Goal: Information Seeking & Learning: Learn about a topic

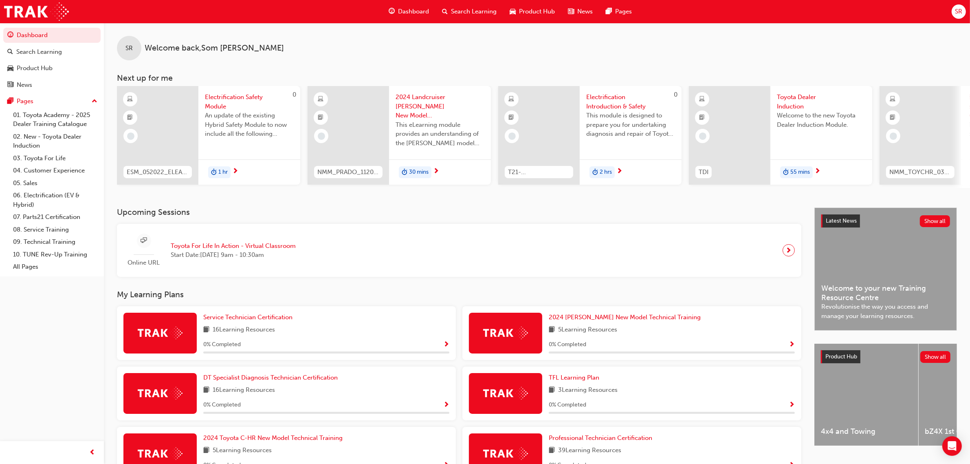
click at [526, 7] on span "Product Hub" at bounding box center [537, 11] width 36 height 9
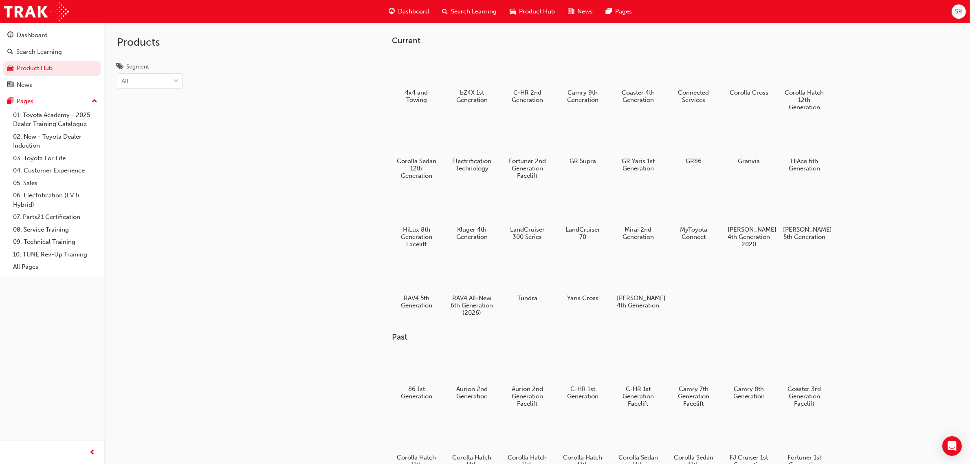
click at [400, 13] on span "Dashboard" at bounding box center [413, 11] width 31 height 9
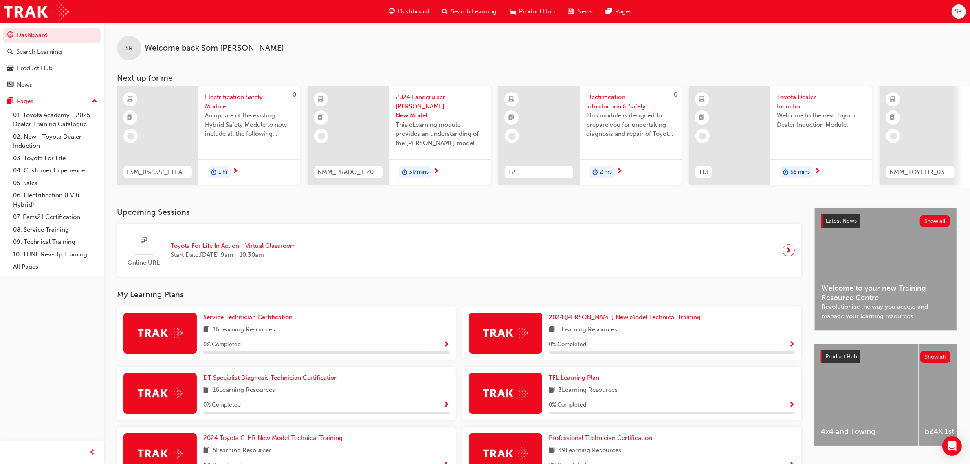
click at [467, 9] on span "Search Learning" at bounding box center [474, 11] width 46 height 9
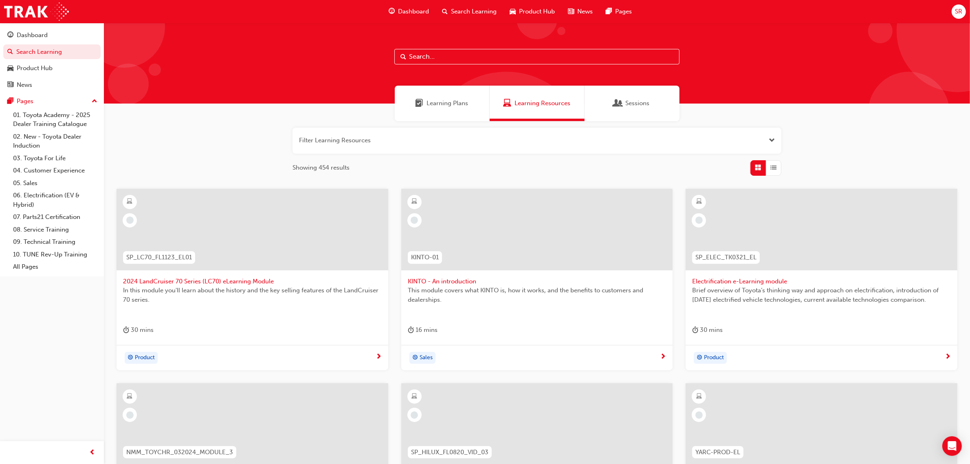
click at [420, 60] on input "text" at bounding box center [536, 56] width 285 height 15
type input "acl"
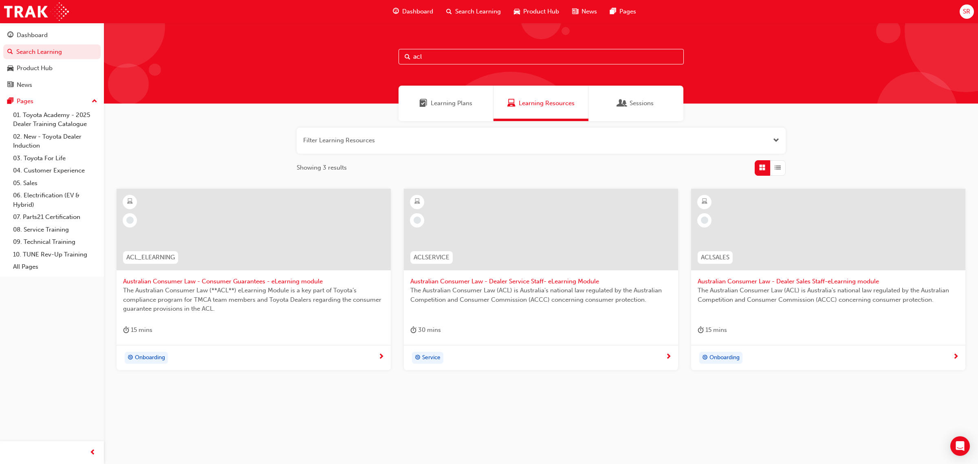
click at [517, 214] on div at bounding box center [541, 229] width 274 height 81
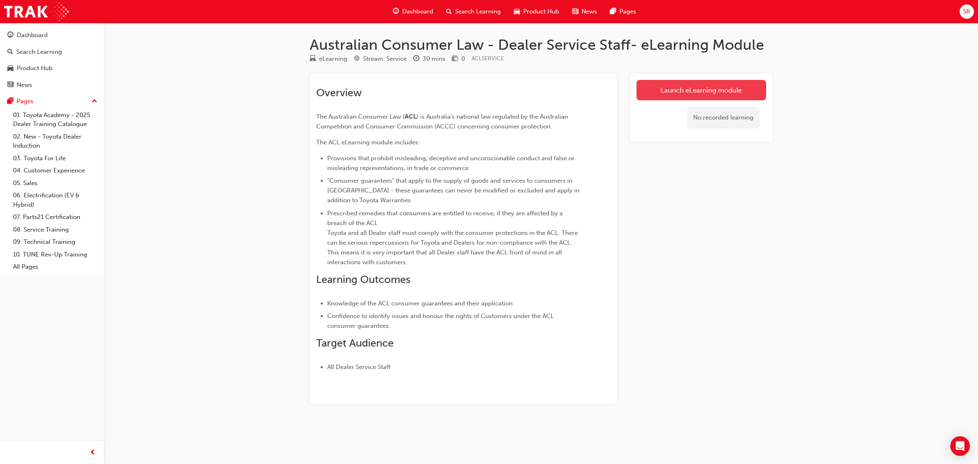
click at [696, 84] on link "Launch eLearning module" at bounding box center [701, 90] width 130 height 20
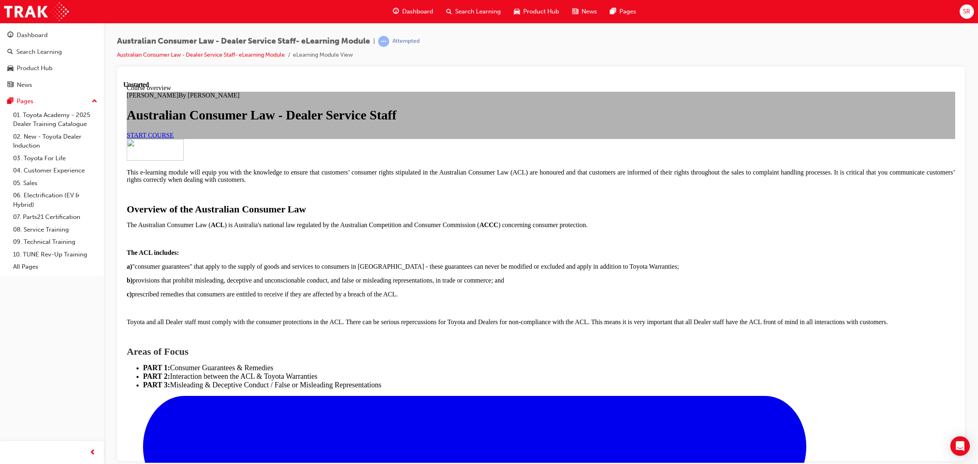
click at [174, 138] on link "START COURSE" at bounding box center [150, 134] width 47 height 7
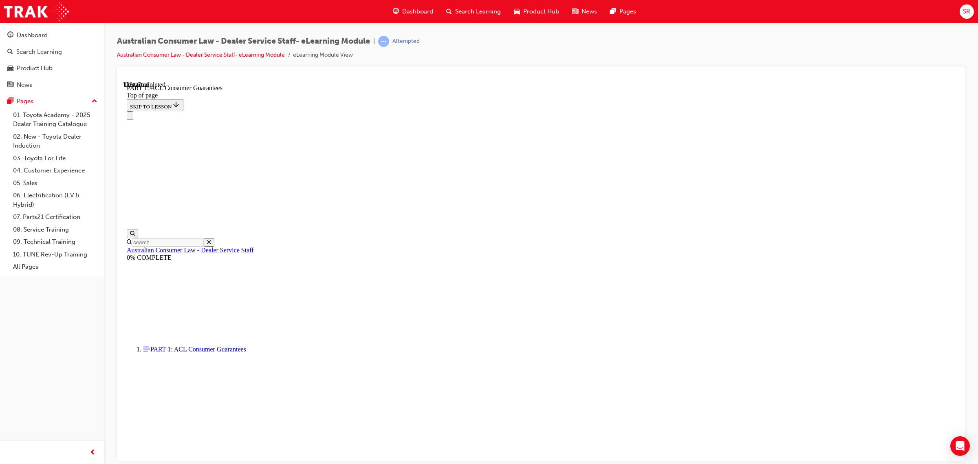
scroll to position [1262, 0]
click button "CONTINUE"
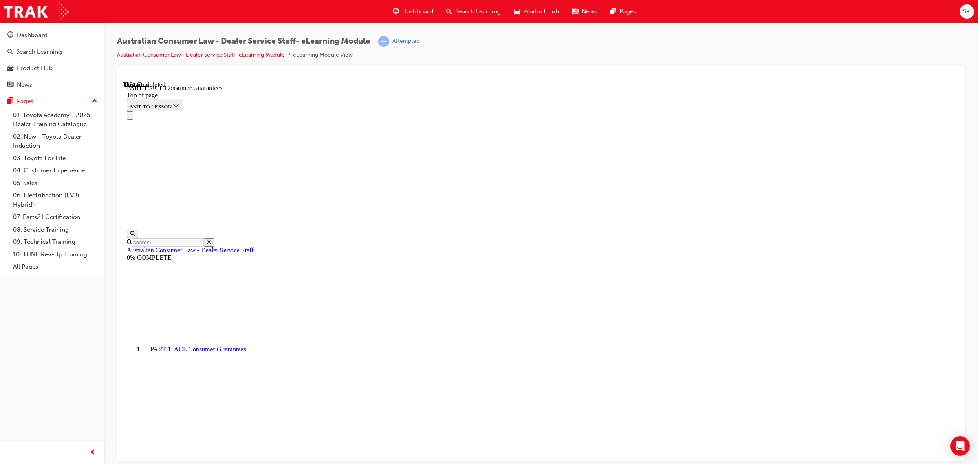
click button "CONTINUE"
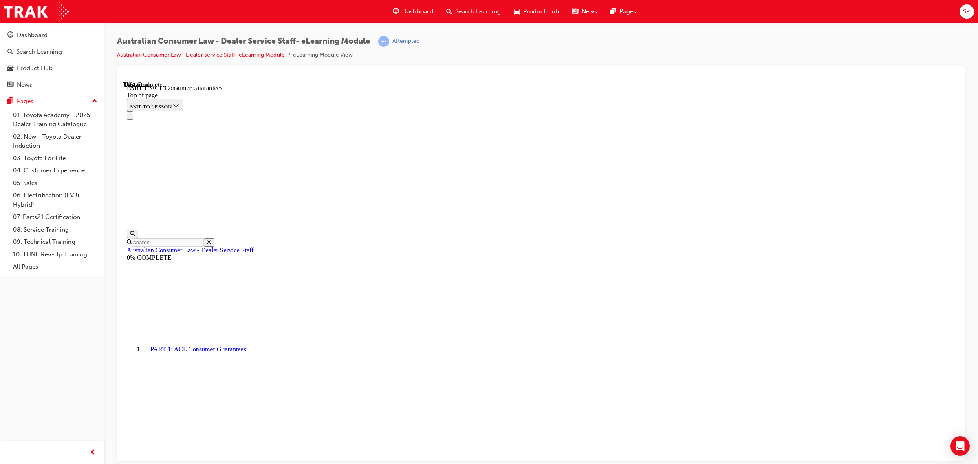
click button "CONTINUE"
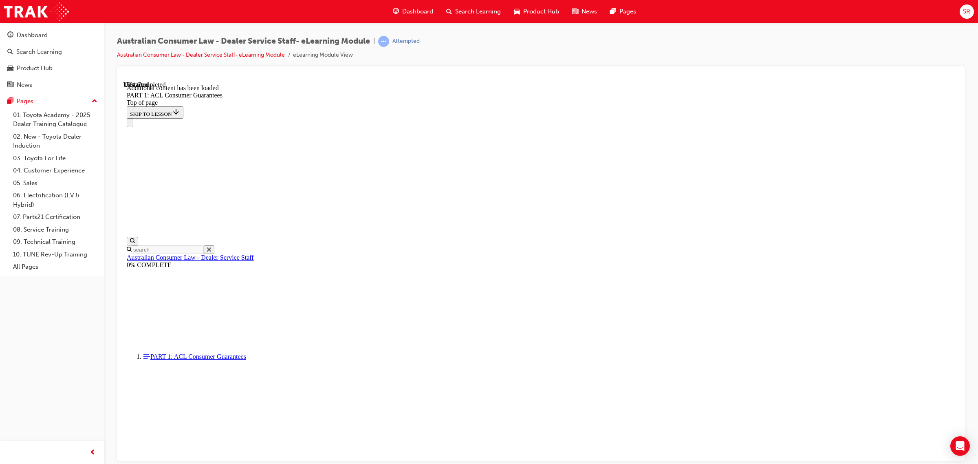
scroll to position [1482, 0]
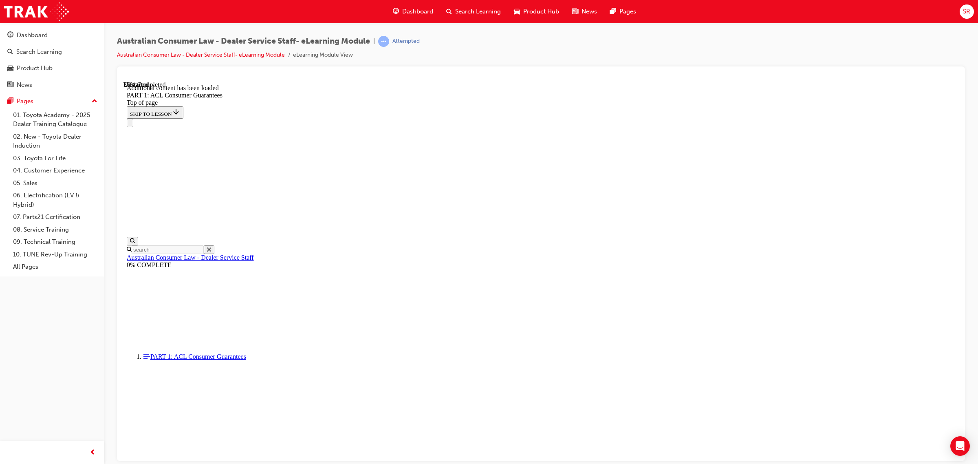
scroll to position [2423, 0]
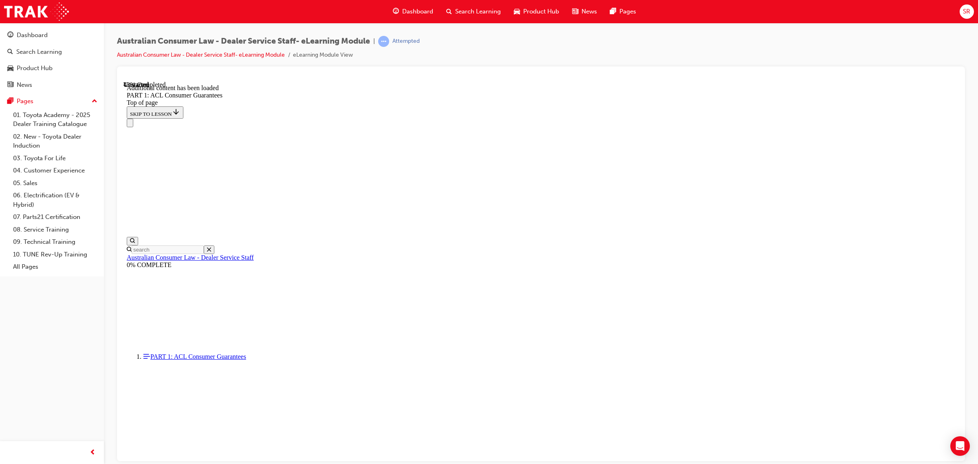
drag, startPoint x: 816, startPoint y: 189, endPoint x: 822, endPoint y: 179, distance: 11.9
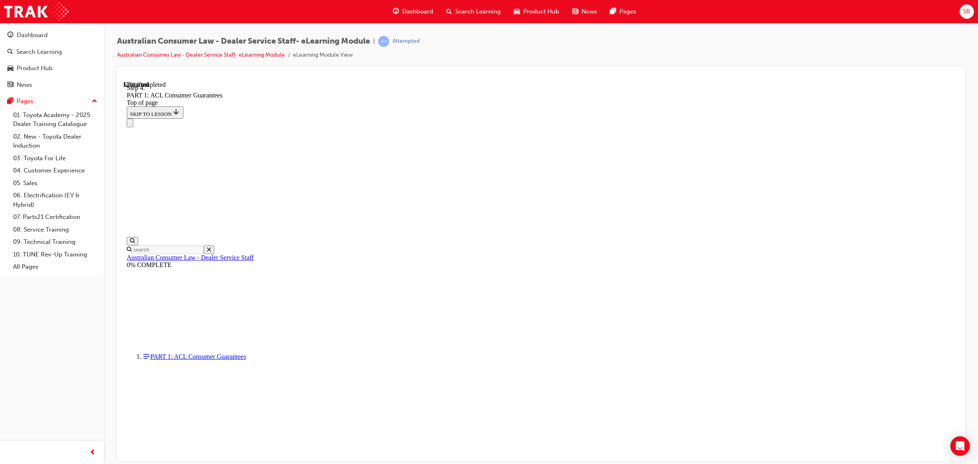
scroll to position [3953, 0]
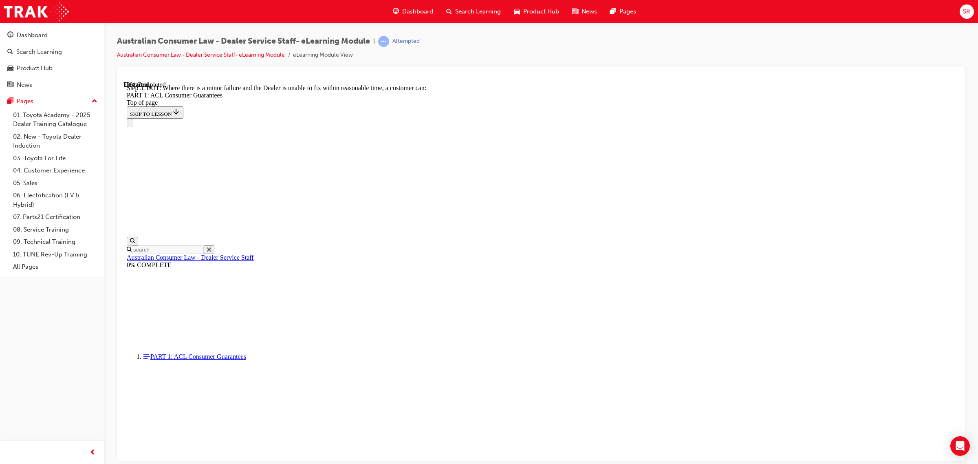
scroll to position [5493, 0]
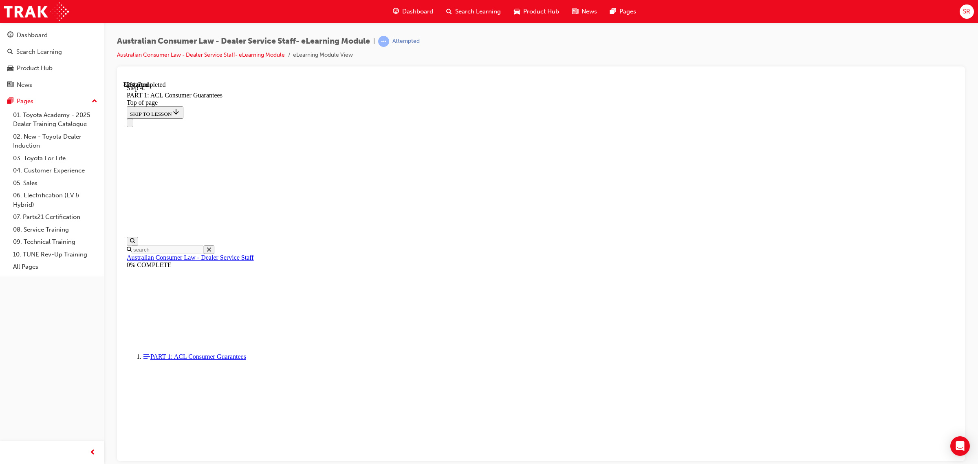
scroll to position [7049, 0]
click button "CONTINUE"
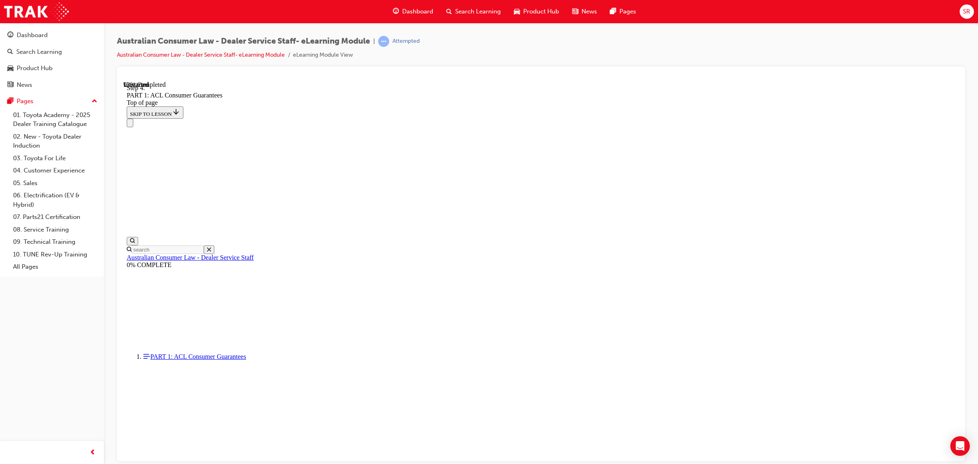
scroll to position [8055, 0]
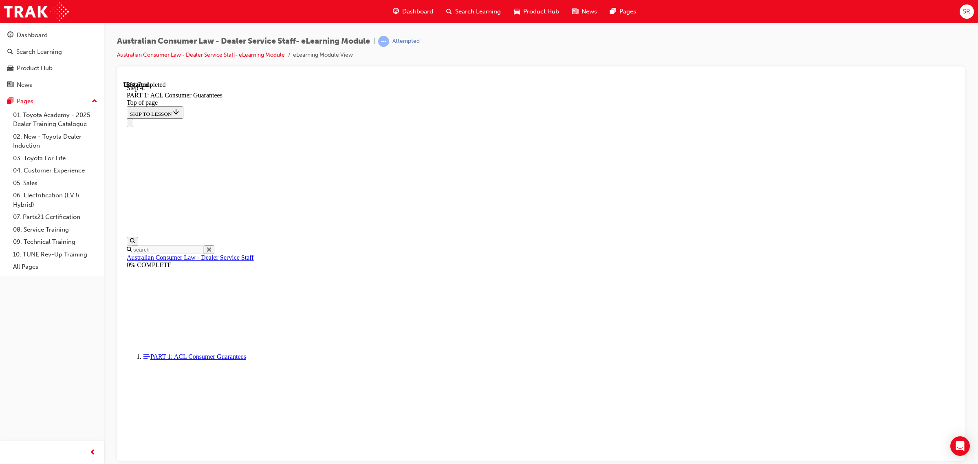
drag, startPoint x: 521, startPoint y: 361, endPoint x: 532, endPoint y: 218, distance: 143.4
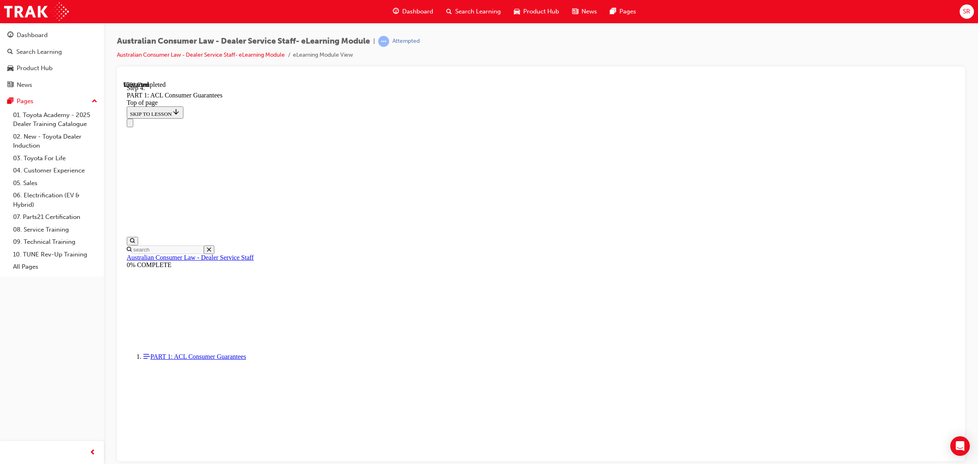
drag, startPoint x: 514, startPoint y: 361, endPoint x: 640, endPoint y: 213, distance: 194.2
drag, startPoint x: 500, startPoint y: 266, endPoint x: 622, endPoint y: 213, distance: 132.5
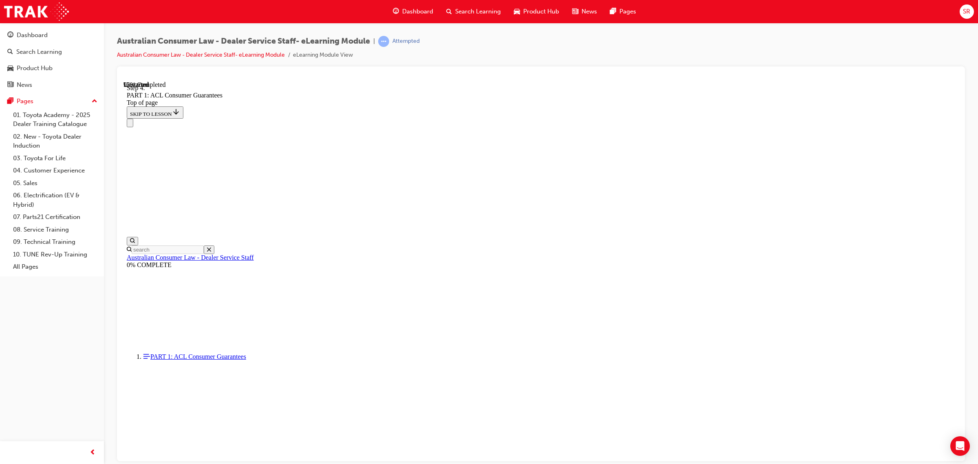
scroll to position [8615, 0]
drag, startPoint x: 518, startPoint y: 211, endPoint x: 656, endPoint y: 218, distance: 137.9
drag, startPoint x: 480, startPoint y: 254, endPoint x: 643, endPoint y: 252, distance: 163.0
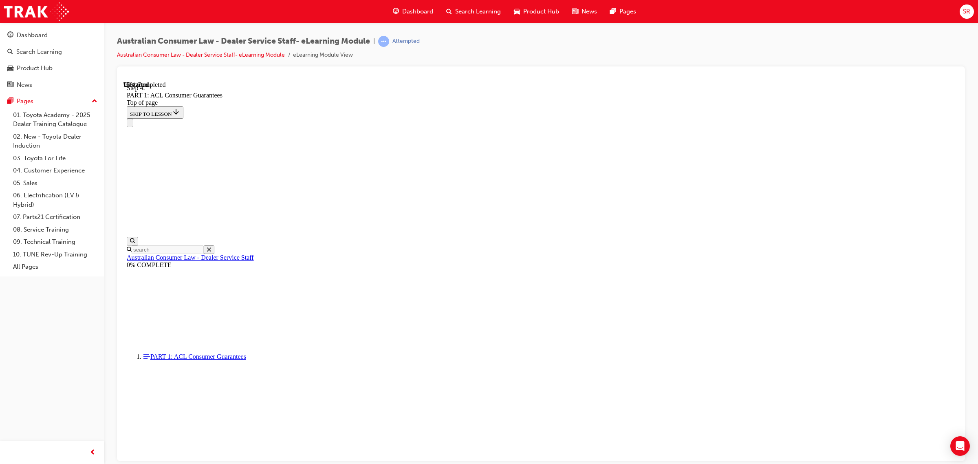
drag, startPoint x: 518, startPoint y: 301, endPoint x: 667, endPoint y: 305, distance: 149.2
drag, startPoint x: 535, startPoint y: 350, endPoint x: 669, endPoint y: 349, distance: 134.9
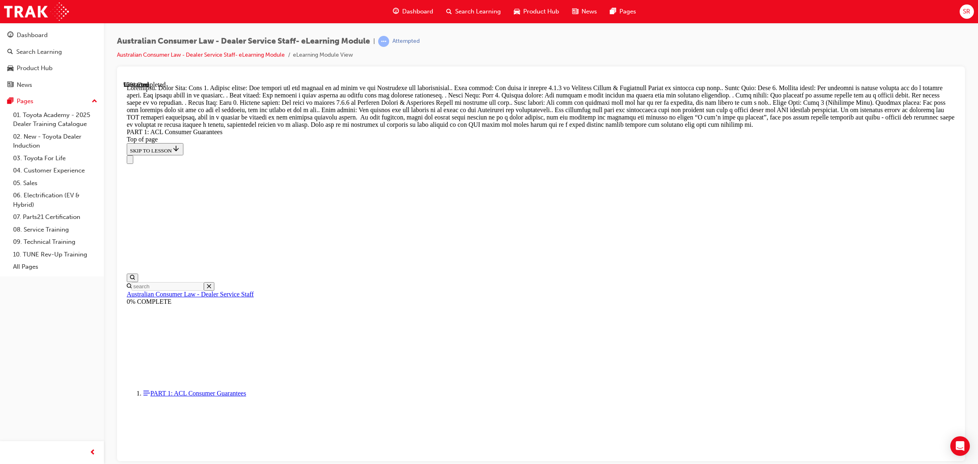
scroll to position [8768, 0]
drag, startPoint x: 529, startPoint y: 317, endPoint x: 680, endPoint y: 374, distance: 161.2
drag, startPoint x: 514, startPoint y: 326, endPoint x: 671, endPoint y: 330, distance: 157.3
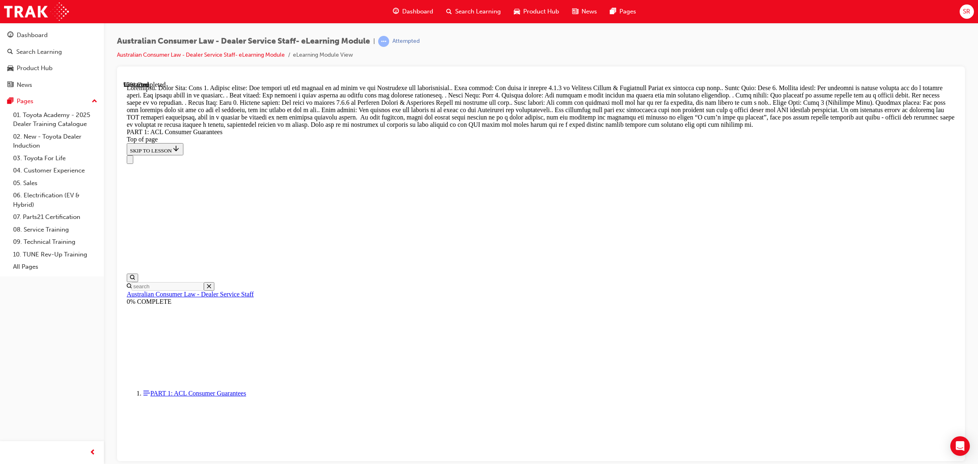
drag, startPoint x: 517, startPoint y: 224, endPoint x: 674, endPoint y: 281, distance: 167.8
drag, startPoint x: 512, startPoint y: 181, endPoint x: 657, endPoint y: 232, distance: 153.2
drag, startPoint x: 526, startPoint y: 174, endPoint x: 664, endPoint y: 178, distance: 138.1
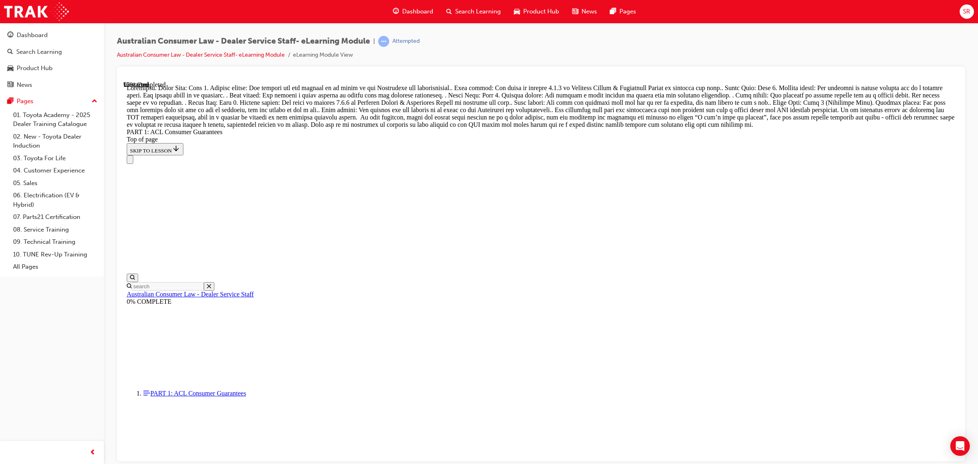
scroll to position [8611, 0]
drag, startPoint x: 552, startPoint y: 320, endPoint x: 669, endPoint y: 182, distance: 181.2
drag, startPoint x: 513, startPoint y: 220, endPoint x: 659, endPoint y: 177, distance: 152.8
drag, startPoint x: 529, startPoint y: 356, endPoint x: 674, endPoint y: 209, distance: 206.8
drag, startPoint x: 518, startPoint y: 359, endPoint x: 666, endPoint y: 254, distance: 181.8
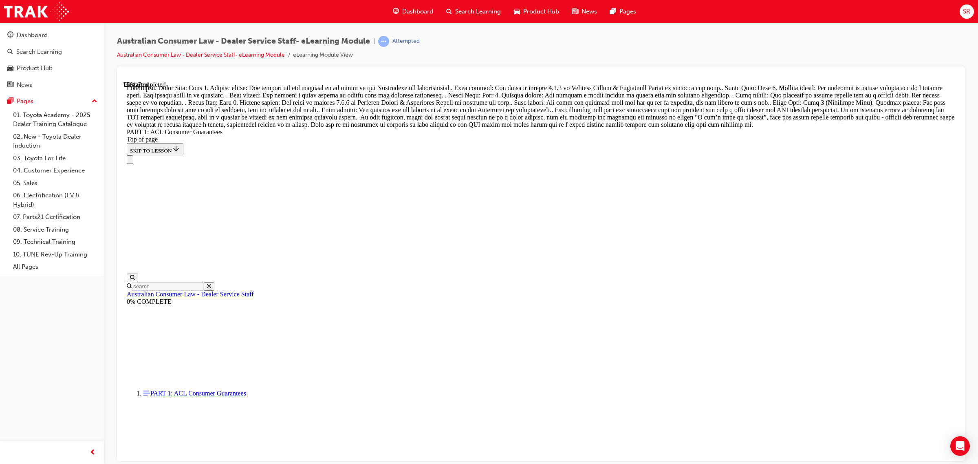
drag, startPoint x: 530, startPoint y: 354, endPoint x: 628, endPoint y: 311, distance: 107.3
drag, startPoint x: 518, startPoint y: 357, endPoint x: 647, endPoint y: 352, distance: 128.8
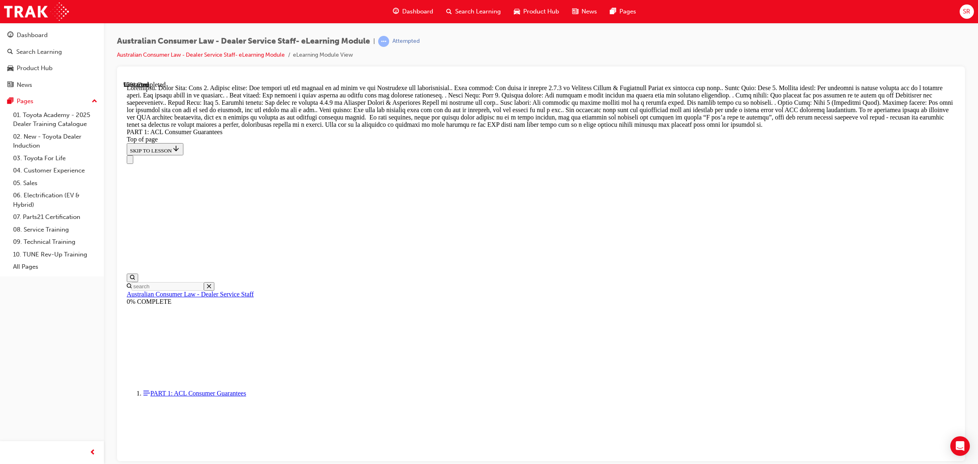
drag, startPoint x: 540, startPoint y: 312, endPoint x: 675, endPoint y: 365, distance: 145.0
drag, startPoint x: 532, startPoint y: 319, endPoint x: 671, endPoint y: 316, distance: 139.0
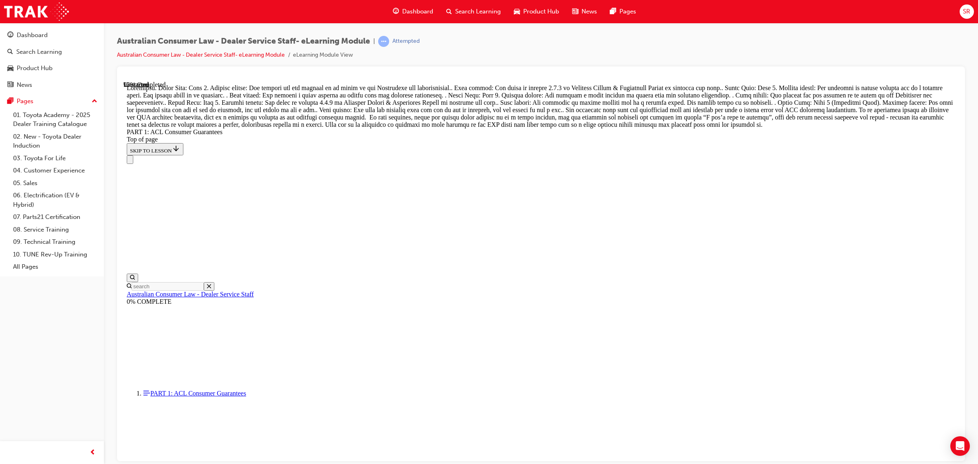
drag, startPoint x: 535, startPoint y: 262, endPoint x: 651, endPoint y: 261, distance: 116.5
drag, startPoint x: 518, startPoint y: 220, endPoint x: 655, endPoint y: 218, distance: 137.3
drag, startPoint x: 547, startPoint y: 174, endPoint x: 680, endPoint y: 177, distance: 132.4
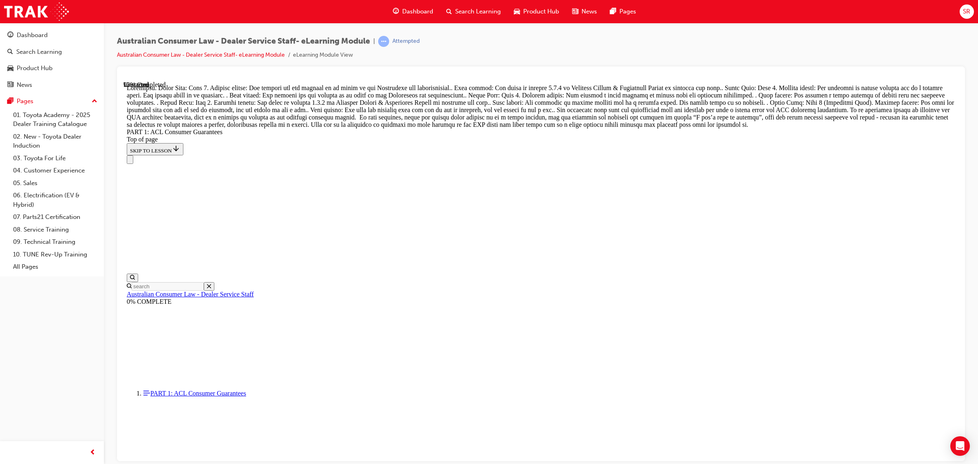
drag, startPoint x: 555, startPoint y: 284, endPoint x: 688, endPoint y: 323, distance: 139.0
drag, startPoint x: 509, startPoint y: 272, endPoint x: 654, endPoint y: 319, distance: 152.5
drag, startPoint x: 524, startPoint y: 224, endPoint x: 665, endPoint y: 279, distance: 151.9
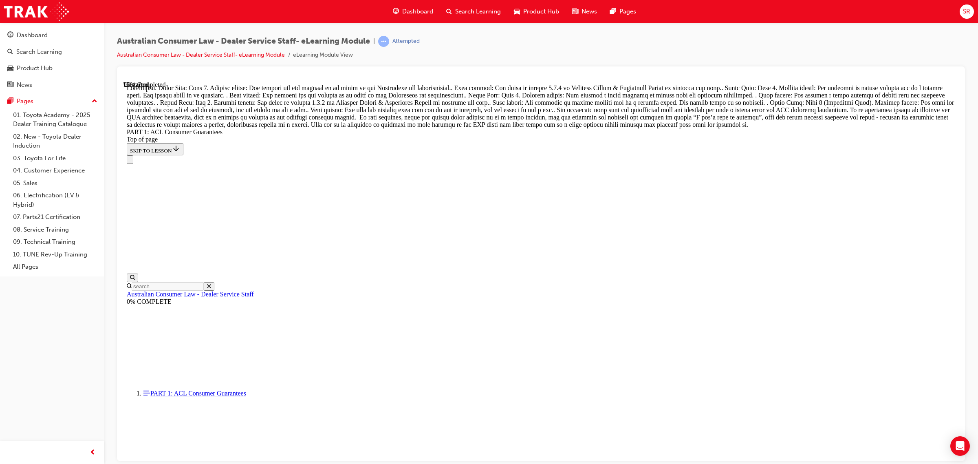
scroll to position [8651, 0]
drag, startPoint x: 512, startPoint y: 269, endPoint x: 637, endPoint y: 268, distance: 125.1
drag, startPoint x: 506, startPoint y: 118, endPoint x: 652, endPoint y: 117, distance: 146.3
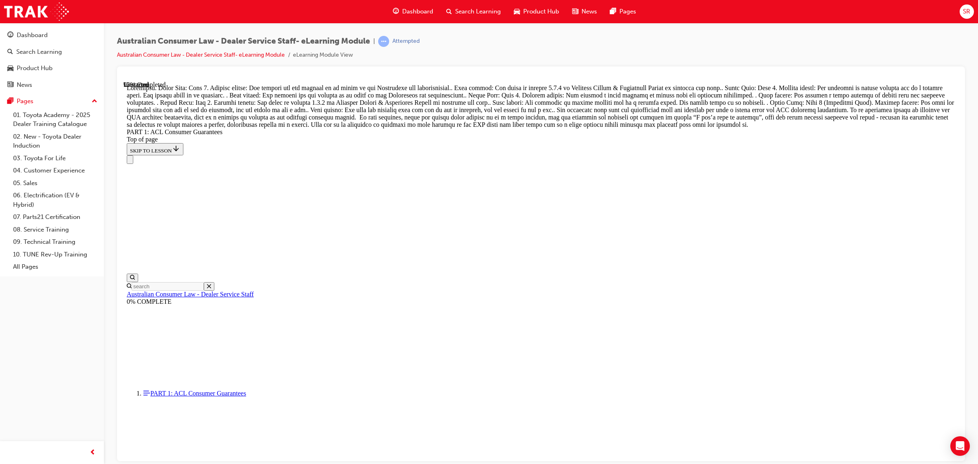
drag, startPoint x: 516, startPoint y: 223, endPoint x: 665, endPoint y: 273, distance: 157.0
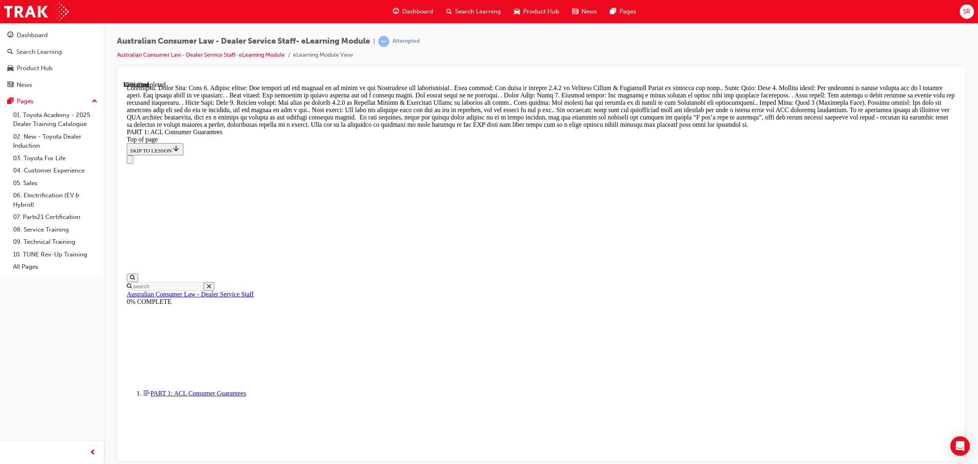
drag, startPoint x: 512, startPoint y: 218, endPoint x: 646, endPoint y: 317, distance: 167.0
drag, startPoint x: 517, startPoint y: 224, endPoint x: 662, endPoint y: 407, distance: 233.4
drag, startPoint x: 524, startPoint y: 230, endPoint x: 666, endPoint y: 231, distance: 143.0
drag, startPoint x: 516, startPoint y: 368, endPoint x: 657, endPoint y: 369, distance: 141.4
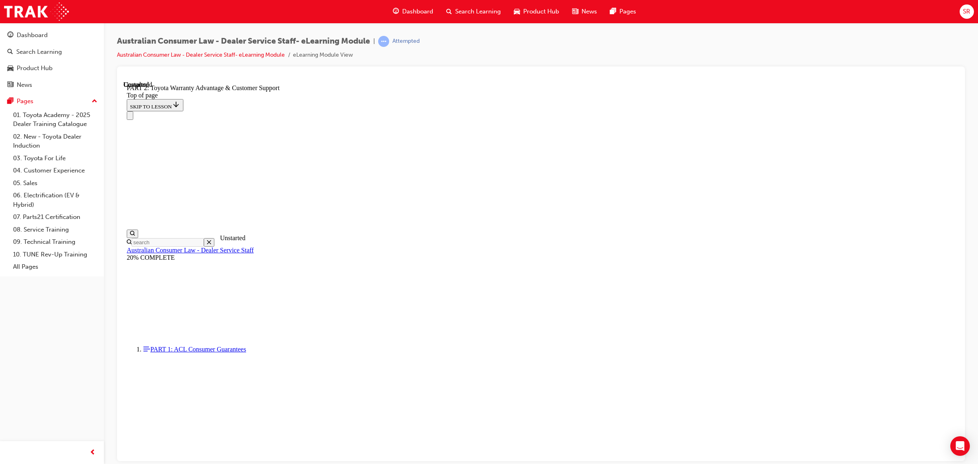
scroll to position [25, 0]
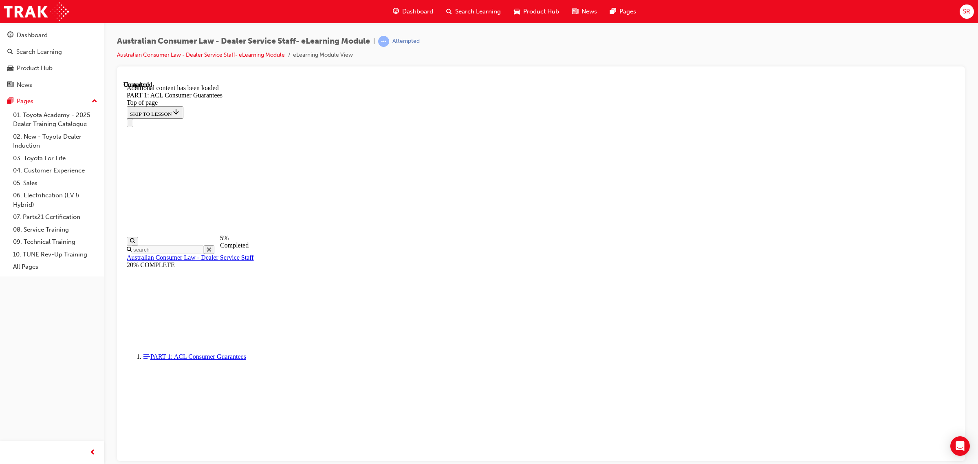
scroll to position [25, 0]
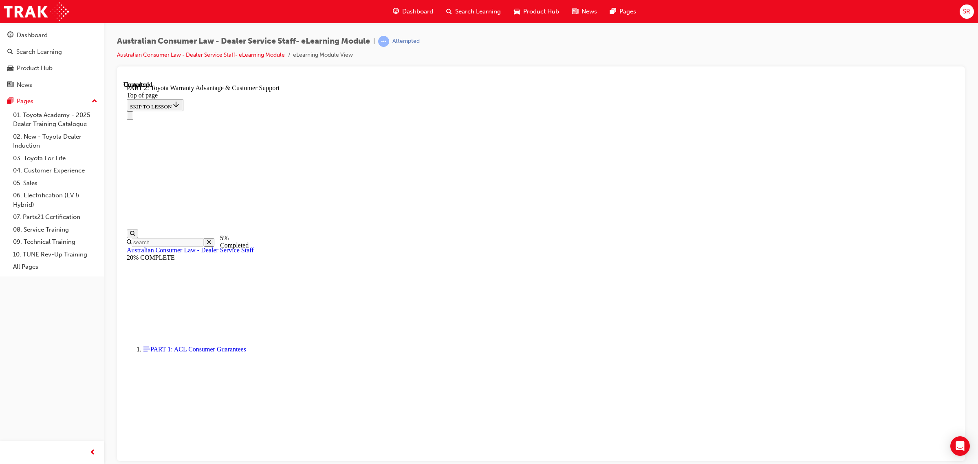
scroll to position [525, 0]
click button "CONTINUE"
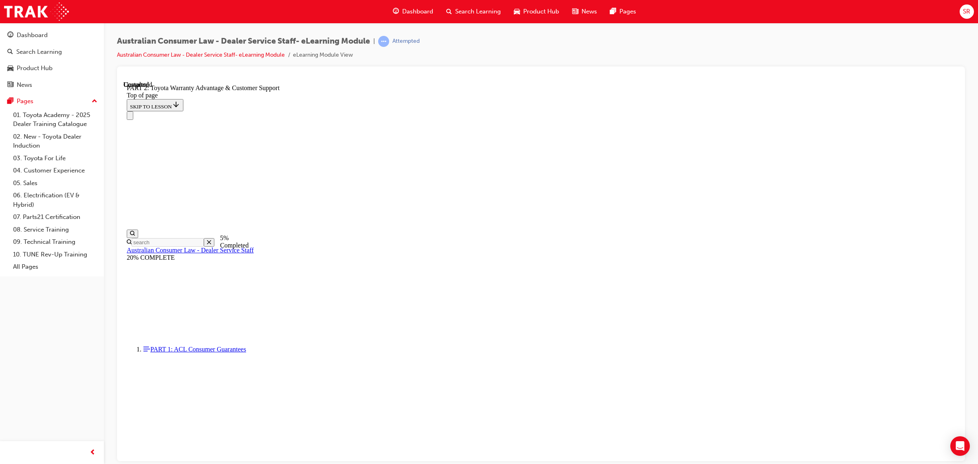
click button "CONTINUE"
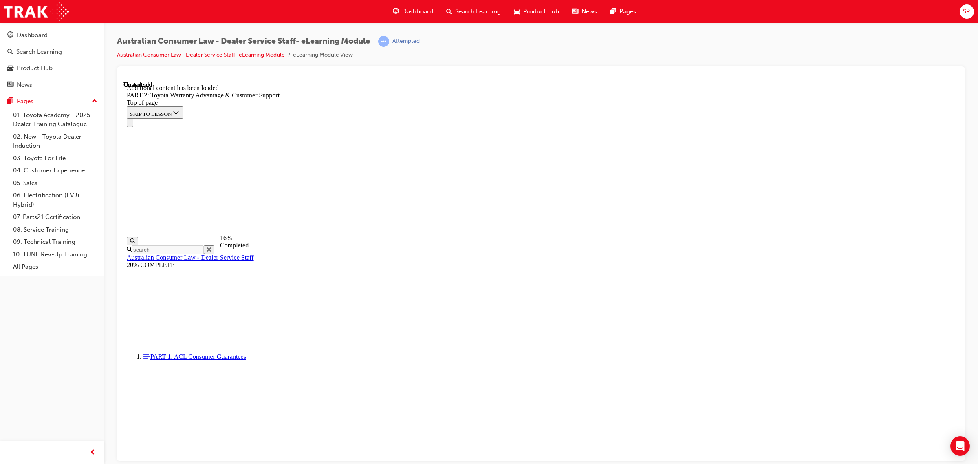
scroll to position [818, 0]
click button "CONTINUE"
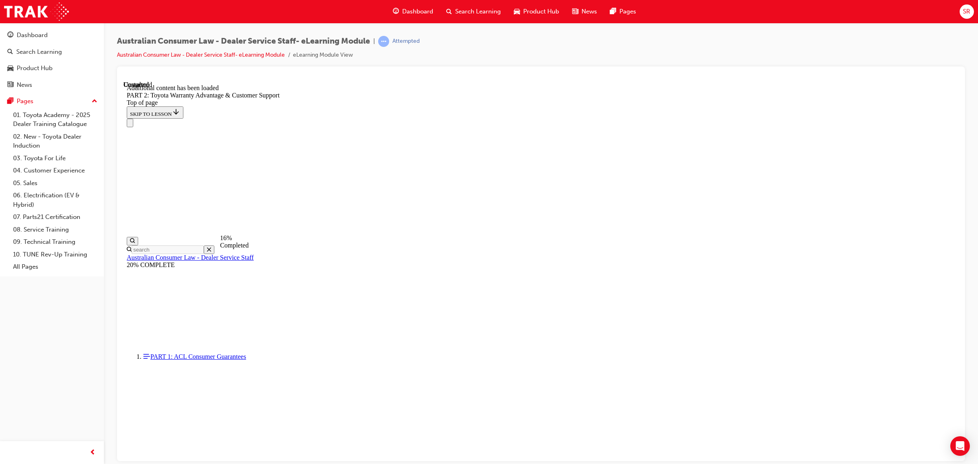
click button "CONTINUE"
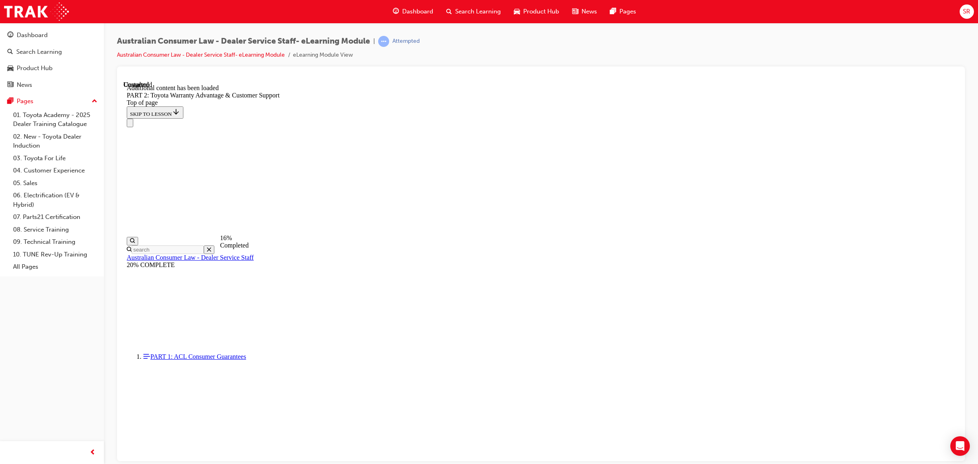
click button "CONTINUE"
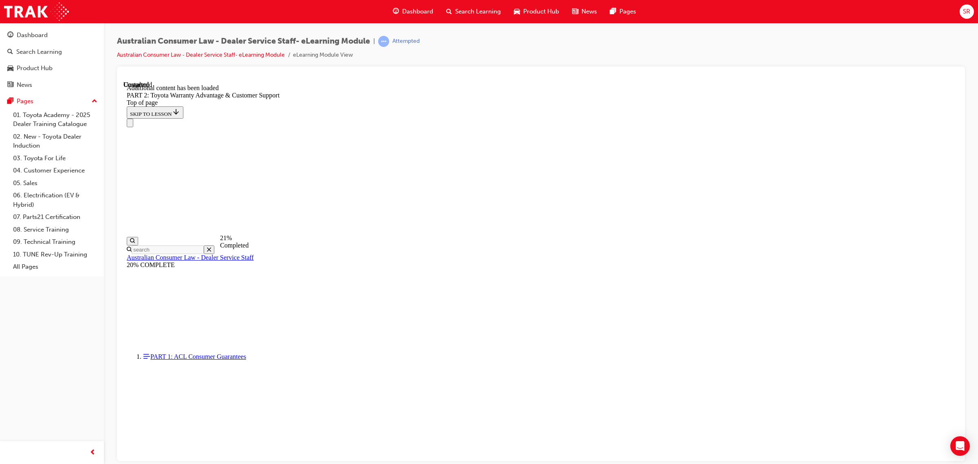
click button "CONTINUE"
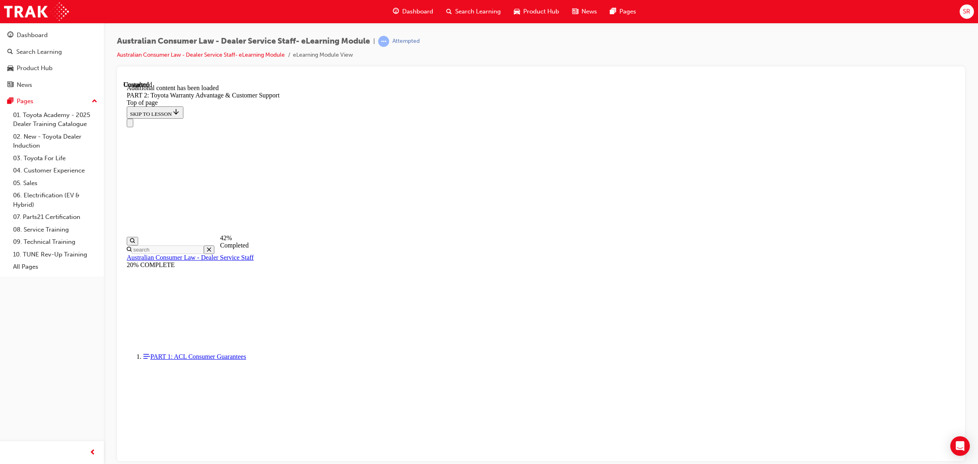
scroll to position [1426, 0]
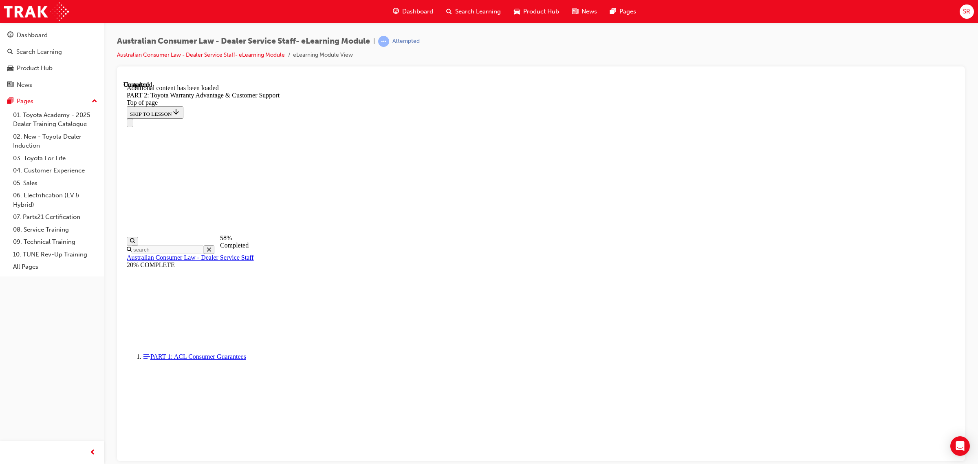
scroll to position [1816, 0]
click button "CONTINUE"
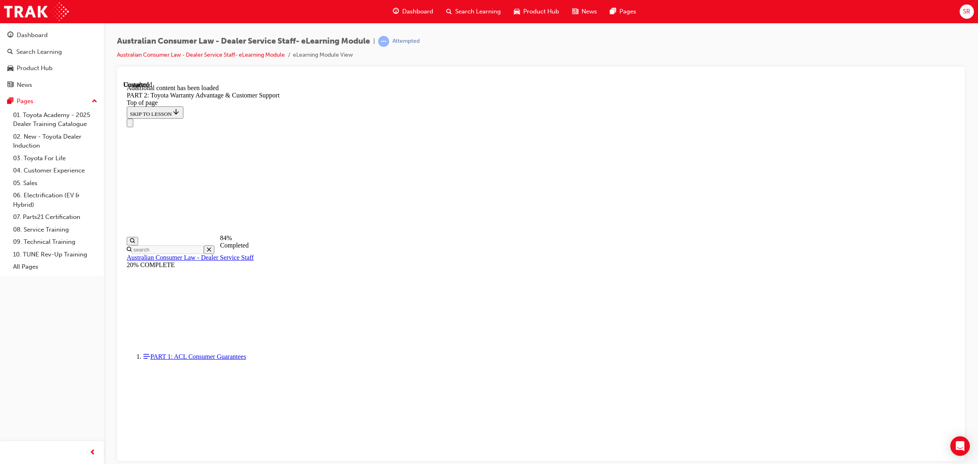
scroll to position [2870, 0]
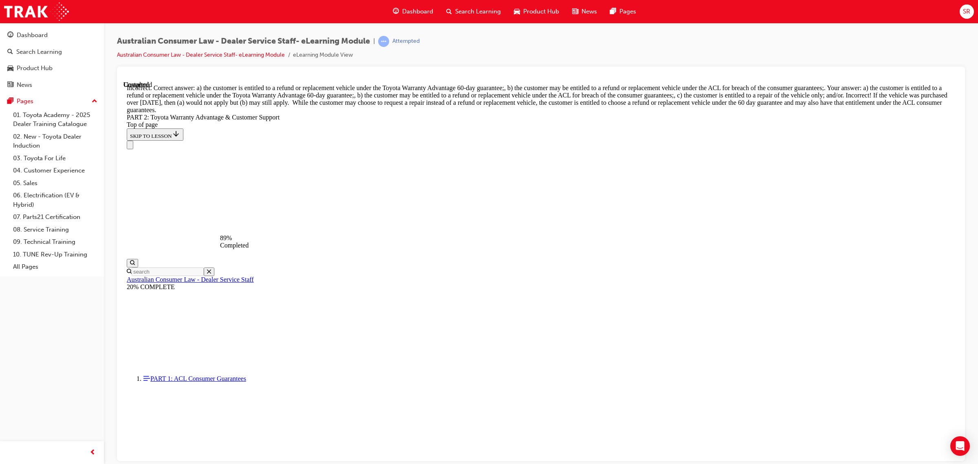
scroll to position [3113, 0]
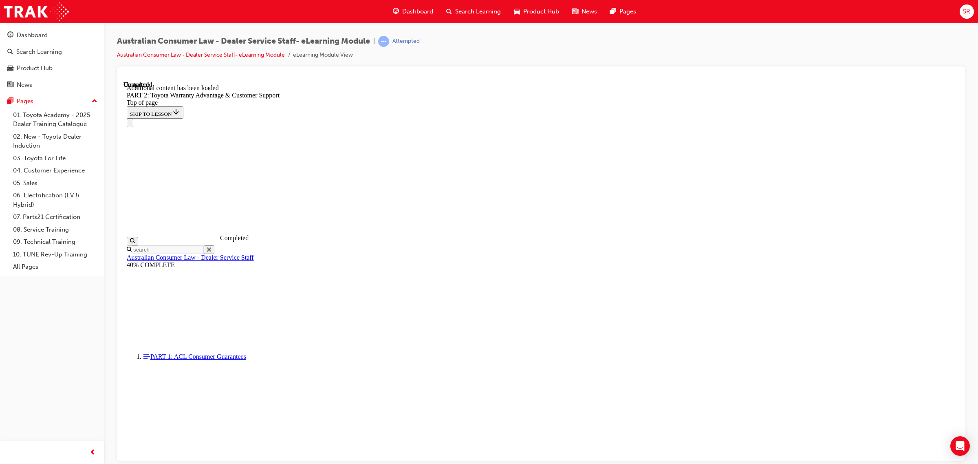
scroll to position [3303, 0]
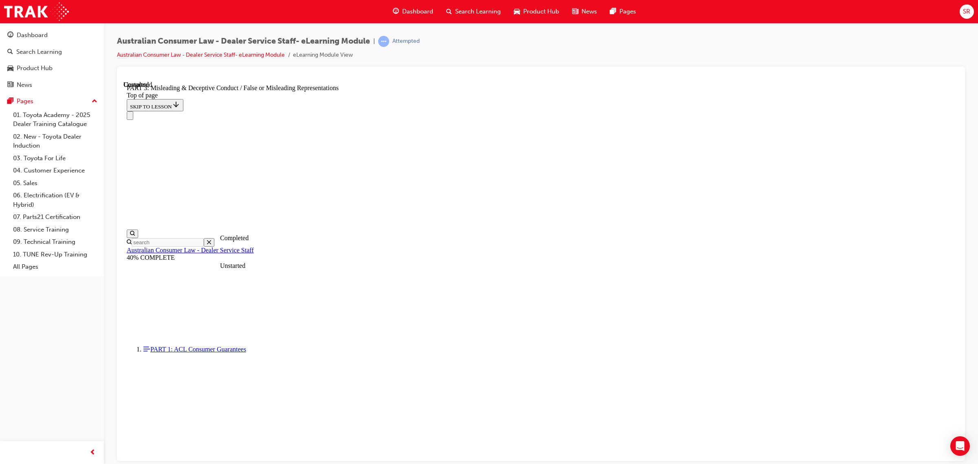
scroll to position [25, 0]
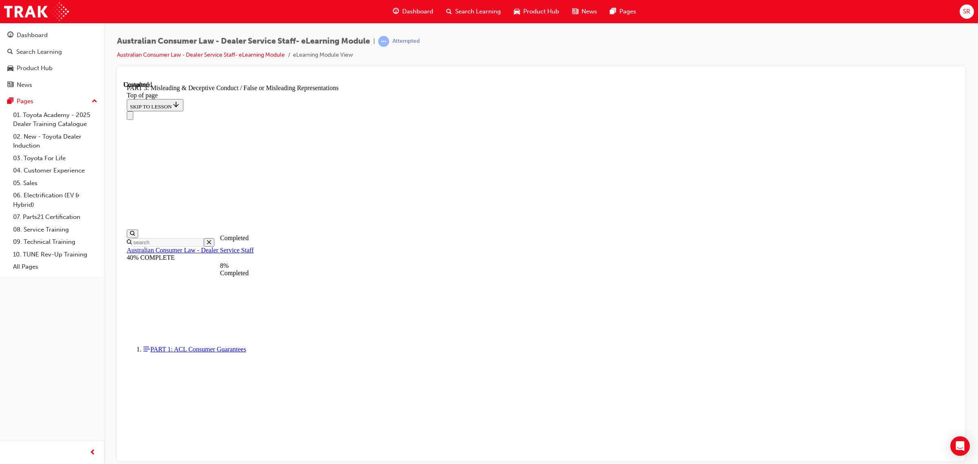
click button "CONTINUE"
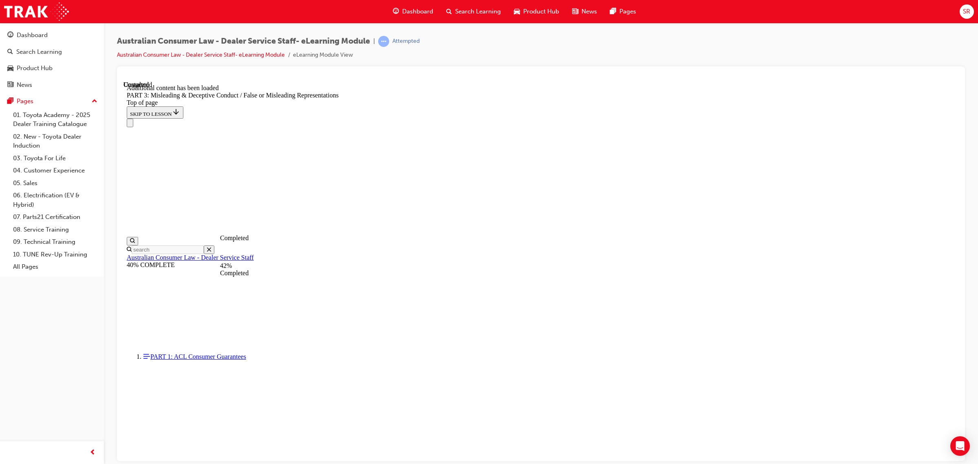
scroll to position [1867, 0]
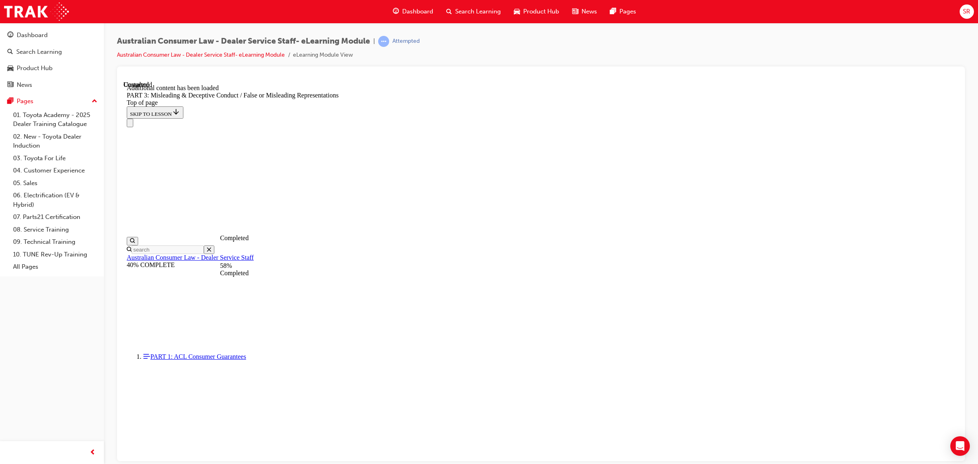
scroll to position [2360, 0]
click button "CONTINUE"
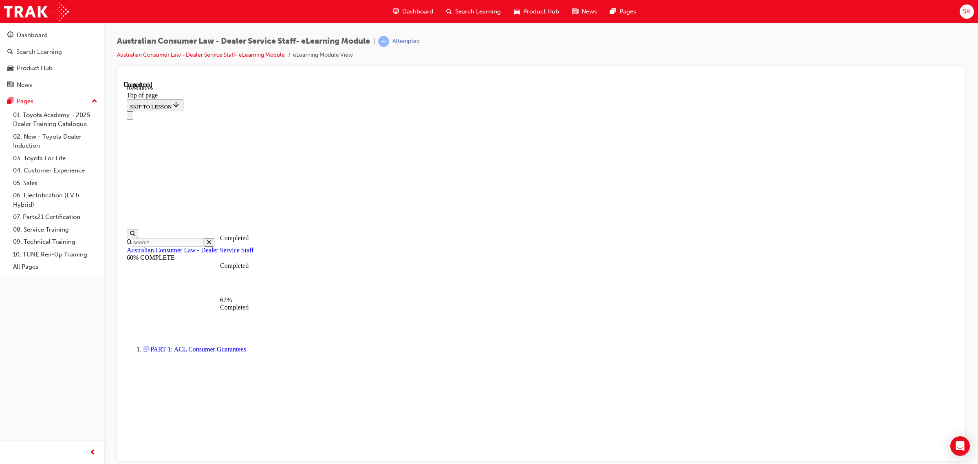
scroll to position [301, 0]
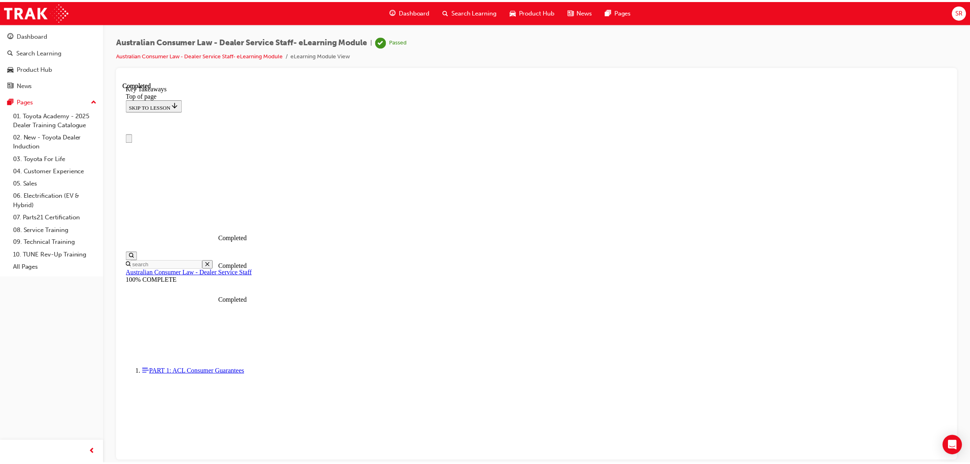
scroll to position [95, 0]
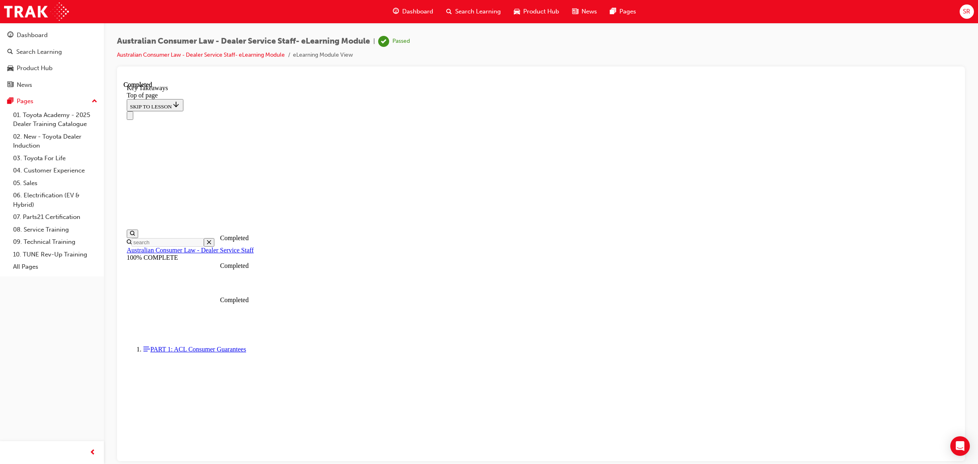
click at [414, 7] on span "Dashboard" at bounding box center [417, 11] width 31 height 9
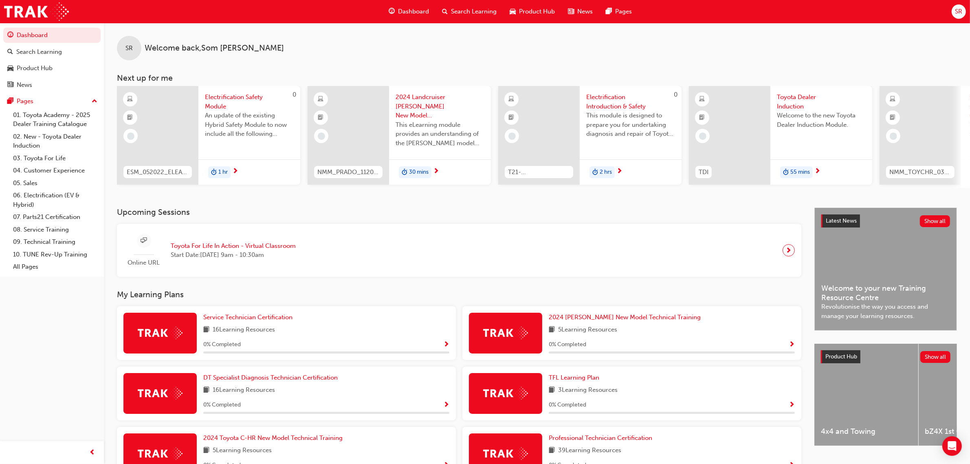
click at [794, 107] on span "Toyota Dealer Induction" at bounding box center [821, 101] width 89 height 18
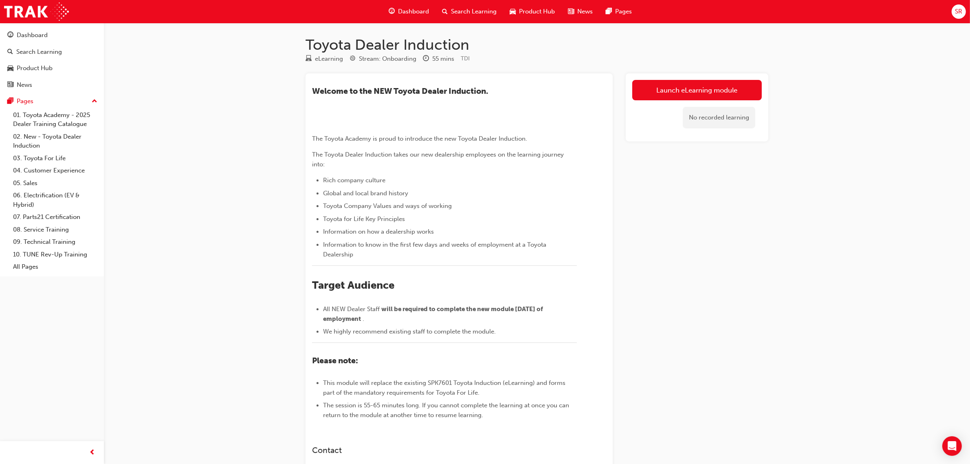
click at [722, 92] on link "Launch eLearning module" at bounding box center [697, 90] width 130 height 20
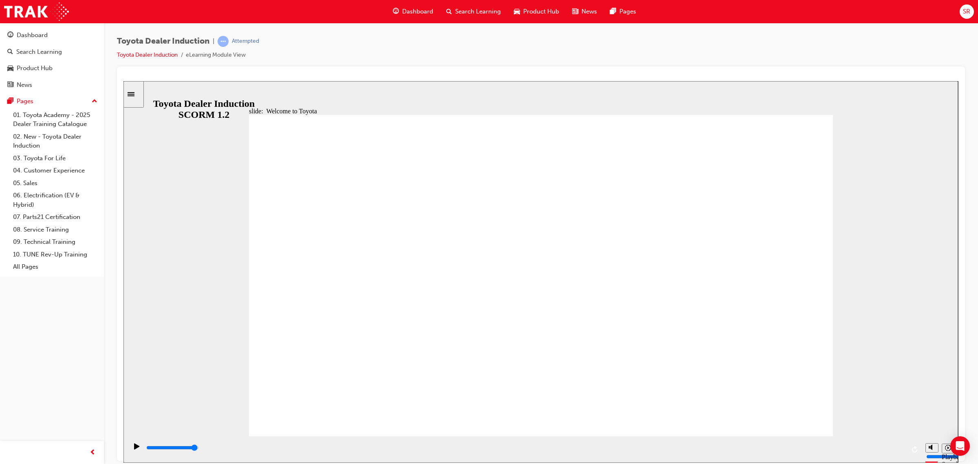
type input "7500"
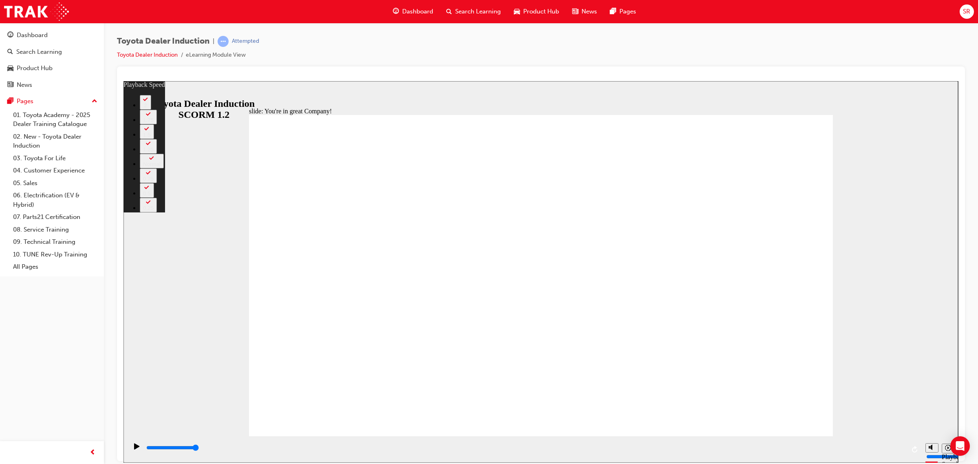
drag, startPoint x: 276, startPoint y: 418, endPoint x: 738, endPoint y: 430, distance: 462.1
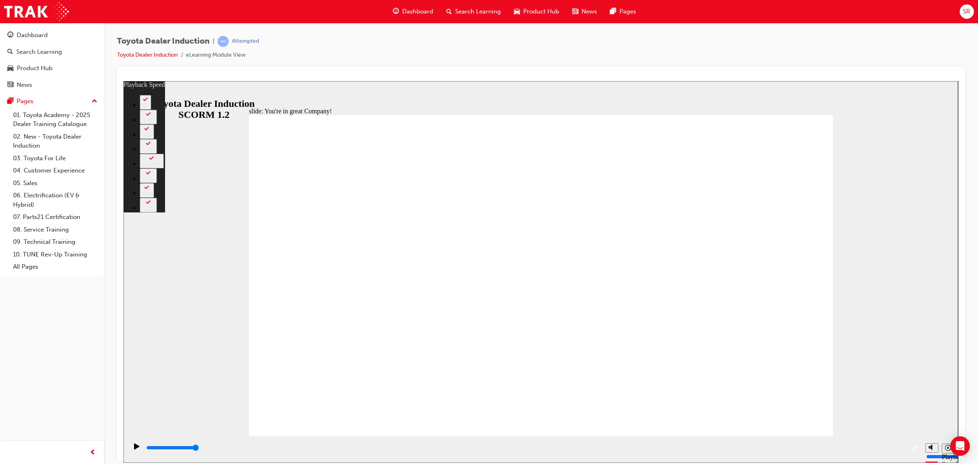
type input "156"
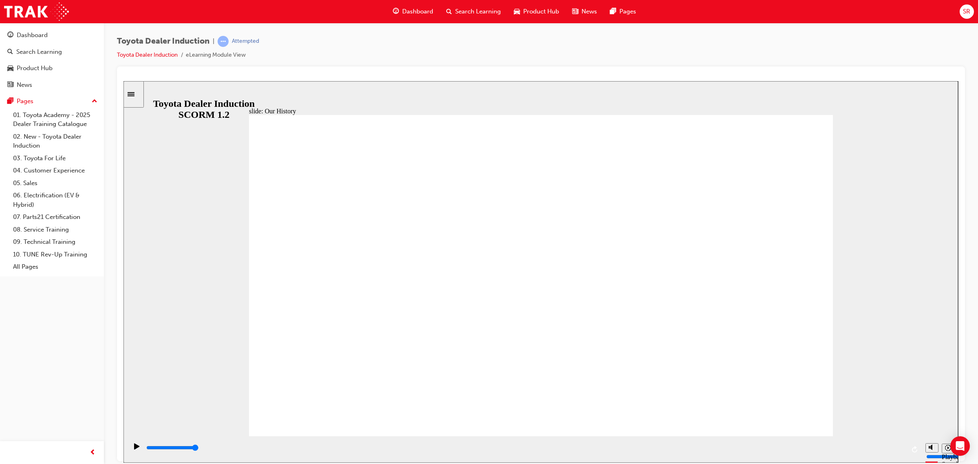
drag, startPoint x: 396, startPoint y: 268, endPoint x: 427, endPoint y: 280, distance: 32.4
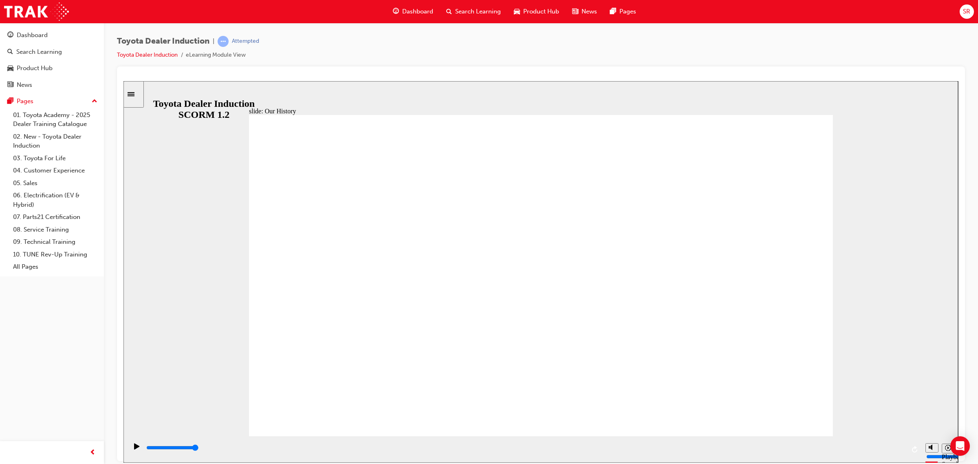
drag, startPoint x: 876, startPoint y: 225, endPoint x: 880, endPoint y: 224, distance: 4.3
click at [880, 224] on div "slide: Our History Group 1 Freeform 3 Freeform 1 Freeform 2 Freeform 4 Rectangl…" at bounding box center [540, 271] width 834 height 381
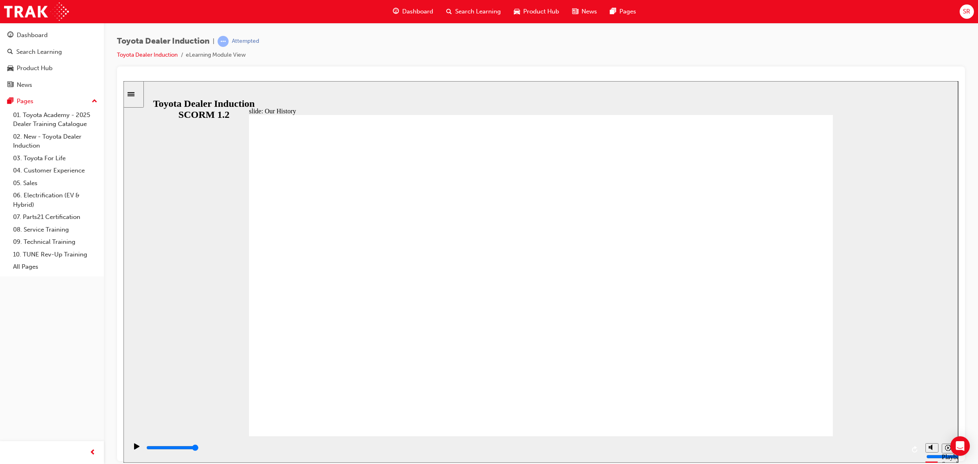
drag, startPoint x: 699, startPoint y: 375, endPoint x: 669, endPoint y: 374, distance: 31.0
click at [135, 446] on icon "Play (Ctrl+Alt+P)" at bounding box center [137, 445] width 6 height 7
click at [134, 449] on icon "Play (Ctrl+Alt+P)" at bounding box center [136, 445] width 5 height 6
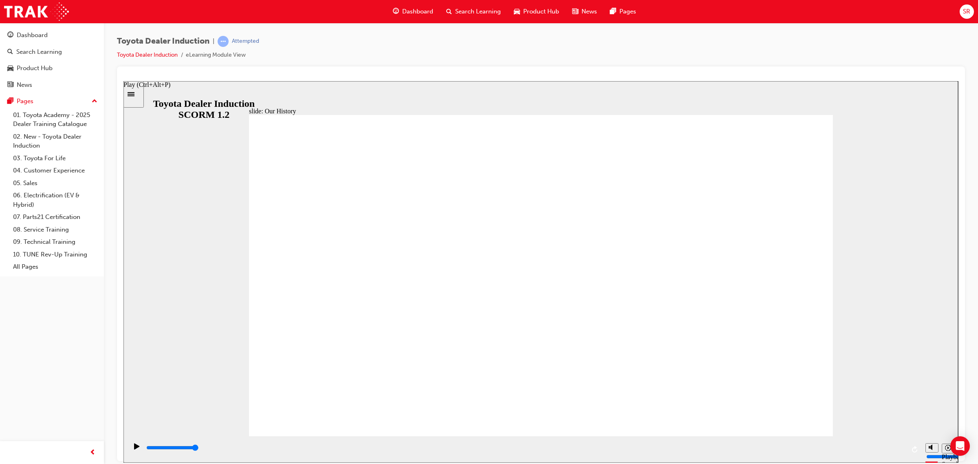
click at [134, 449] on icon "Play (Ctrl+Alt+P)" at bounding box center [136, 445] width 5 height 6
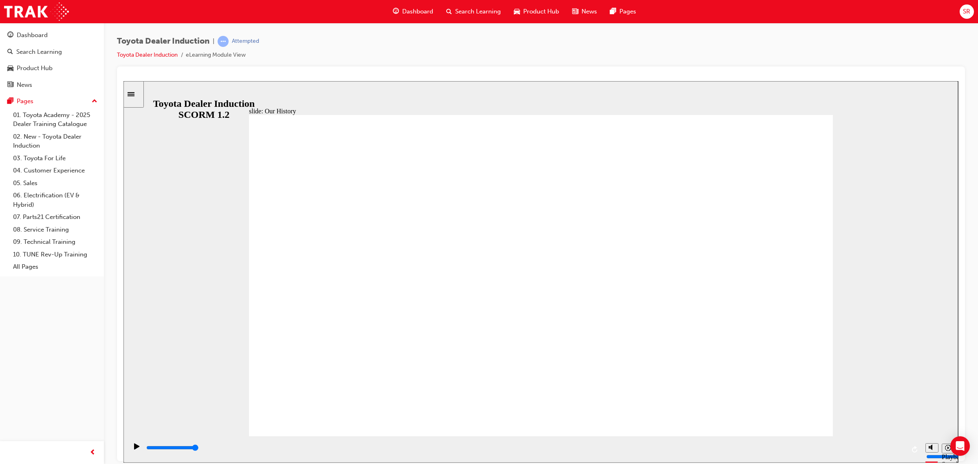
drag, startPoint x: 595, startPoint y: 399, endPoint x: 518, endPoint y: 404, distance: 77.1
drag, startPoint x: 513, startPoint y: 403, endPoint x: 554, endPoint y: 398, distance: 41.0
drag, startPoint x: 538, startPoint y: 373, endPoint x: 550, endPoint y: 371, distance: 12.4
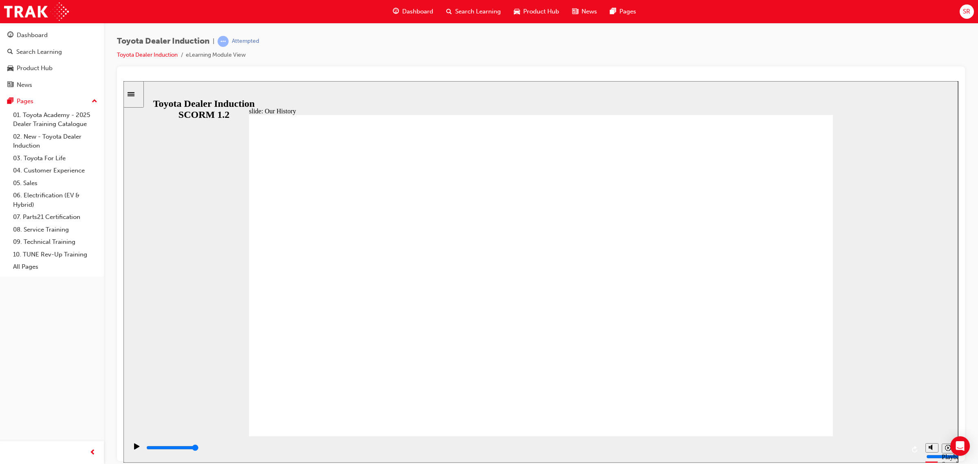
drag, startPoint x: 532, startPoint y: 373, endPoint x: 375, endPoint y: 385, distance: 157.3
drag, startPoint x: 373, startPoint y: 371, endPoint x: 409, endPoint y: 370, distance: 35.9
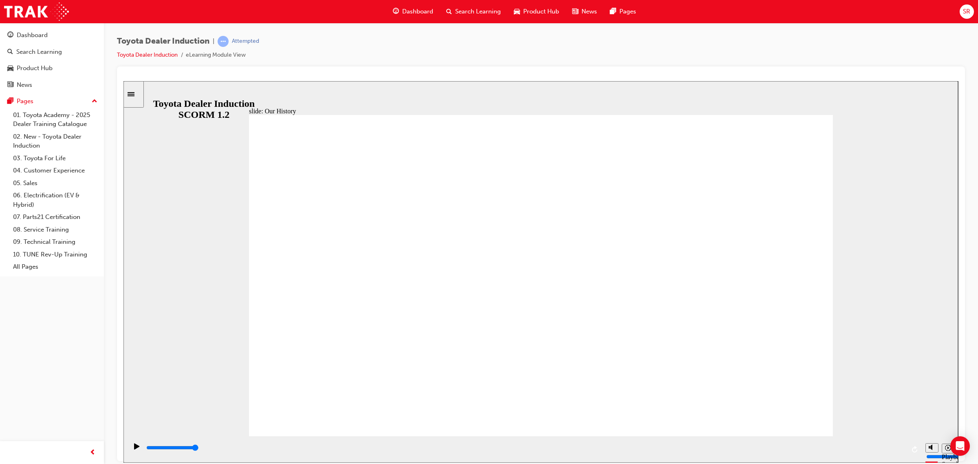
drag, startPoint x: 379, startPoint y: 357, endPoint x: 434, endPoint y: 356, distance: 55.0
drag, startPoint x: 702, startPoint y: 372, endPoint x: 595, endPoint y: 369, distance: 106.8
drag, startPoint x: 368, startPoint y: 284, endPoint x: 462, endPoint y: 275, distance: 94.1
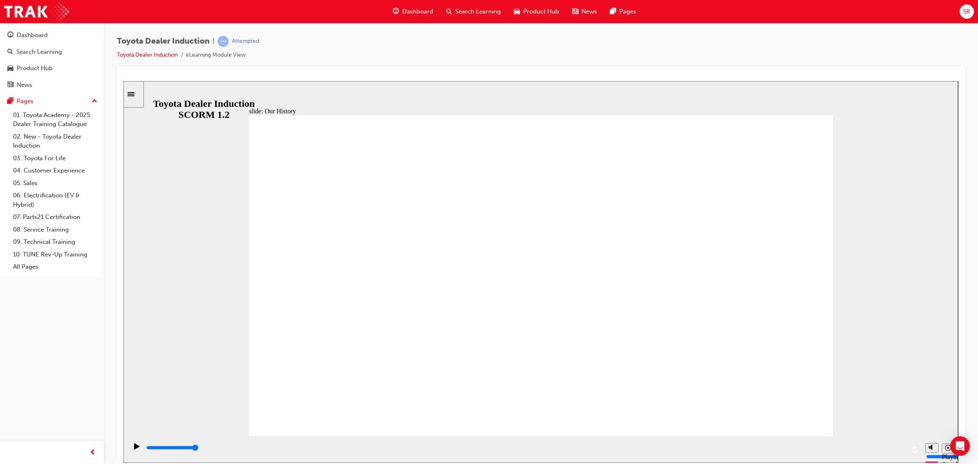
drag, startPoint x: 563, startPoint y: 268, endPoint x: 561, endPoint y: 275, distance: 7.5
drag, startPoint x: 739, startPoint y: 273, endPoint x: 684, endPoint y: 278, distance: 54.5
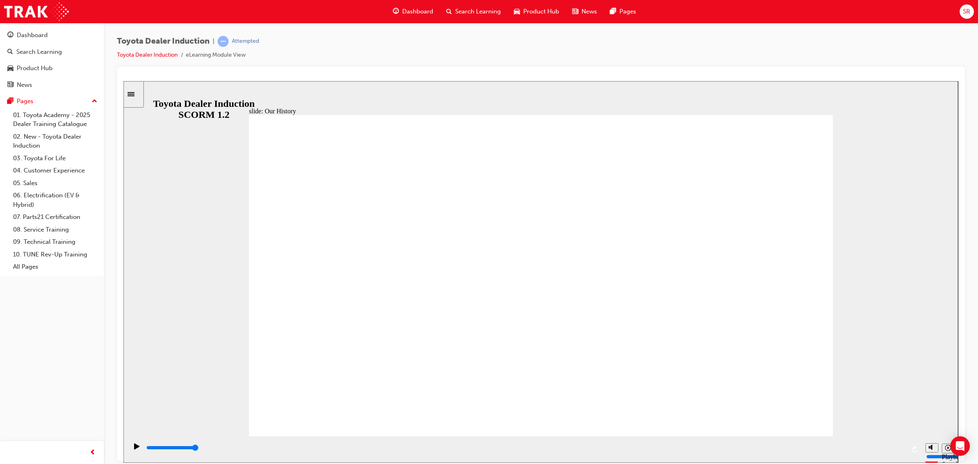
drag, startPoint x: 687, startPoint y: 183, endPoint x: 618, endPoint y: 284, distance: 121.9
drag, startPoint x: 549, startPoint y: 388, endPoint x: 534, endPoint y: 387, distance: 14.8
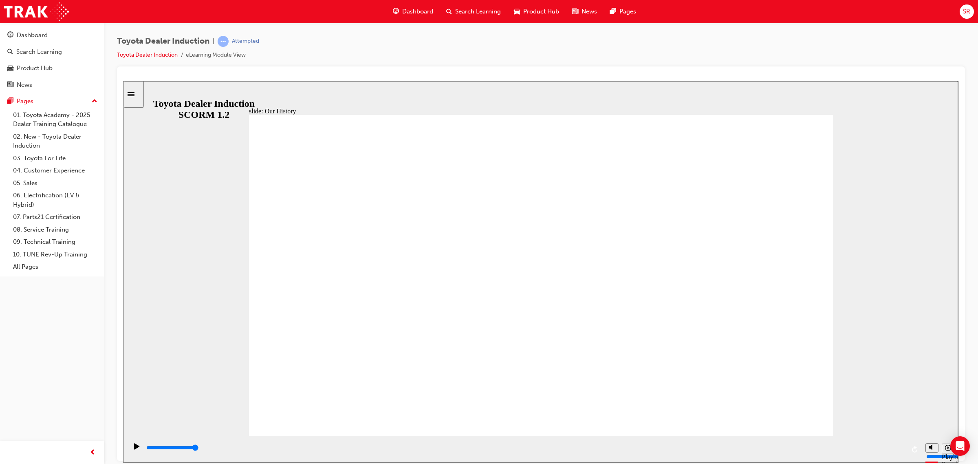
drag, startPoint x: 529, startPoint y: 403, endPoint x: 620, endPoint y: 403, distance: 91.7
drag, startPoint x: 534, startPoint y: 373, endPoint x: 520, endPoint y: 379, distance: 15.5
drag, startPoint x: 503, startPoint y: 402, endPoint x: 465, endPoint y: 399, distance: 38.4
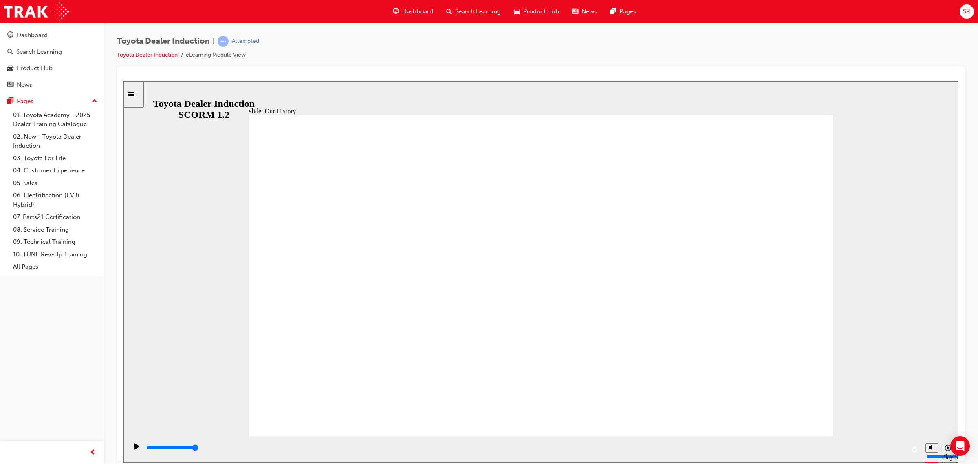
drag, startPoint x: 536, startPoint y: 374, endPoint x: 611, endPoint y: 374, distance: 75.4
drag, startPoint x: 609, startPoint y: 374, endPoint x: 529, endPoint y: 375, distance: 80.7
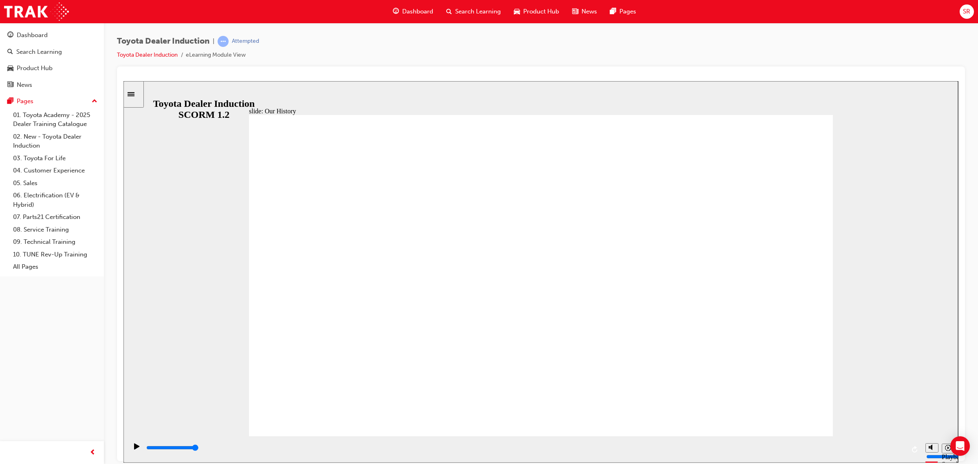
drag, startPoint x: 286, startPoint y: 209, endPoint x: 301, endPoint y: 224, distance: 20.7
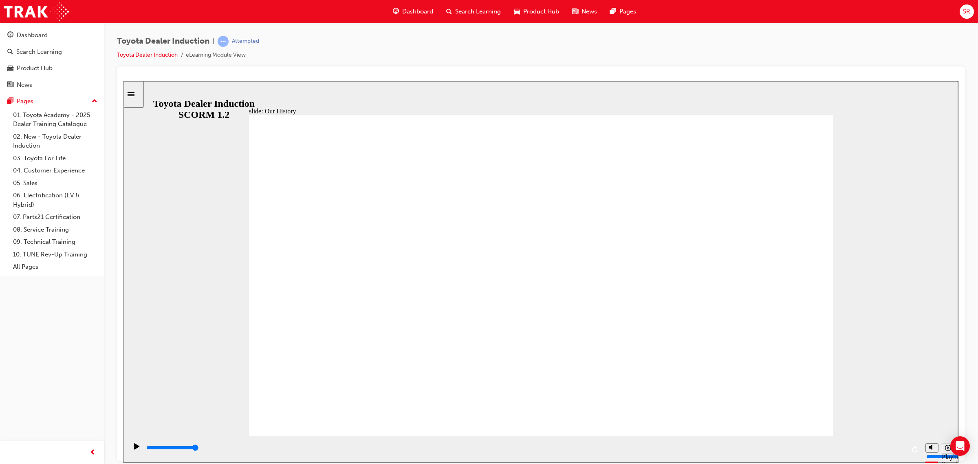
drag, startPoint x: 535, startPoint y: 375, endPoint x: 538, endPoint y: 378, distance: 5.2
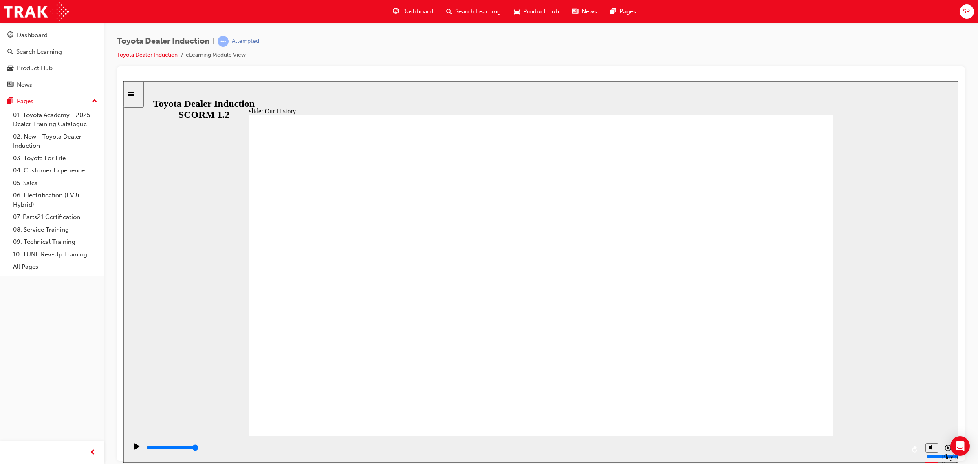
drag, startPoint x: 742, startPoint y: 279, endPoint x: 694, endPoint y: 369, distance: 102.4
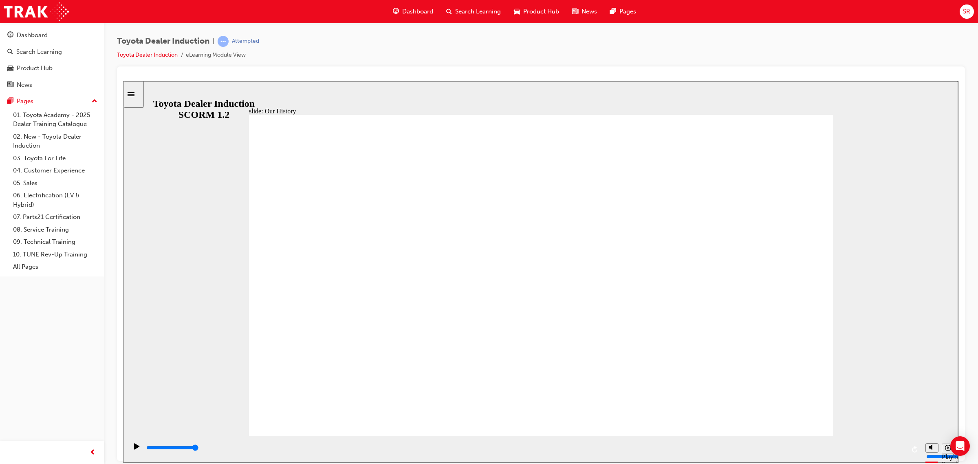
drag, startPoint x: 703, startPoint y: 374, endPoint x: 572, endPoint y: 378, distance: 130.4
drag, startPoint x: 834, startPoint y: 338, endPoint x: 751, endPoint y: 344, distance: 82.9
click at [742, 347] on div "slide: Our History Group 1 Freeform 3 Freeform 1 Freeform 2 Freeform 4 Rectangl…" at bounding box center [540, 271] width 834 height 381
drag, startPoint x: 931, startPoint y: 316, endPoint x: 741, endPoint y: 346, distance: 193.0
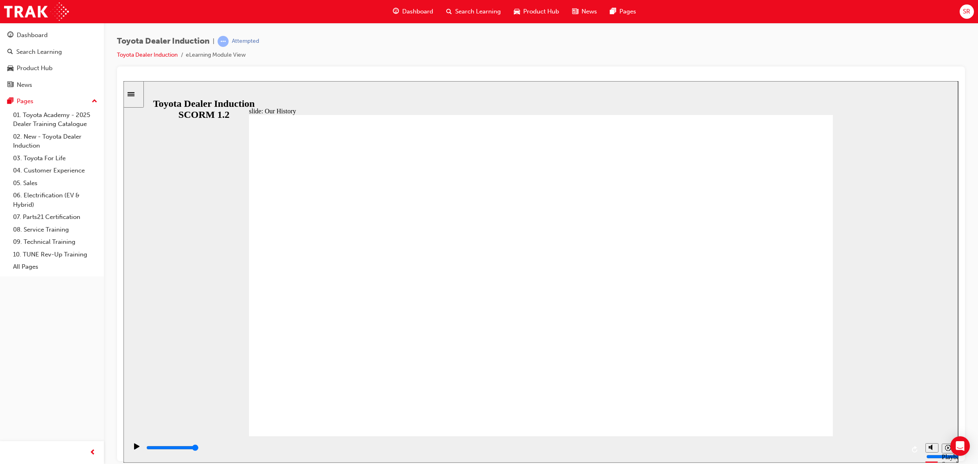
click at [747, 346] on div "slide: Our History Group 1 Freeform 3 Freeform 1 Freeform 2 Freeform 4 Rectangl…" at bounding box center [540, 271] width 834 height 381
drag, startPoint x: 412, startPoint y: 397, endPoint x: 607, endPoint y: 396, distance: 195.1
click at [910, 450] on button "Replay (Ctrl+Alt+R)" at bounding box center [915, 449] width 12 height 12
click at [911, 448] on button "Replay (Ctrl+Alt+R)" at bounding box center [915, 449] width 12 height 12
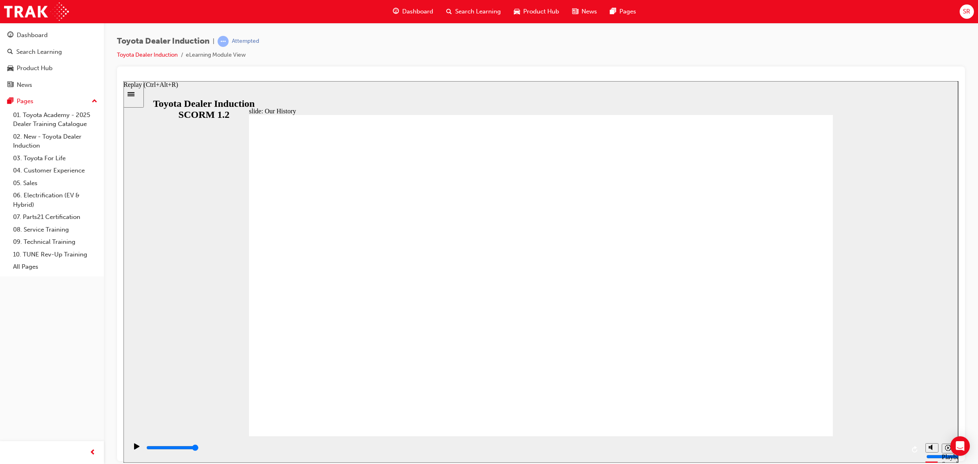
click at [913, 447] on icon "Replay (Ctrl+Alt+R)" at bounding box center [915, 448] width 7 height 7
click at [903, 447] on div "playback controls" at bounding box center [524, 447] width 759 height 9
drag, startPoint x: 903, startPoint y: 447, endPoint x: 774, endPoint y: 454, distance: 128.5
click at [776, 458] on div "playback controls" at bounding box center [525, 449] width 794 height 26
click at [134, 449] on icon "Play (Ctrl+Alt+P)" at bounding box center [136, 445] width 5 height 6
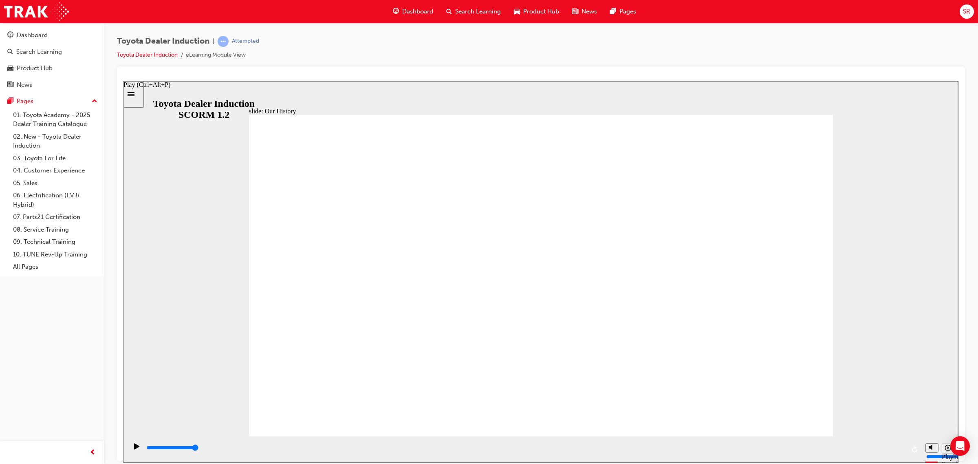
click at [135, 449] on icon "Play (Ctrl+Alt+P)" at bounding box center [136, 445] width 5 height 6
click at [134, 446] on icon "Play (Ctrl+Alt+P)" at bounding box center [137, 445] width 6 height 7
drag, startPoint x: 574, startPoint y: 444, endPoint x: 62, endPoint y: 440, distance: 512.1
click at [123, 440] on html "slide: Our History Group 1 Freeform 3 Freeform 1 Freeform 2 Freeform 4 Rectangl…" at bounding box center [540, 271] width 835 height 381
click at [134, 445] on icon "Play (Ctrl+Alt+P)" at bounding box center [137, 445] width 6 height 7
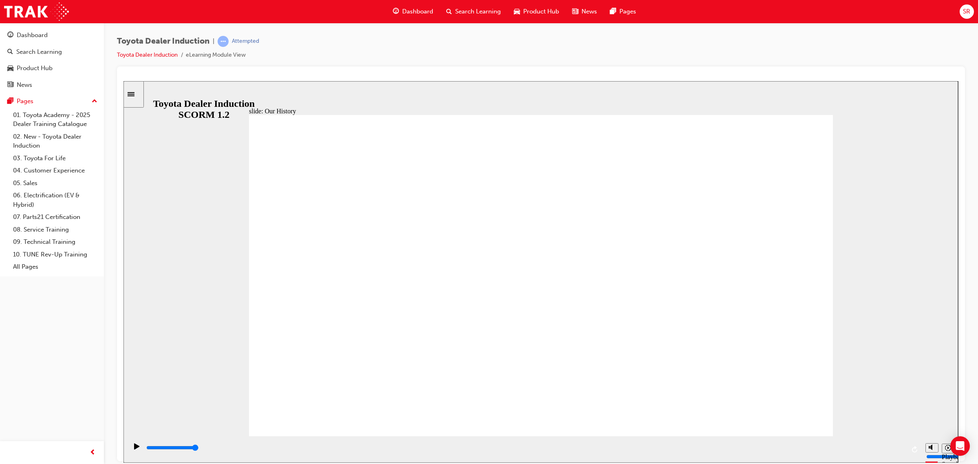
drag, startPoint x: 553, startPoint y: 450, endPoint x: 975, endPoint y: 485, distance: 423.5
click at [958, 462] on html "slide: Our History Group 1 Freeform 3 Freeform 1 Freeform 2 Freeform 4 Rectangl…" at bounding box center [540, 271] width 835 height 381
drag, startPoint x: 556, startPoint y: 389, endPoint x: 512, endPoint y: 406, distance: 48.0
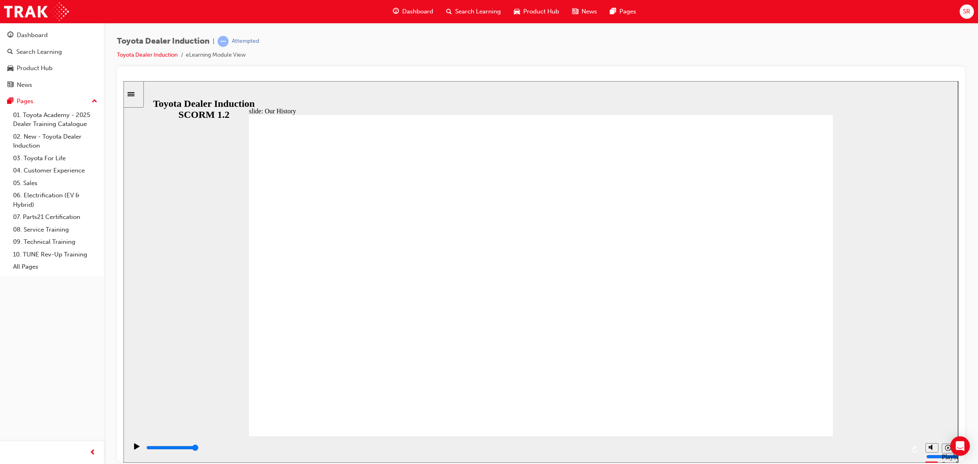
drag, startPoint x: 512, startPoint y: 406, endPoint x: 636, endPoint y: 408, distance: 124.3
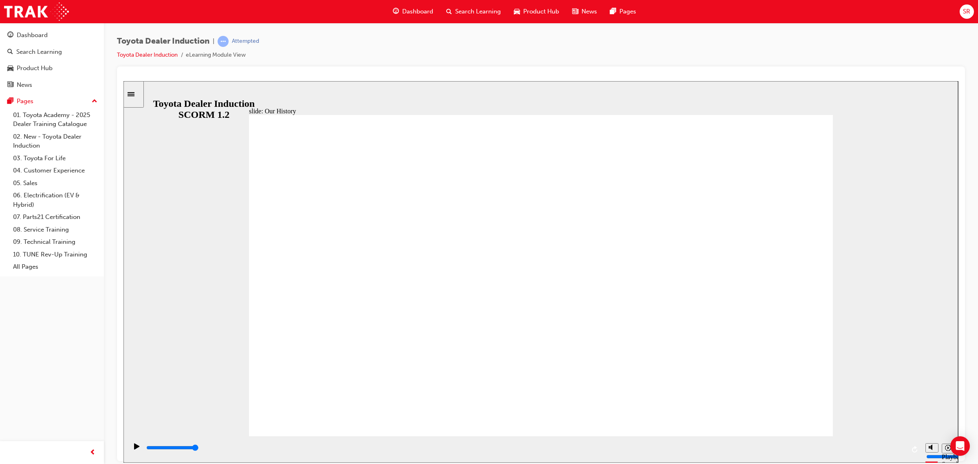
click at [133, 91] on div "Sidebar Toggle" at bounding box center [134, 94] width 14 height 6
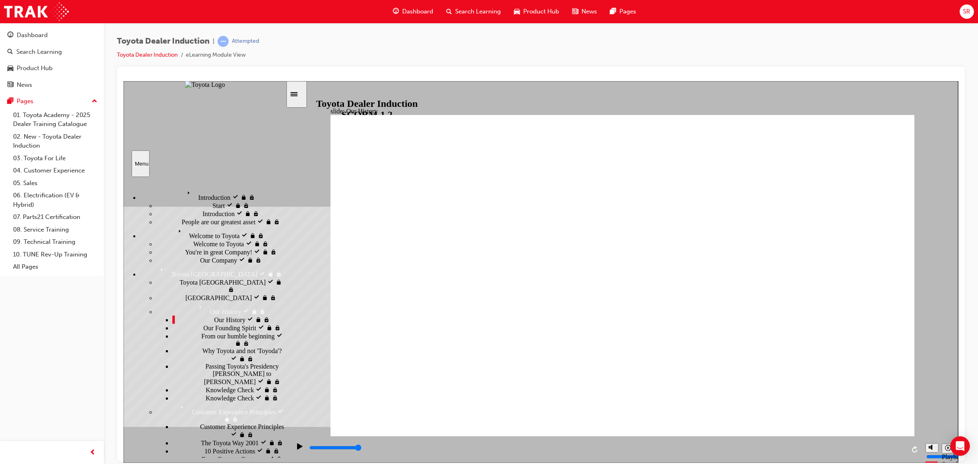
click at [203, 330] on span "Our Founding Spirit" at bounding box center [229, 326] width 53 height 7
click at [201, 339] on span "From our humble beginning" at bounding box center [237, 334] width 73 height 7
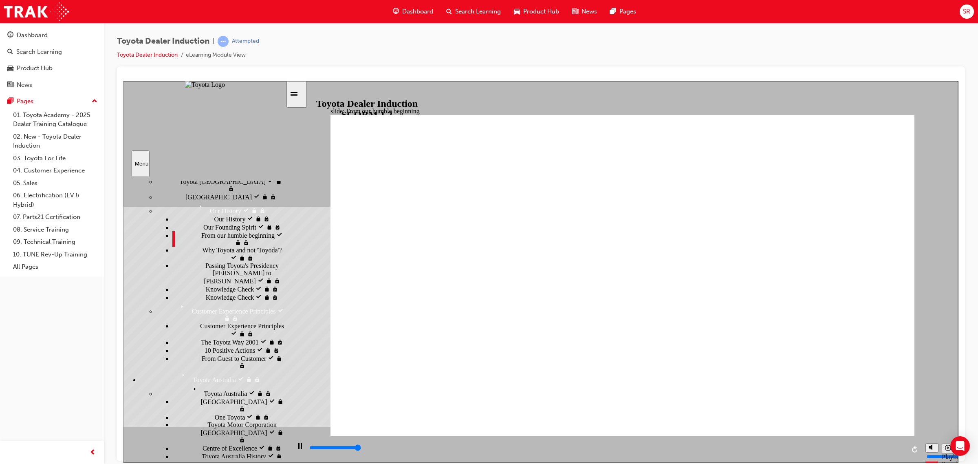
scroll to position [102, 0]
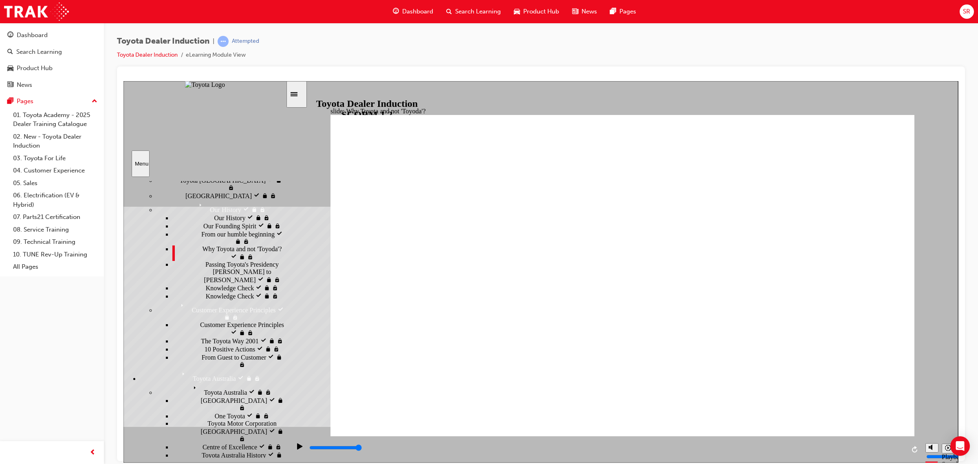
click at [206, 290] on span "Knowledge Check" at bounding box center [230, 286] width 48 height 7
type input "5000"
radio input "true"
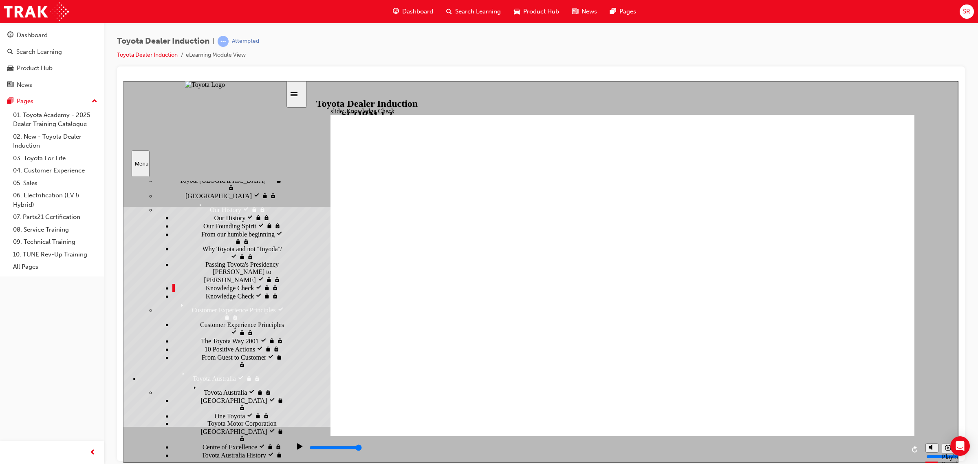
type input "5000"
radio input "true"
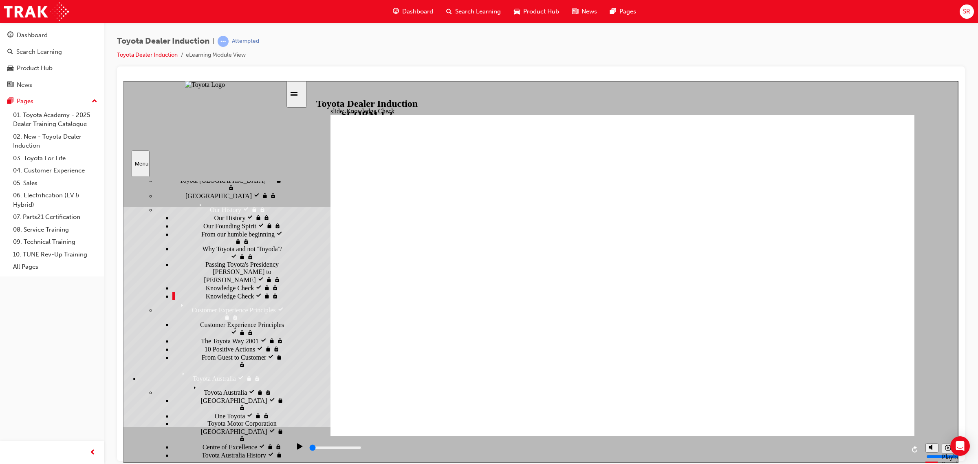
scroll to position [76, 0]
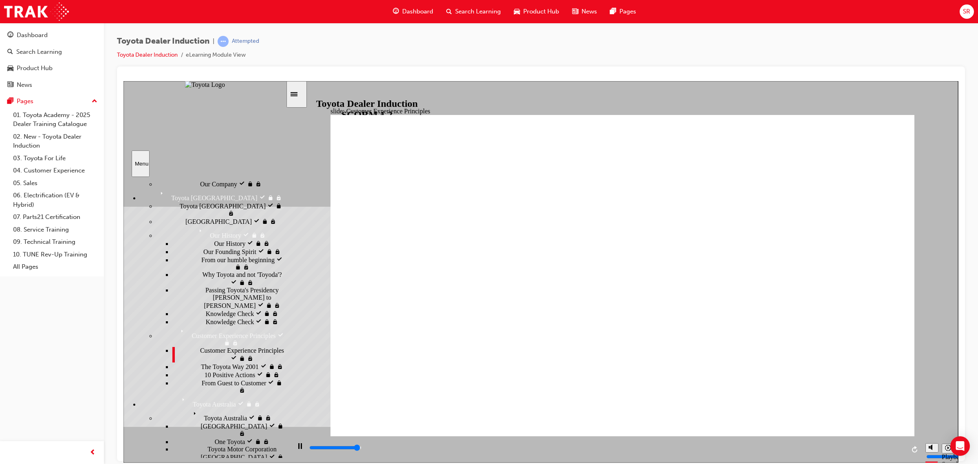
click at [193, 378] on div "From Guest to Customer From Guest to Customer" at bounding box center [228, 385] width 113 height 15
click at [167, 394] on div "Toyota Australia Toyota Australia" at bounding box center [213, 401] width 146 height 14
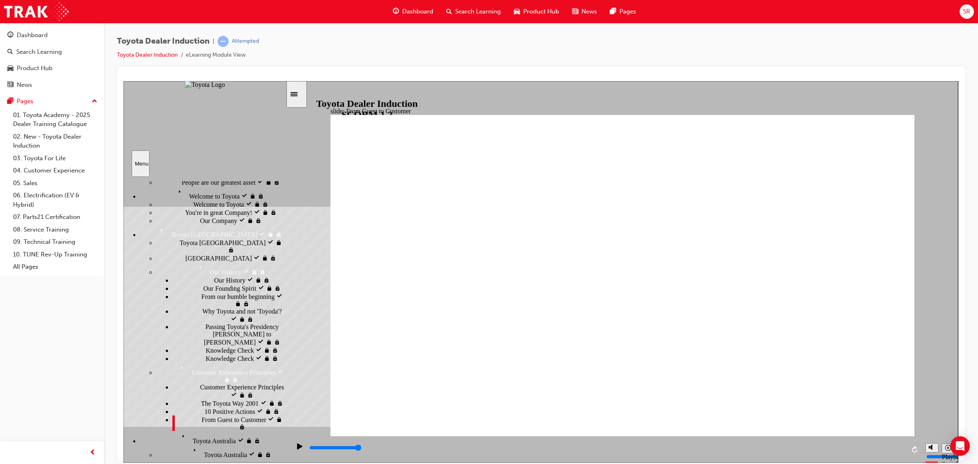
click at [179, 430] on span "Toyota Australia" at bounding box center [200, 433] width 43 height 7
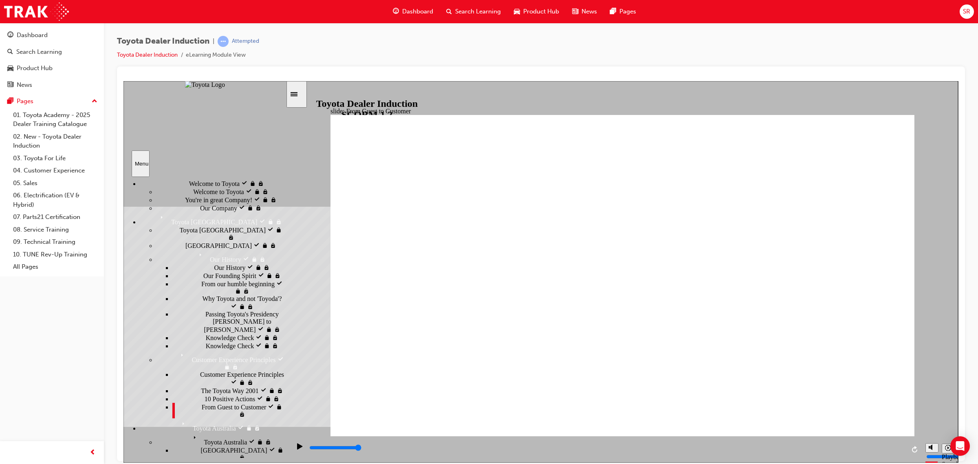
scroll to position [58, 0]
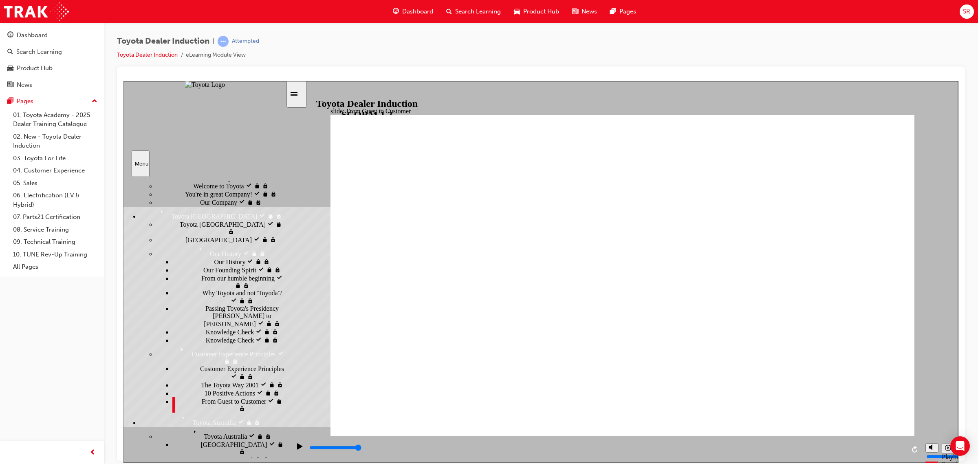
click at [190, 426] on span "Toyota Australia" at bounding box center [211, 429] width 43 height 7
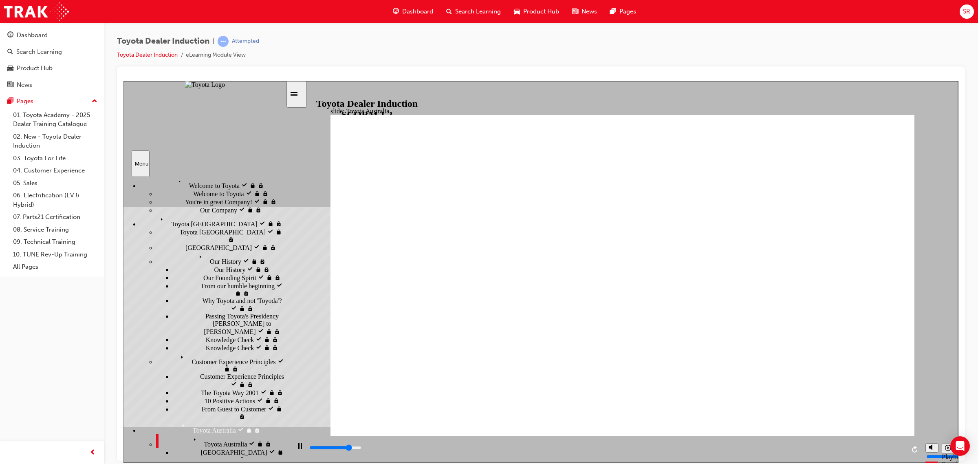
scroll to position [7, 0]
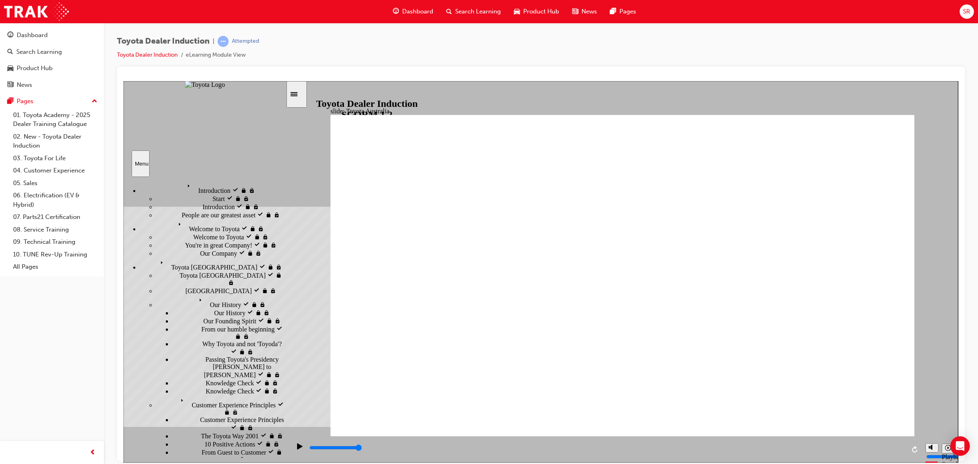
type input "15300"
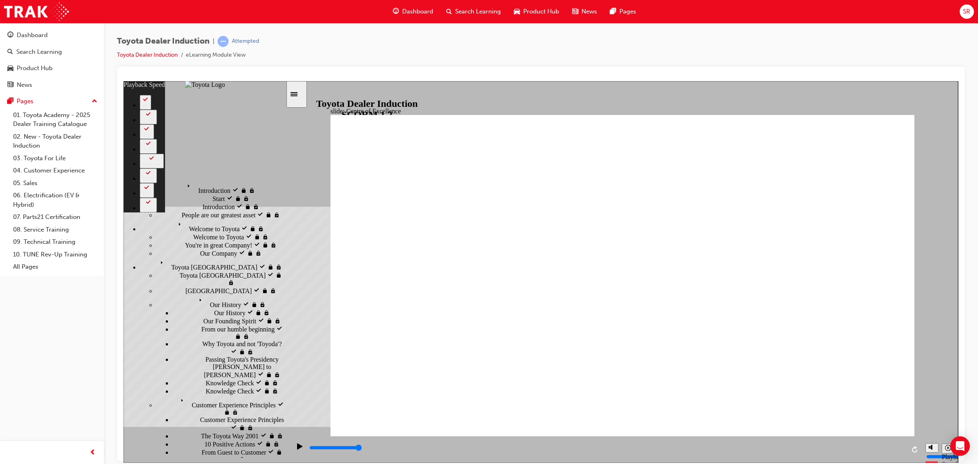
type input "248"
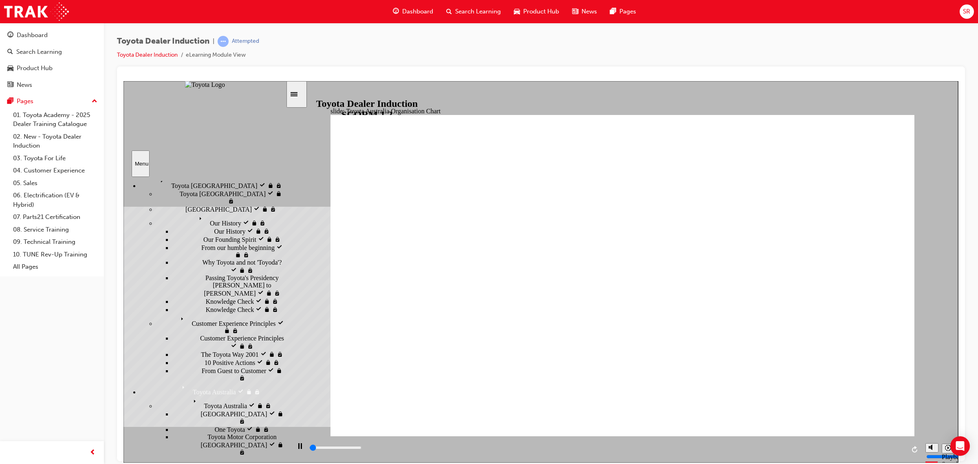
scroll to position [109, 0]
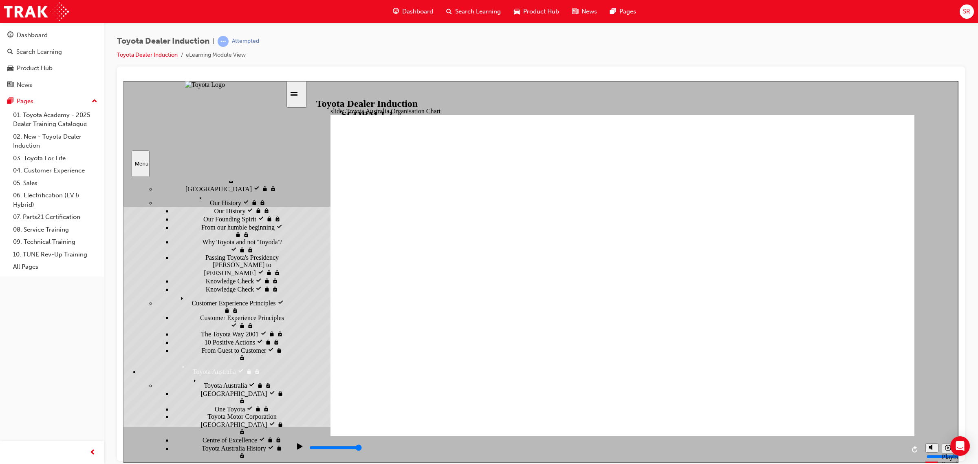
type input "5000"
radio input "true"
type input "5000"
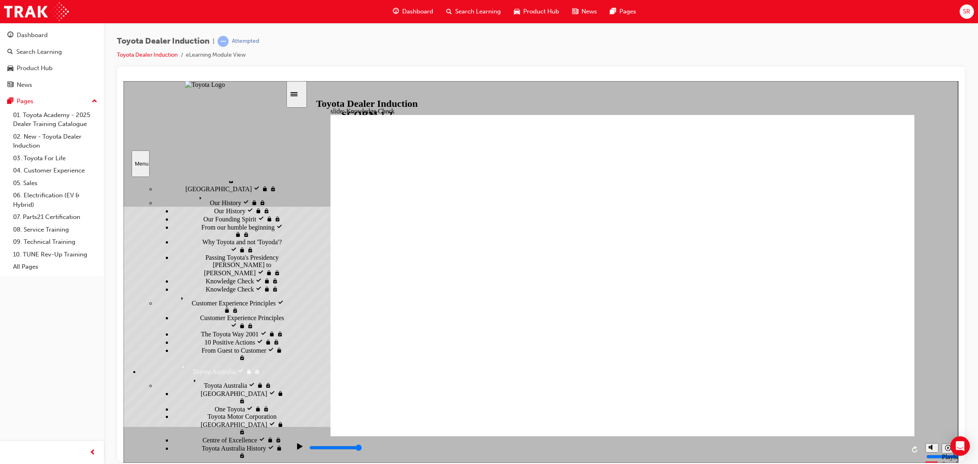
radio input "true"
type input "5000"
radio input "true"
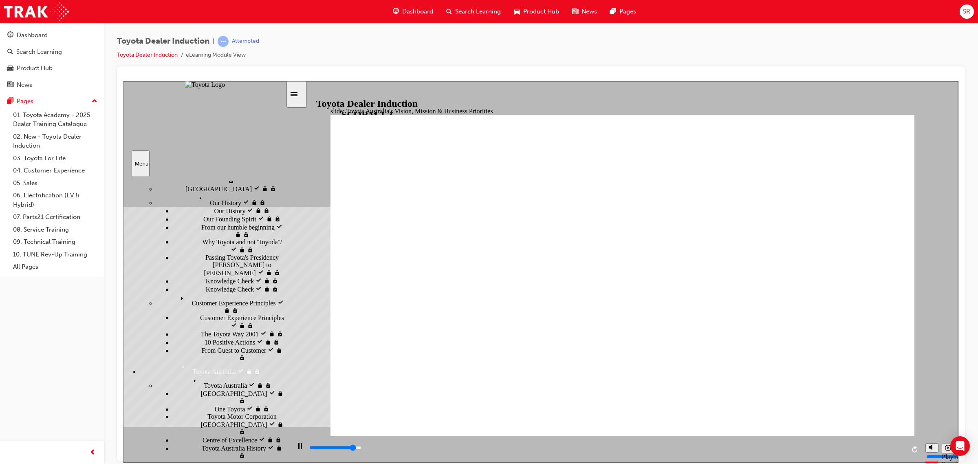
type input "1800"
radio input "true"
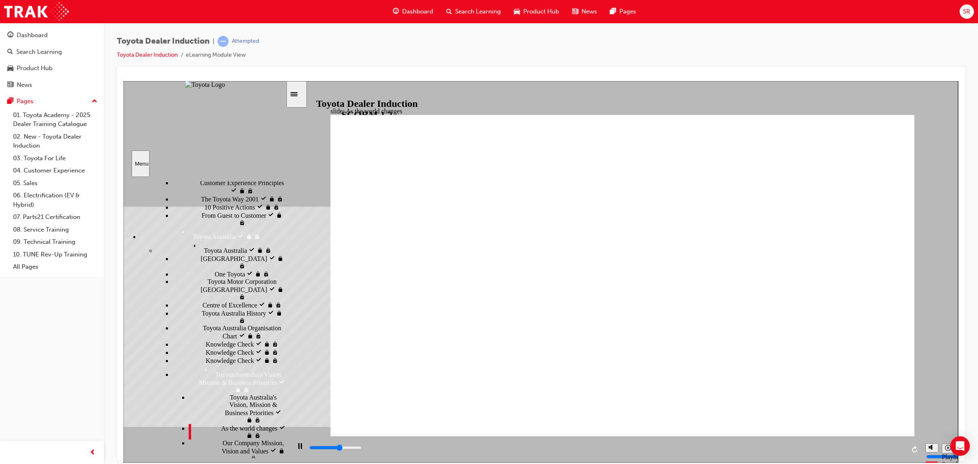
scroll to position [227, 0]
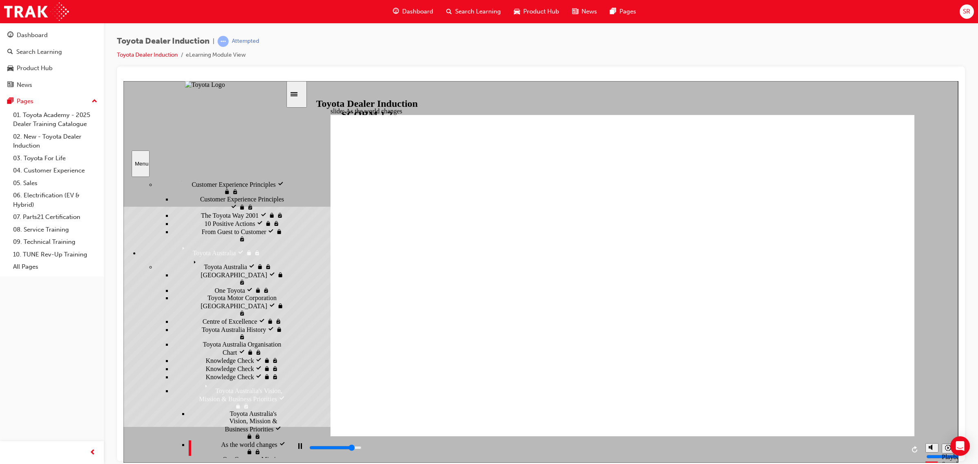
click at [217, 455] on li "Our Company Mission, Vision and Values Our Company Mission, Vision and Values" at bounding box center [237, 466] width 97 height 23
type input "9200"
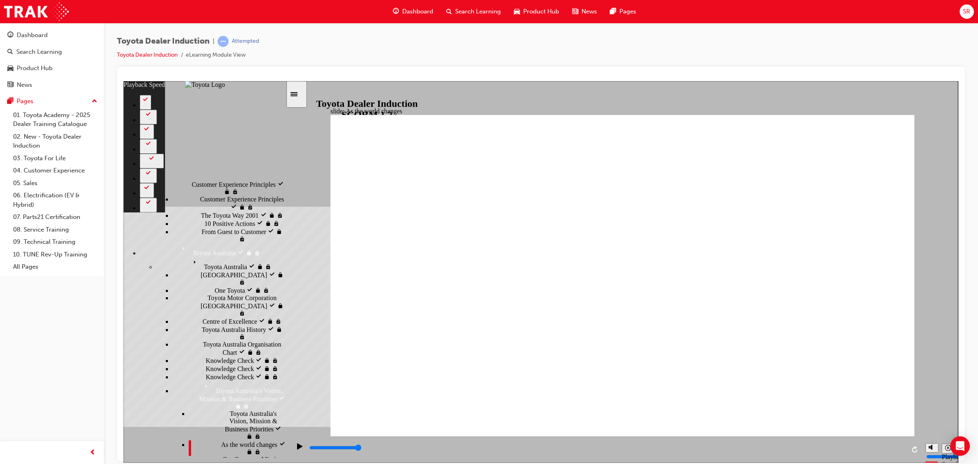
drag, startPoint x: 334, startPoint y: 419, endPoint x: 514, endPoint y: 416, distance: 179.3
drag, startPoint x: 515, startPoint y: 416, endPoint x: 518, endPoint y: 398, distance: 17.3
drag, startPoint x: 515, startPoint y: 417, endPoint x: 849, endPoint y: 419, distance: 333.3
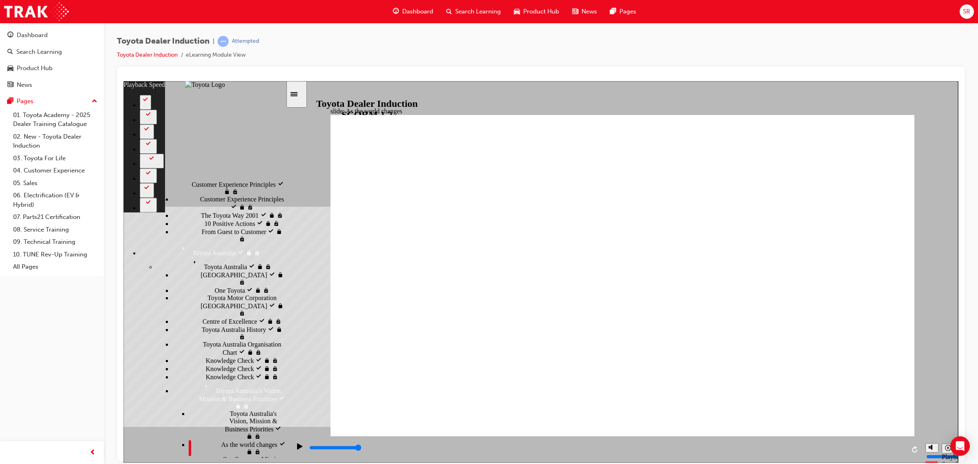
type input "128"
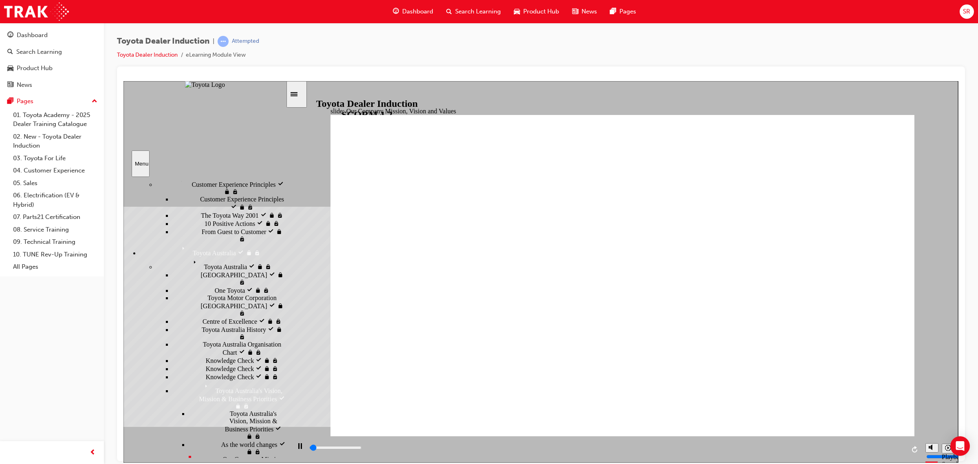
drag, startPoint x: 598, startPoint y: 450, endPoint x: 870, endPoint y: 432, distance: 272.7
click at [870, 432] on div "slide: Our Company Mission, Vision and Values Toyota Australia’s Mission, Visio…" at bounding box center [540, 271] width 834 height 381
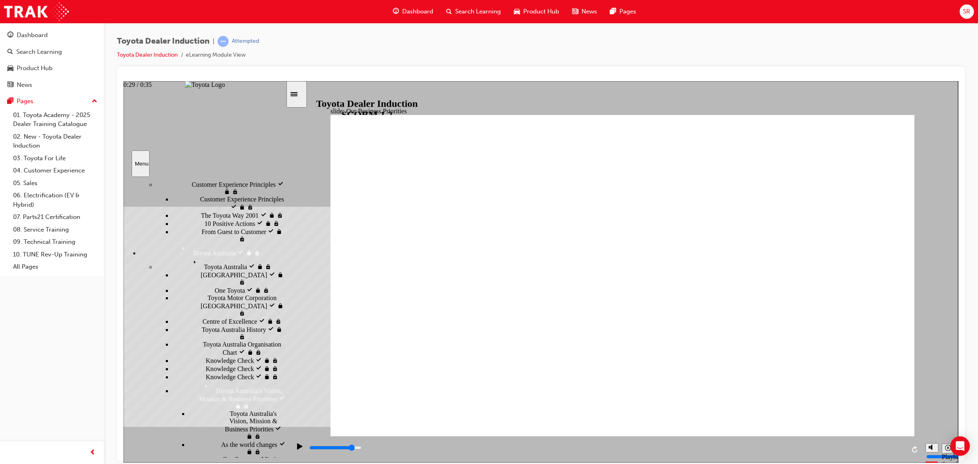
drag, startPoint x: 552, startPoint y: 447, endPoint x: 818, endPoint y: 440, distance: 265.7
click at [818, 435] on div "slide: Our Business Priorities Our Business Priorities Group 1 Click the tabs f…" at bounding box center [540, 258] width 835 height 354
drag, startPoint x: 590, startPoint y: 447, endPoint x: 908, endPoint y: 438, distance: 317.9
click at [908, 438] on div "playback controls" at bounding box center [605, 449] width 631 height 26
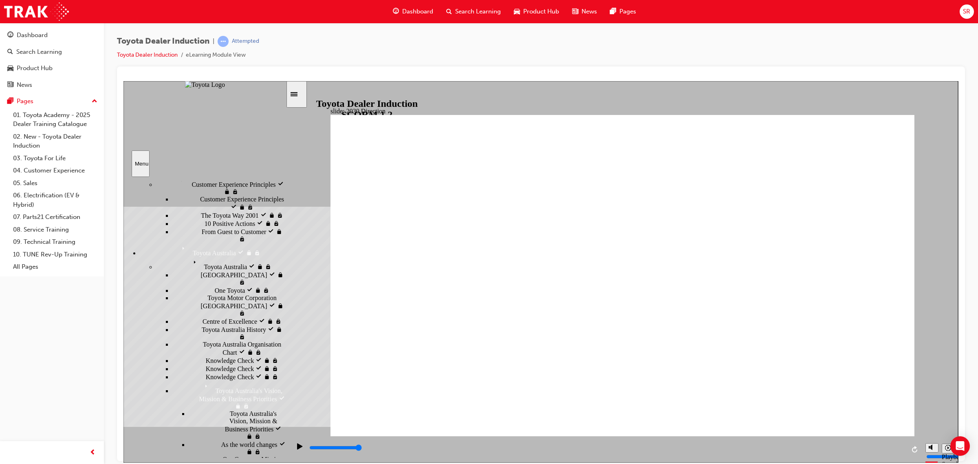
type input "5000"
type input "happness"
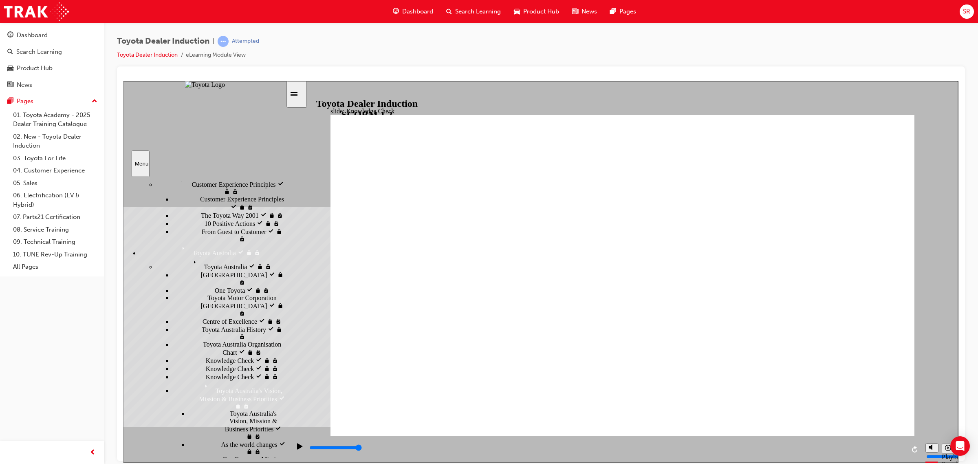
type input "happness"
drag, startPoint x: 375, startPoint y: 132, endPoint x: 380, endPoint y: 124, distance: 9.7
type input "800"
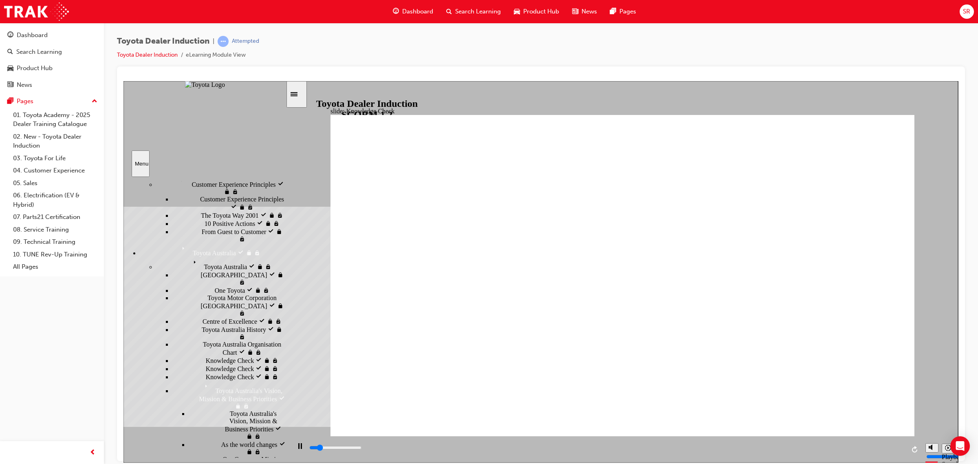
type input "happness"
type input "5000"
type input "happnes"
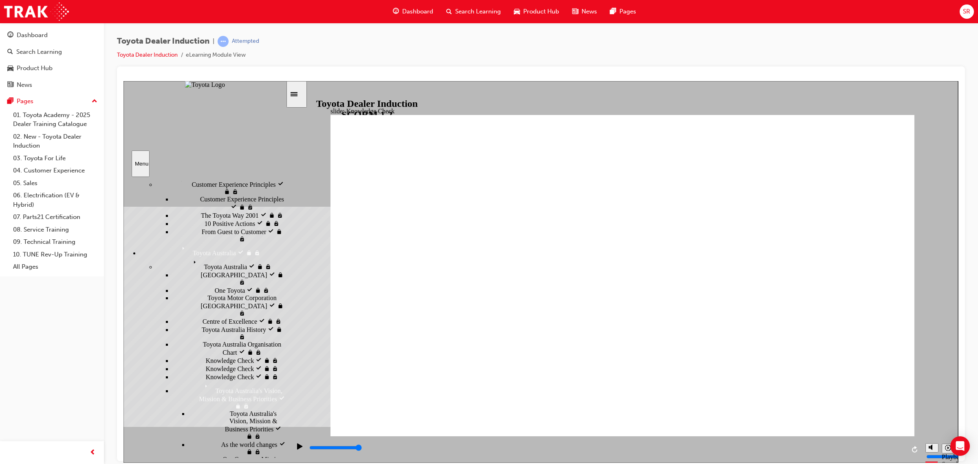
type input "happnes"
type input "happne"
type input "happn"
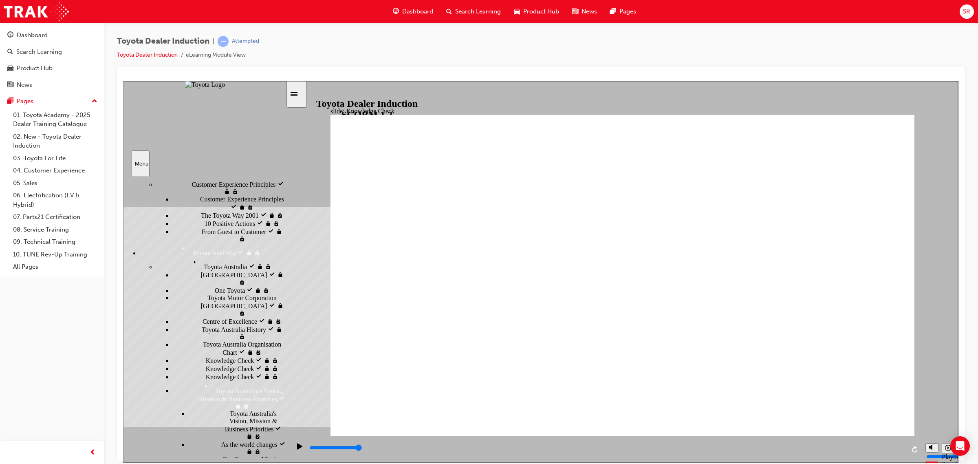
type input "happ"
type input "hap"
type input "ha"
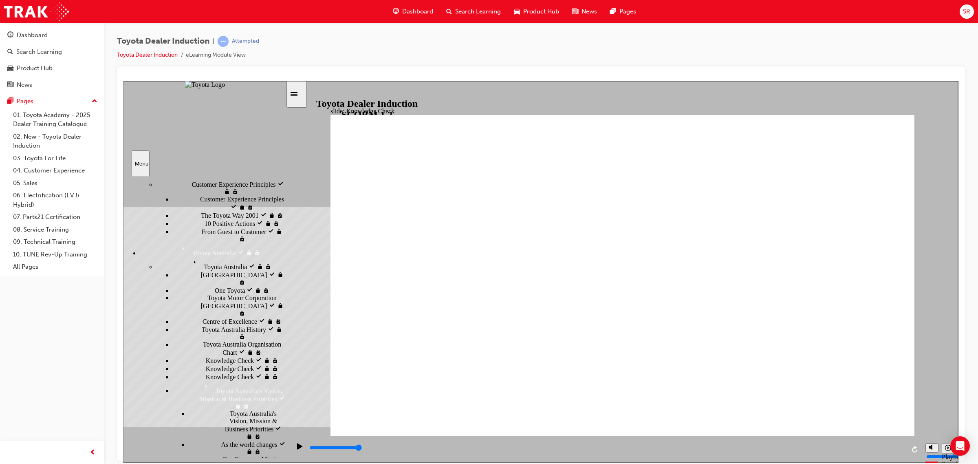
type input "ha"
type input "h"
type input "H"
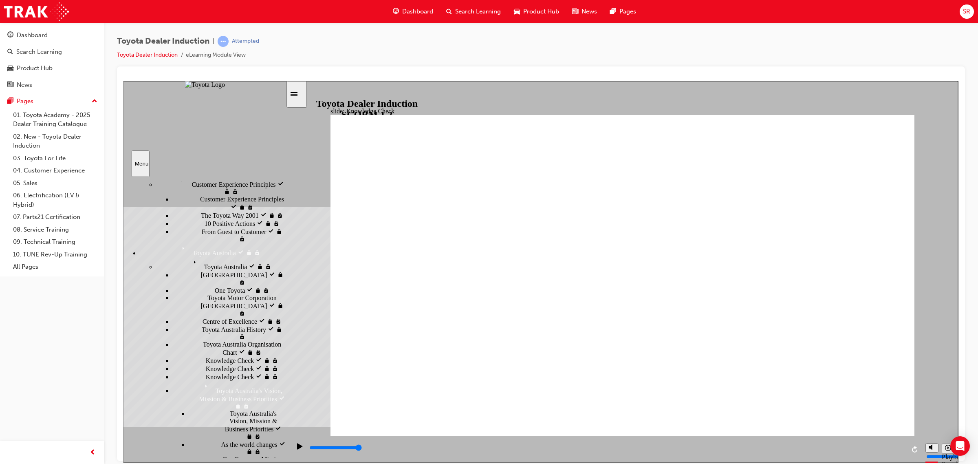
type input "Hp"
type input "Hpi"
type input "Hpin"
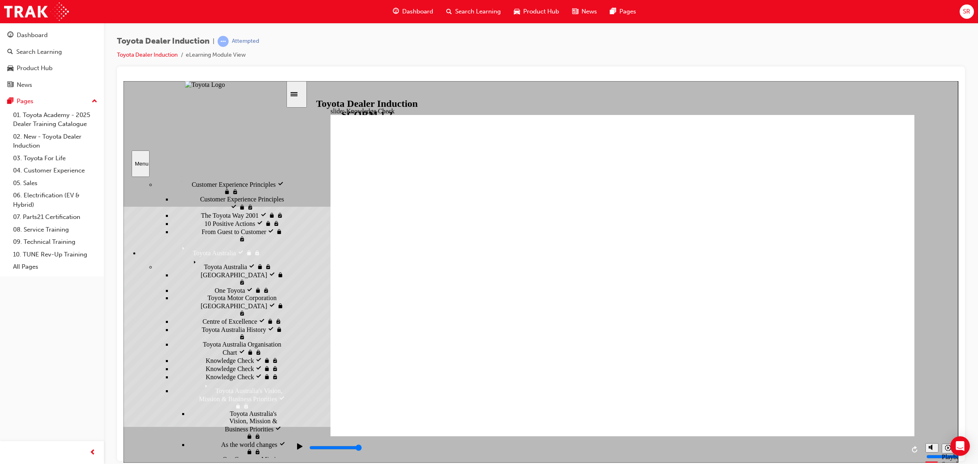
type input "Hpin"
type input "Hpine"
type input "Hpines"
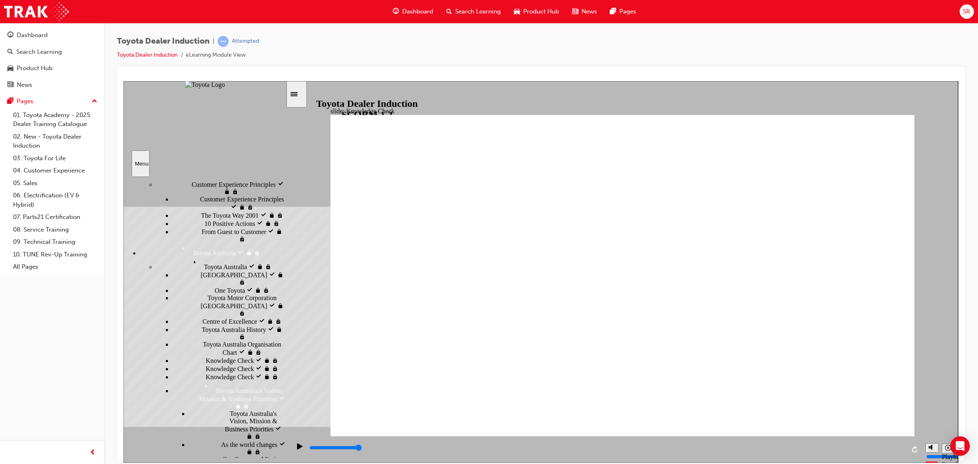
type input "Hpiness"
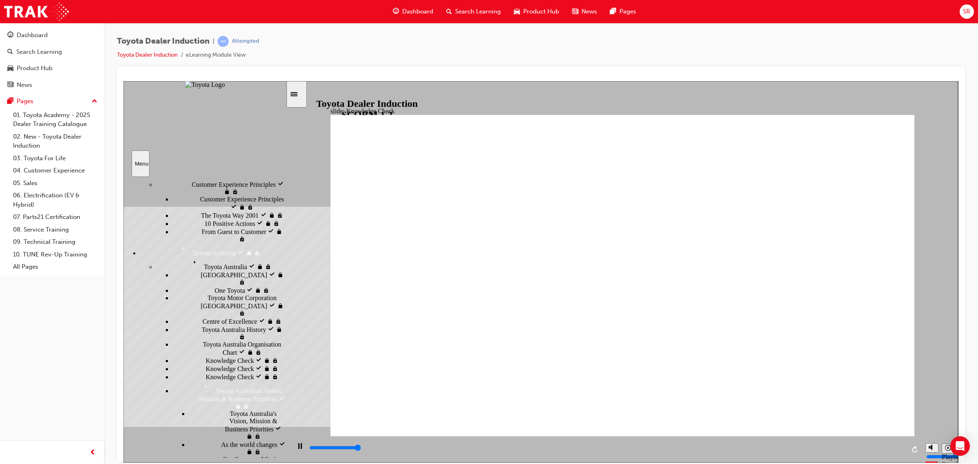
type input "5000"
type input "safe"
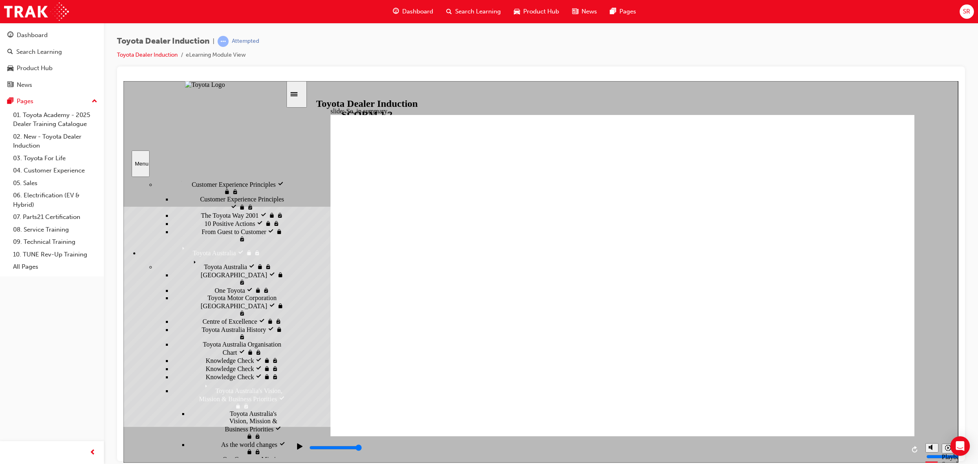
type input "safe"
type input "800"
type input "safe"
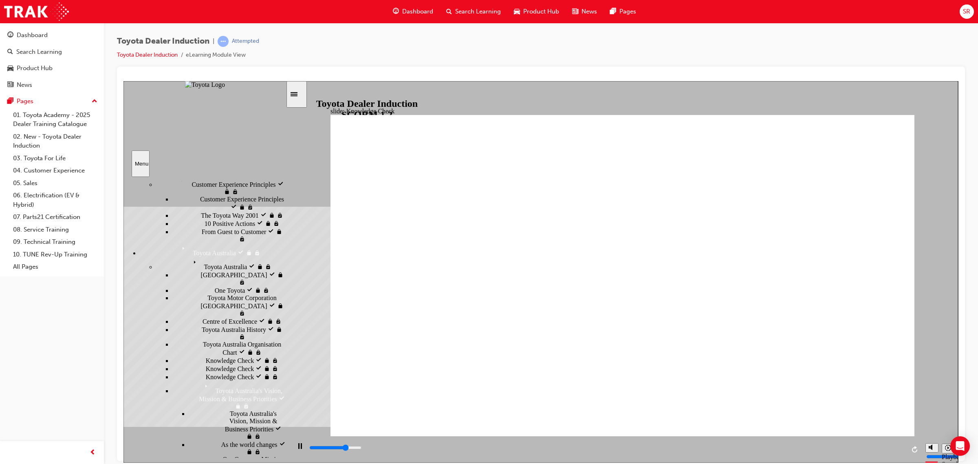
type input "3600"
type input "saf"
type input "4100"
type input "sa"
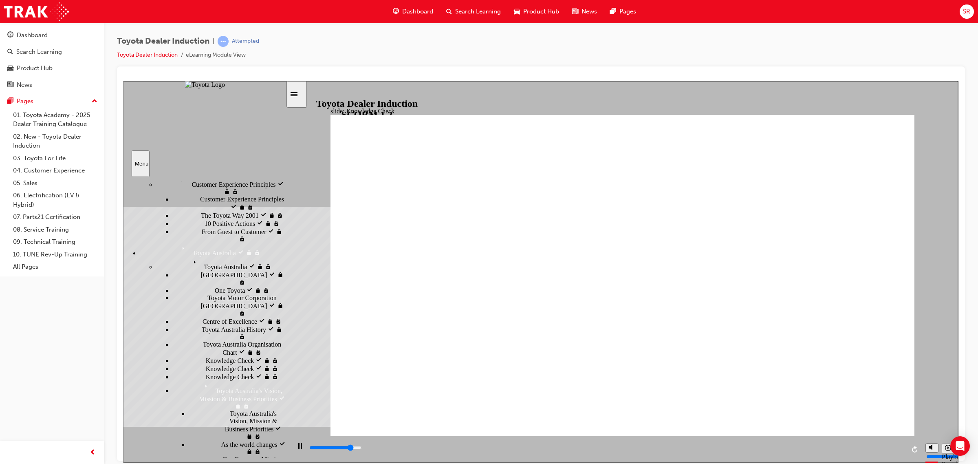
type input "sa"
type input "4100"
type input "s"
type input "4200"
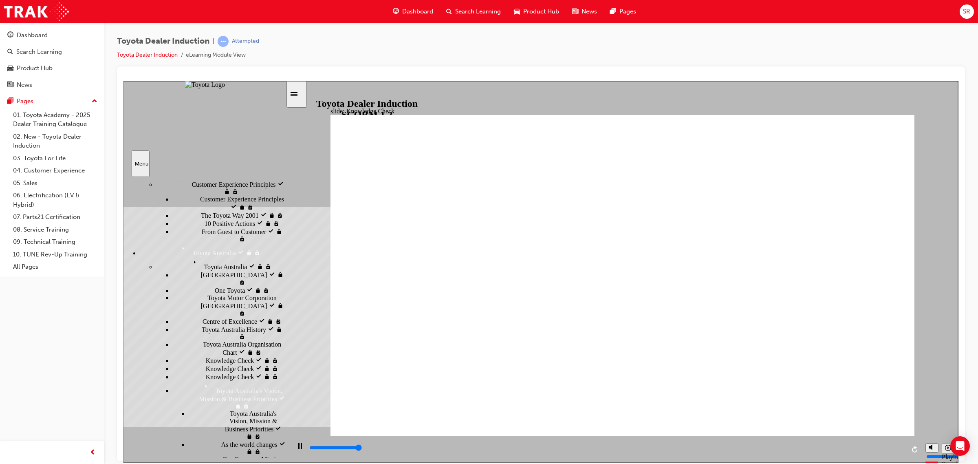
type input "5000"
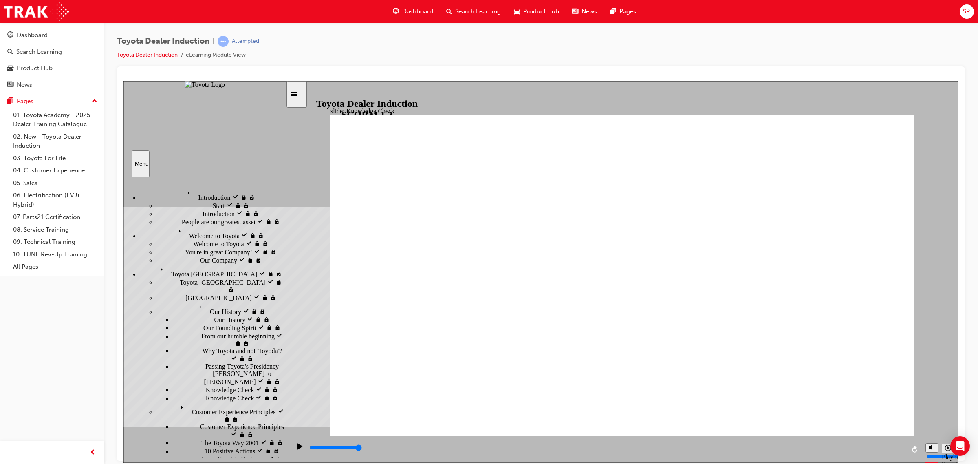
scroll to position [227, 0]
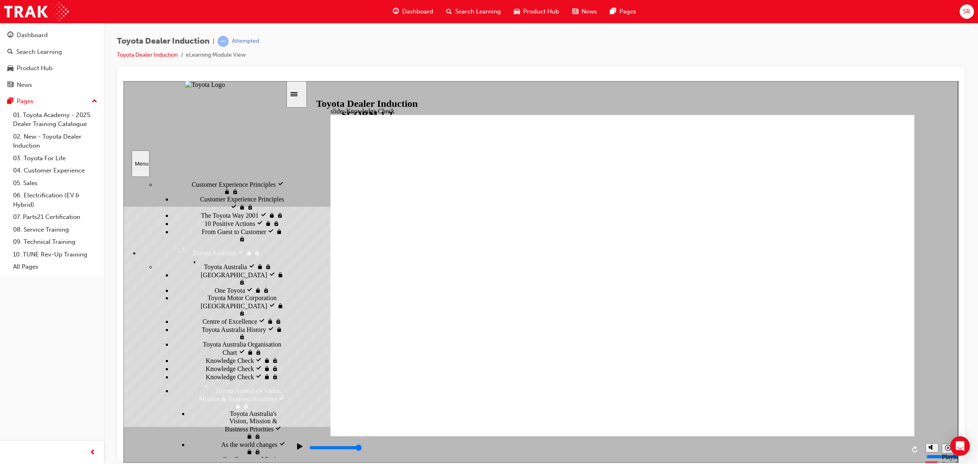
type input "moved"
type input "800"
type input "moved"
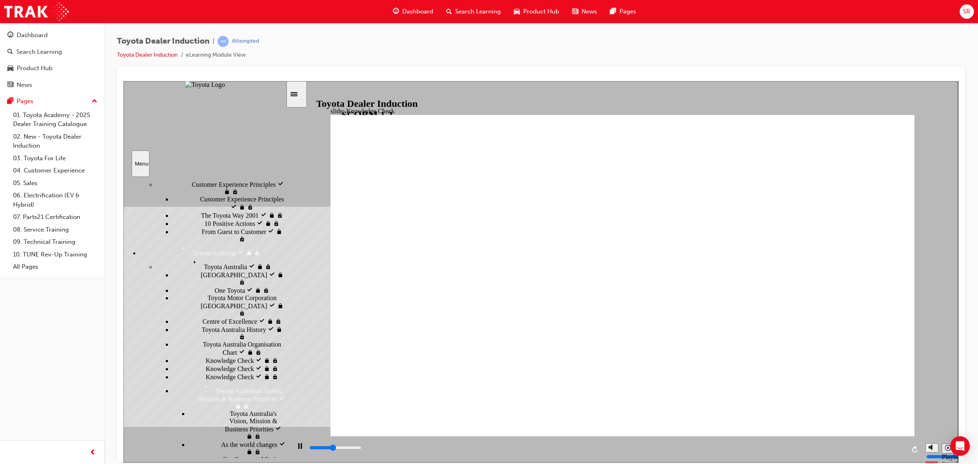
type input "6500"
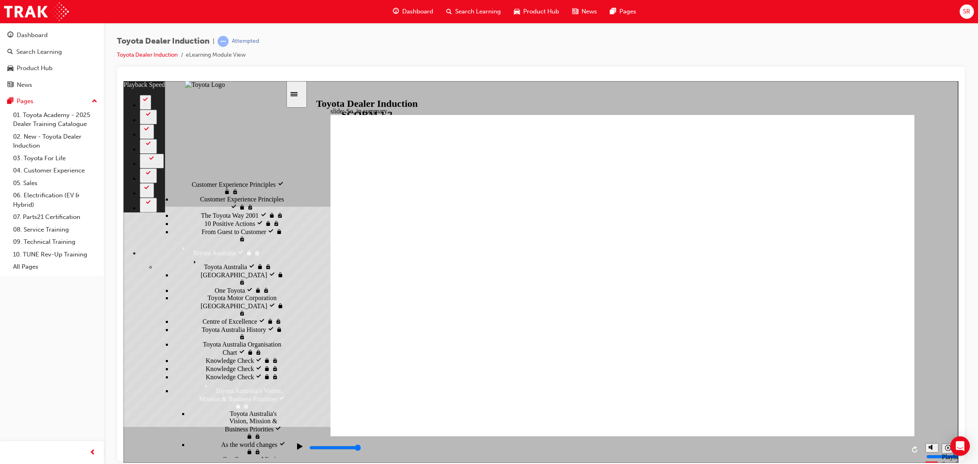
drag, startPoint x: 356, startPoint y: 418, endPoint x: 891, endPoint y: 426, distance: 535.8
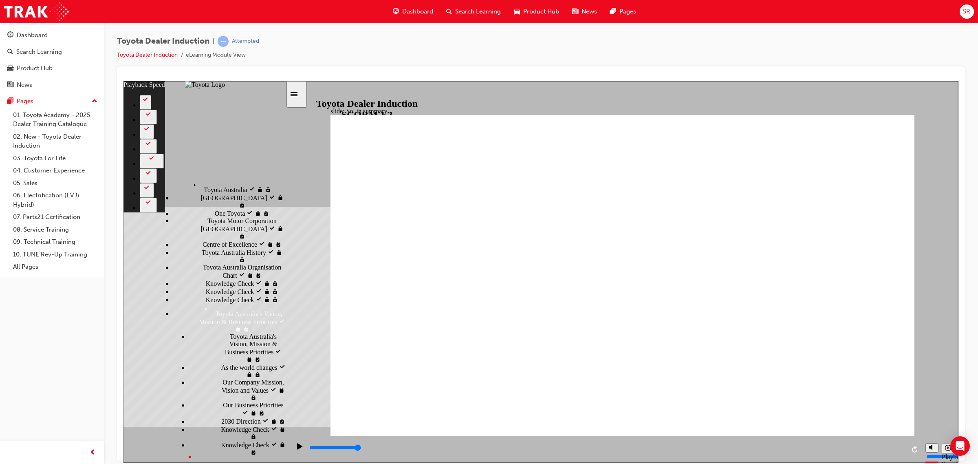
scroll to position [329, 0]
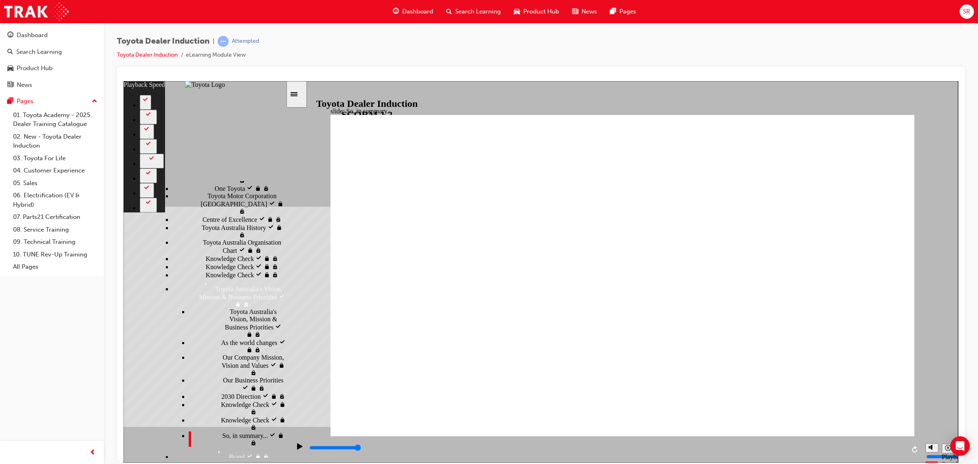
type input "128"
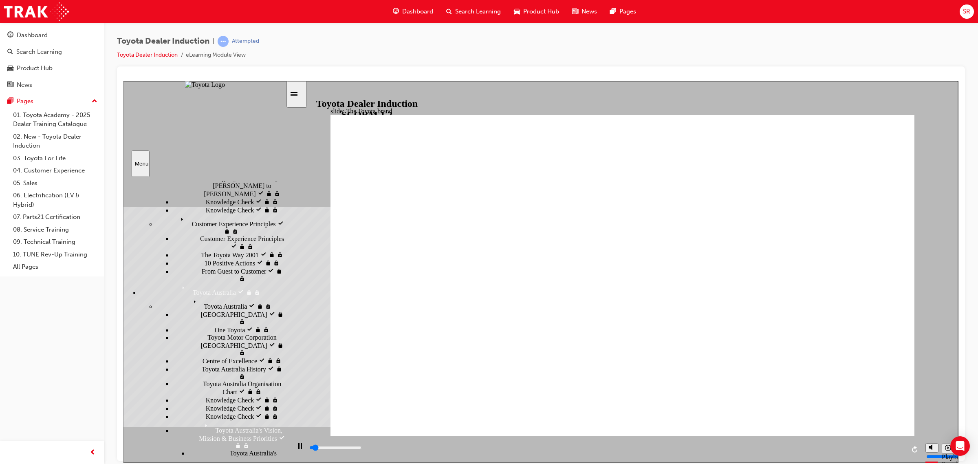
scroll to position [176, 0]
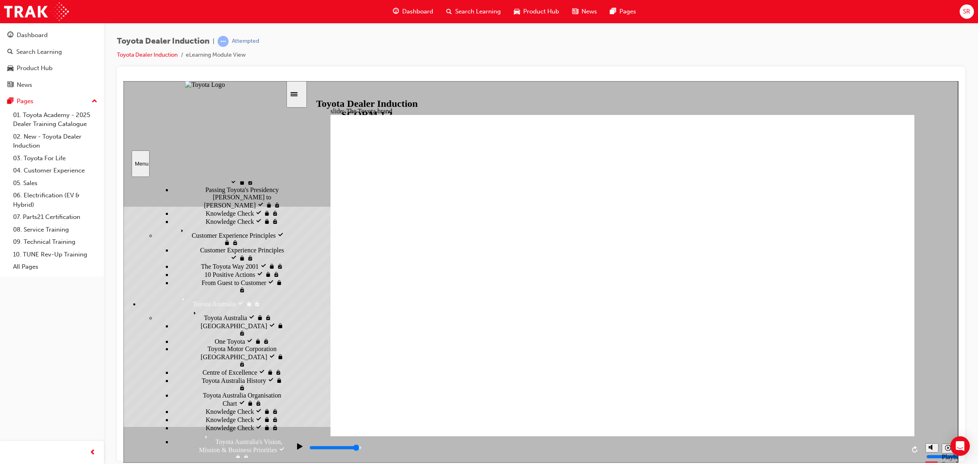
drag, startPoint x: 402, startPoint y: 447, endPoint x: 873, endPoint y: 440, distance: 471.0
click at [873, 440] on div "playback controls" at bounding box center [605, 449] width 631 height 26
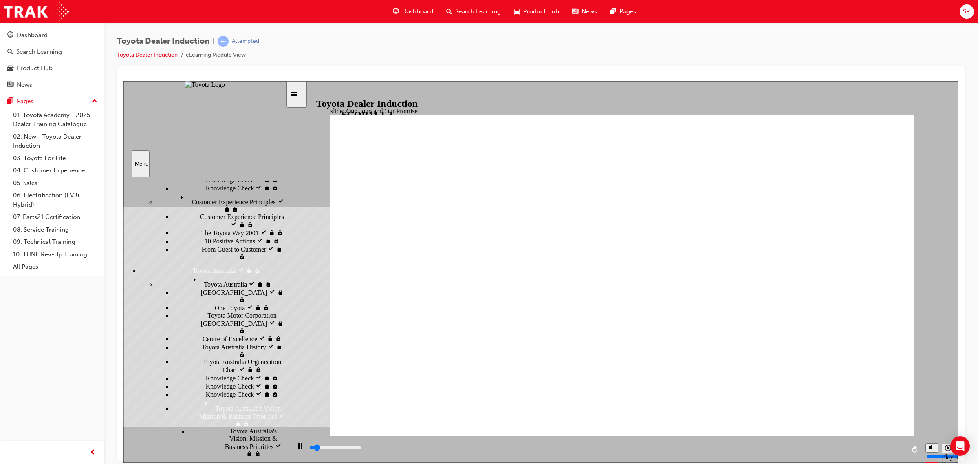
scroll to position [227, 0]
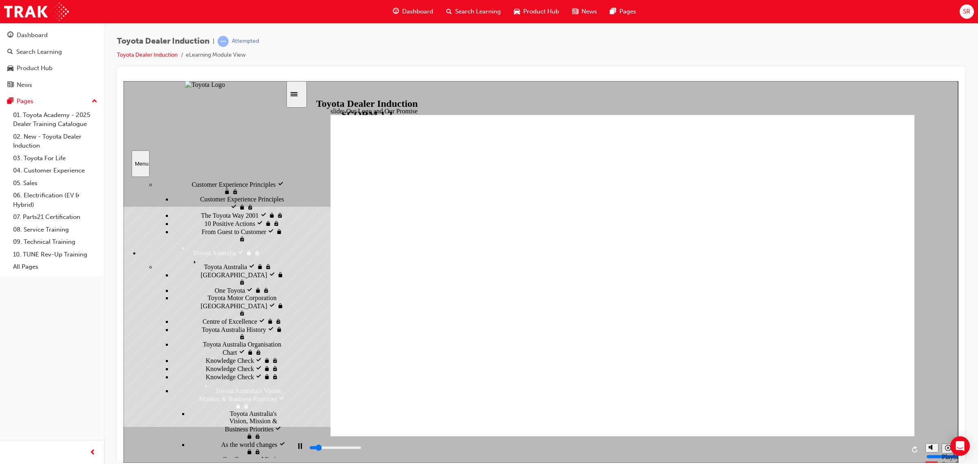
click at [202, 380] on span "Toyota Australia's Vision, Mission & Business Priorities visited" at bounding box center [244, 391] width 84 height 22
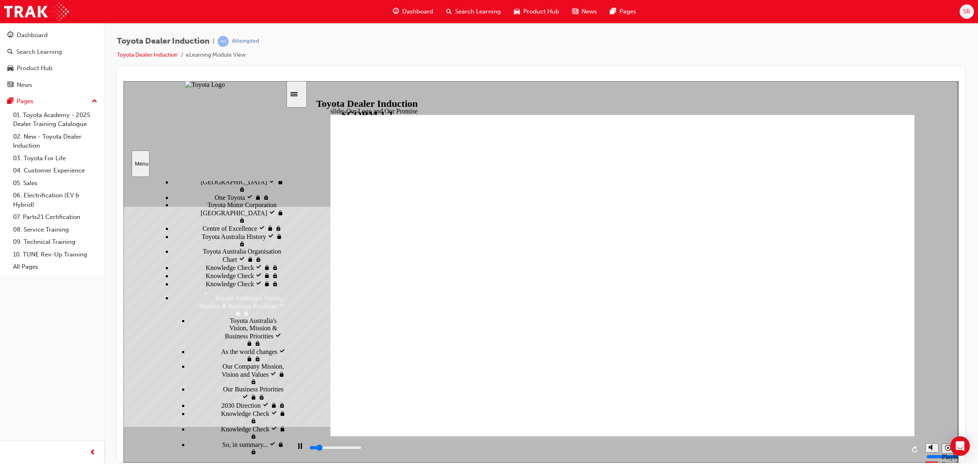
scroll to position [329, 0]
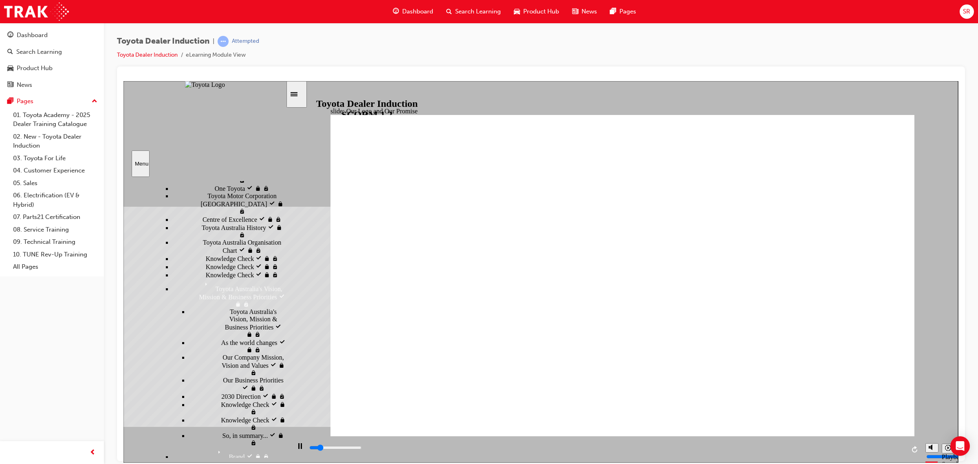
click at [215, 446] on span "Brand" at bounding box center [223, 449] width 16 height 7
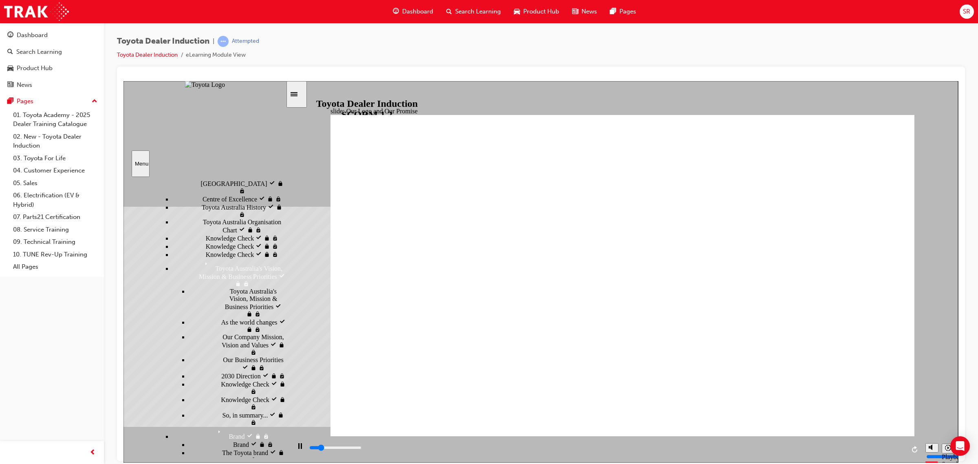
scroll to position [380, 0]
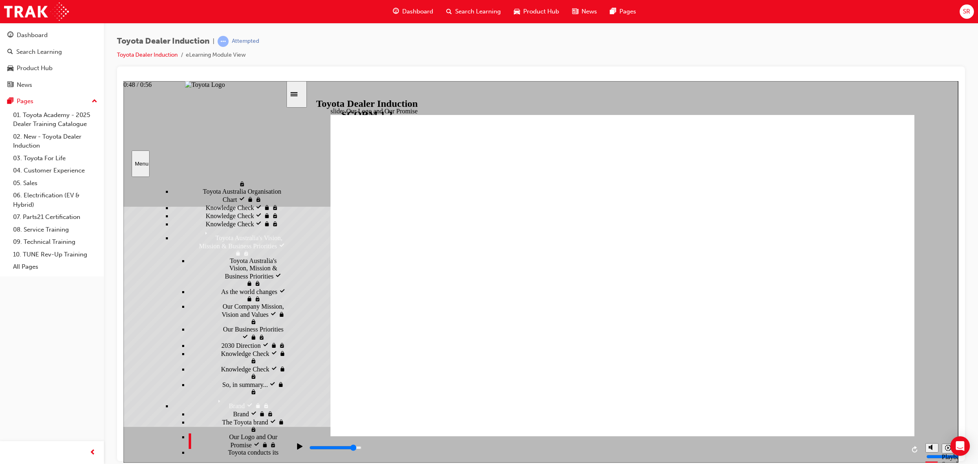
drag, startPoint x: 718, startPoint y: 458, endPoint x: 862, endPoint y: 448, distance: 144.2
click at [838, 454] on div "playback controls" at bounding box center [606, 449] width 596 height 12
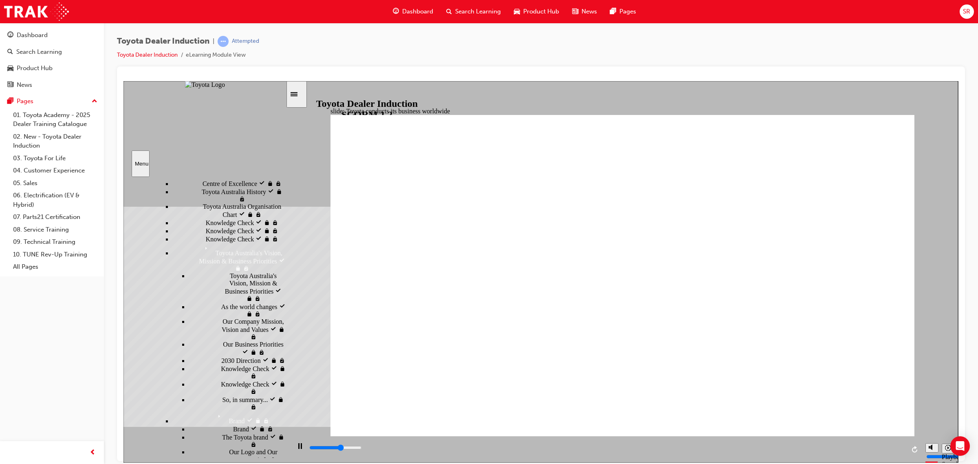
scroll to position [386, 0]
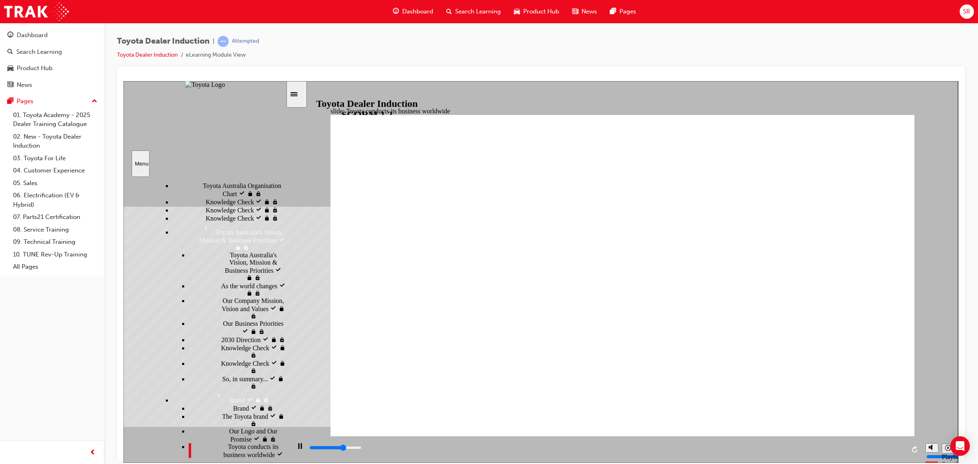
click at [285, 275] on div "sidebar" at bounding box center [204, 227] width 162 height 93
type input "8400"
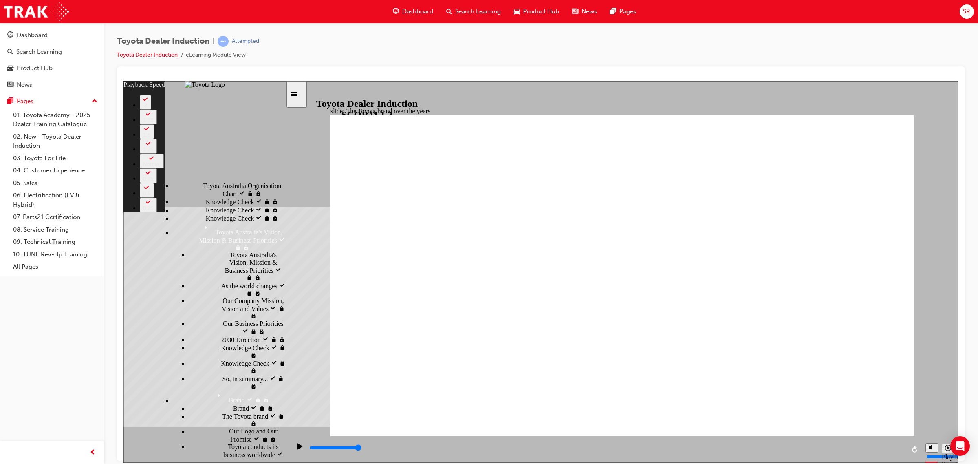
drag, startPoint x: 357, startPoint y: 416, endPoint x: 726, endPoint y: 414, distance: 368.3
drag, startPoint x: 726, startPoint y: 414, endPoint x: 858, endPoint y: 422, distance: 132.7
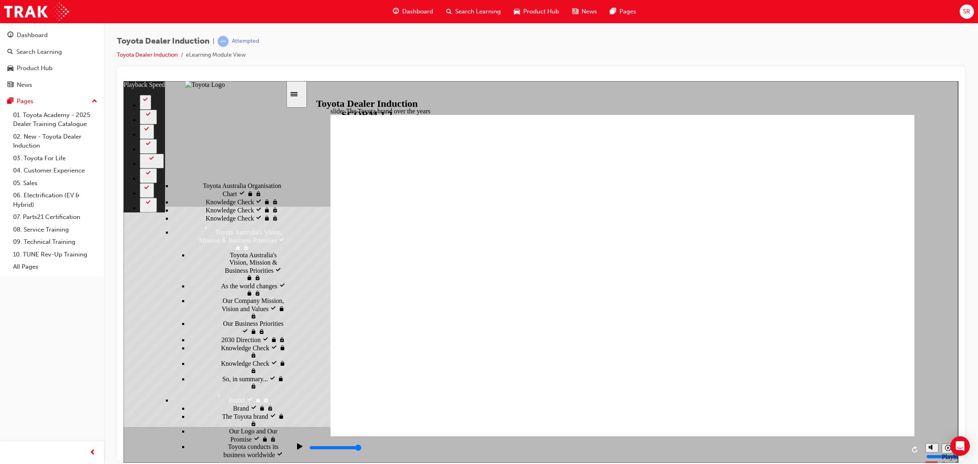
type input "165"
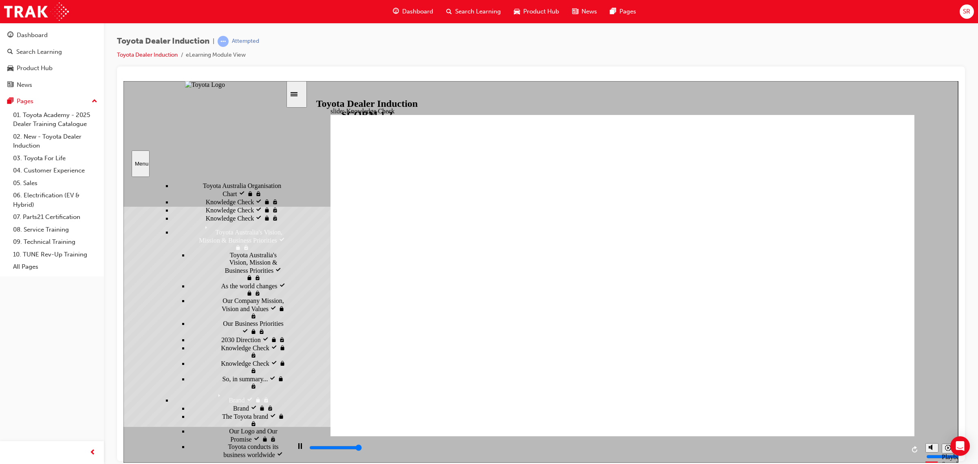
type input "5000"
radio input "true"
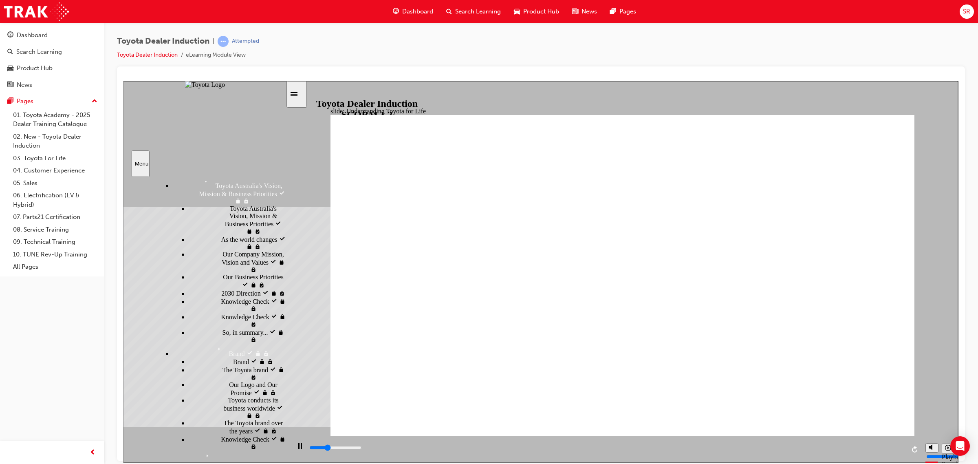
scroll to position [420, 0]
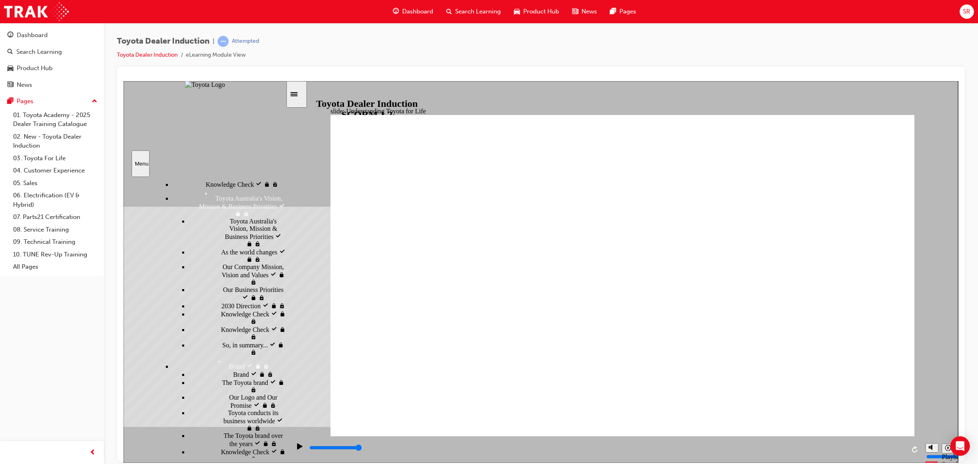
drag, startPoint x: 597, startPoint y: 444, endPoint x: 872, endPoint y: 444, distance: 275.0
click at [872, 444] on div "playback controls" at bounding box center [606, 449] width 596 height 12
drag, startPoint x: 693, startPoint y: 452, endPoint x: 864, endPoint y: 448, distance: 171.2
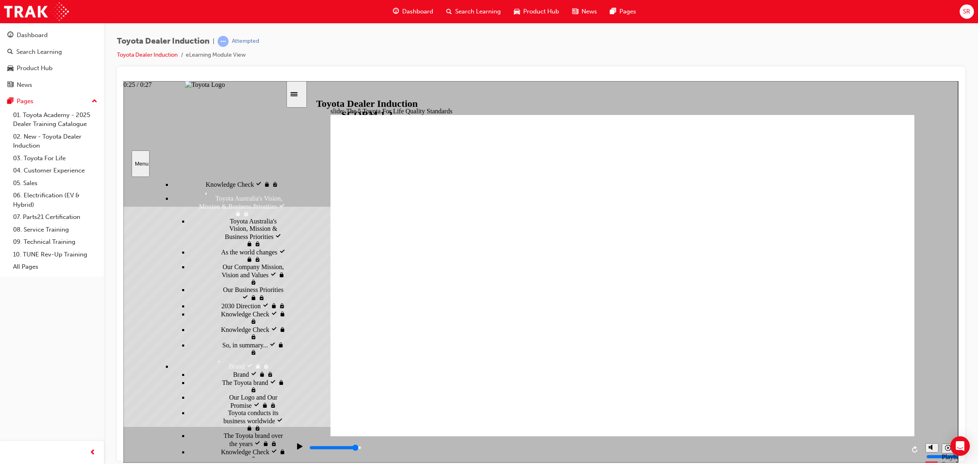
click at [864, 448] on div "playback controls" at bounding box center [606, 447] width 596 height 9
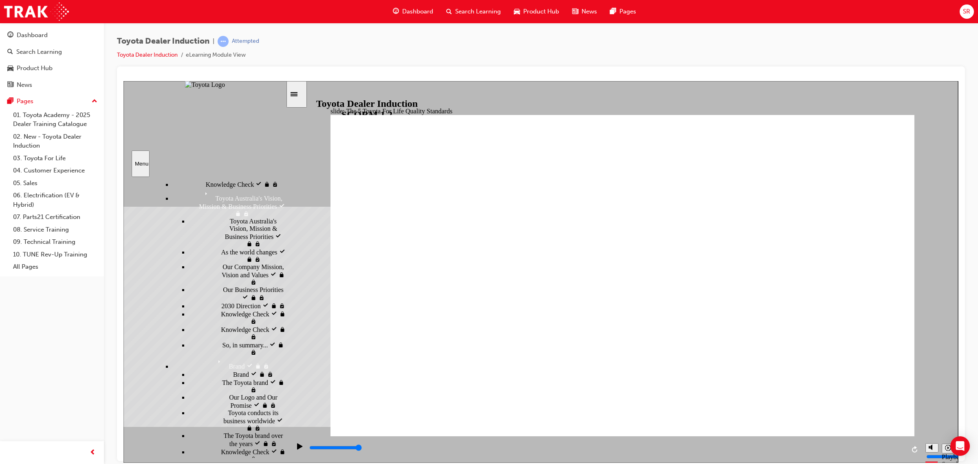
drag, startPoint x: 680, startPoint y: 446, endPoint x: 826, endPoint y: 442, distance: 146.7
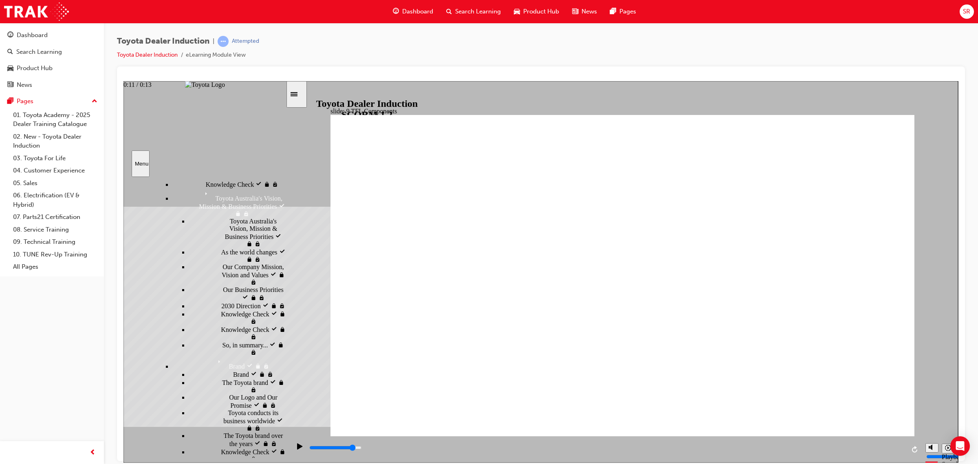
click at [825, 444] on div "playback controls" at bounding box center [606, 449] width 596 height 12
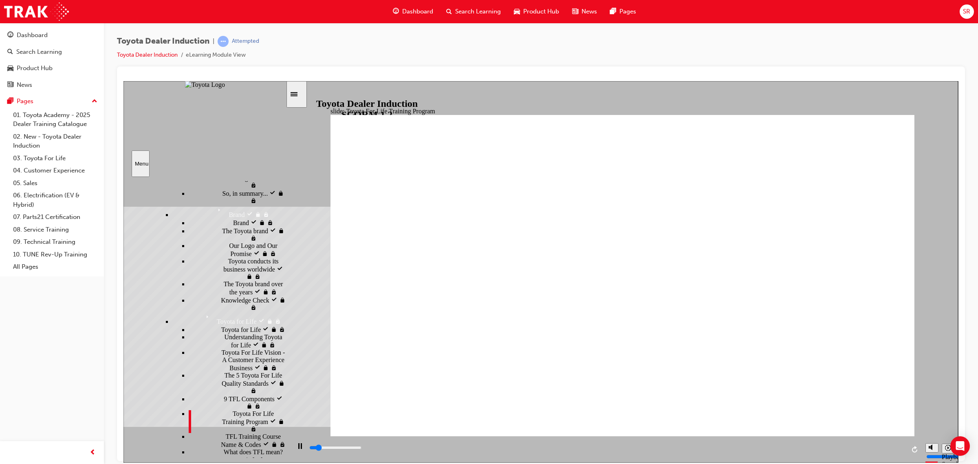
scroll to position [572, 0]
drag, startPoint x: 445, startPoint y: 444, endPoint x: 891, endPoint y: 442, distance: 445.7
click at [891, 442] on div "playback controls" at bounding box center [605, 449] width 631 height 26
drag, startPoint x: 576, startPoint y: 450, endPoint x: 869, endPoint y: 442, distance: 293.4
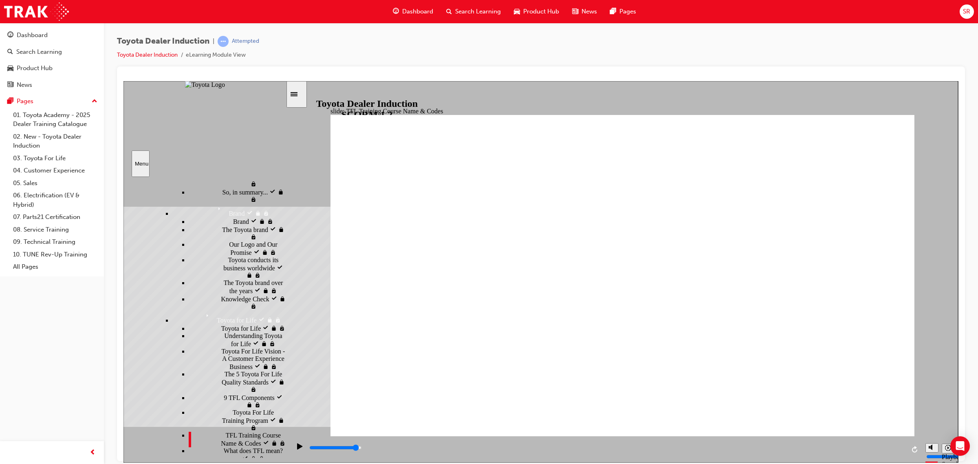
click at [869, 442] on div "playback controls" at bounding box center [605, 449] width 631 height 26
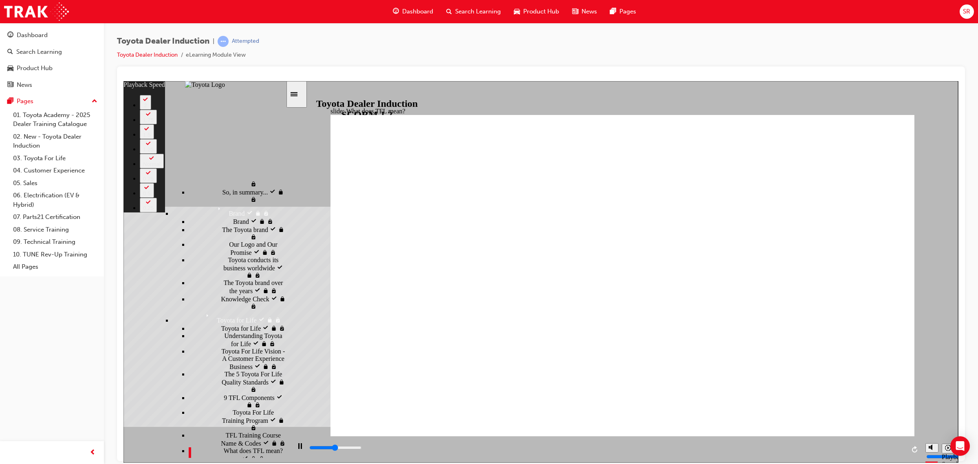
type input "5300"
type input "0"
type input "5500"
type input "0"
type input "5800"
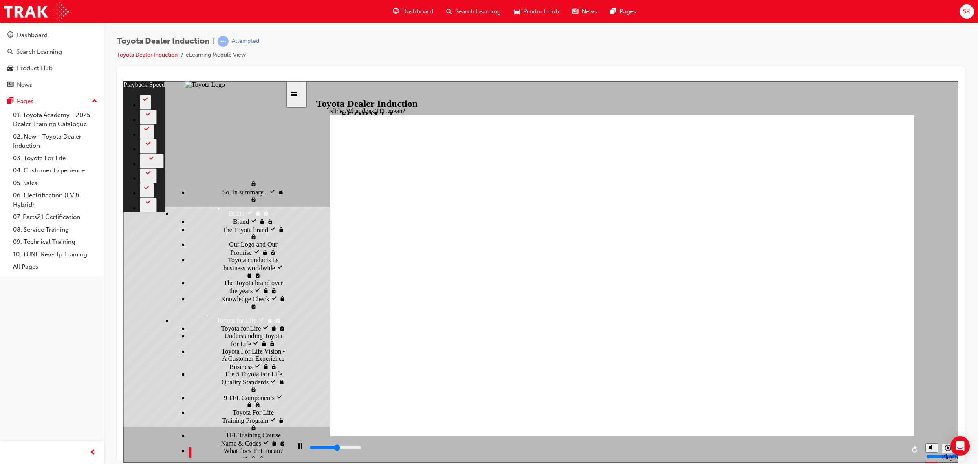
type input "1"
type input "6000"
type input "1"
type input "6200"
type input "1"
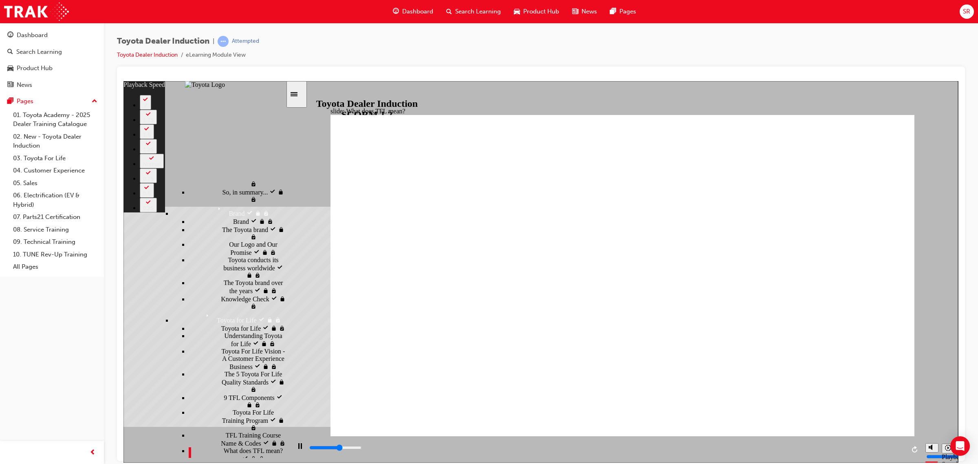
type input "6300"
type input "15"
type input "6300"
type input "18"
type input "6300"
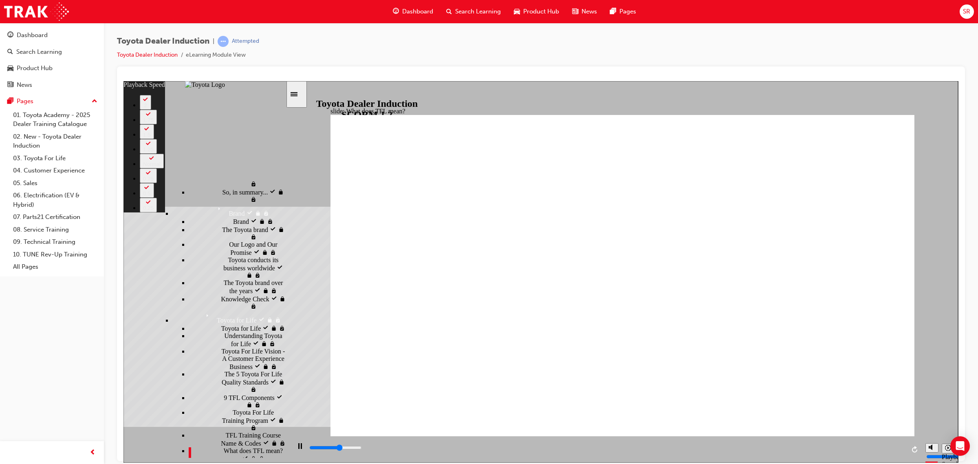
type input "18"
type input "6500"
type input "62"
type input "6500"
type input "66"
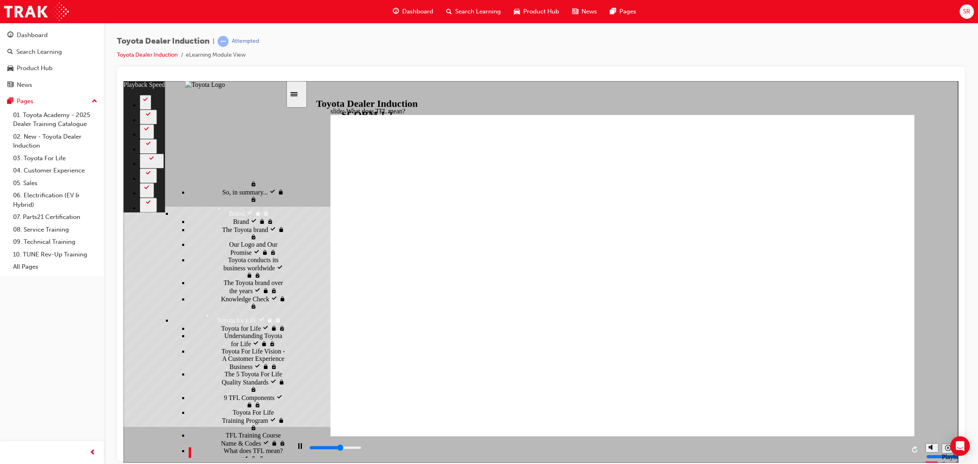
type input "6500"
type input "66"
type input "6600"
type input "76"
type input "6600"
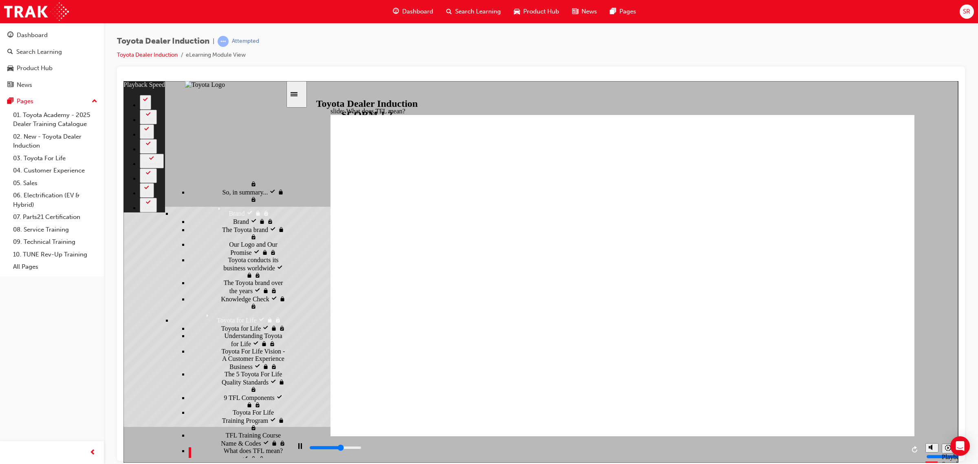
type input "76"
type input "6600"
type input "77"
type input "6600"
type input "79"
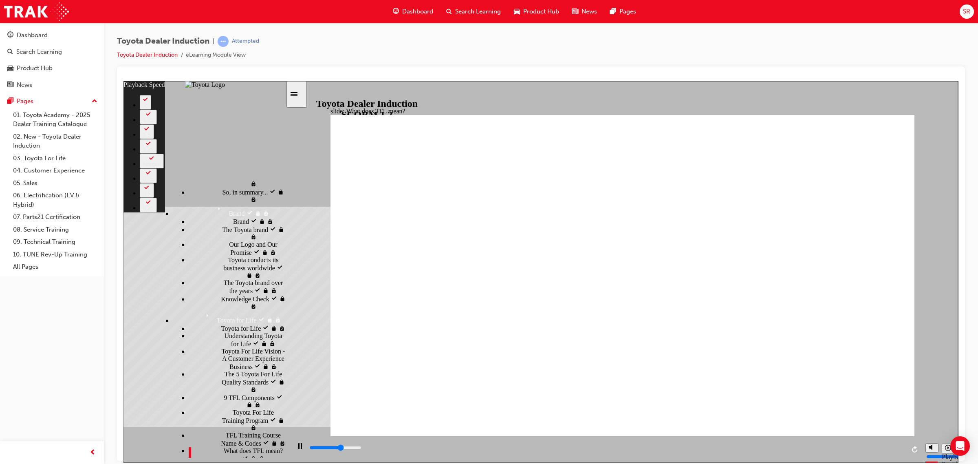
type input "6700"
type input "80"
type input "6700"
type input "82"
type input "6700"
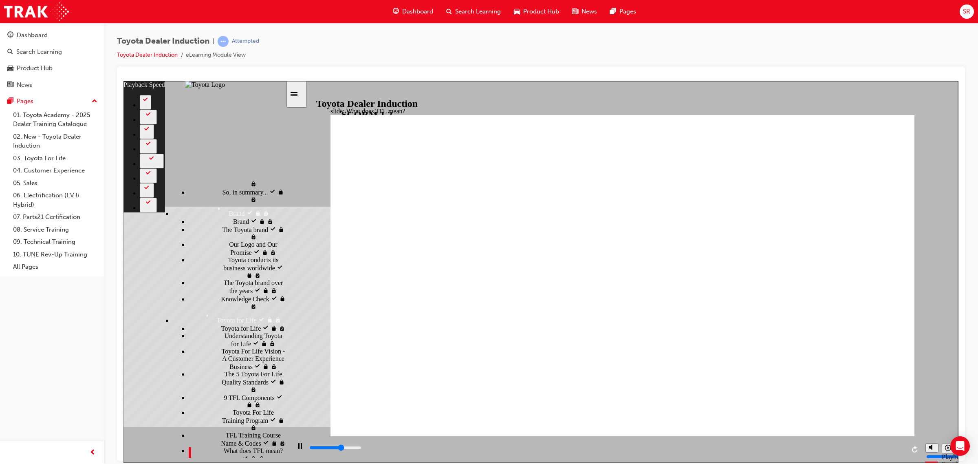
type input "84"
type input "6700"
type input "84"
type input "6700"
type input "85"
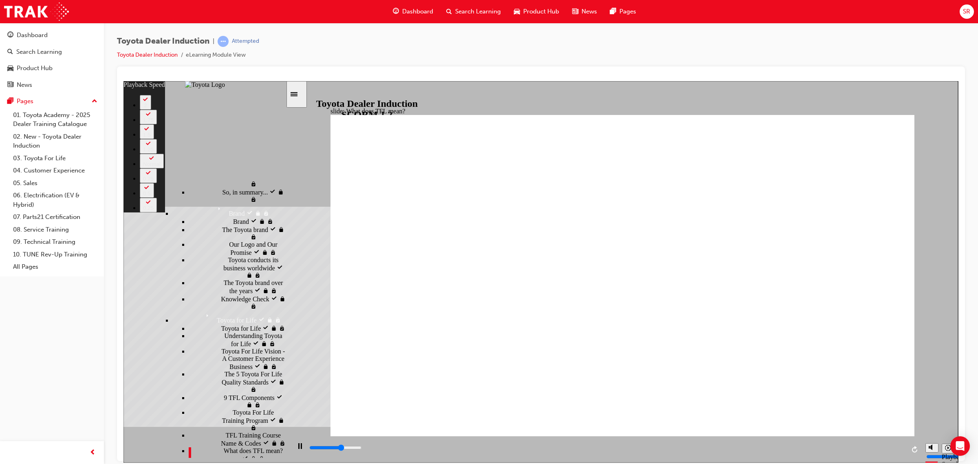
type input "6700"
type input "85"
type input "6800"
type input "86"
type input "6800"
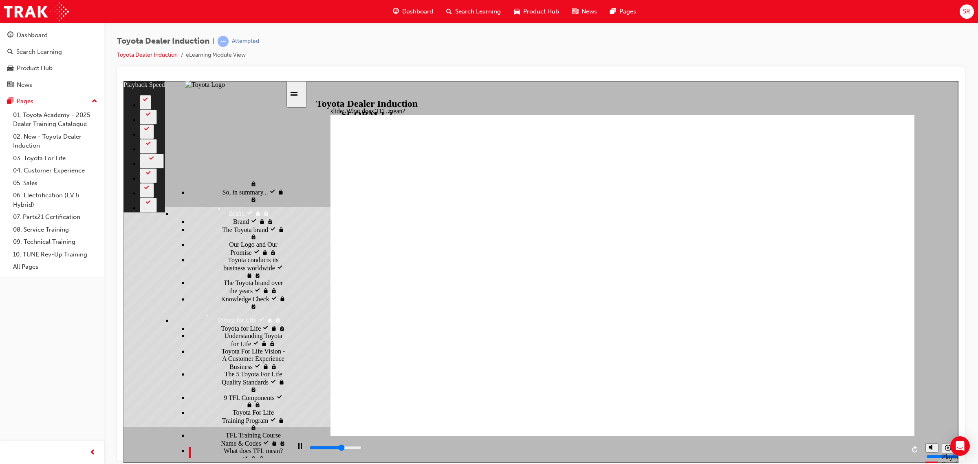
type input "87"
type input "6800"
type input "88"
type input "6800"
type input "89"
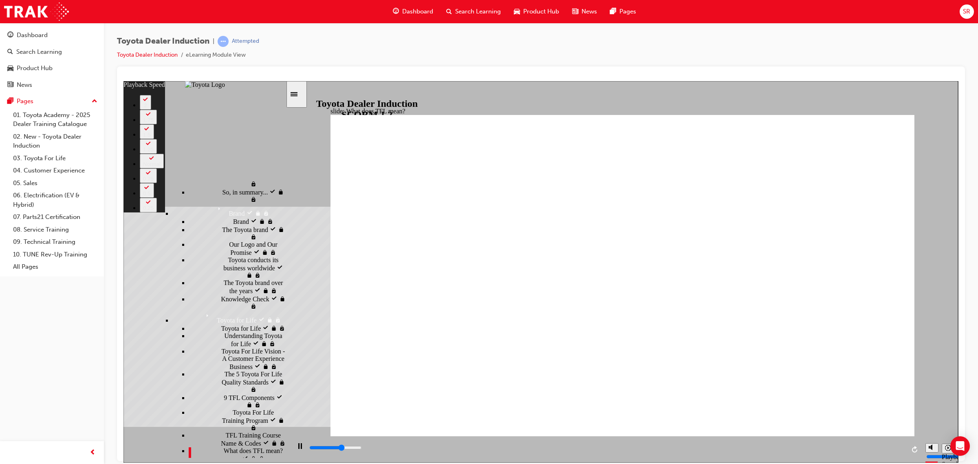
type input "6800"
type input "91"
type input "6800"
type input "92"
type input "6900"
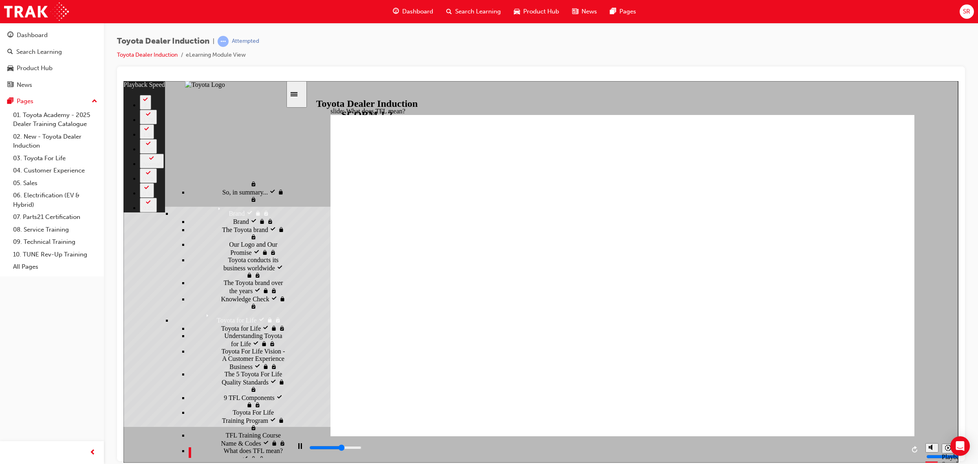
type input "94"
type input "6900"
type input "95"
type input "6900"
type input "96"
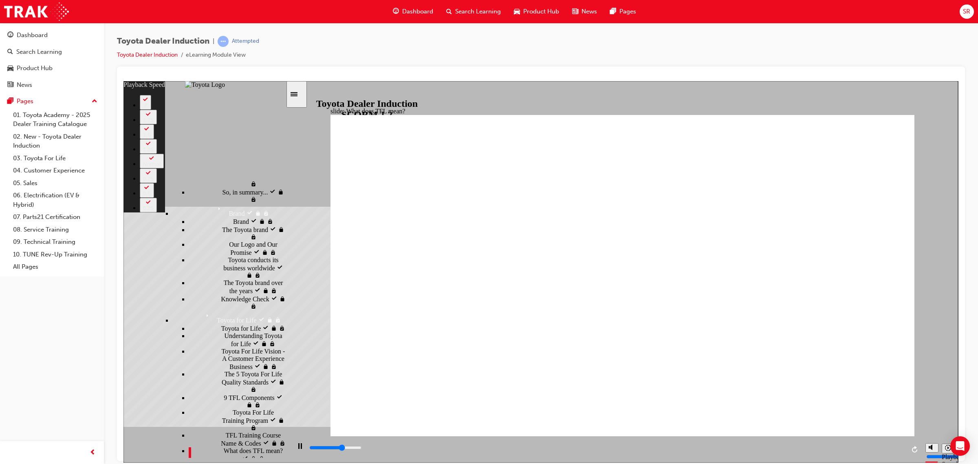
type input "6900"
type input "97"
type input "6900"
type input "99"
type input "6900"
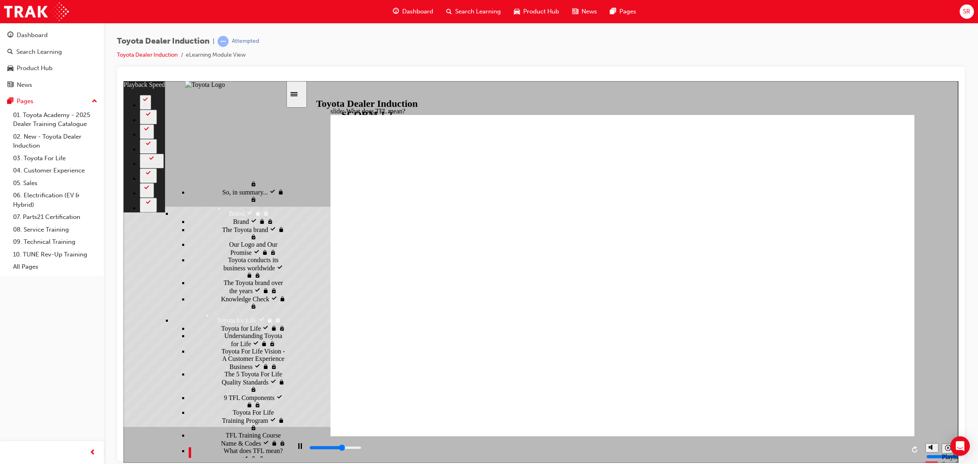
type input "100"
type input "7000"
type input "102"
type input "7000"
type input "103"
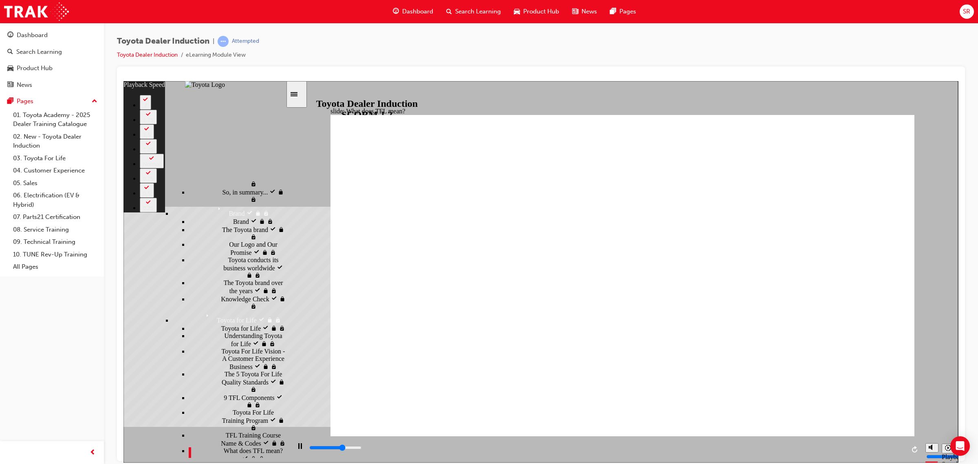
type input "7000"
type input "103"
type input "7000"
type input "104"
type input "7000"
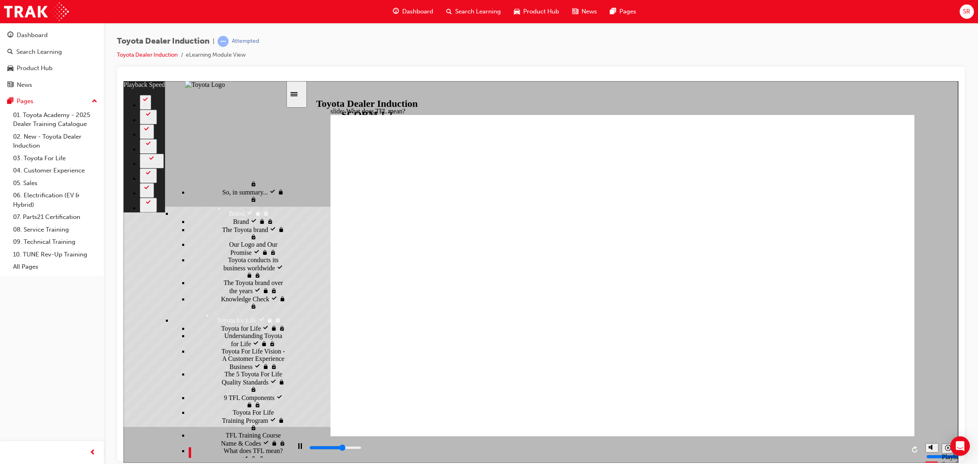
type input "104"
type input "7000"
type input "104"
type input "7100"
type input "105"
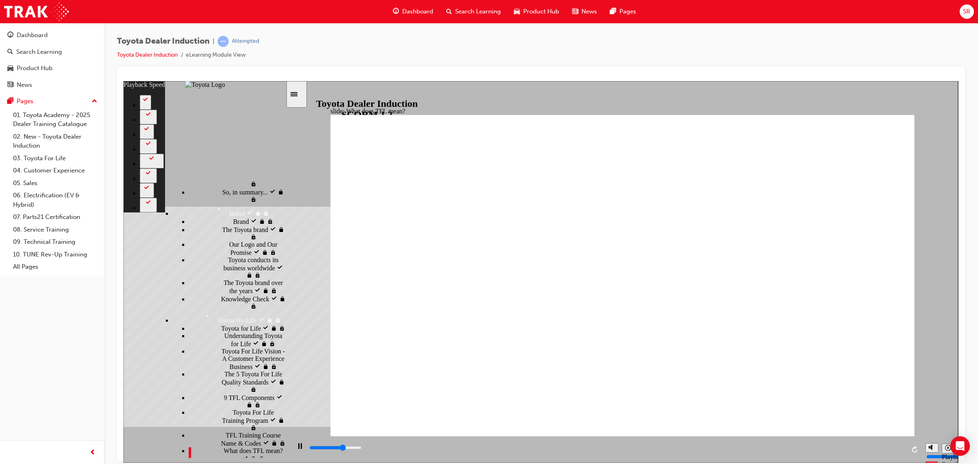
type input "7100"
type input "106"
type input "7100"
type input "106"
type input "7100"
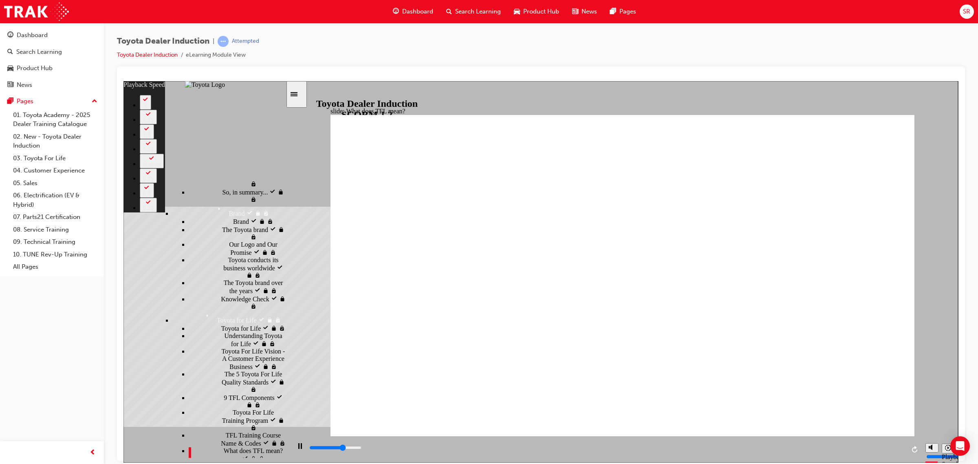
type input "106"
type input "7100"
type input "106"
type input "7200"
type input "107"
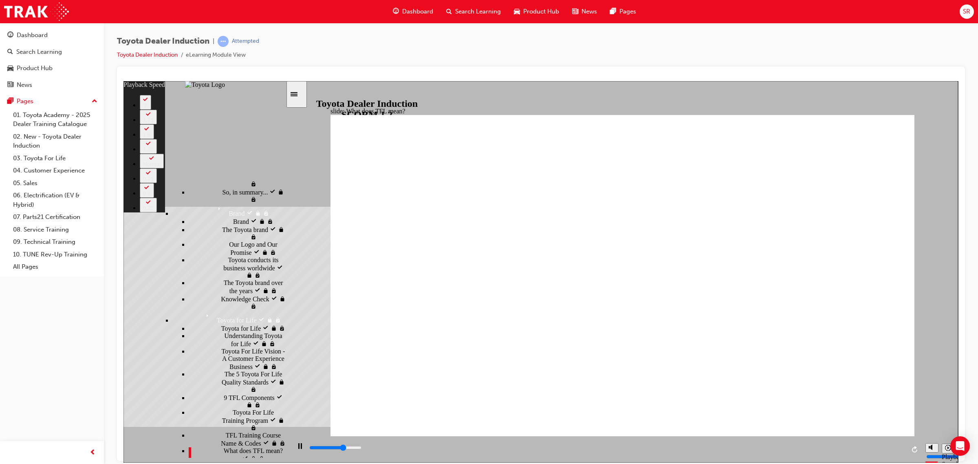
type input "7200"
type input "107"
type input "7200"
type input "107"
type input "7200"
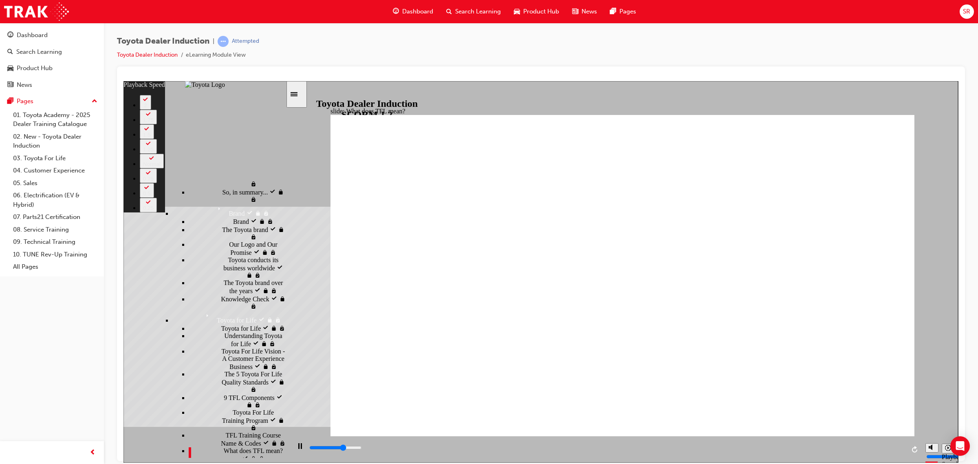
type input "107"
type input "7300"
type input "108"
type input "7300"
type input "108"
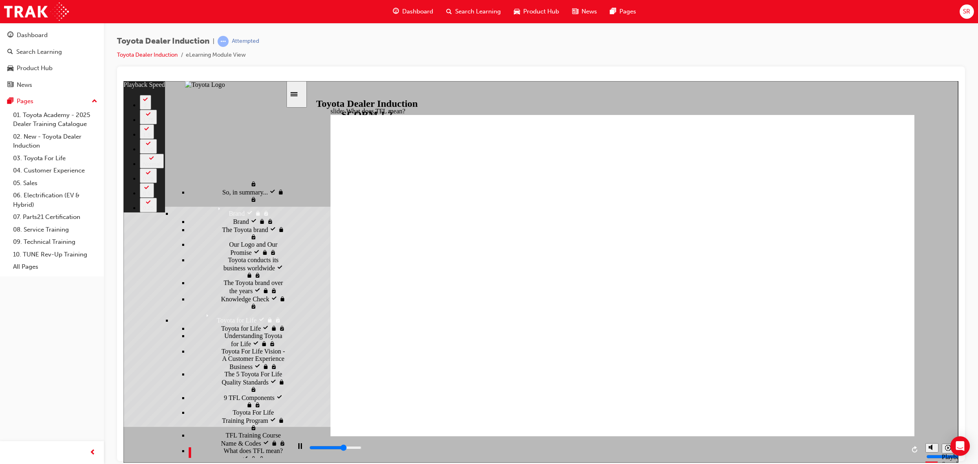
type input "7300"
type input "108"
type input "7300"
type input "109"
type input "7300"
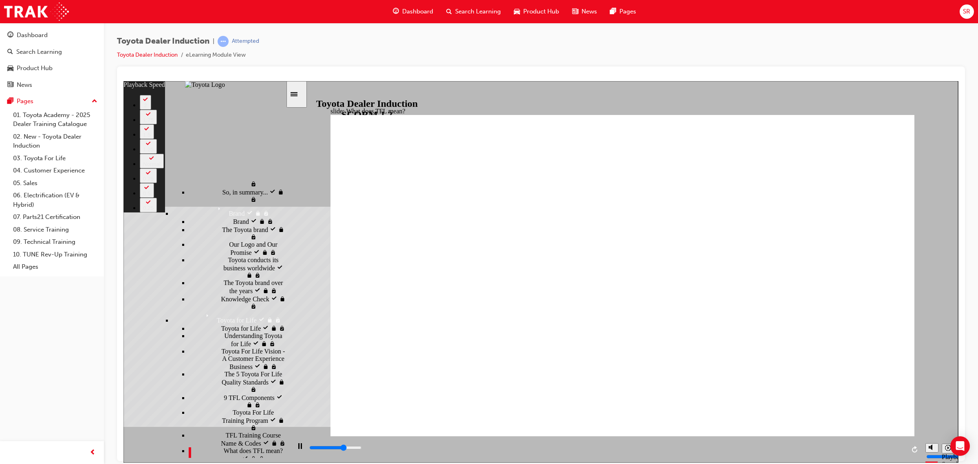
type input "109"
type input "7400"
type input "110"
type input "7400"
type input "110"
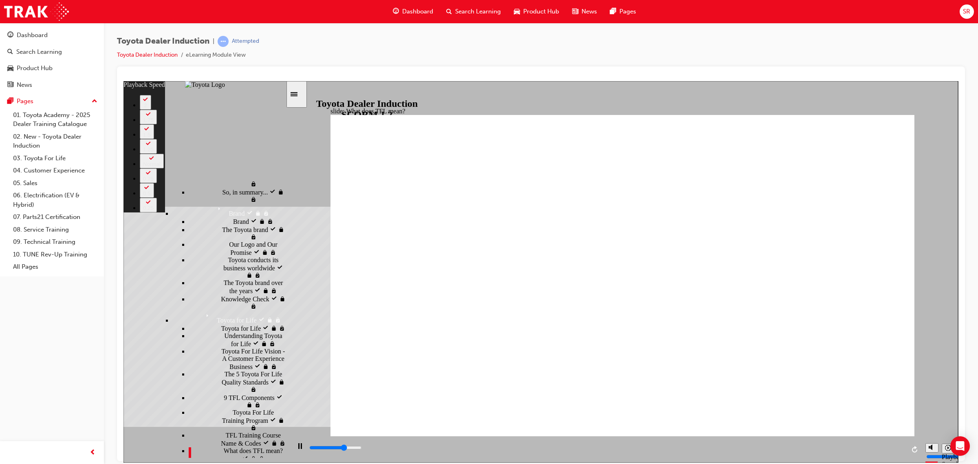
type input "7400"
type input "111"
type input "7400"
type input "111"
type input "7500"
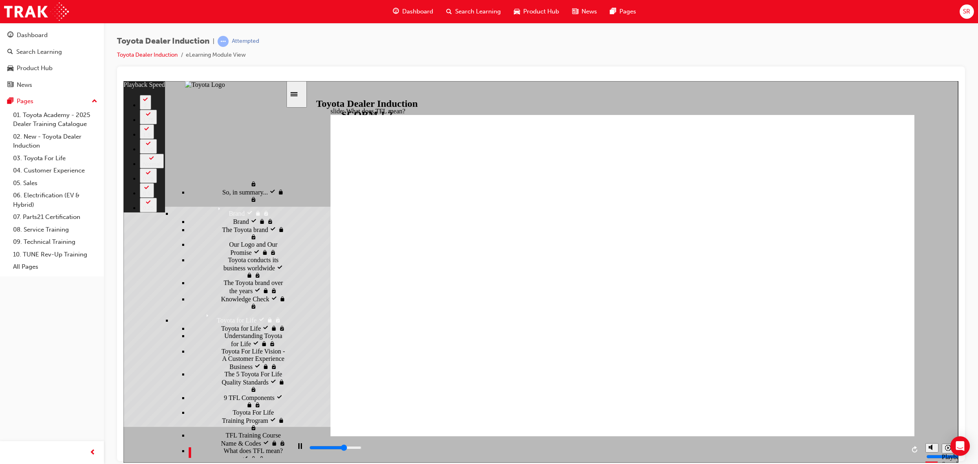
type input "112"
type input "7500"
type input "112"
type input "7500"
type input "116"
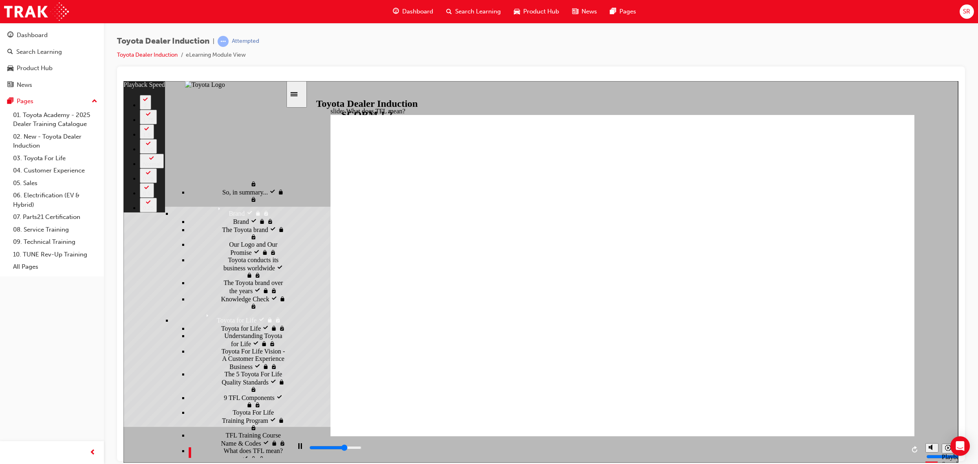
type input "7500"
type input "117"
type input "7500"
type input "117"
type input "7600"
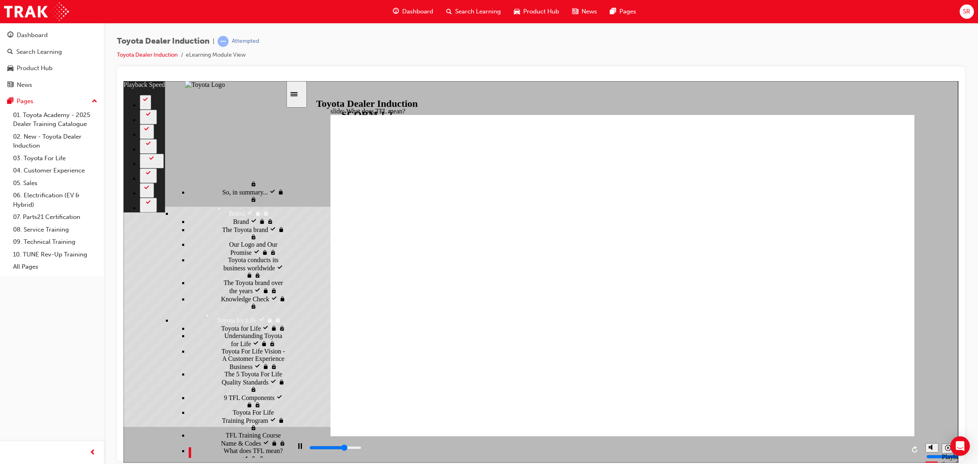
type input "118"
type input "7600"
type input "118"
type input "7600"
type input "119"
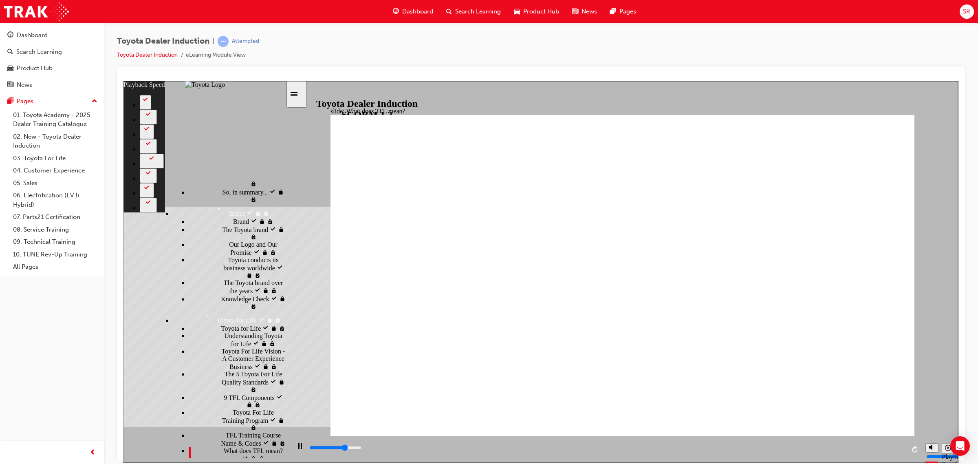
type input "7600"
type input "120"
type input "7600"
type input "121"
type input "7600"
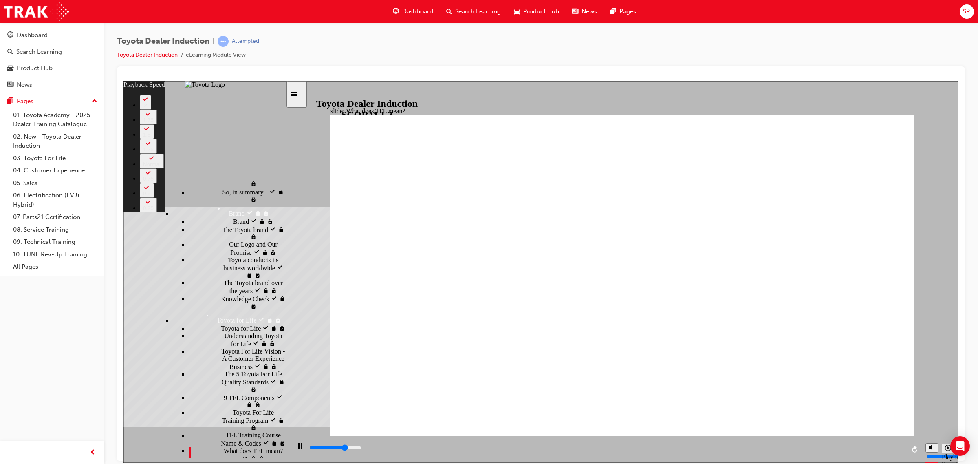
type input "122"
type input "7700"
type input "123"
type input "7700"
type input "124"
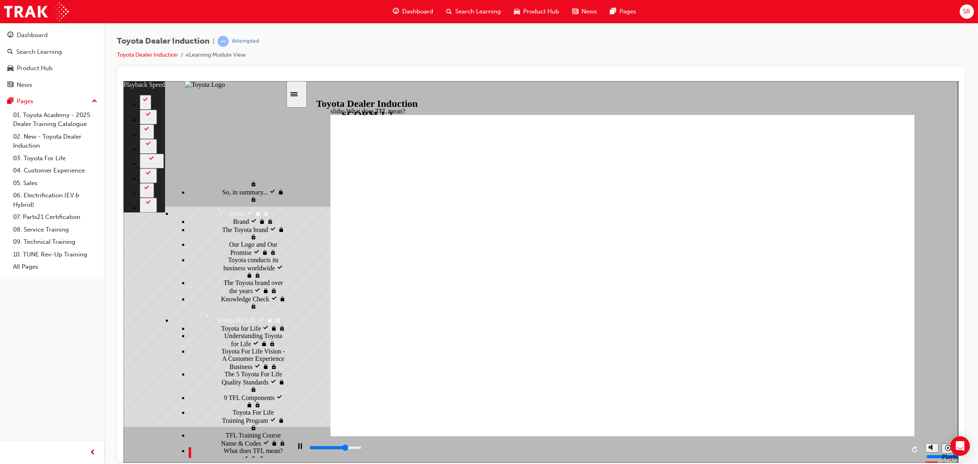
type input "7700"
type input "124"
type input "7700"
type input "125"
type input "7700"
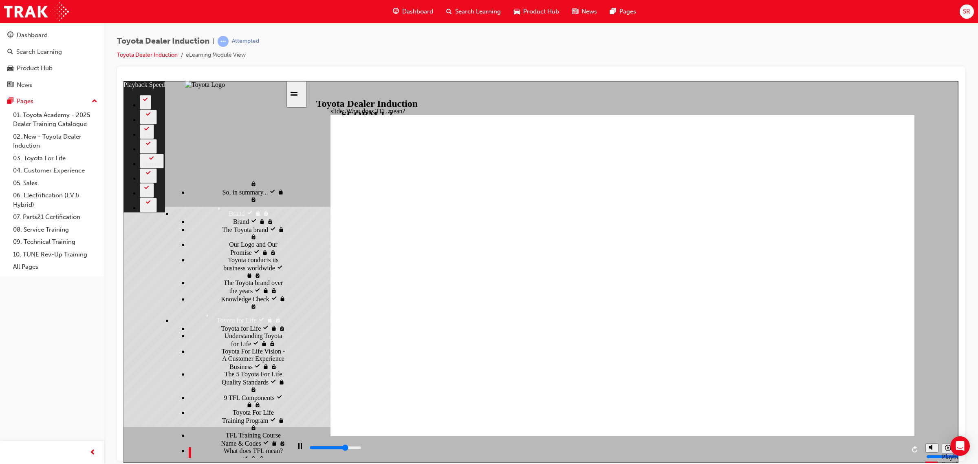
type input "126"
type input "7800"
type input "126"
type input "7800"
type input "126"
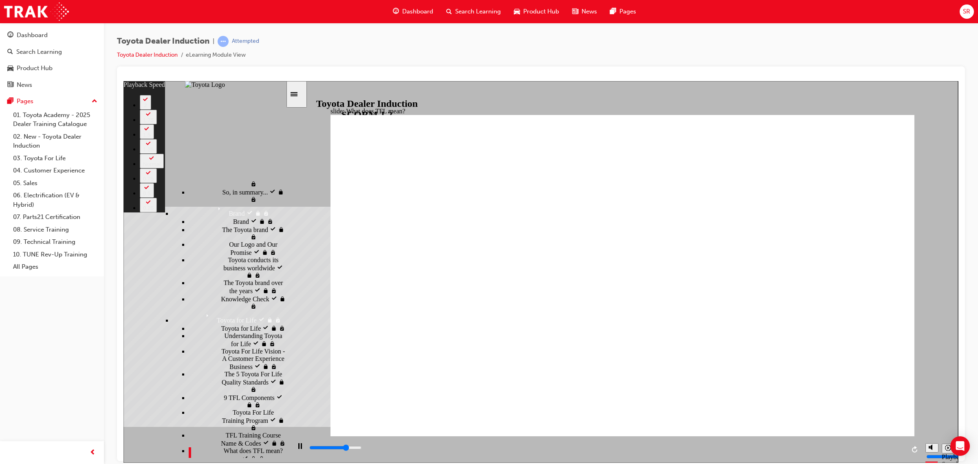
type input "8000"
type input "130"
drag, startPoint x: 394, startPoint y: 415, endPoint x: 876, endPoint y: 414, distance: 481.9
type input "8200"
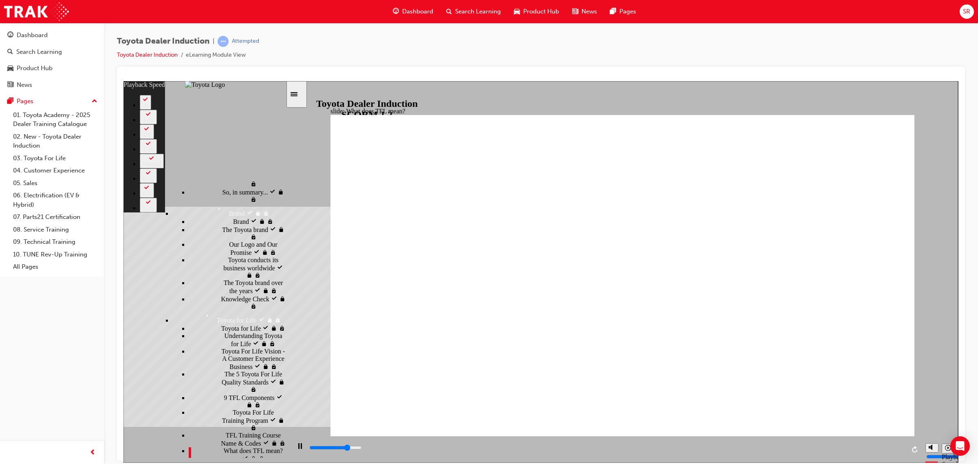
type input "130"
type input "8500"
type input "130"
type input "8700"
type input "130"
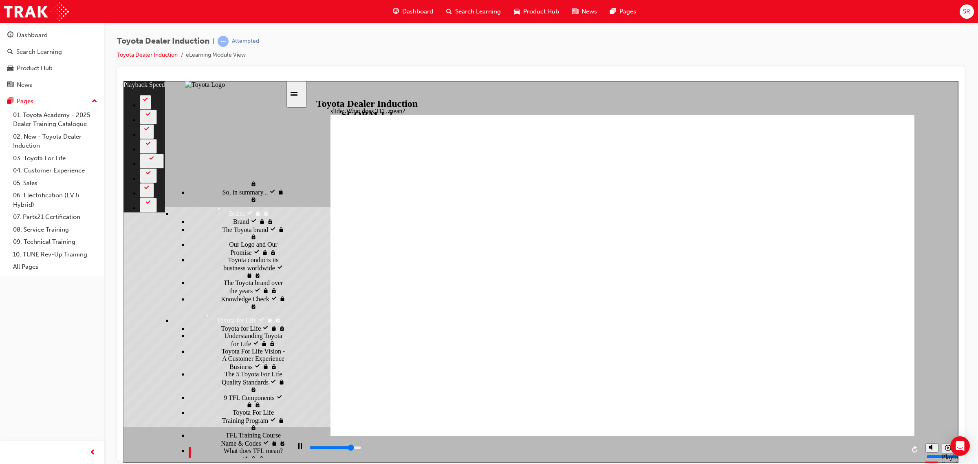
type input "9000"
type input "131"
type input "9300"
type input "131"
type input "9500"
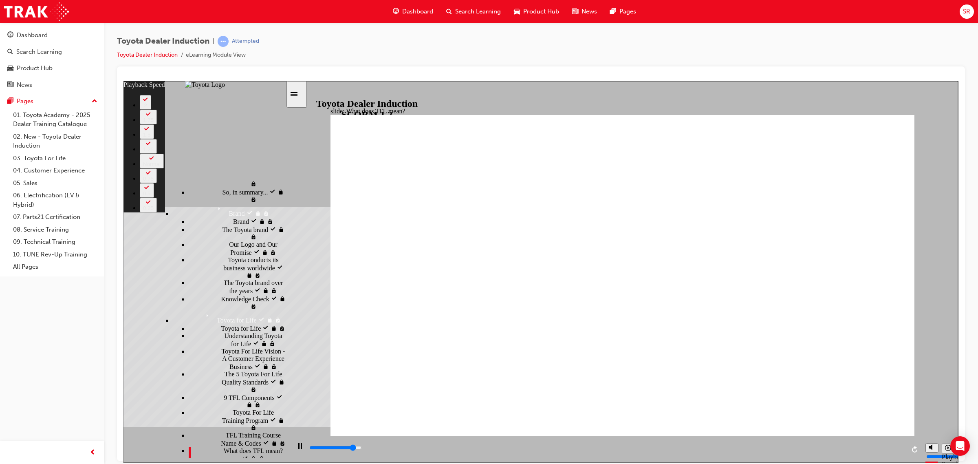
type input "131"
type input "9800"
type input "131"
type input "10100"
type input "132"
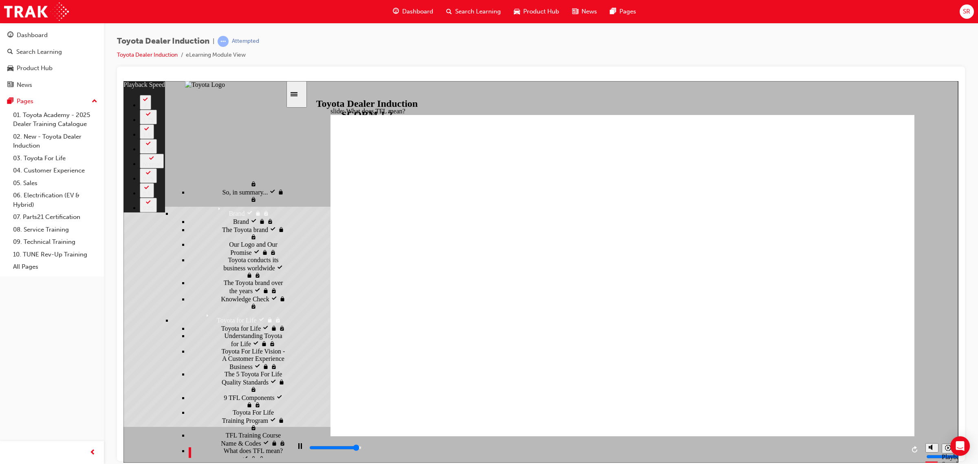
type input "10300"
type input "132"
type input "10600"
type input "132"
type input "10800"
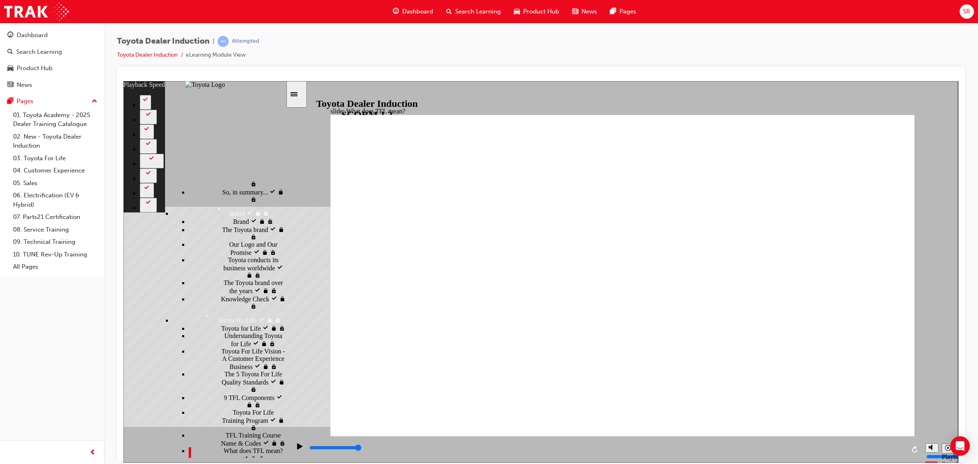
type input "139"
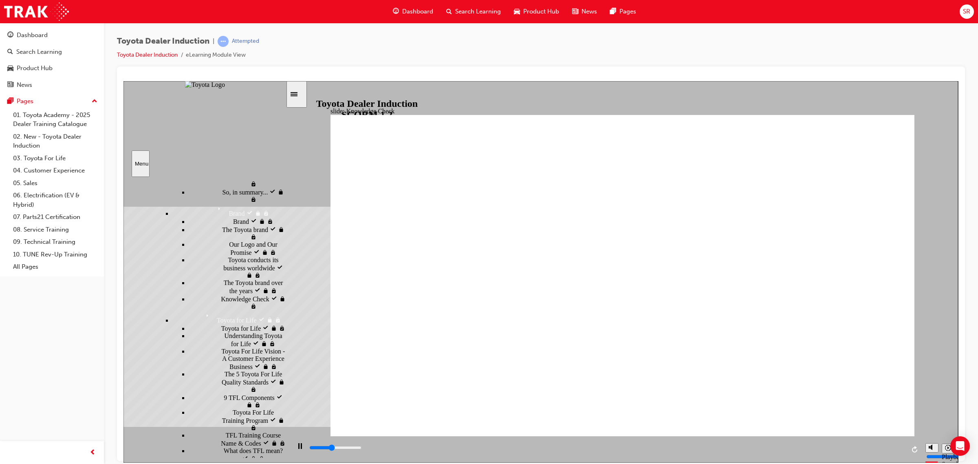
type input "2100"
radio input "true"
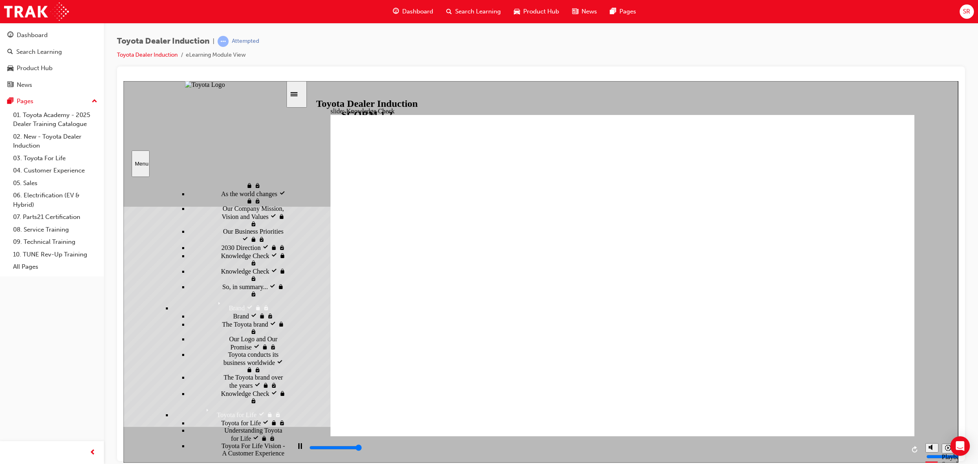
type input "5000"
radio input "true"
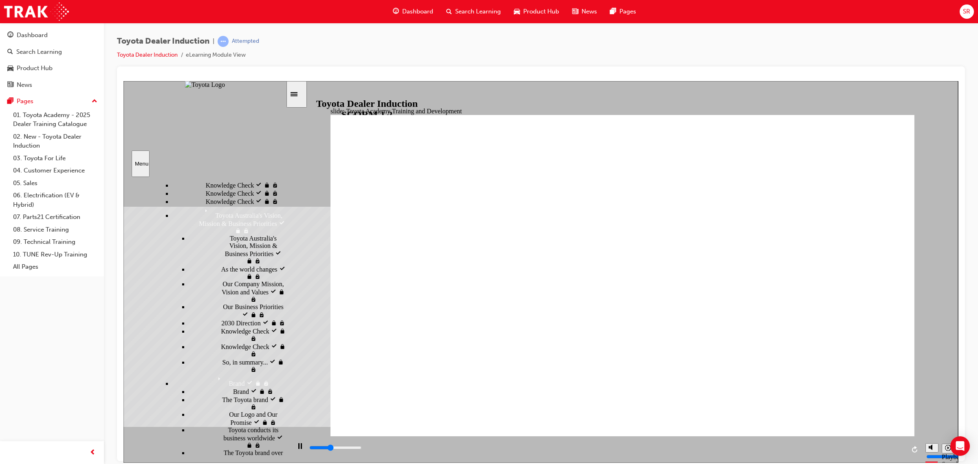
drag, startPoint x: 493, startPoint y: 449, endPoint x: 876, endPoint y: 442, distance: 383.4
click at [876, 442] on div "playback controls" at bounding box center [605, 449] width 631 height 26
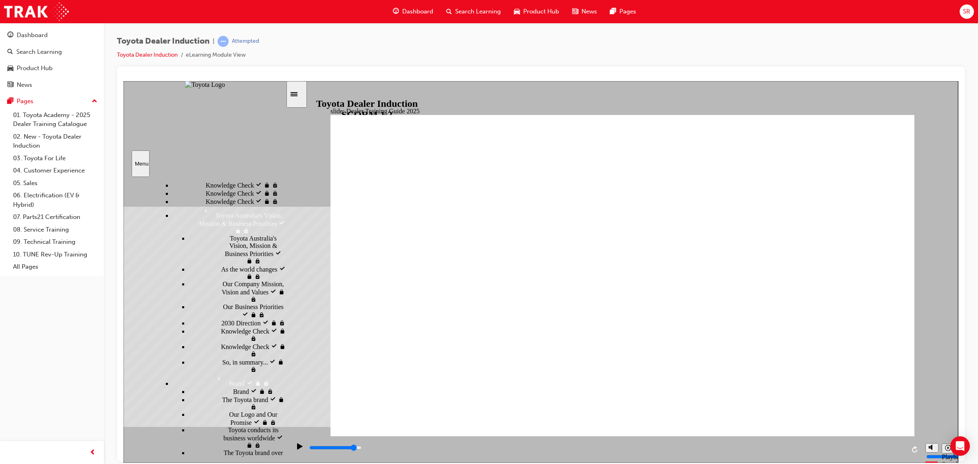
drag, startPoint x: 430, startPoint y: 447, endPoint x: 840, endPoint y: 438, distance: 410.3
click at [840, 438] on div "playback controls" at bounding box center [605, 449] width 631 height 26
drag, startPoint x: 521, startPoint y: 444, endPoint x: 895, endPoint y: 420, distance: 375.5
click at [895, 420] on div "slide: Training Resource Centre Training Resource Centre (TRC) How to Log In Yo…" at bounding box center [540, 271] width 834 height 381
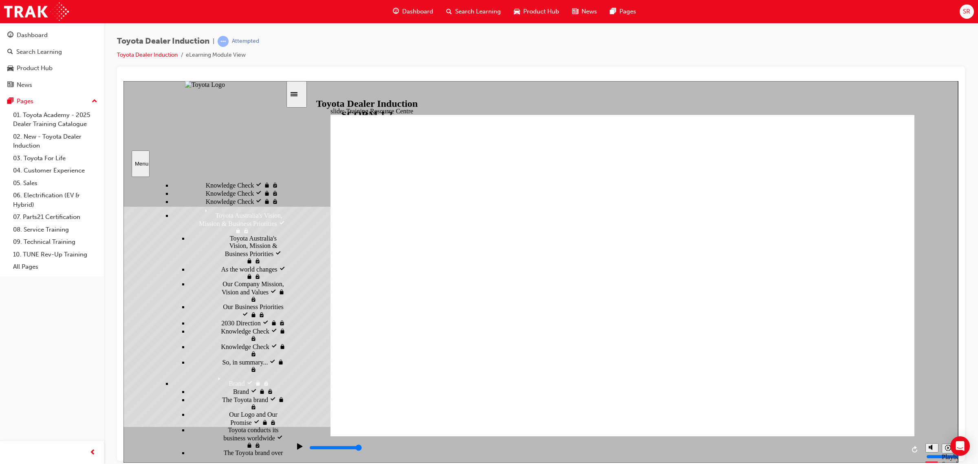
type input "1600"
radio input "true"
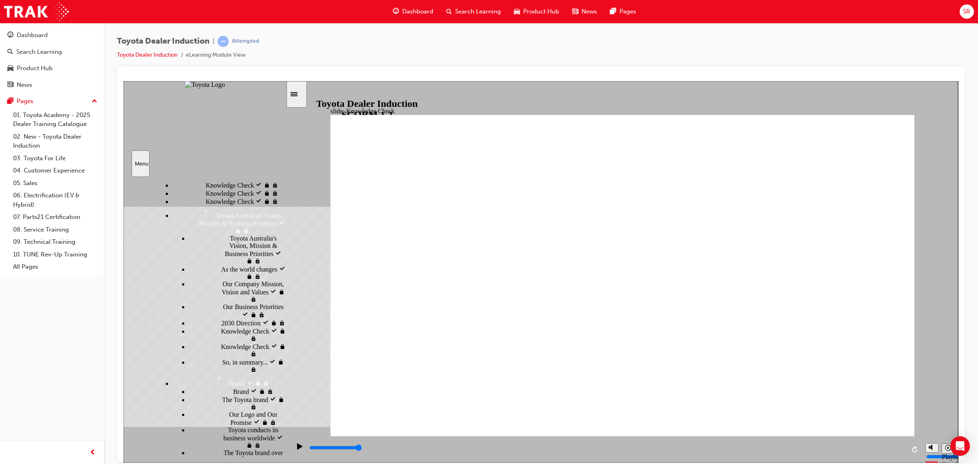
drag, startPoint x: 299, startPoint y: 446, endPoint x: 321, endPoint y: 431, distance: 26.4
click at [300, 446] on icon "Play (Ctrl+Alt+P)" at bounding box center [300, 445] width 6 height 7
type input "100"
radio input "false"
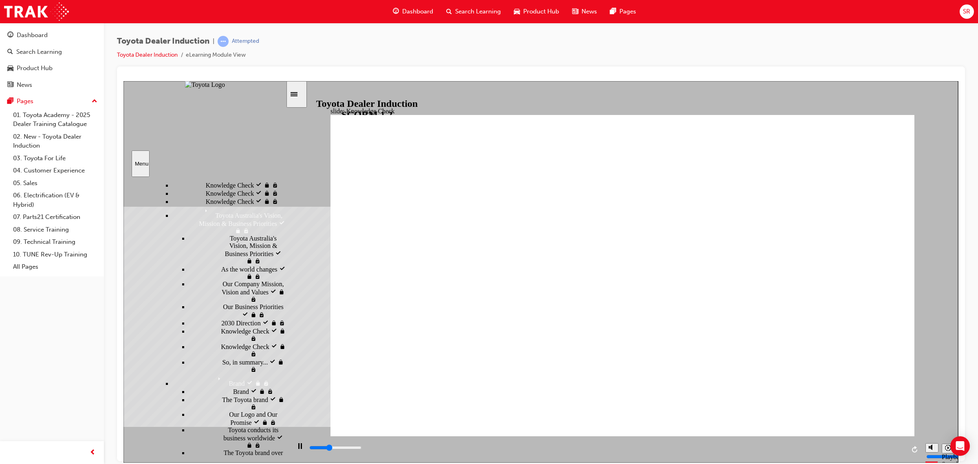
type input "1800"
radio input "true"
click at [297, 449] on icon "Play (Ctrl+Alt+P)" at bounding box center [299, 445] width 5 height 6
type input "0"
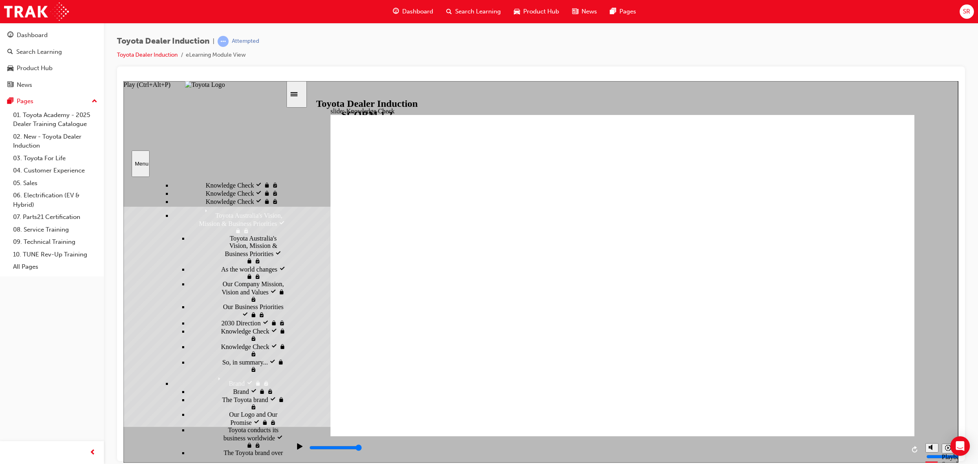
radio input "false"
type input "2600"
radio input "true"
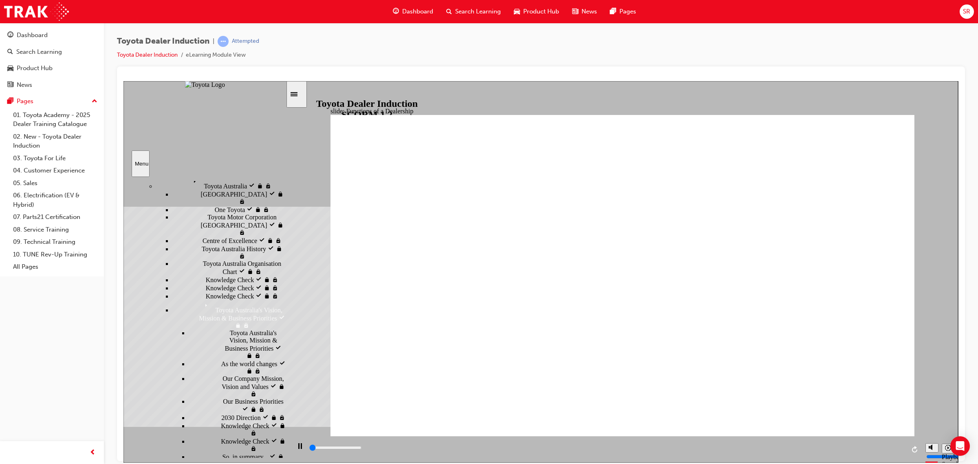
scroll to position [461, 0]
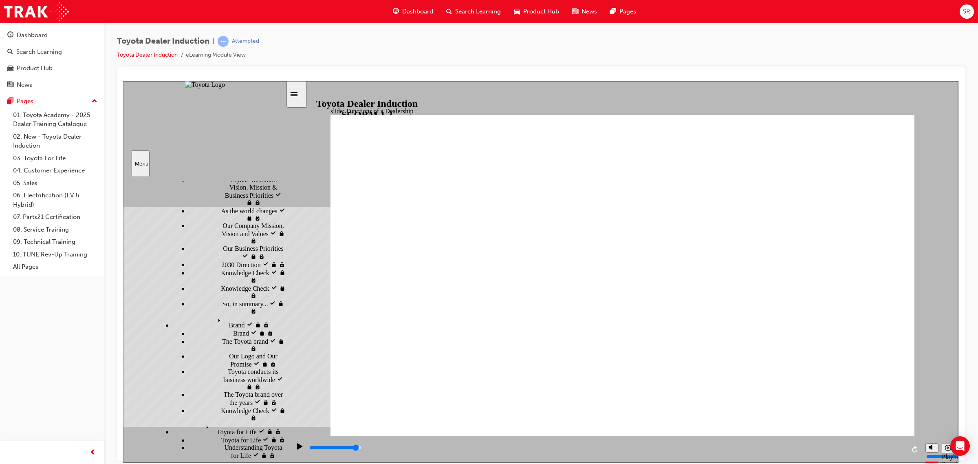
drag, startPoint x: 392, startPoint y: 447, endPoint x: 869, endPoint y: 434, distance: 476.8
click at [869, 434] on div "slide: Functions of a Dealership Rectangle 1 Rectangle 2 Functions of a Dealers…" at bounding box center [540, 271] width 834 height 381
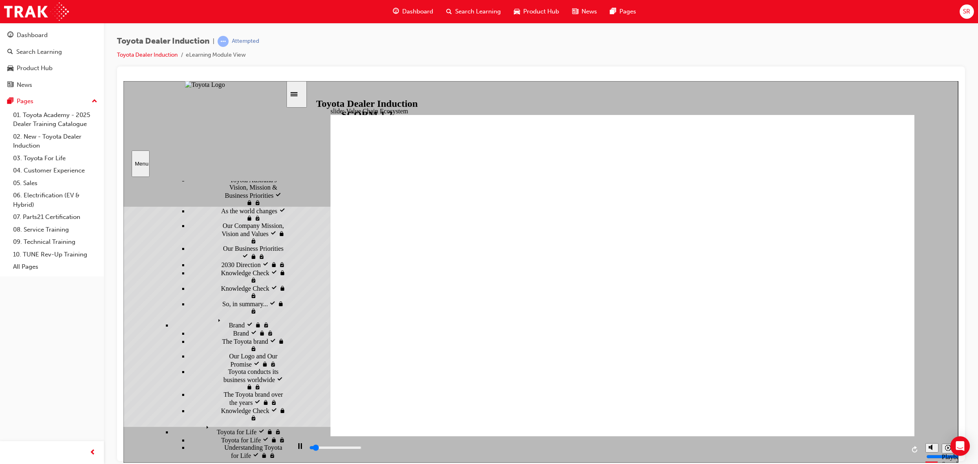
drag, startPoint x: 557, startPoint y: 438, endPoint x: 747, endPoint y: 436, distance: 189.8
click at [747, 436] on div "playback controls" at bounding box center [605, 449] width 631 height 26
drag, startPoint x: 633, startPoint y: 447, endPoint x: 880, endPoint y: 442, distance: 246.9
click at [880, 443] on div "playback controls" at bounding box center [606, 449] width 596 height 12
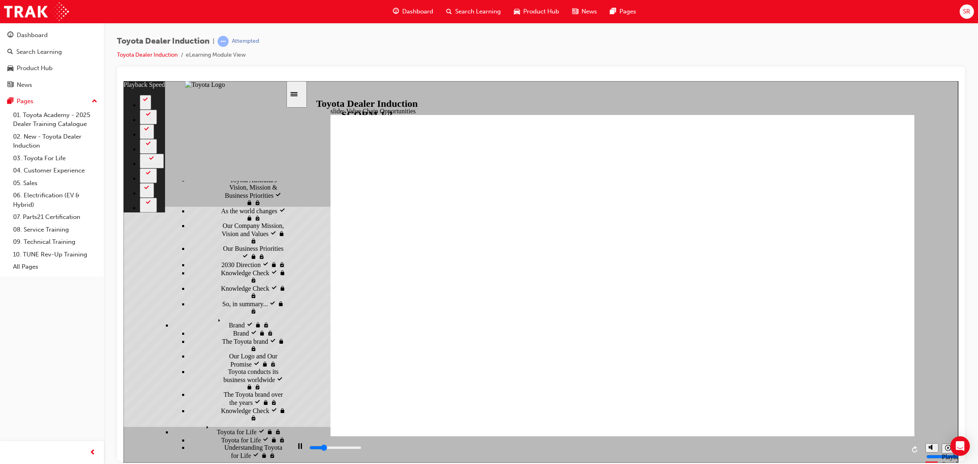
type input "2900"
type input "0"
type input "3100"
drag, startPoint x: 567, startPoint y: 417, endPoint x: 884, endPoint y: 414, distance: 317.4
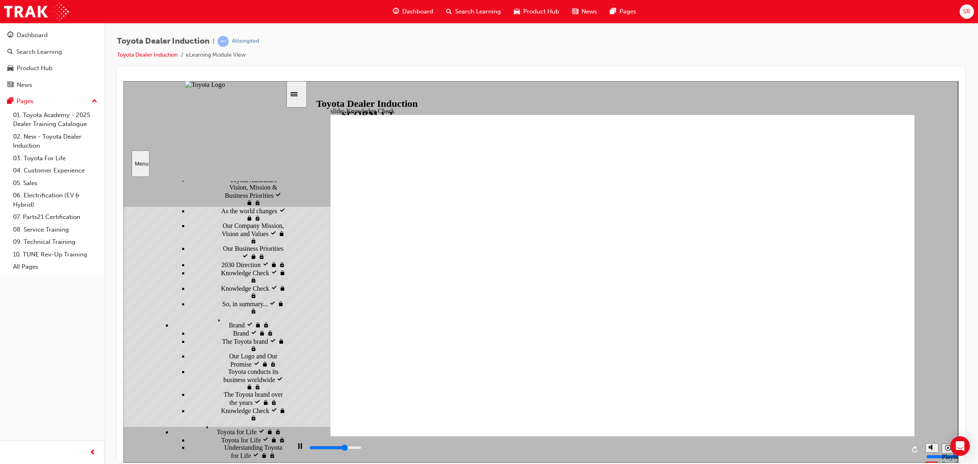
click at [293, 447] on div "Play (Ctrl+Alt+P)" at bounding box center [300, 449] width 14 height 14
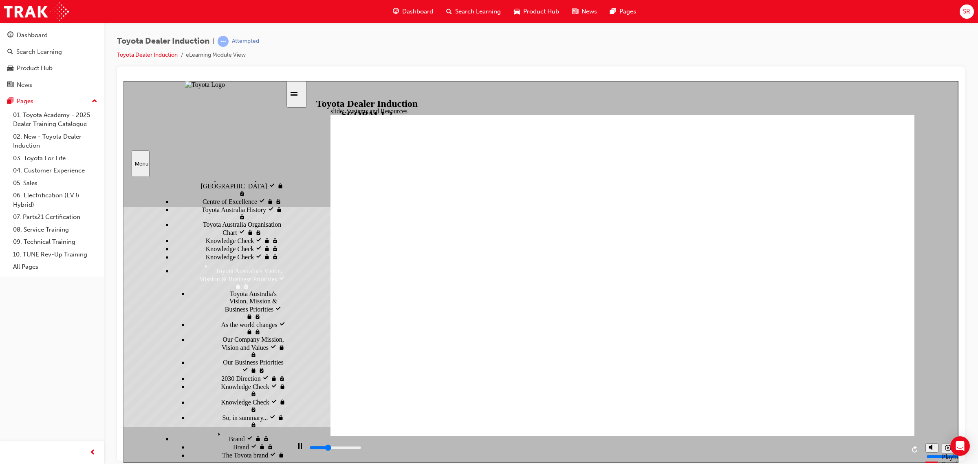
drag, startPoint x: 439, startPoint y: 451, endPoint x: 844, endPoint y: 418, distance: 406.3
click at [844, 418] on div "slide: Systems and Access Systems and Access Freeform 17 Toyota Central check i…" at bounding box center [540, 271] width 834 height 381
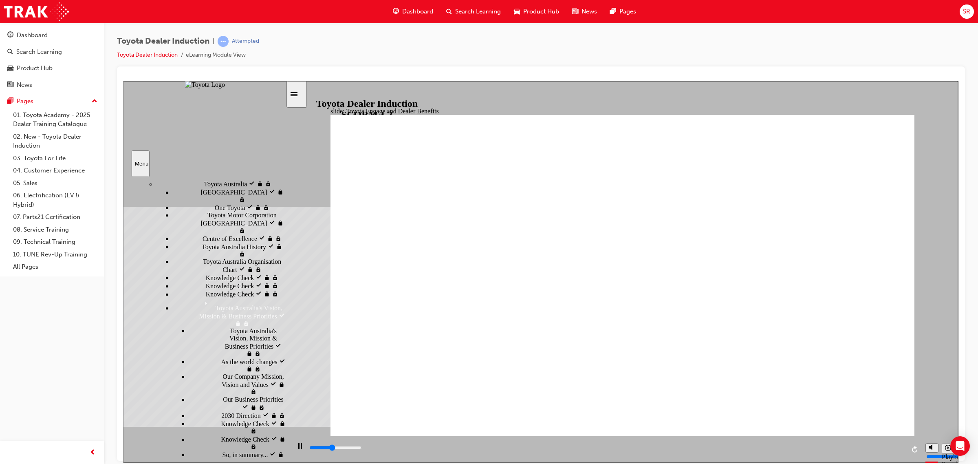
drag, startPoint x: 564, startPoint y: 452, endPoint x: 881, endPoint y: 428, distance: 317.5
click at [881, 428] on div "slide: Toyota Engage App Rectangle 1 Toyota Engage It’s time to connect & engag…" at bounding box center [540, 271] width 834 height 381
drag, startPoint x: 458, startPoint y: 449, endPoint x: 867, endPoint y: 430, distance: 408.7
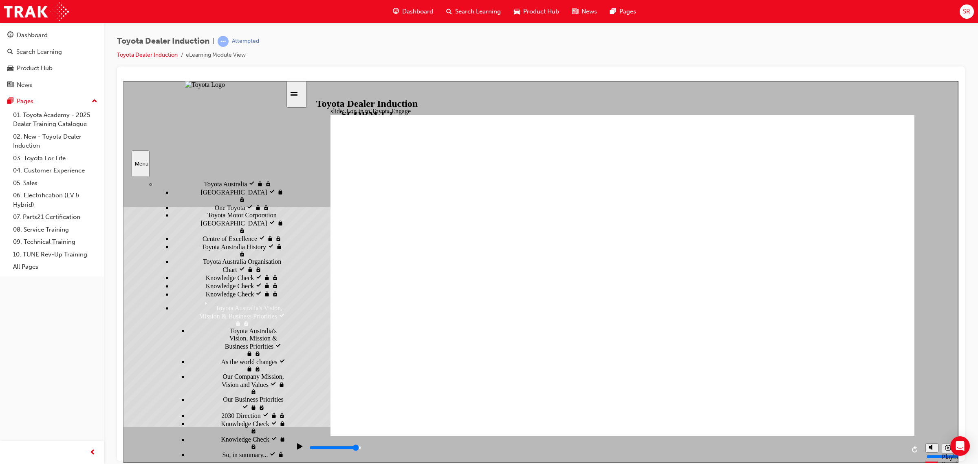
click at [867, 430] on div "slide: Log in to Toyota Engage LOG IN to Toyota Engage Update your personal inf…" at bounding box center [540, 271] width 834 height 381
drag, startPoint x: 655, startPoint y: 450, endPoint x: 883, endPoint y: 445, distance: 228.2
click at [884, 444] on div "playback controls" at bounding box center [606, 449] width 596 height 12
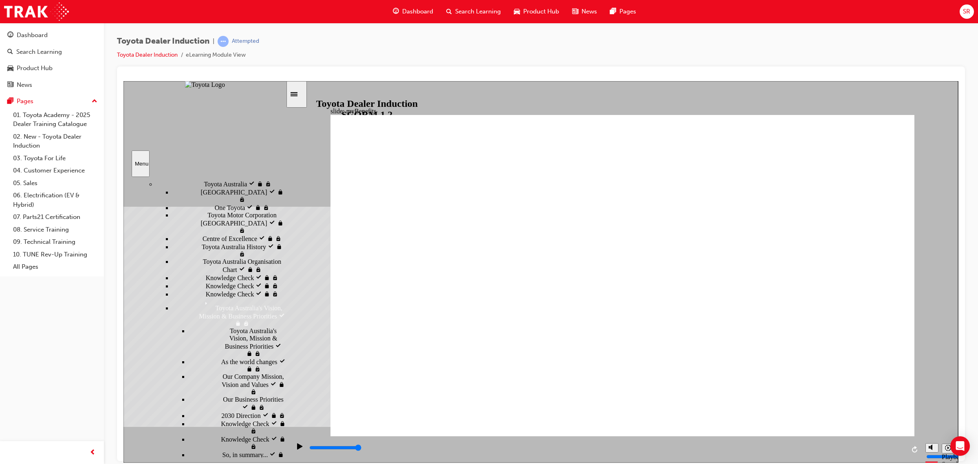
drag, startPoint x: 618, startPoint y: 220, endPoint x: 620, endPoint y: 216, distance: 5.3
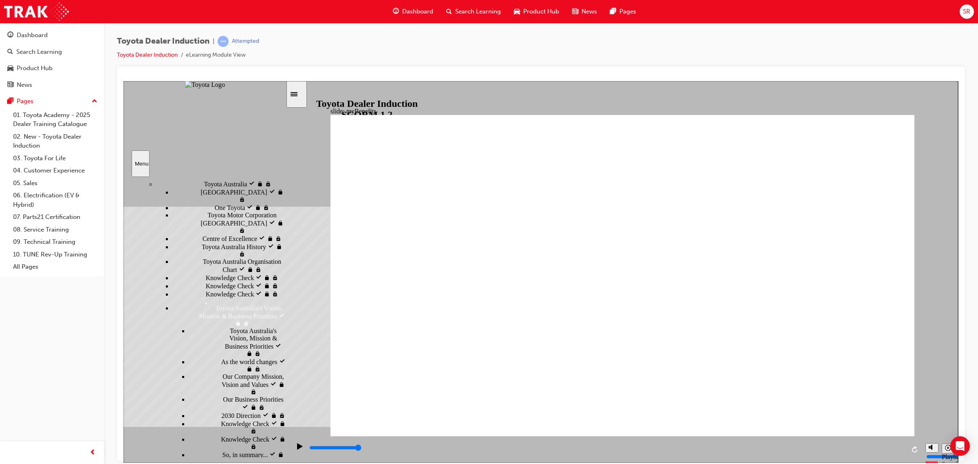
drag, startPoint x: 488, startPoint y: 446, endPoint x: 891, endPoint y: 430, distance: 403.6
click at [893, 436] on div "playback controls" at bounding box center [605, 449] width 631 height 26
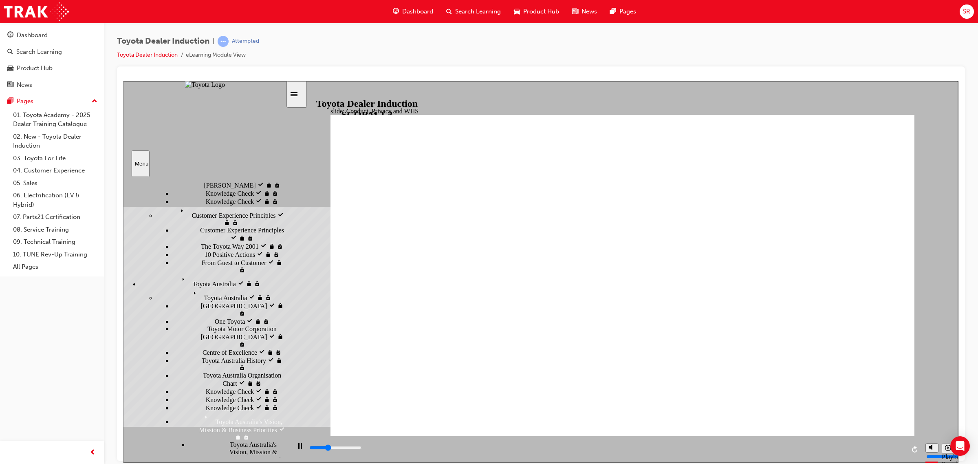
drag, startPoint x: 557, startPoint y: 454, endPoint x: 906, endPoint y: 426, distance: 349.4
click at [876, 444] on div "playback controls" at bounding box center [606, 449] width 596 height 12
drag, startPoint x: 638, startPoint y: 450, endPoint x: 892, endPoint y: 435, distance: 254.3
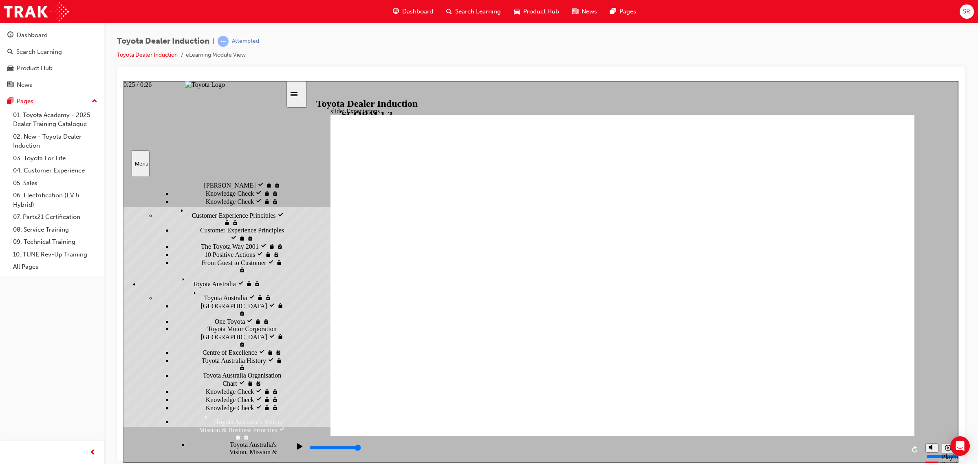
click at [892, 447] on div "playback controls" at bounding box center [606, 447] width 596 height 9
drag, startPoint x: 582, startPoint y: 412, endPoint x: 569, endPoint y: 409, distance: 13.0
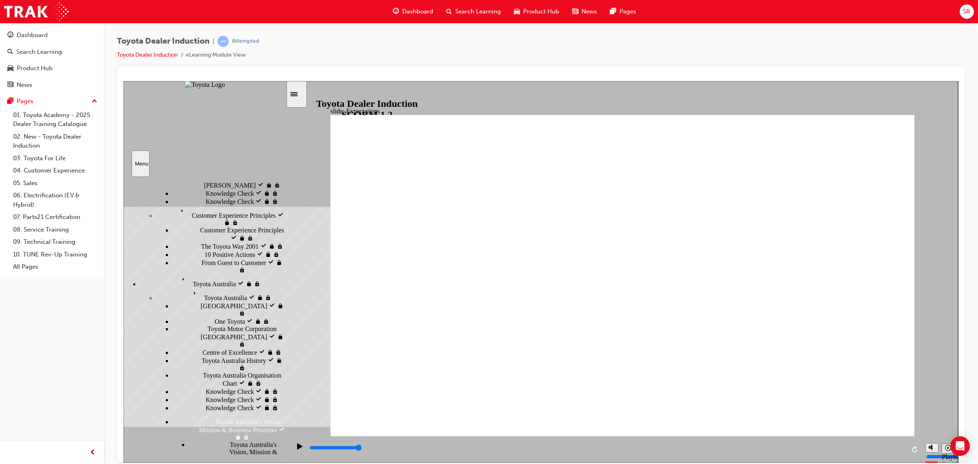
drag, startPoint x: 514, startPoint y: 387, endPoint x: 622, endPoint y: 378, distance: 108.4
drag, startPoint x: 550, startPoint y: 464, endPoint x: 879, endPoint y: 445, distance: 328.9
click at [879, 445] on div "playback controls" at bounding box center [606, 449] width 596 height 12
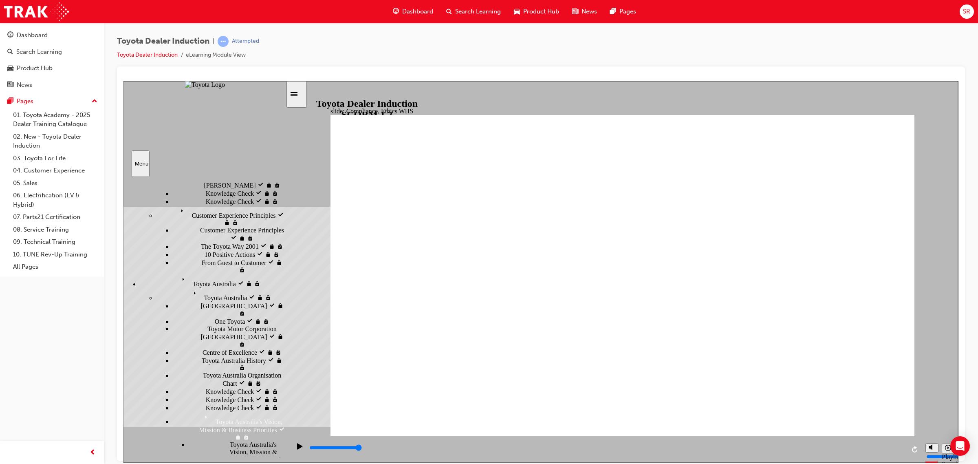
drag, startPoint x: 374, startPoint y: 250, endPoint x: 400, endPoint y: 300, distance: 56.5
drag, startPoint x: 389, startPoint y: 350, endPoint x: 776, endPoint y: 329, distance: 387.2
drag, startPoint x: 685, startPoint y: 448, endPoint x: 889, endPoint y: 440, distance: 204.3
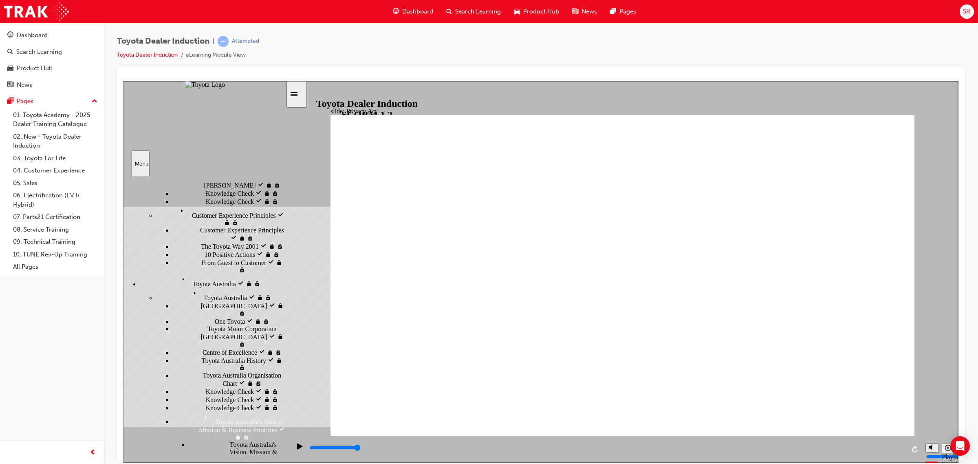
click at [889, 440] on div "playback controls" at bounding box center [605, 449] width 631 height 26
drag, startPoint x: 838, startPoint y: 443, endPoint x: 869, endPoint y: 443, distance: 30.6
click at [869, 443] on div "playback controls" at bounding box center [606, 449] width 596 height 12
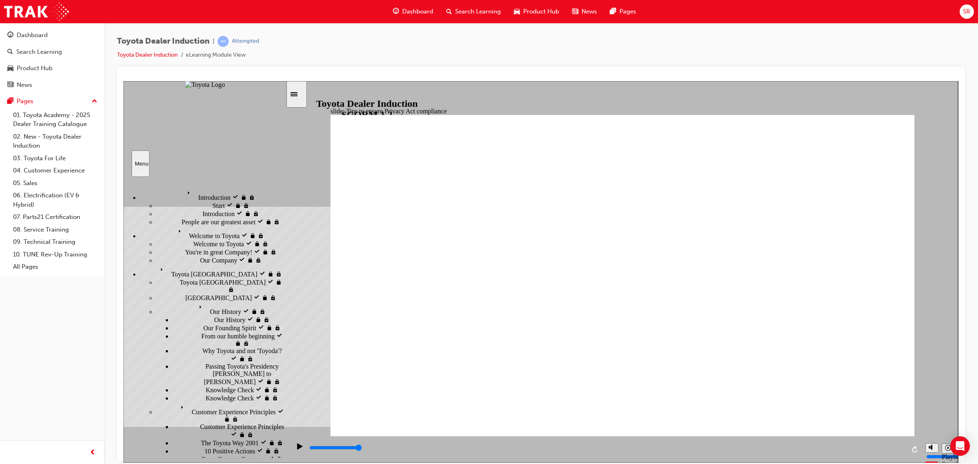
scroll to position [196, 0]
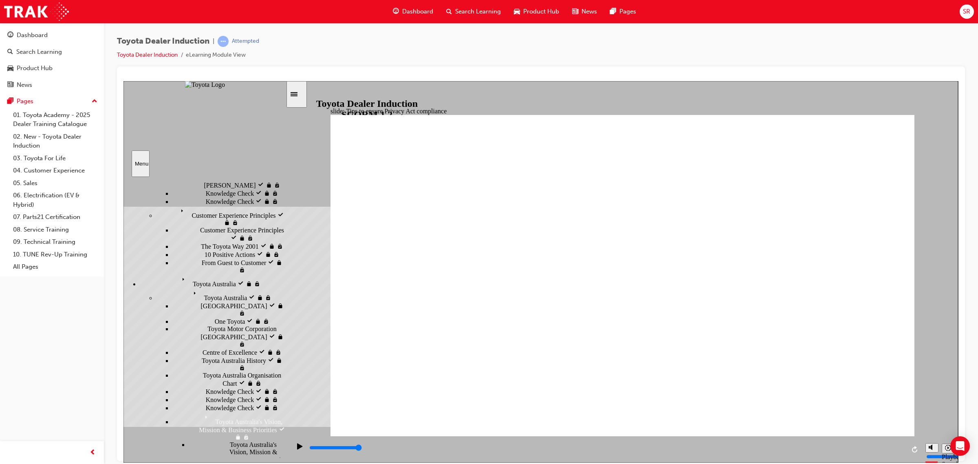
drag, startPoint x: 759, startPoint y: 446, endPoint x: 898, endPoint y: 425, distance: 140.9
click at [910, 429] on div "slide: PPE Rectangle 1 PPE Personal Protective Equipment PPE Personal Protectiv…" at bounding box center [540, 271] width 834 height 381
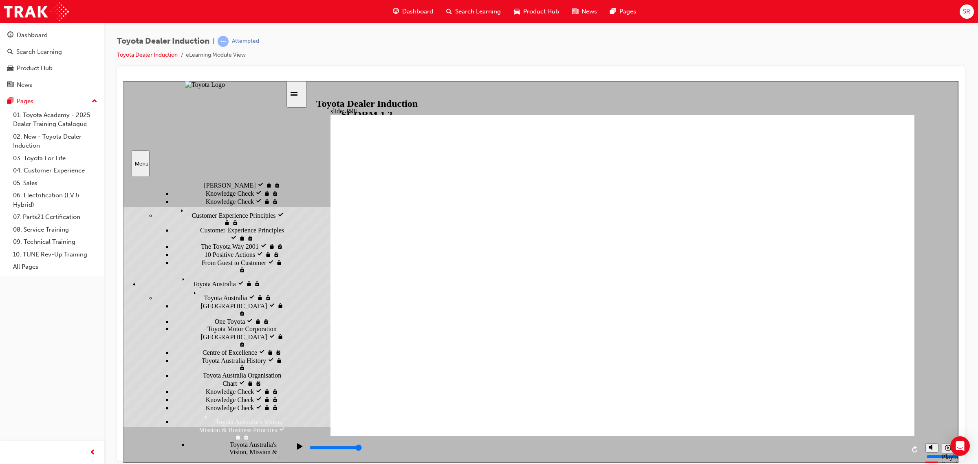
drag, startPoint x: 622, startPoint y: 375, endPoint x: 689, endPoint y: 383, distance: 67.4
drag, startPoint x: 628, startPoint y: 374, endPoint x: 675, endPoint y: 383, distance: 48.2
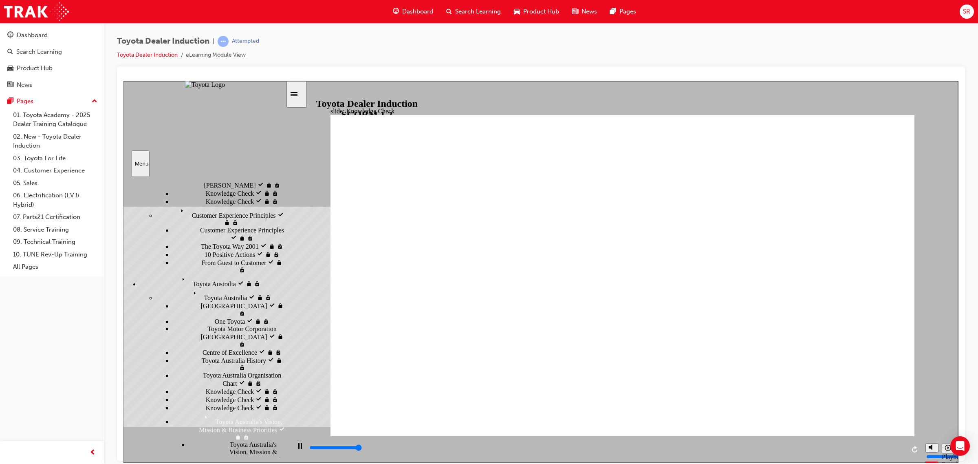
type input "5000"
checkbox input "true"
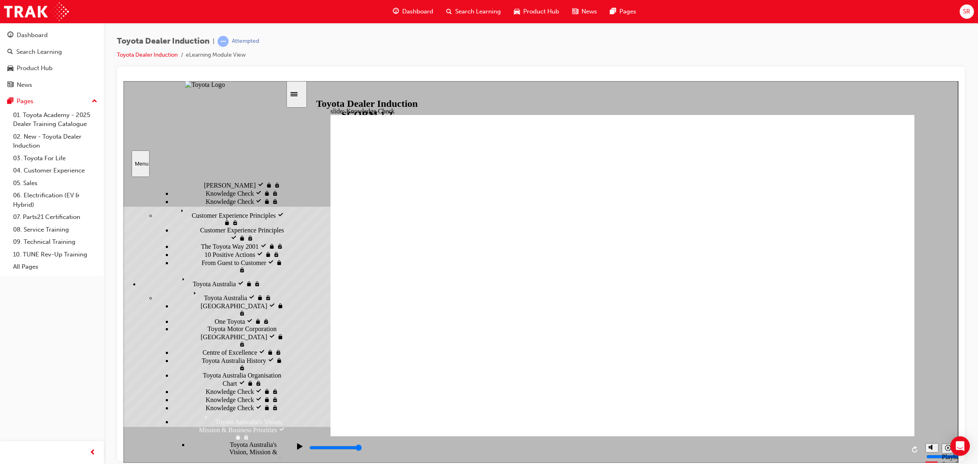
checkbox input "true"
type input "2000"
radio input "true"
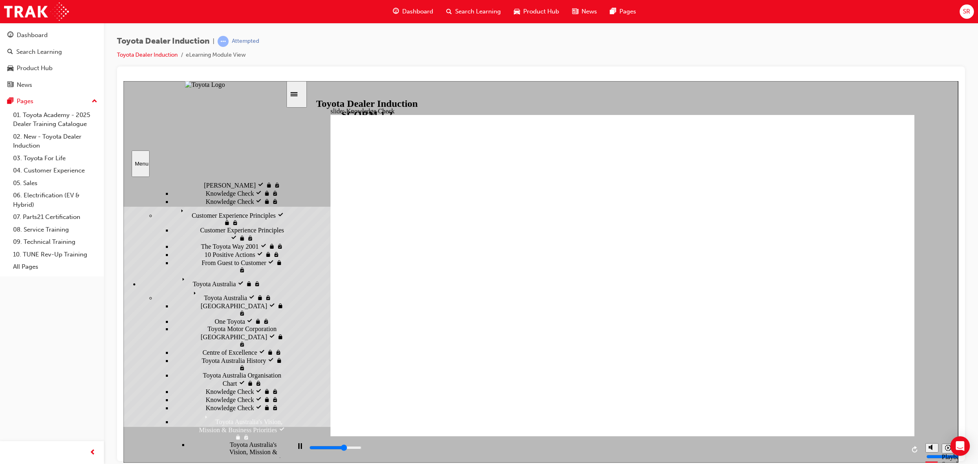
type input "5000"
checkbox input "true"
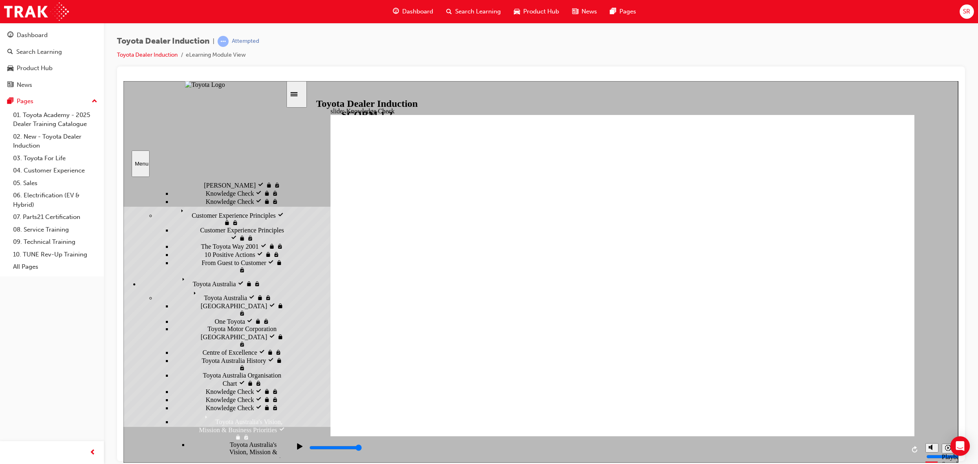
checkbox input "true"
click at [293, 450] on div "Play (Ctrl+Alt+P)" at bounding box center [300, 449] width 14 height 14
type input "0"
checkbox input "false"
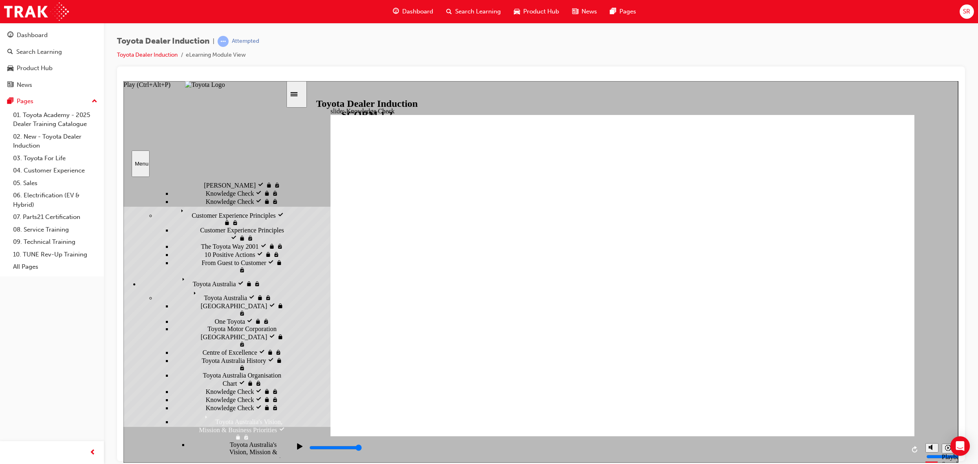
checkbox input "false"
type input "3300"
checkbox input "true"
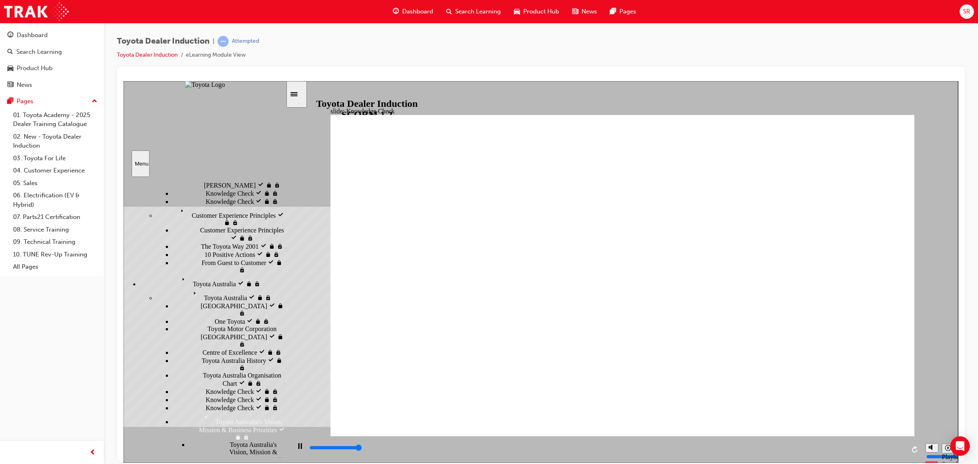
type input "5000"
checkbox input "true"
type input "5000"
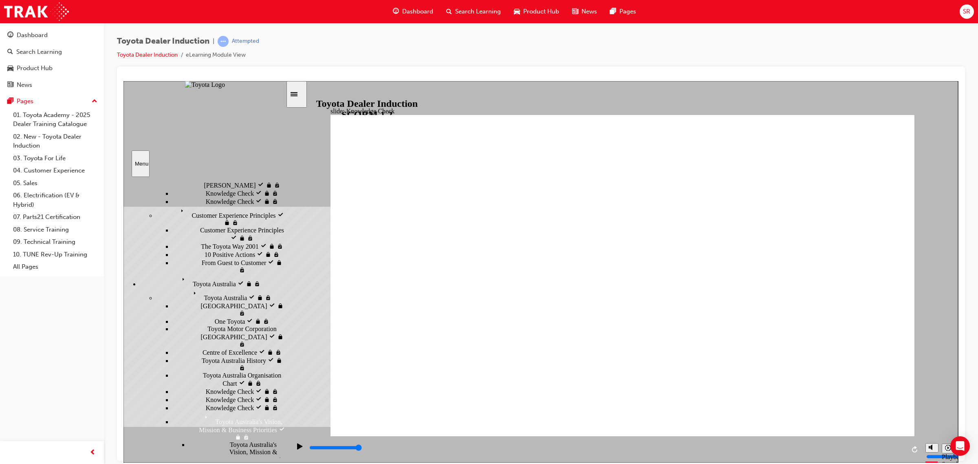
checkbox input "true"
click at [299, 448] on icon "Play (Ctrl+Alt+P)" at bounding box center [299, 445] width 5 height 6
type input "0"
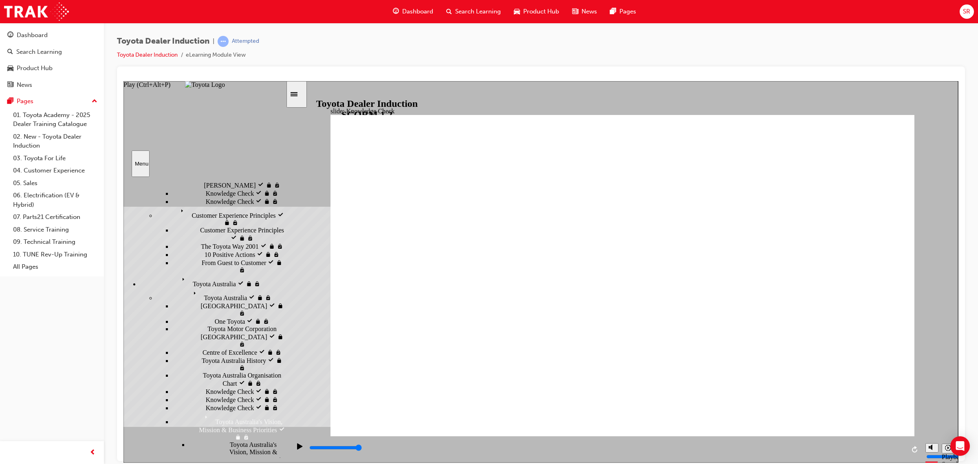
checkbox input "false"
type input "2300"
checkbox input "true"
type input "3200"
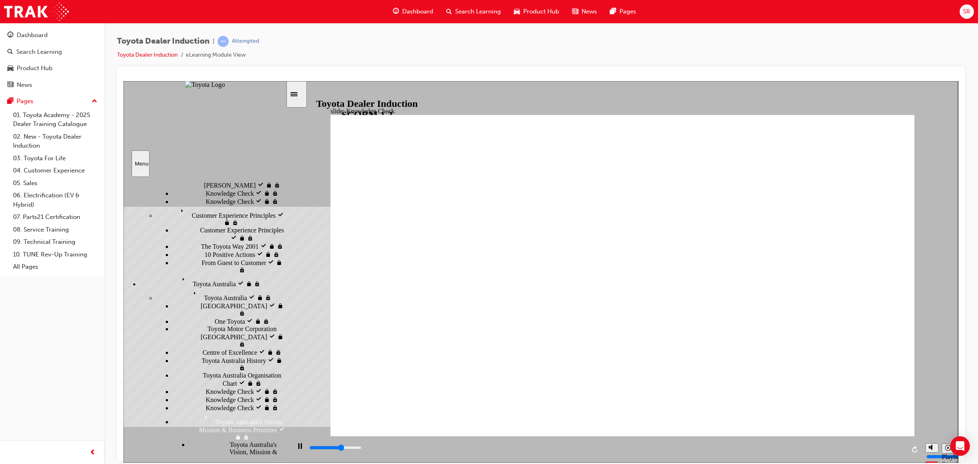
checkbox input "true"
type input "5000"
checkbox input "true"
click at [297, 442] on icon "Play (Ctrl+Alt+P)" at bounding box center [300, 445] width 6 height 7
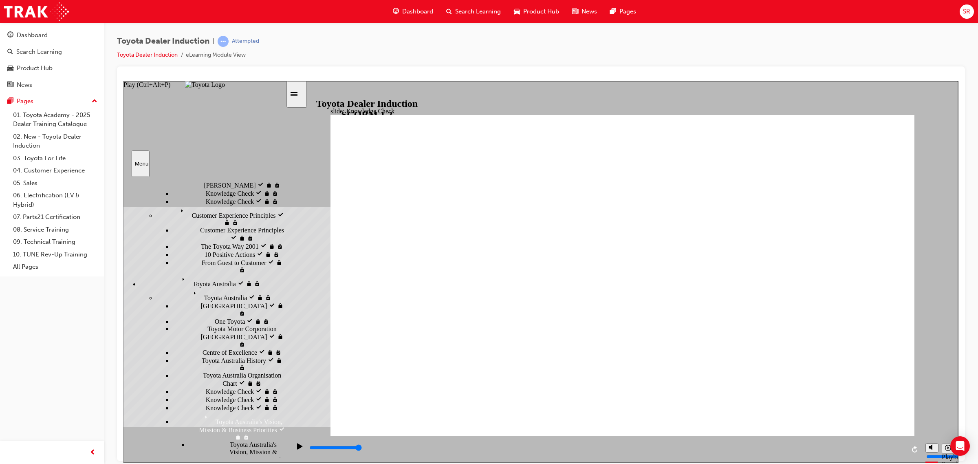
type input "0"
checkbox input "false"
type input "5000"
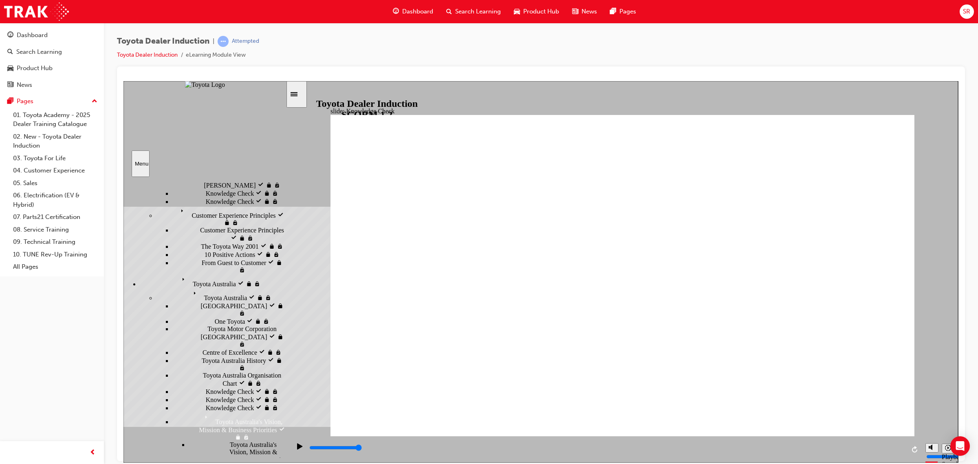
checkbox input "true"
click at [298, 449] on icon "Play (Ctrl+Alt+P)" at bounding box center [300, 445] width 6 height 7
type input "0"
checkbox input "false"
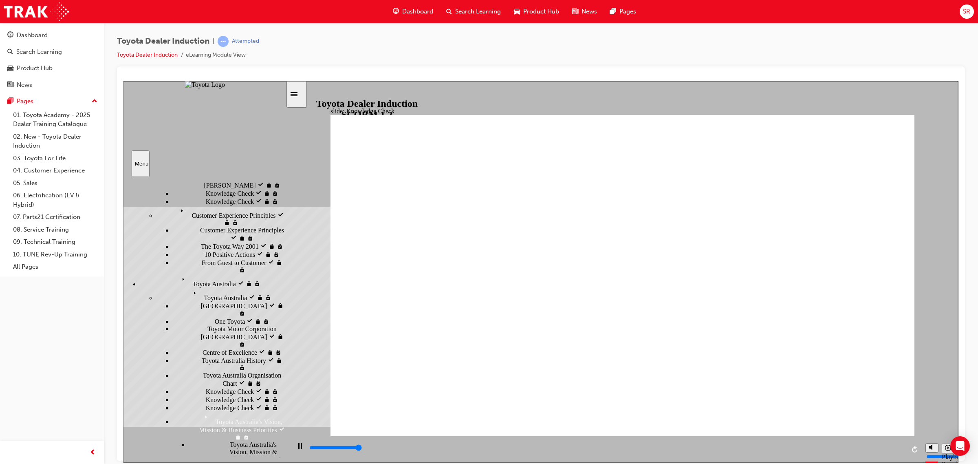
type input "5000"
checkbox input "true"
click at [296, 438] on div "playback controls" at bounding box center [605, 449] width 631 height 26
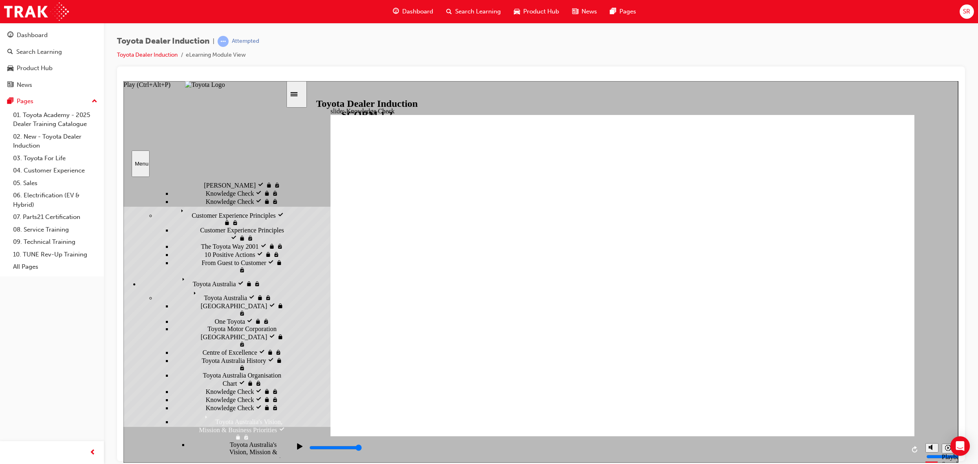
click at [297, 449] on icon "Play (Ctrl+Alt+P)" at bounding box center [300, 445] width 6 height 7
type input "0"
checkbox input "false"
type input "1700"
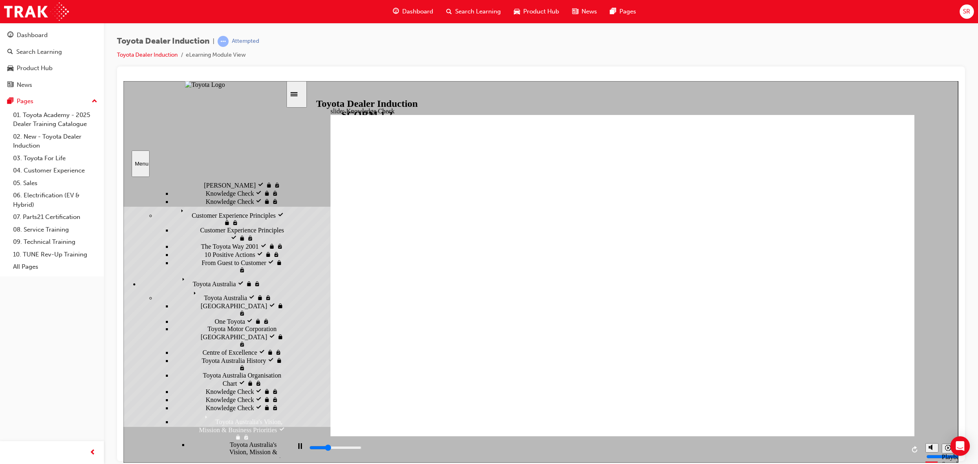
checkbox input "true"
click at [297, 449] on icon "Play (Ctrl+Alt+P)" at bounding box center [299, 445] width 5 height 6
type input "0"
checkbox input "false"
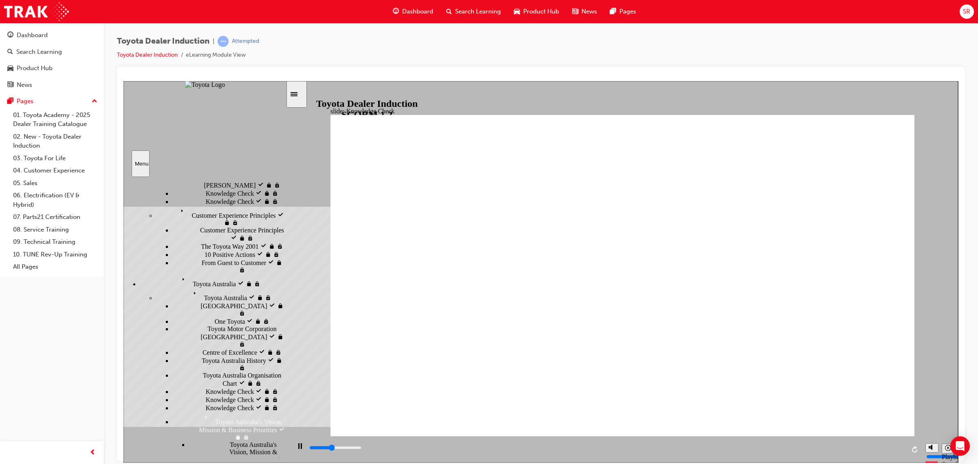
type input "2100"
checkbox input "true"
type input "2600"
checkbox input "true"
type input "3000"
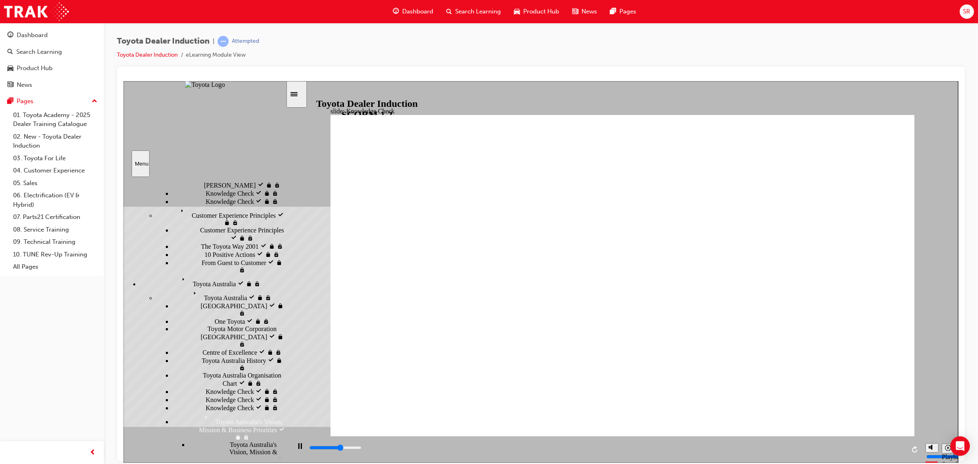
checkbox input "true"
type input "3400"
checkbox input "true"
drag, startPoint x: 842, startPoint y: 138, endPoint x: 864, endPoint y: 129, distance: 23.5
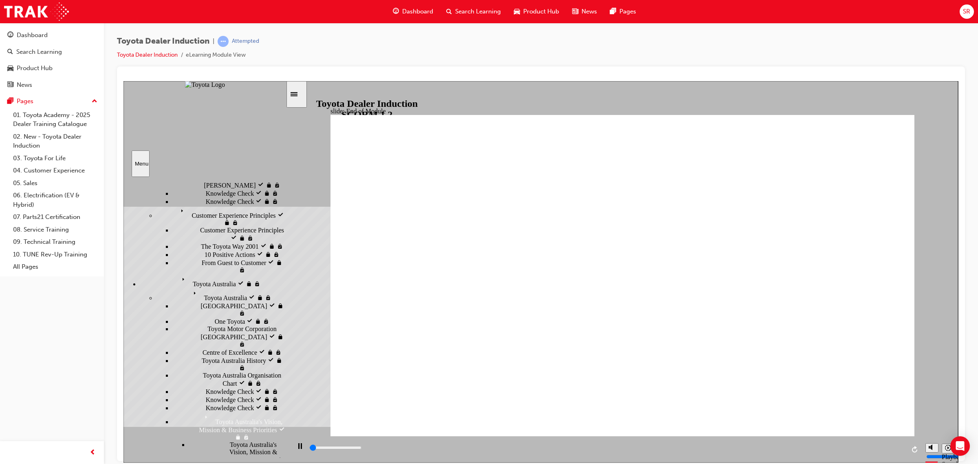
scroll to position [0, 0]
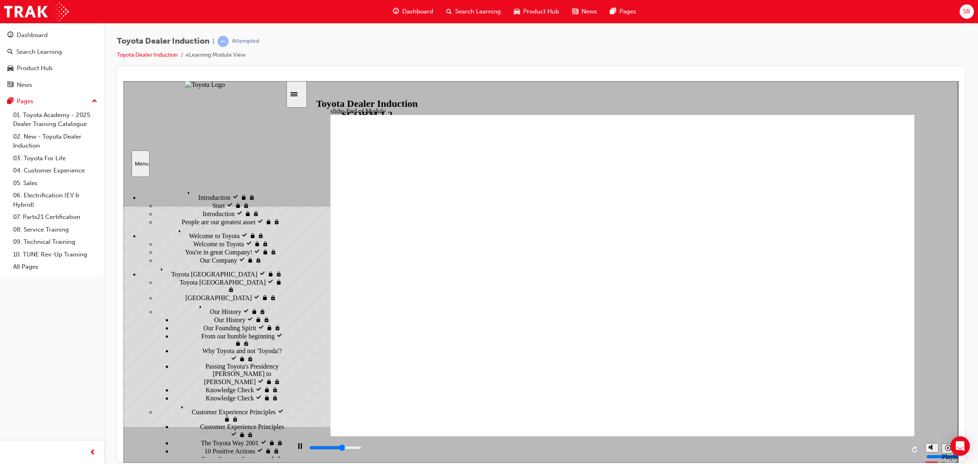
drag, startPoint x: 636, startPoint y: 438, endPoint x: 820, endPoint y: 442, distance: 183.4
click at [820, 442] on div "playback controls" at bounding box center [605, 449] width 631 height 26
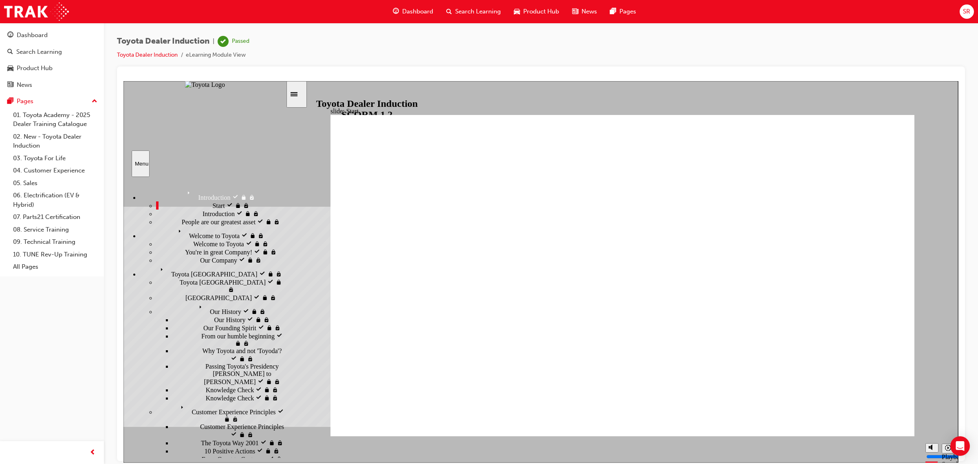
click at [213, 88] on img "sidebar" at bounding box center [205, 84] width 40 height 7
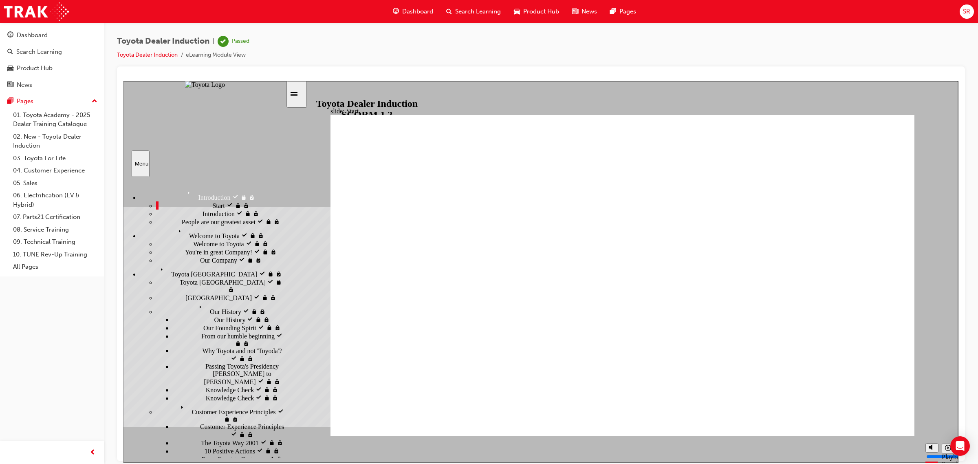
click at [159, 271] on span "Toyota Japan visited" at bounding box center [183, 267] width 53 height 7
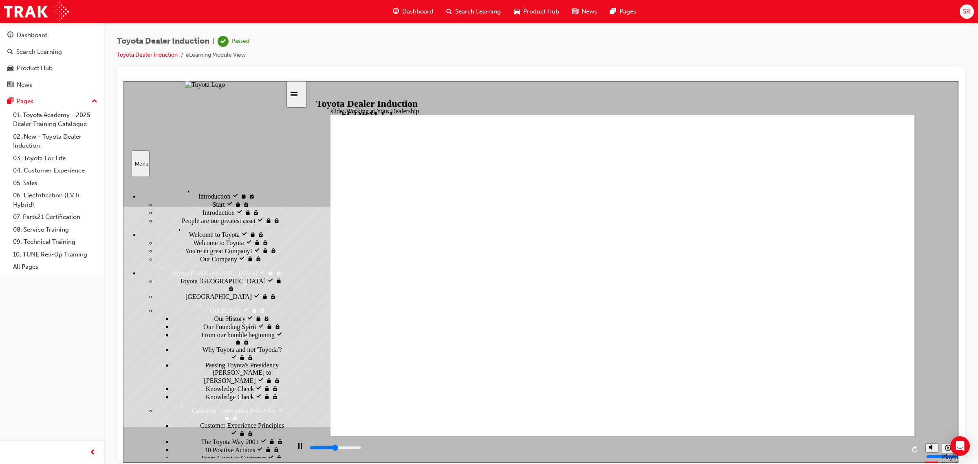
scroll to position [64, 0]
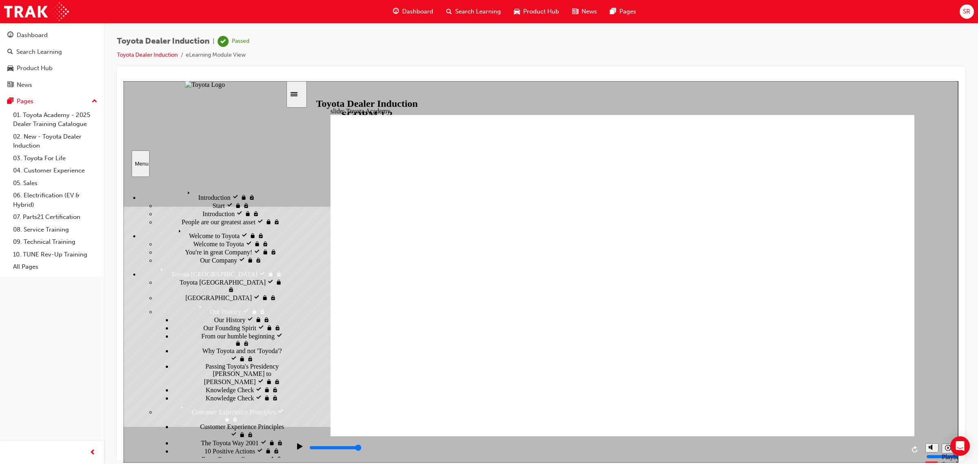
click at [174, 197] on div "Introduction visited Introduction" at bounding box center [213, 194] width 146 height 14
click at [218, 209] on div "Start Start" at bounding box center [221, 205] width 130 height 8
click at [225, 217] on div "Introduction visited Introduction" at bounding box center [221, 213] width 130 height 8
click at [202, 224] on span "People are our greatest asset visited" at bounding box center [228, 220] width 93 height 7
click at [180, 233] on span "Welcome to Toyota visited" at bounding box center [210, 228] width 70 height 7
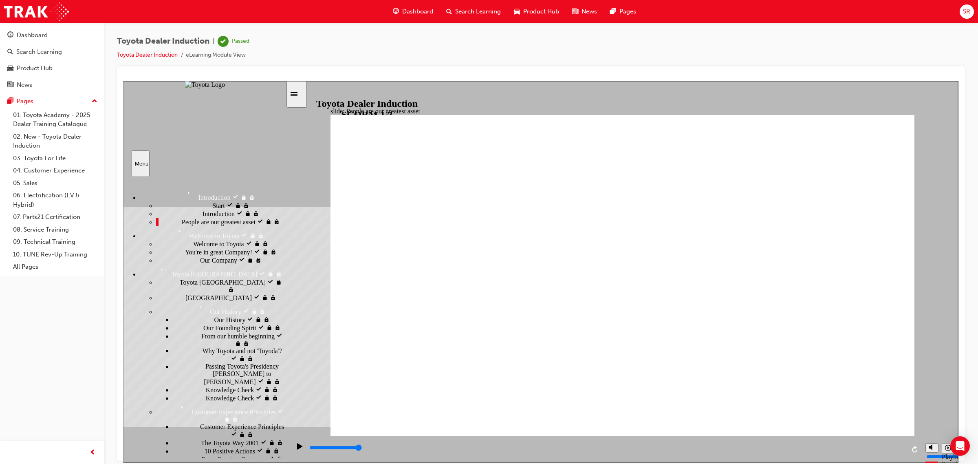
click at [196, 246] on span "Welcome to Toyota visited" at bounding box center [228, 242] width 70 height 7
click at [185, 249] on span "You're in great Company! visited" at bounding box center [228, 250] width 86 height 7
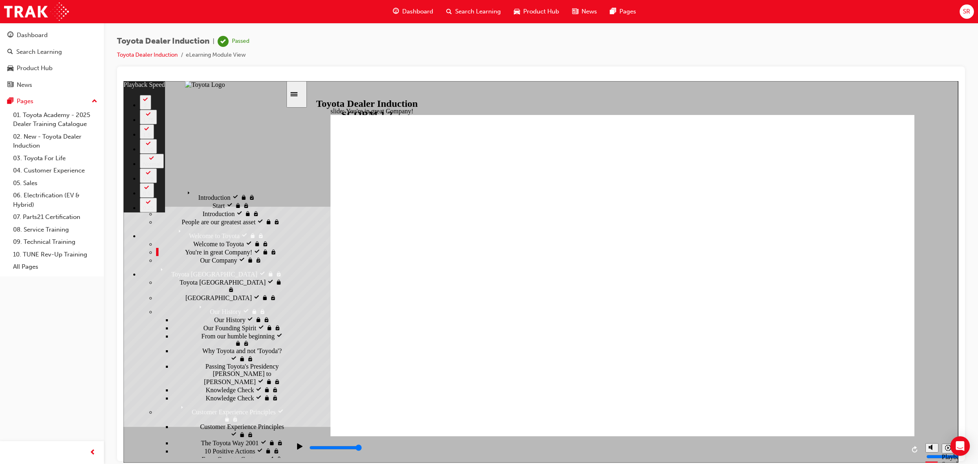
click at [200, 263] on span "Our Company" at bounding box center [218, 258] width 37 height 7
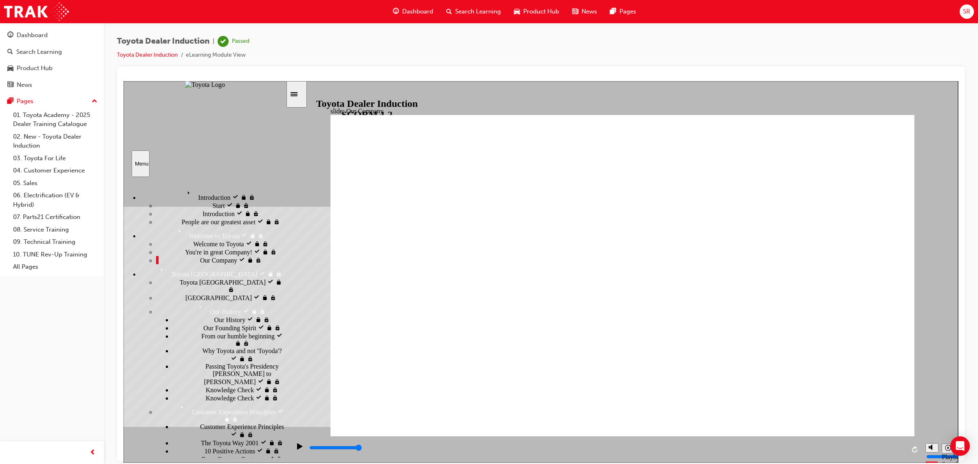
click at [180, 285] on span "Toyota Japan visited" at bounding box center [206, 280] width 53 height 7
click at [172, 401] on div "Customer Experience Principles visited Customer Experience Principles" at bounding box center [221, 411] width 130 height 21
click at [196, 301] on span "Our History visited" at bounding box center [221, 304] width 51 height 7
click at [214, 315] on span "Our History visited" at bounding box center [239, 318] width 51 height 7
click at [203, 326] on span "Our Founding Spirit visited" at bounding box center [239, 326] width 72 height 7
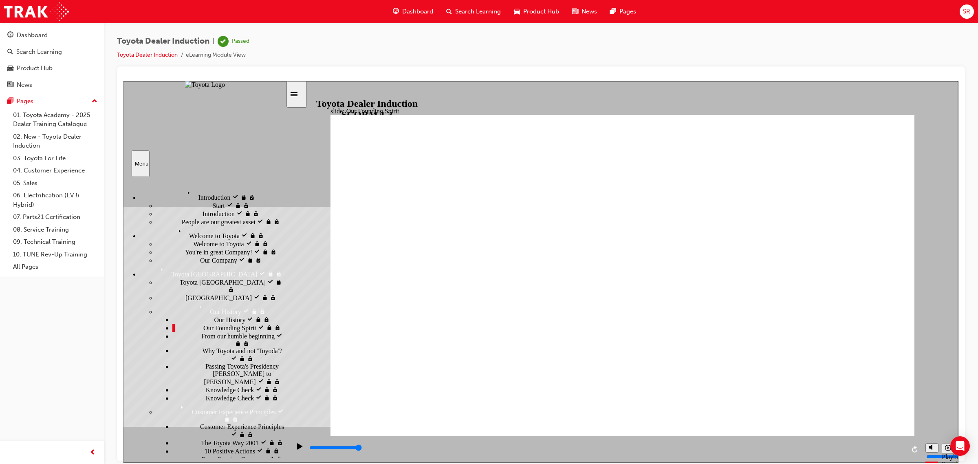
click at [214, 315] on span "Our History visited" at bounding box center [239, 318] width 51 height 7
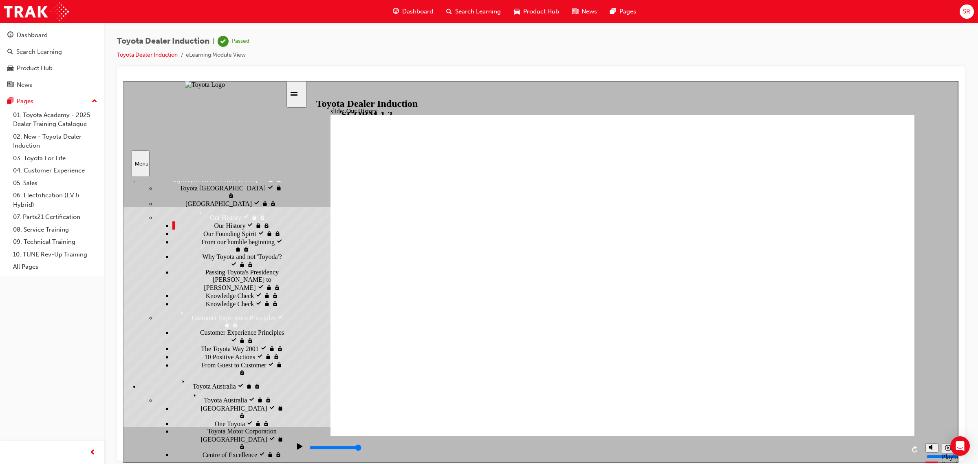
scroll to position [33, 0]
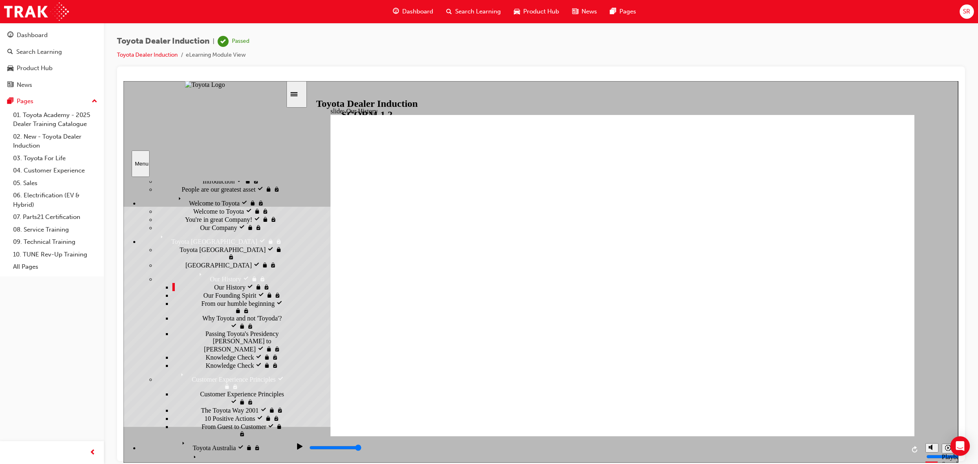
click at [174, 299] on div "Our Founding Spirit visited Our Founding Spirit" at bounding box center [228, 294] width 113 height 8
click at [180, 326] on div "Why Toyota and not 'Toyoda'? visited Why Toyota and not 'Toyoda'?" at bounding box center [228, 321] width 113 height 15
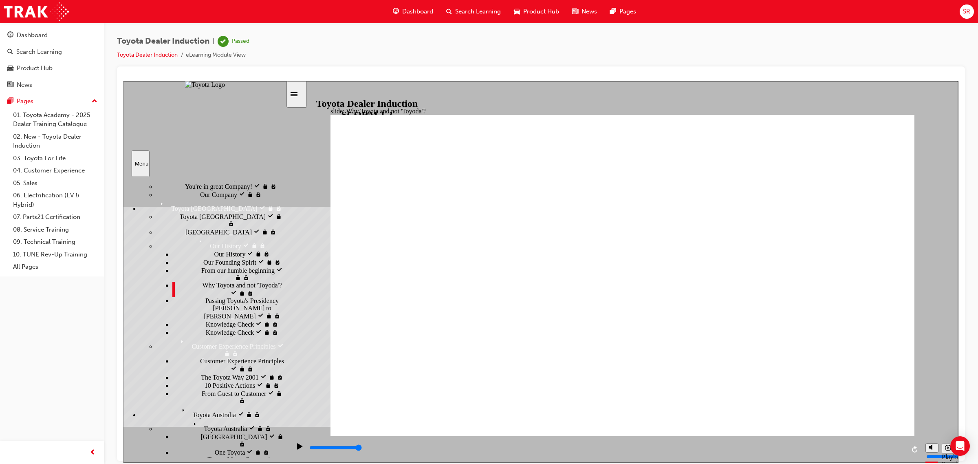
scroll to position [84, 0]
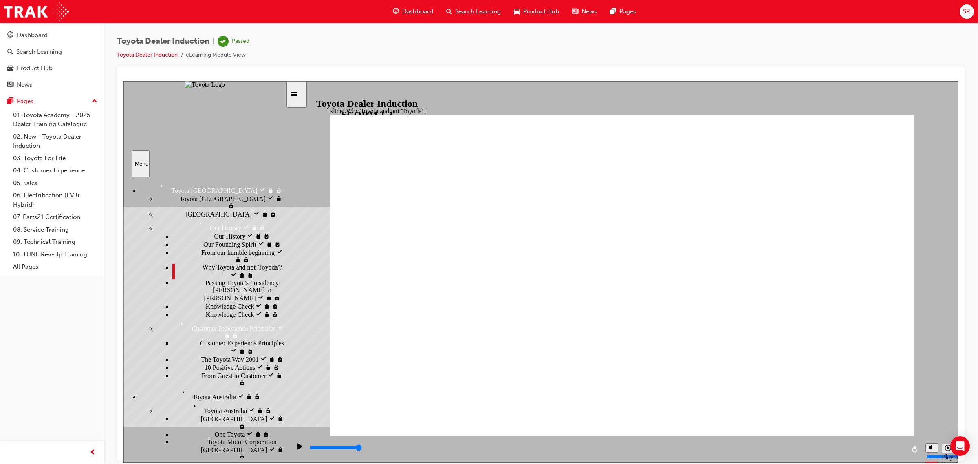
click at [206, 309] on span "Knowledge Check visited" at bounding box center [239, 304] width 67 height 7
click at [206, 317] on span "Knowledge Check" at bounding box center [230, 313] width 48 height 7
click at [197, 354] on div "Customer Experience Principles visited Customer Experience Principles" at bounding box center [228, 346] width 113 height 15
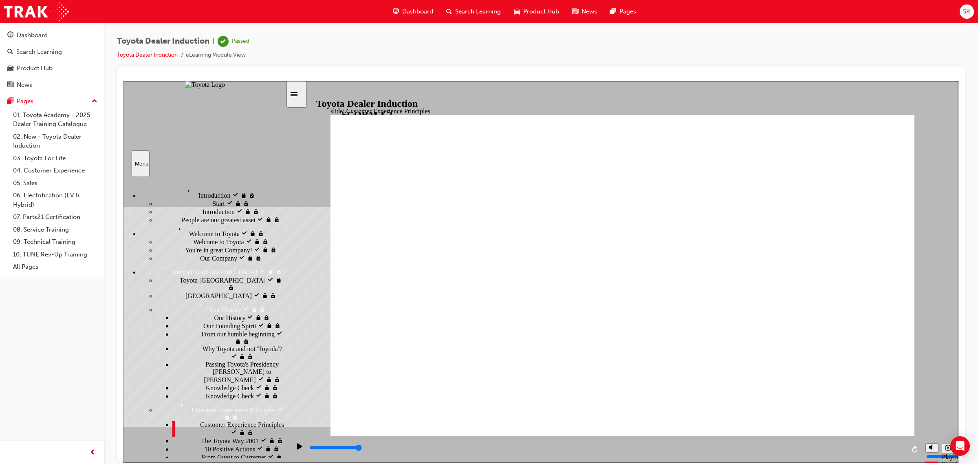
click at [205, 452] on span "From Guest to Customer" at bounding box center [234, 455] width 65 height 7
click at [151, 165] on div "Menu" at bounding box center [204, 163] width 163 height 26
click at [139, 161] on div "Menu" at bounding box center [140, 163] width 11 height 6
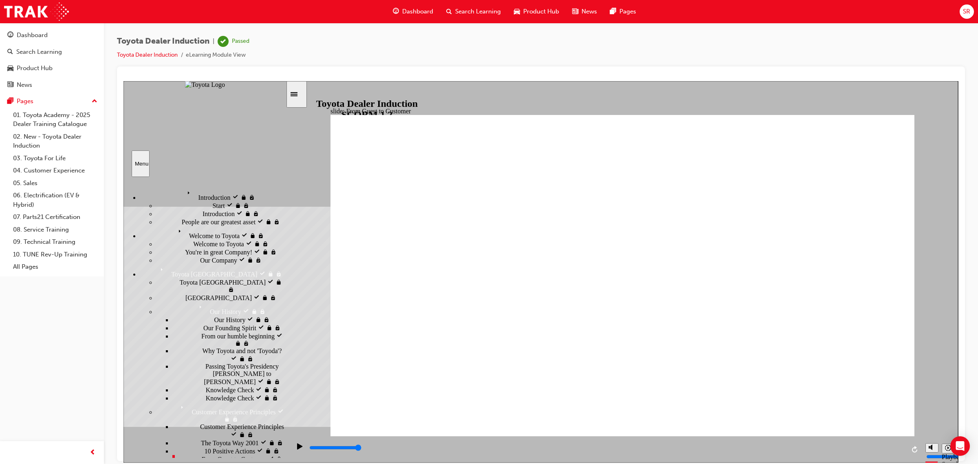
click at [139, 161] on div "Menu" at bounding box center [140, 163] width 11 height 6
click at [301, 93] on icon "Sidebar Toggle" at bounding box center [296, 93] width 12 height 5
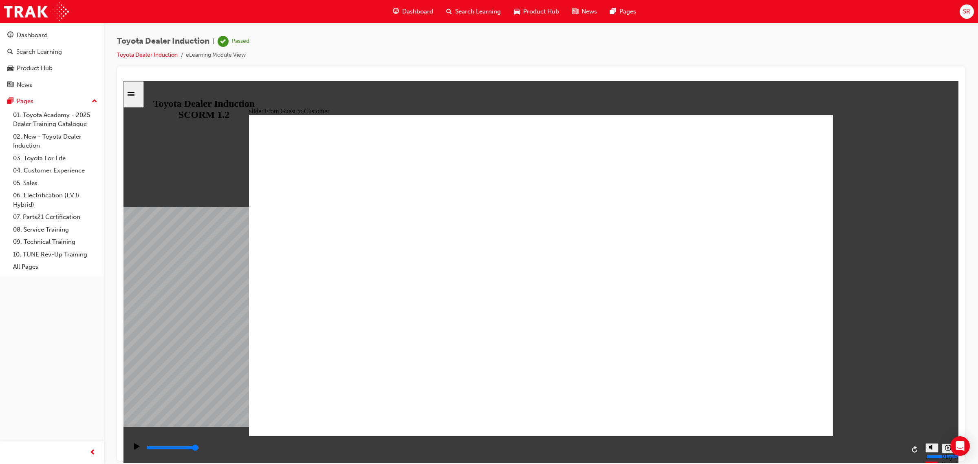
type input "3300"
click at [411, 11] on span "Dashboard" at bounding box center [417, 11] width 31 height 9
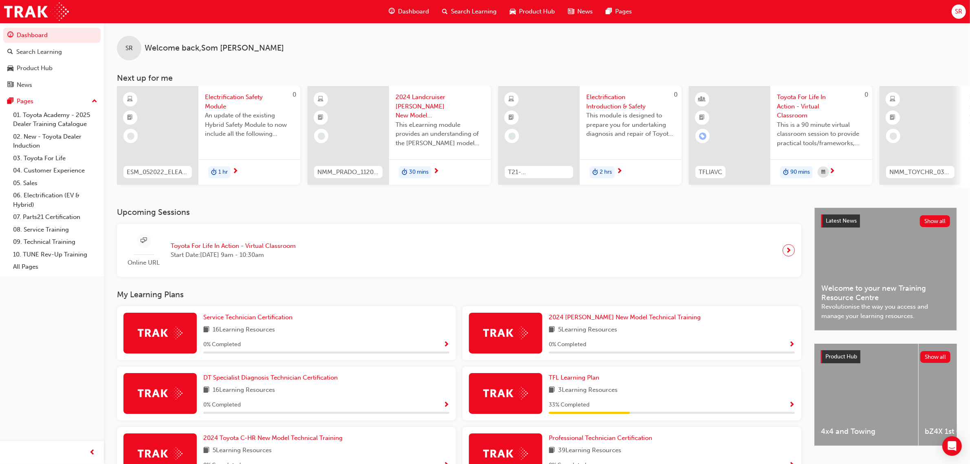
click at [798, 100] on span "Toyota For Life In Action - Virtual Classroom" at bounding box center [821, 106] width 89 height 28
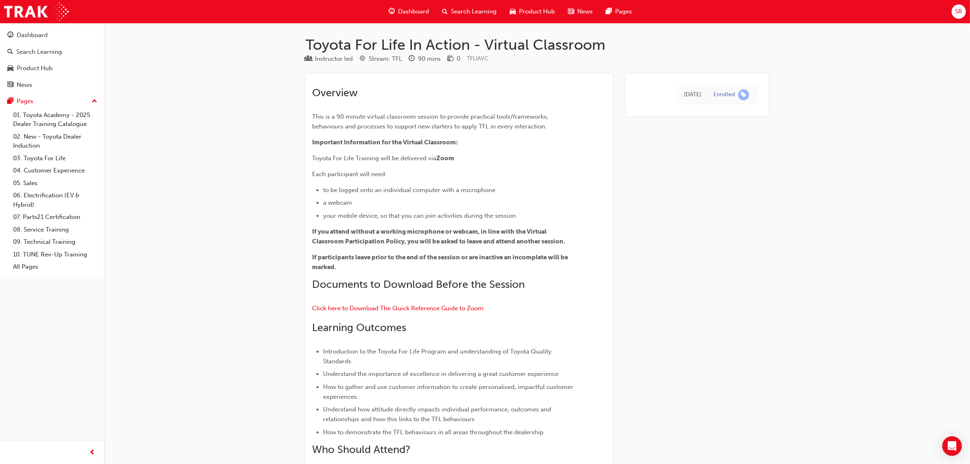
click at [411, 11] on span "Dashboard" at bounding box center [413, 11] width 31 height 9
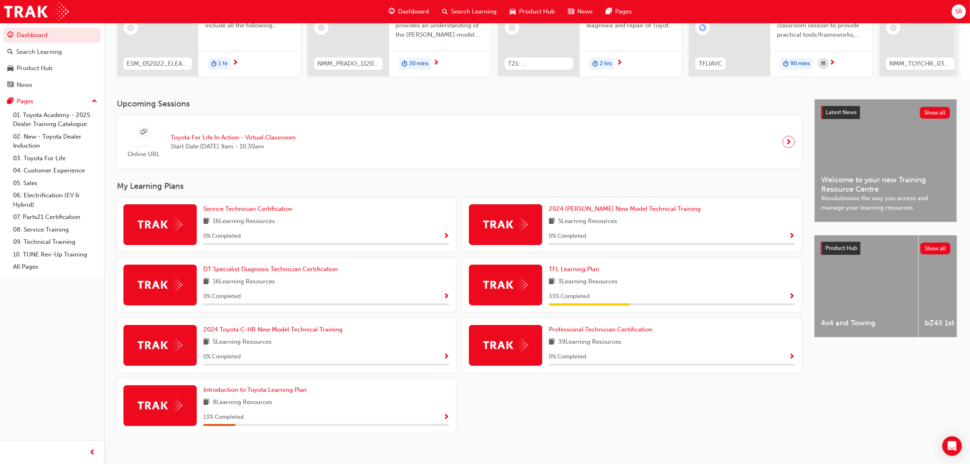
scroll to position [119, 0]
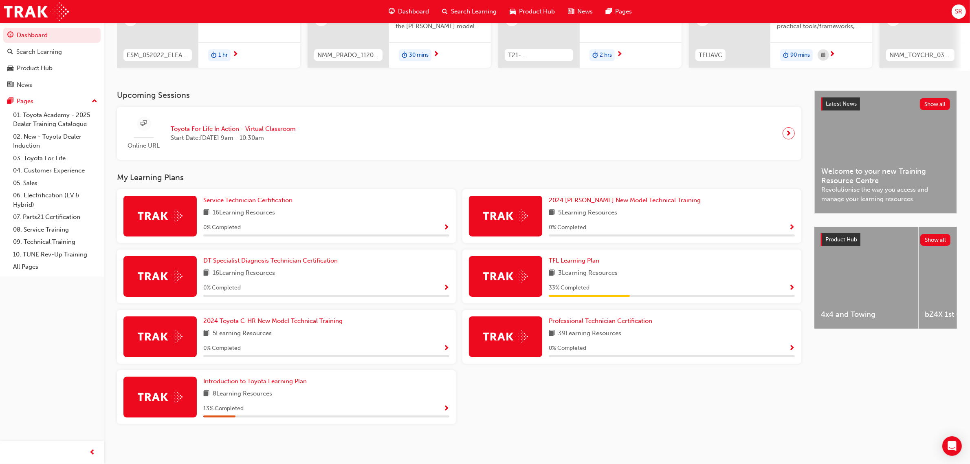
click at [785, 286] on div "33 % Completed" at bounding box center [672, 288] width 246 height 10
click at [757, 277] on div "3 Learning Resources" at bounding box center [672, 273] width 246 height 10
click at [499, 279] on img at bounding box center [505, 276] width 45 height 13
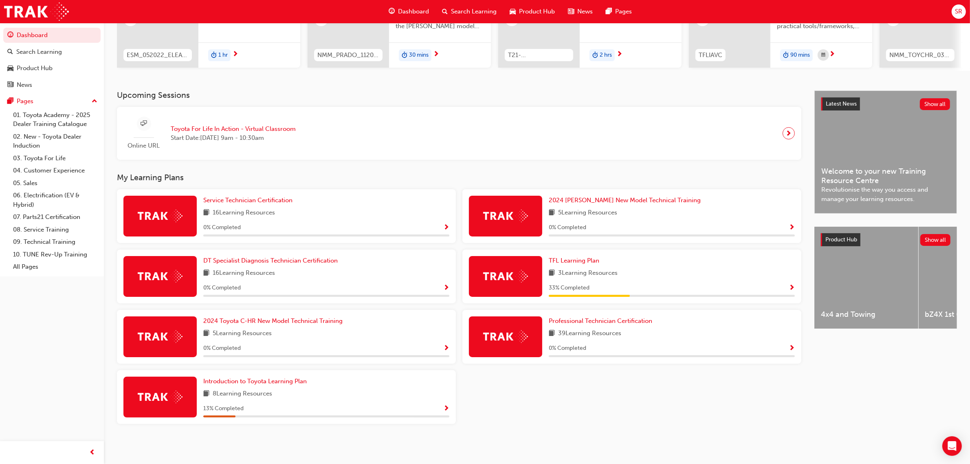
click at [570, 268] on span "3 Learning Resources" at bounding box center [587, 273] width 59 height 10
click at [576, 263] on span "TFL Learning Plan" at bounding box center [574, 260] width 51 height 7
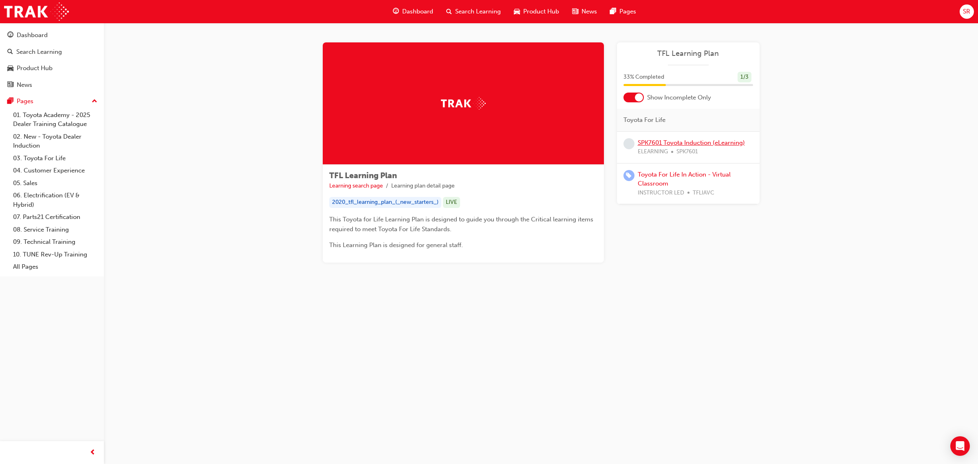
click at [689, 145] on link "SPK7601 Toyota Induction (eLearning)" at bounding box center [691, 142] width 107 height 7
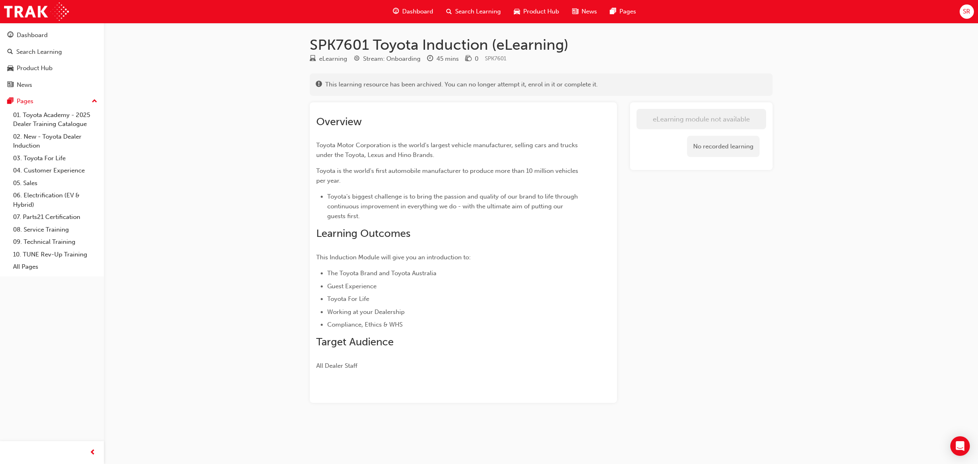
drag, startPoint x: 705, startPoint y: 137, endPoint x: 697, endPoint y: 133, distance: 8.6
click at [707, 136] on div "No recorded learning" at bounding box center [723, 147] width 73 height 22
click at [398, 11] on div "Dashboard" at bounding box center [412, 11] width 53 height 17
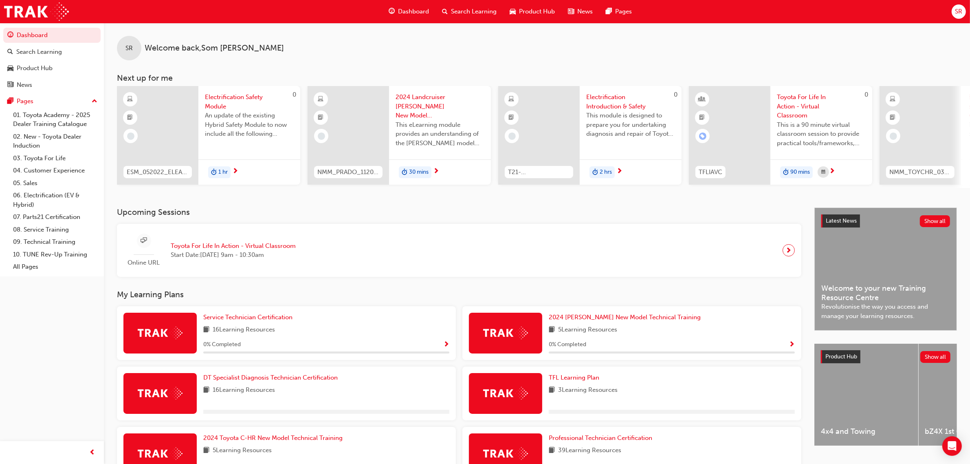
click at [830, 173] on span "next-icon" at bounding box center [832, 171] width 6 height 7
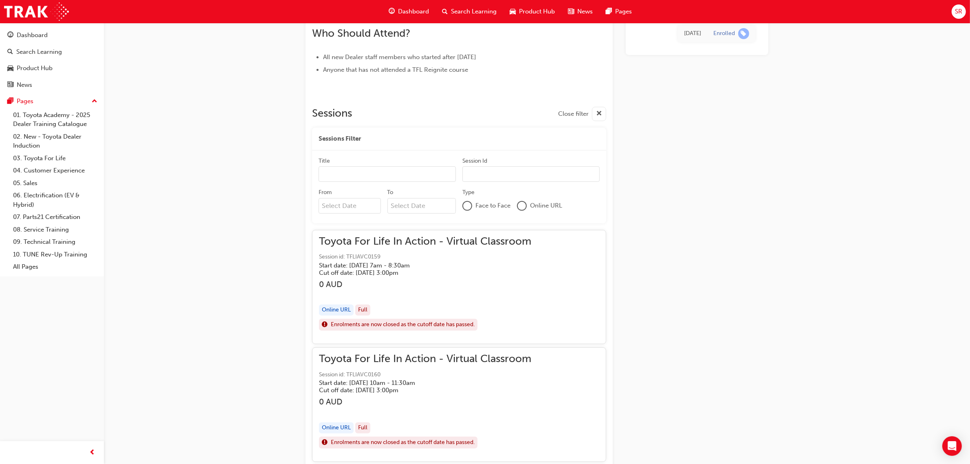
scroll to position [306, 0]
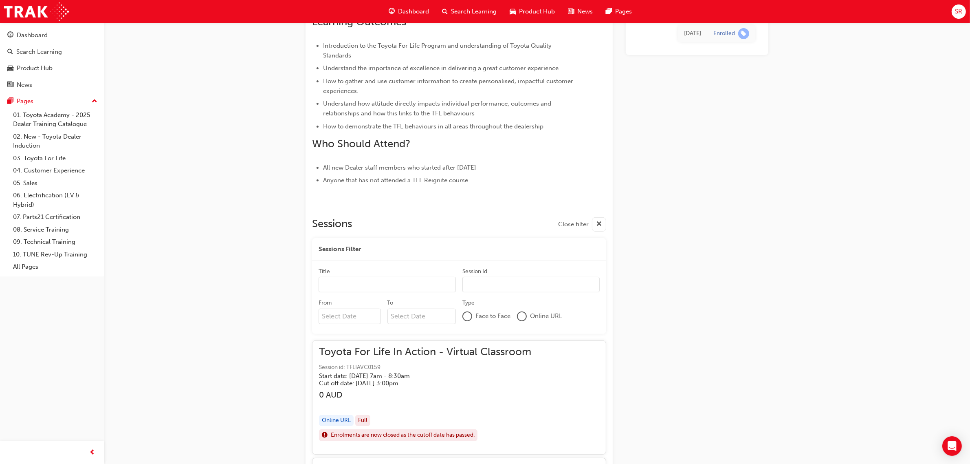
click at [715, 34] on div "Enrolled" at bounding box center [724, 34] width 22 height 8
click at [541, 9] on span "Product Hub" at bounding box center [537, 11] width 36 height 9
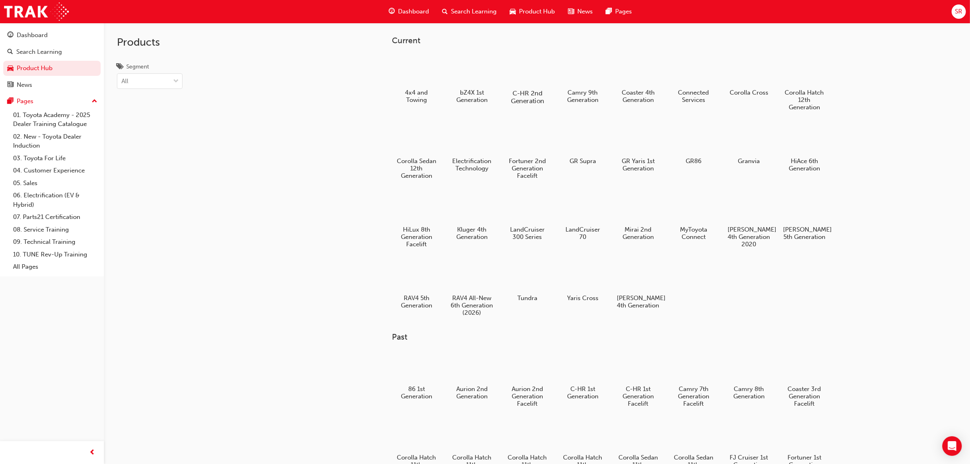
click at [532, 75] on div at bounding box center [527, 69] width 45 height 32
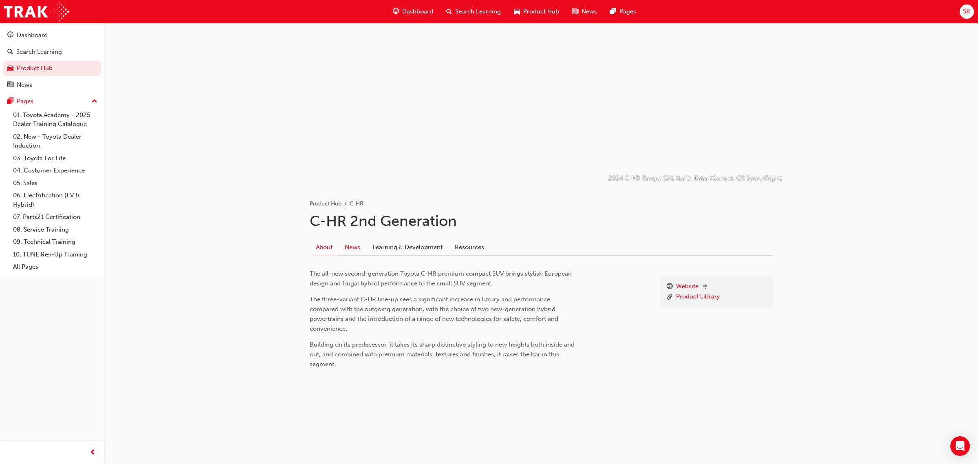
click at [355, 249] on link "News" at bounding box center [353, 246] width 28 height 15
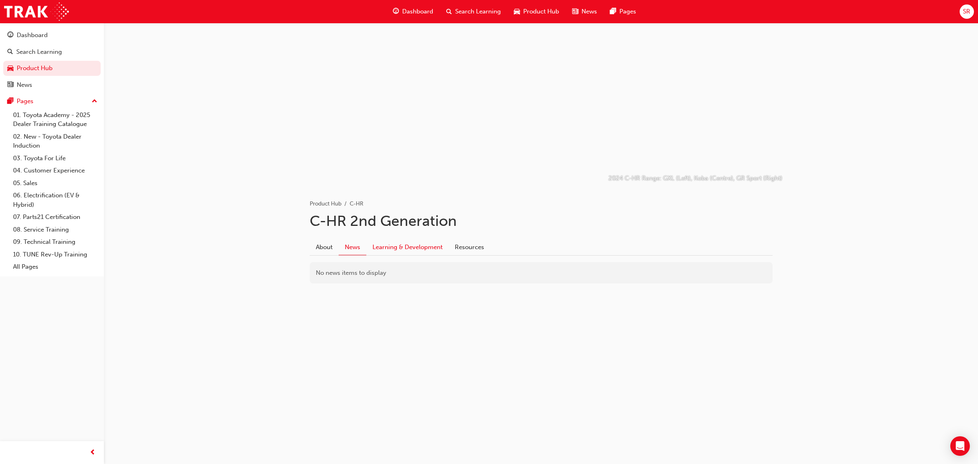
click at [386, 247] on link "Learning & Development" at bounding box center [407, 246] width 82 height 15
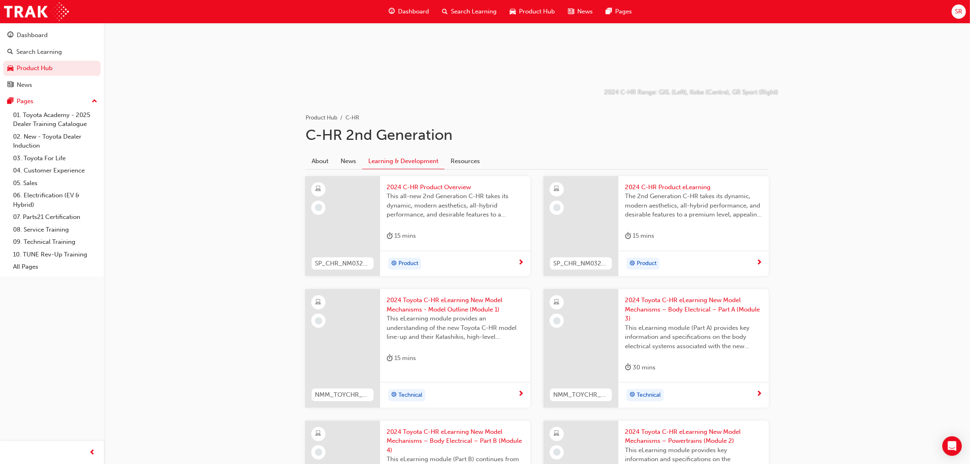
scroll to position [35, 0]
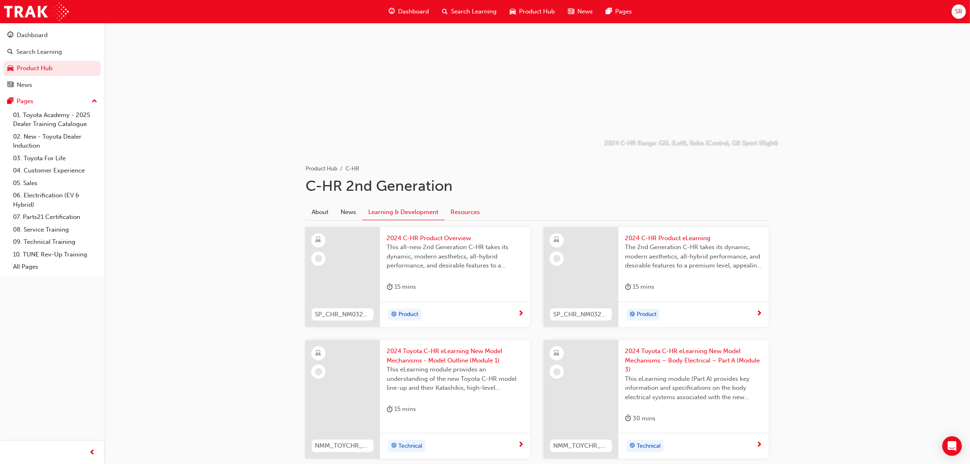
click at [480, 206] on link "Resources" at bounding box center [465, 211] width 42 height 15
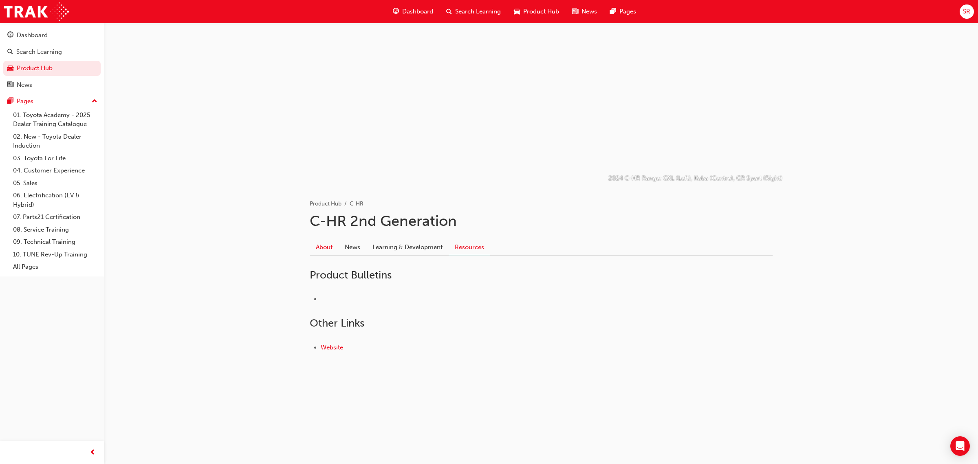
click at [323, 245] on link "About" at bounding box center [324, 246] width 29 height 15
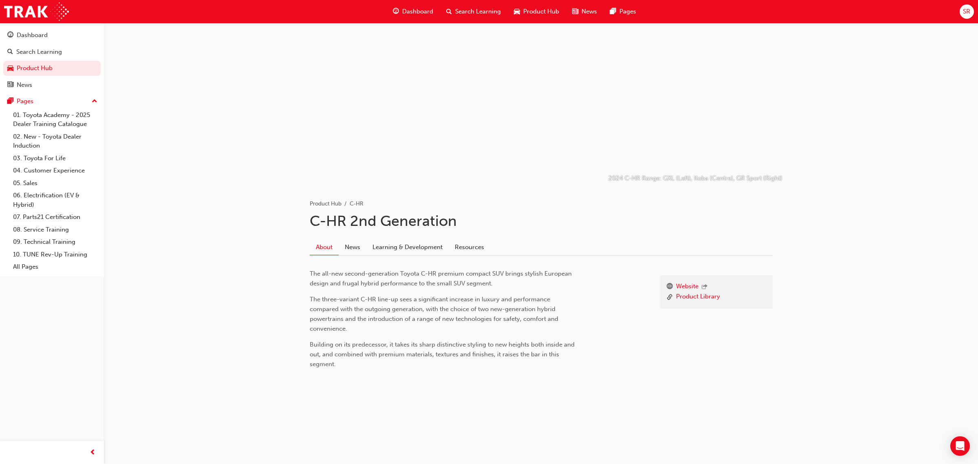
click at [416, 13] on span "Dashboard" at bounding box center [417, 11] width 31 height 9
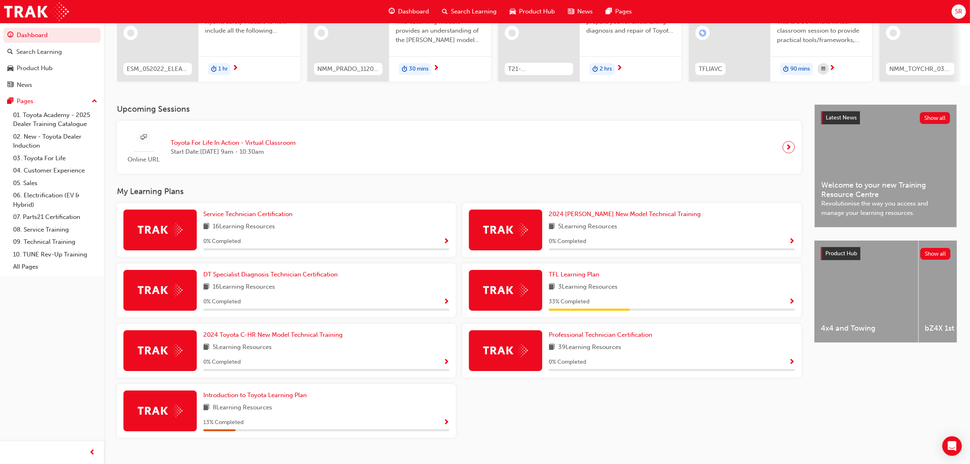
scroll to position [119, 0]
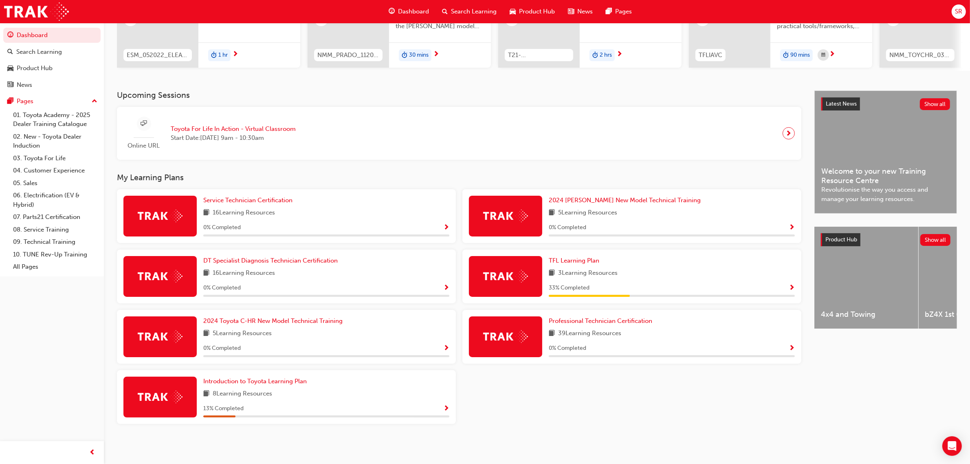
click at [909, 280] on div "4x4 and Towing" at bounding box center [866, 278] width 104 height 102
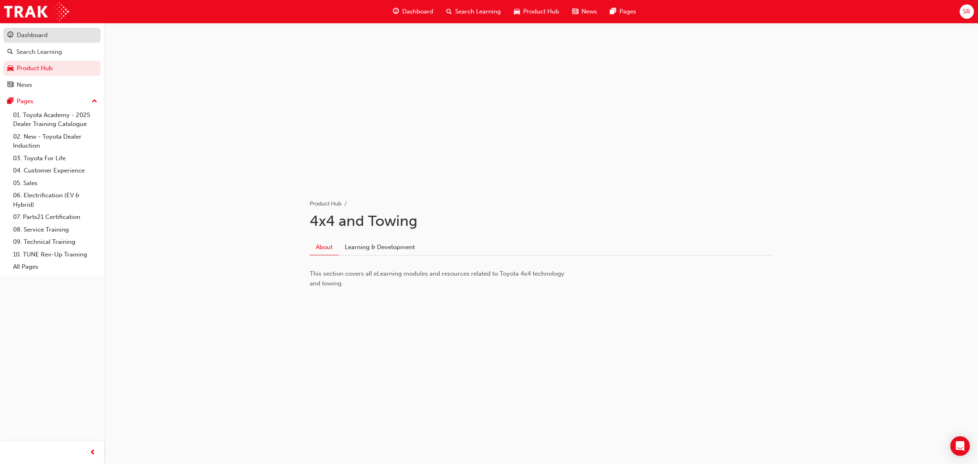
click at [33, 33] on div "Dashboard" at bounding box center [32, 35] width 31 height 9
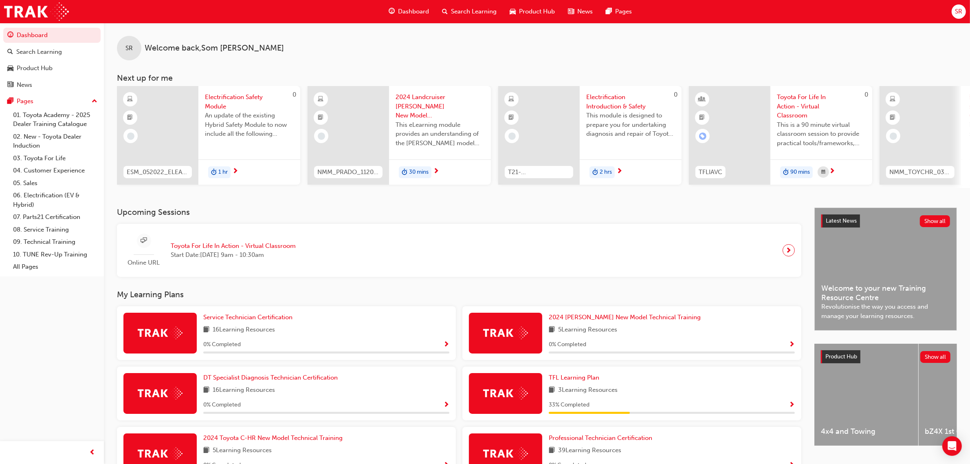
click at [961, 11] on span "SR" at bounding box center [958, 11] width 7 height 9
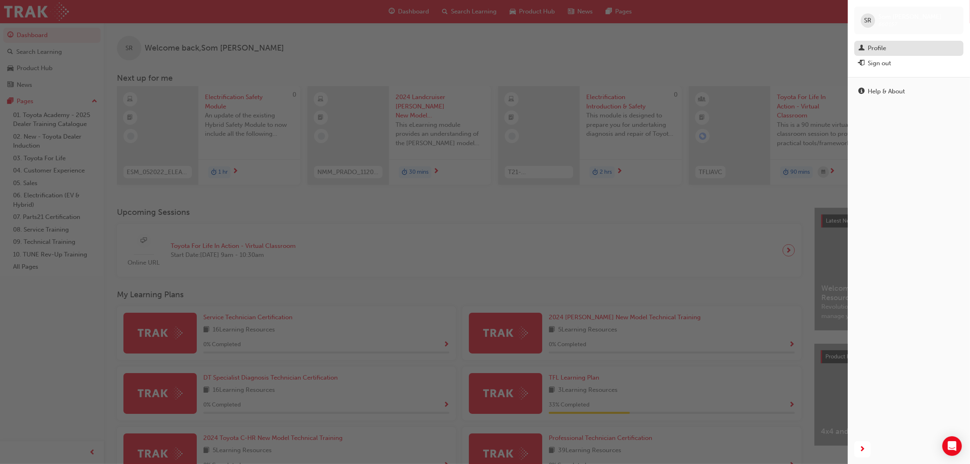
click at [874, 49] on div "Profile" at bounding box center [877, 48] width 18 height 9
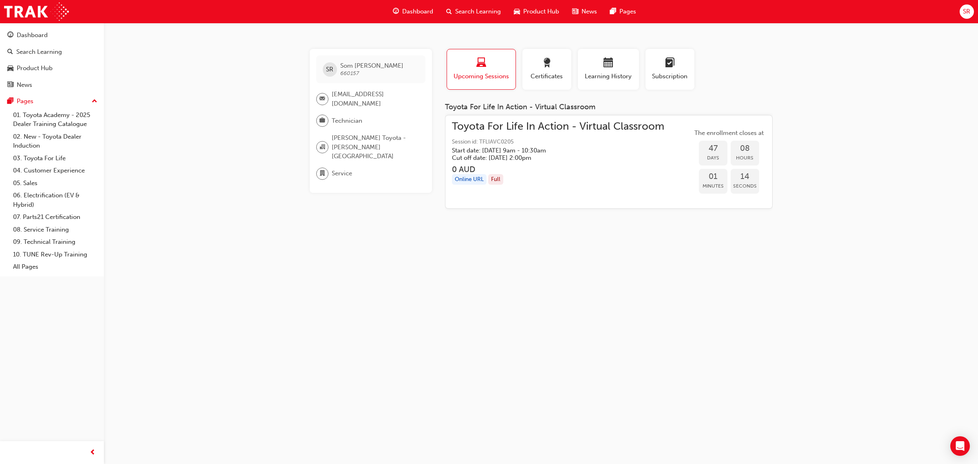
click at [467, 179] on div "Online URL" at bounding box center [469, 179] width 35 height 11
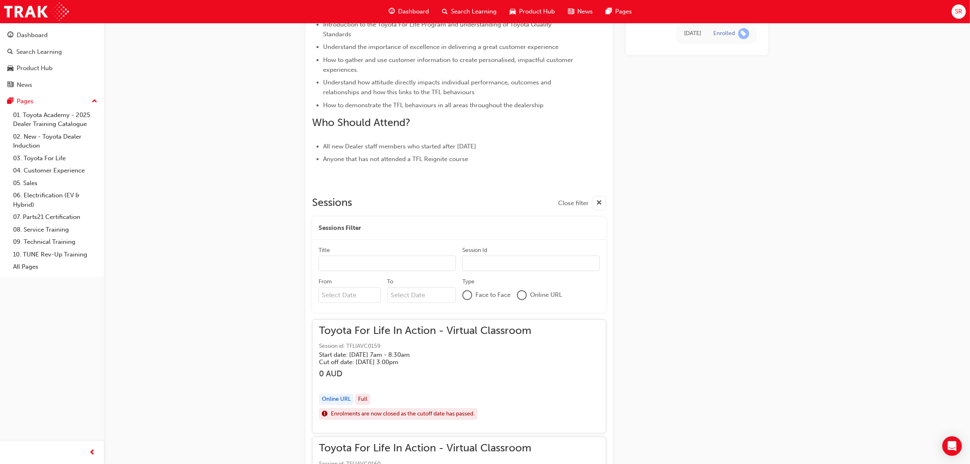
scroll to position [356, 0]
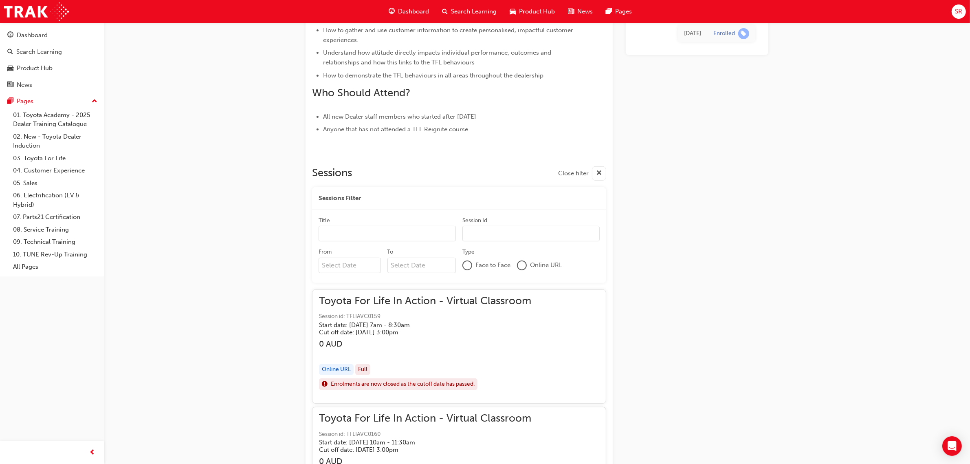
click at [385, 231] on input "Title" at bounding box center [387, 233] width 137 height 15
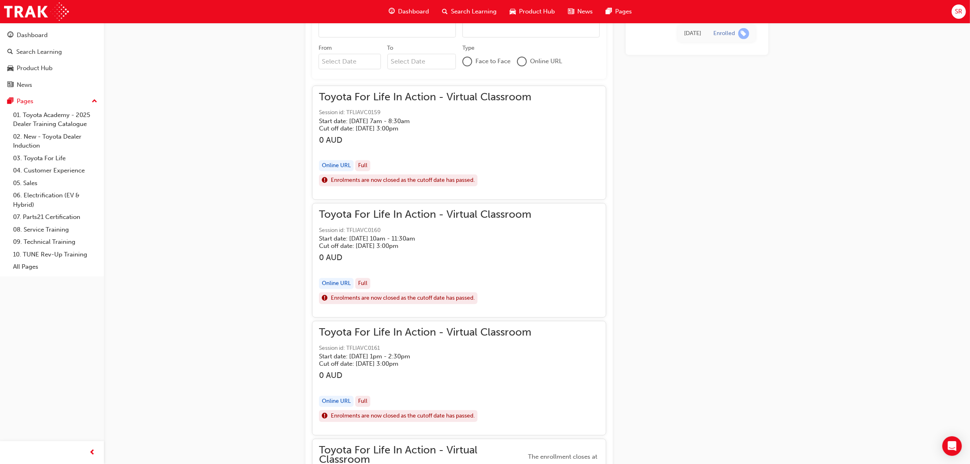
scroll to position [255, 0]
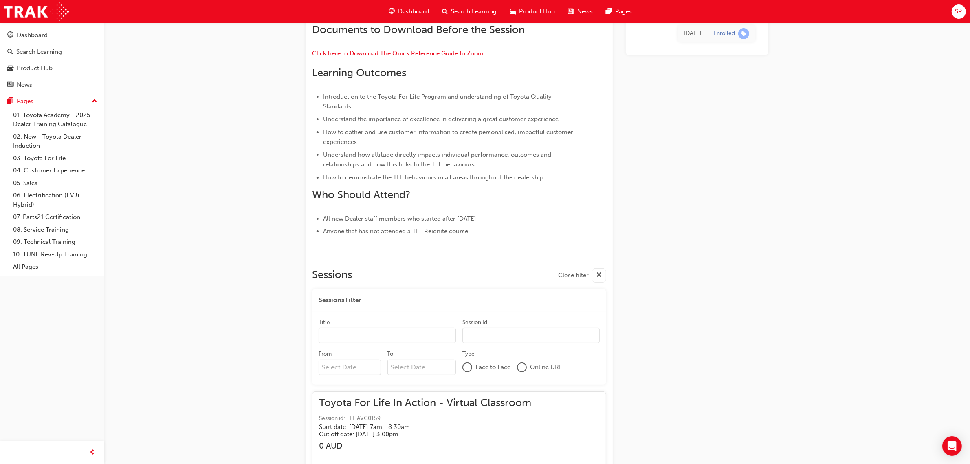
click at [406, 11] on span "Dashboard" at bounding box center [413, 11] width 31 height 9
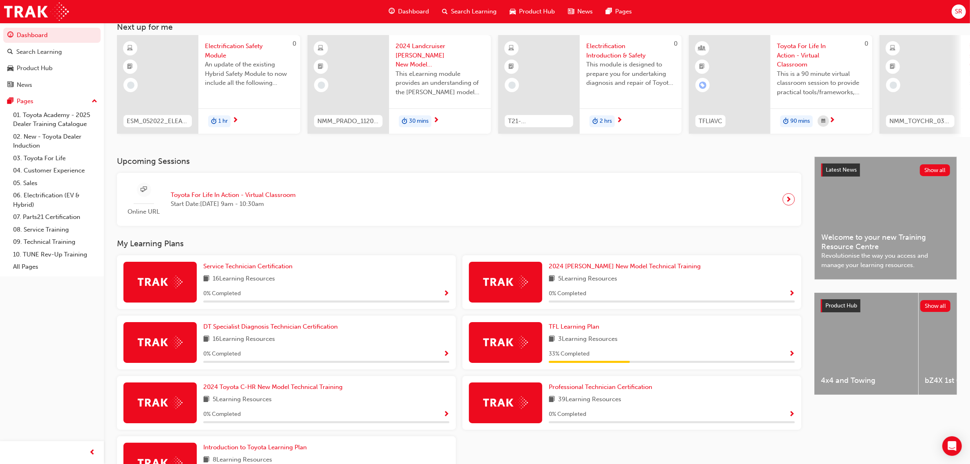
scroll to position [102, 0]
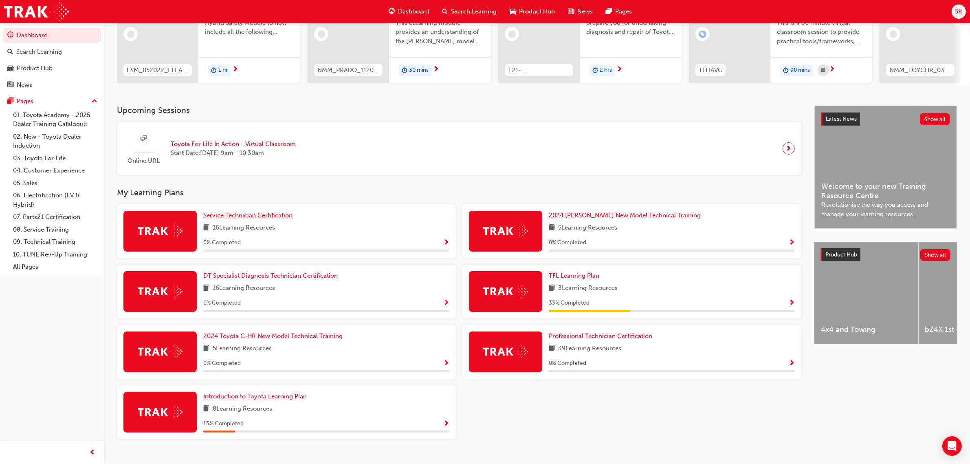
click at [242, 220] on link "Service Technician Certification" at bounding box center [249, 215] width 92 height 9
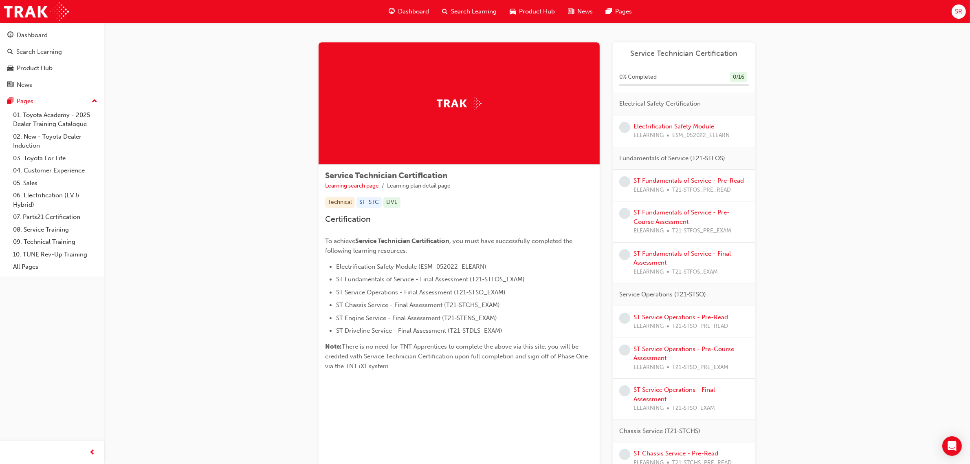
click at [626, 125] on span "learningRecordVerb_NONE-icon" at bounding box center [624, 127] width 11 height 11
click at [644, 125] on link "Electrification Safety Module" at bounding box center [673, 126] width 81 height 7
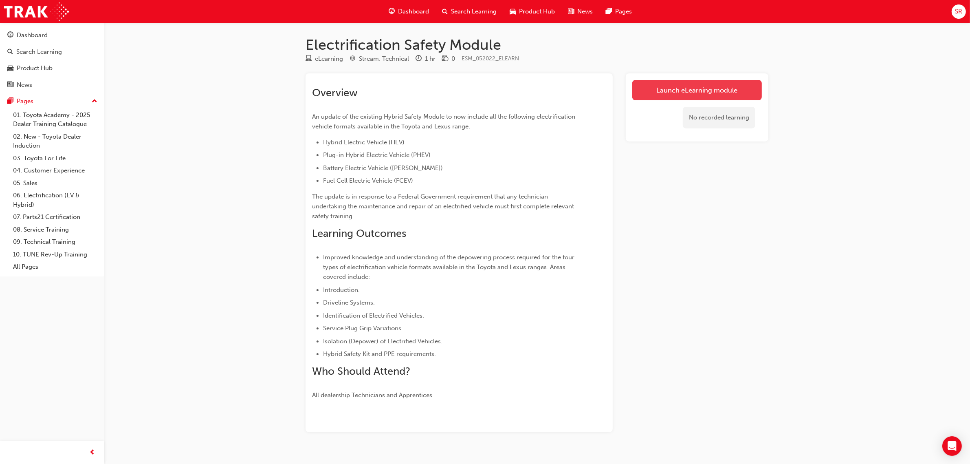
click at [692, 88] on link "Launch eLearning module" at bounding box center [697, 90] width 130 height 20
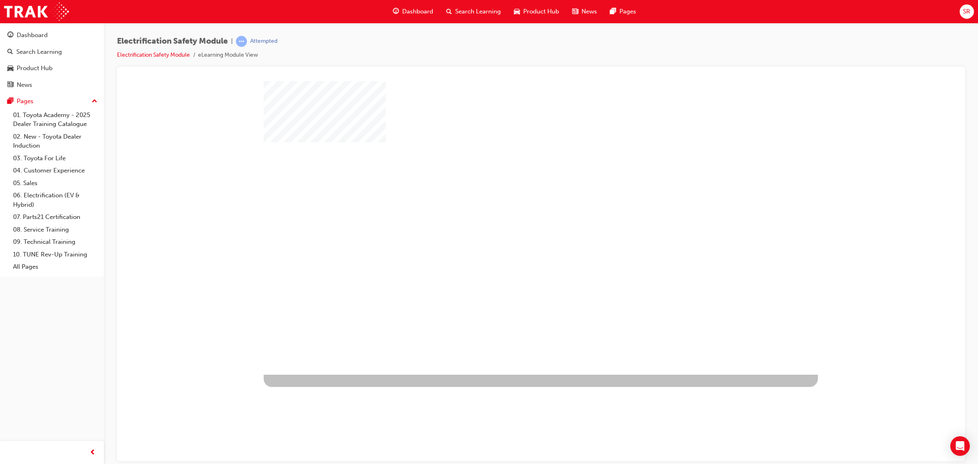
click at [517, 204] on div "play" at bounding box center [517, 204] width 0 height 0
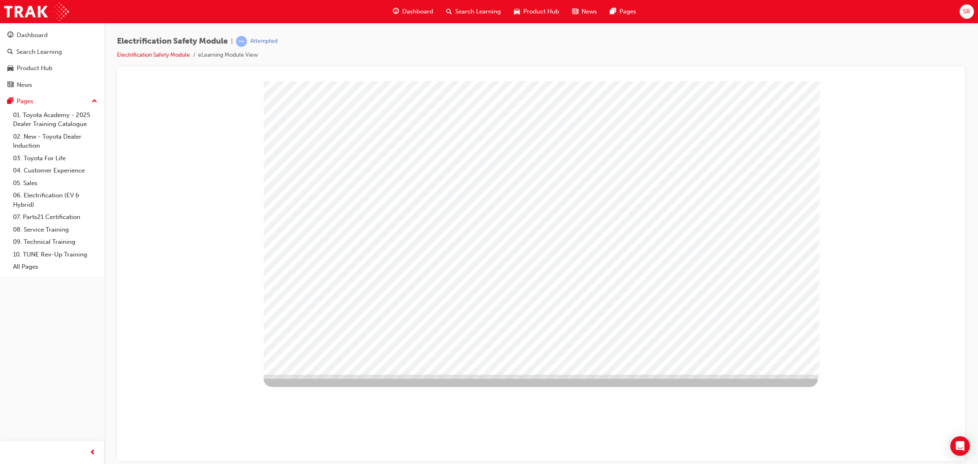
click at [425, 9] on span "Dashboard" at bounding box center [417, 11] width 31 height 9
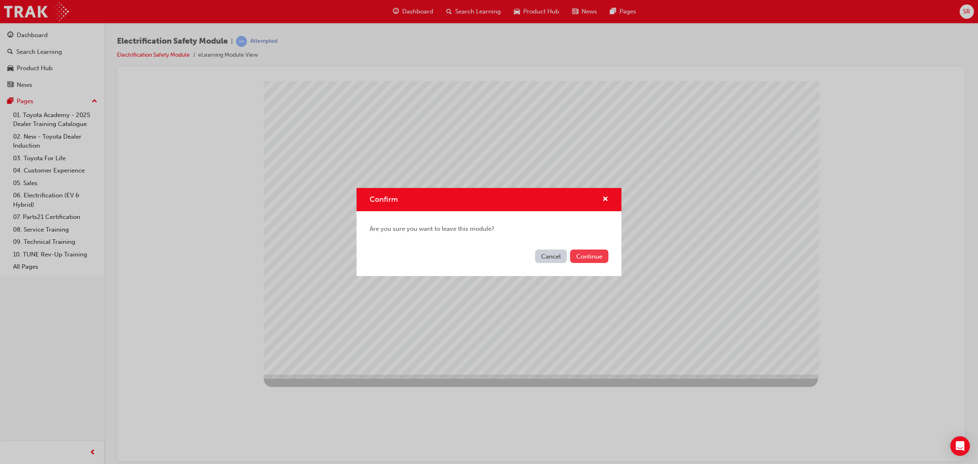
click at [581, 257] on button "Continue" at bounding box center [589, 255] width 38 height 13
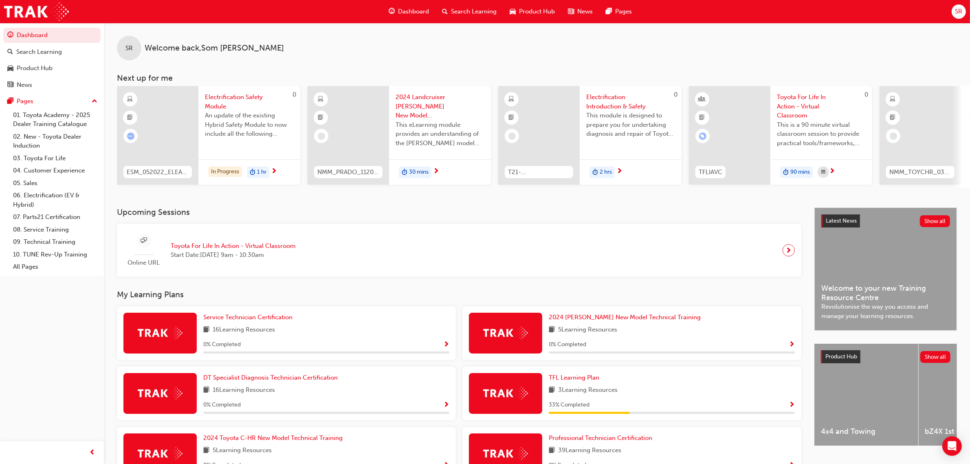
click at [475, 5] on div "Search Learning" at bounding box center [470, 11] width 68 height 17
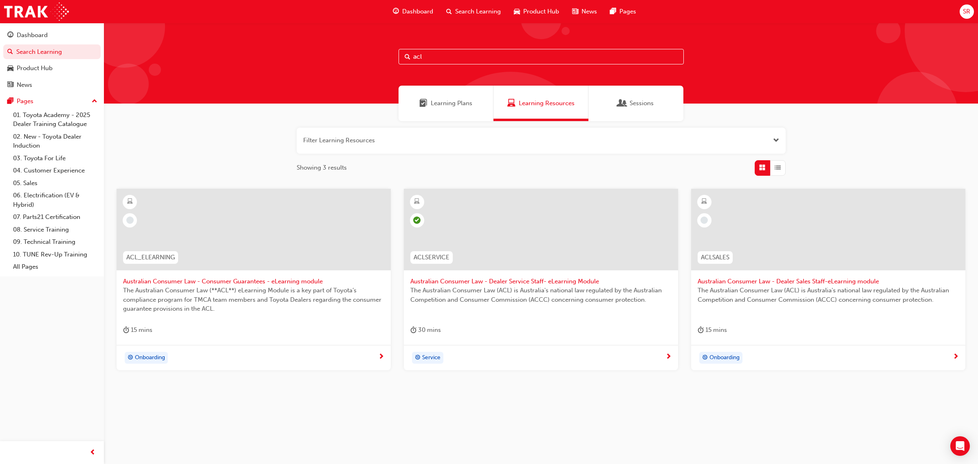
click at [440, 53] on input "acl" at bounding box center [540, 56] width 285 height 15
type input "a"
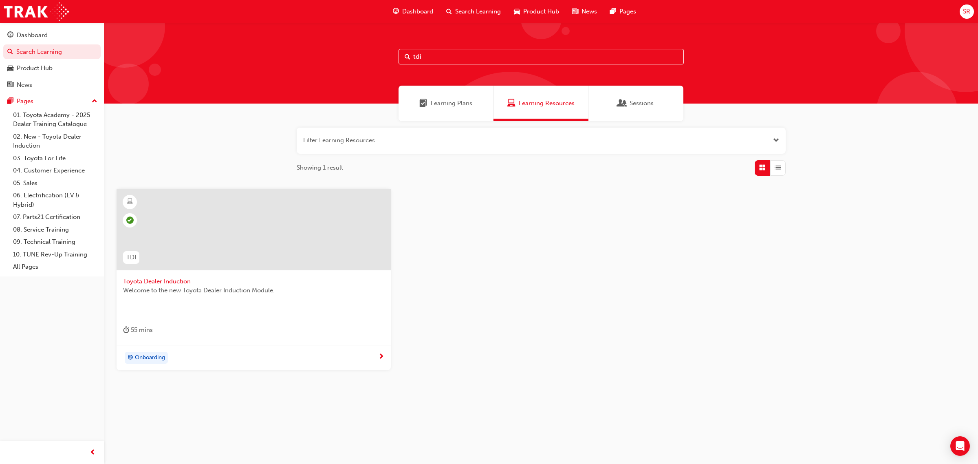
type input "tdi"
click at [180, 273] on div at bounding box center [253, 235] width 261 height 81
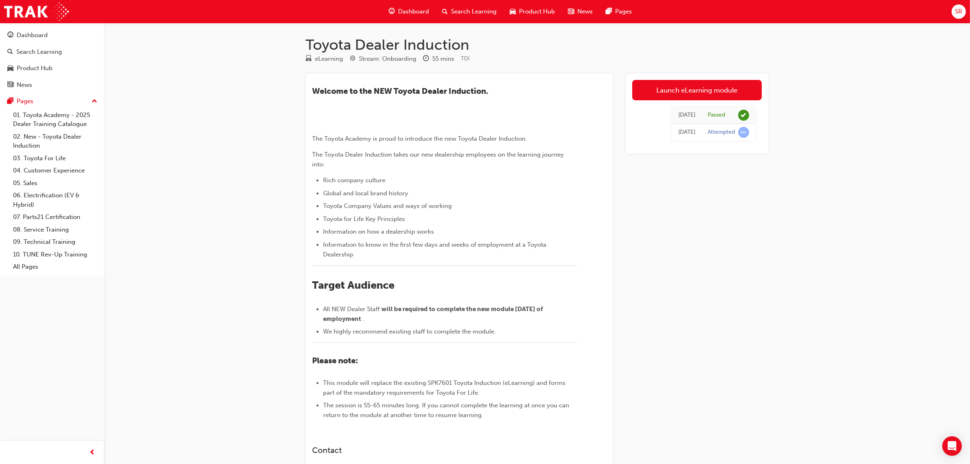
click at [394, 5] on div "Dashboard" at bounding box center [408, 11] width 53 height 17
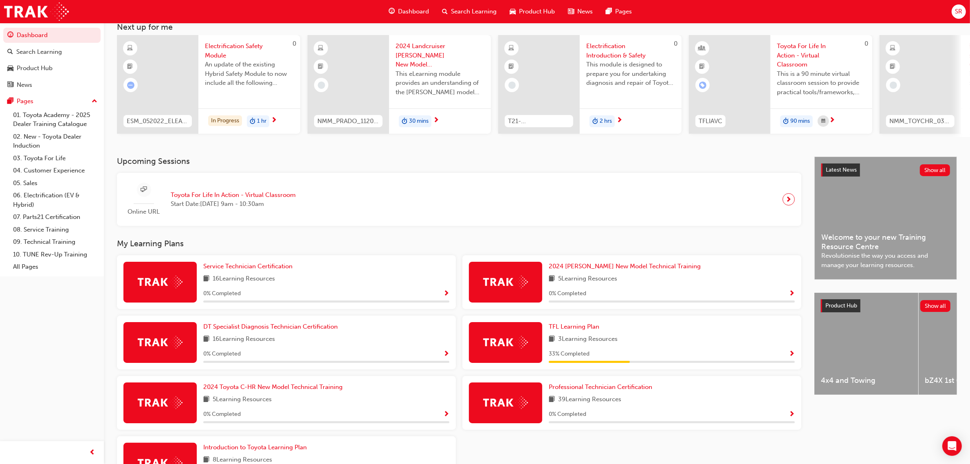
scroll to position [102, 0]
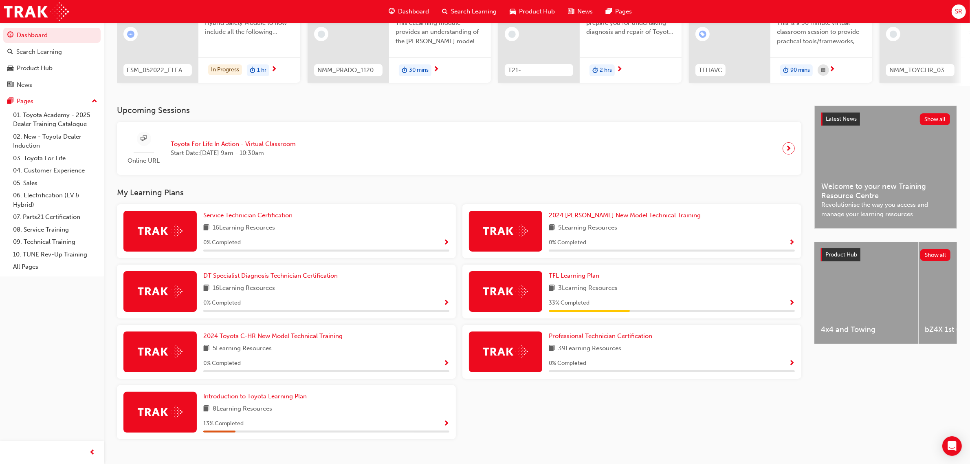
click at [449, 2] on div "Dashboard Search Learning Product Hub News Pages" at bounding box center [510, 11] width 263 height 23
click at [457, 8] on span "Search Learning" at bounding box center [474, 11] width 46 height 9
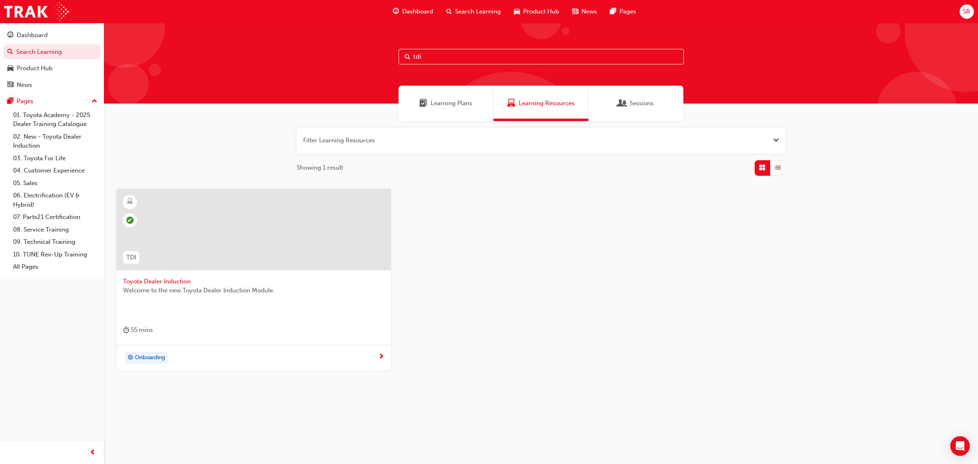
click at [439, 62] on input "tdi" at bounding box center [540, 56] width 285 height 15
type input "t"
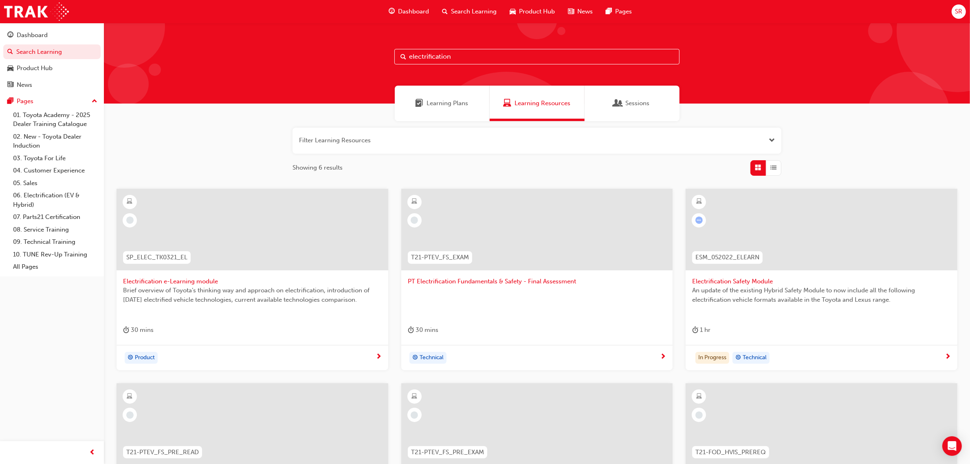
type input "electrification"
click at [722, 280] on span "Electrification Safety Module" at bounding box center [821, 281] width 259 height 9
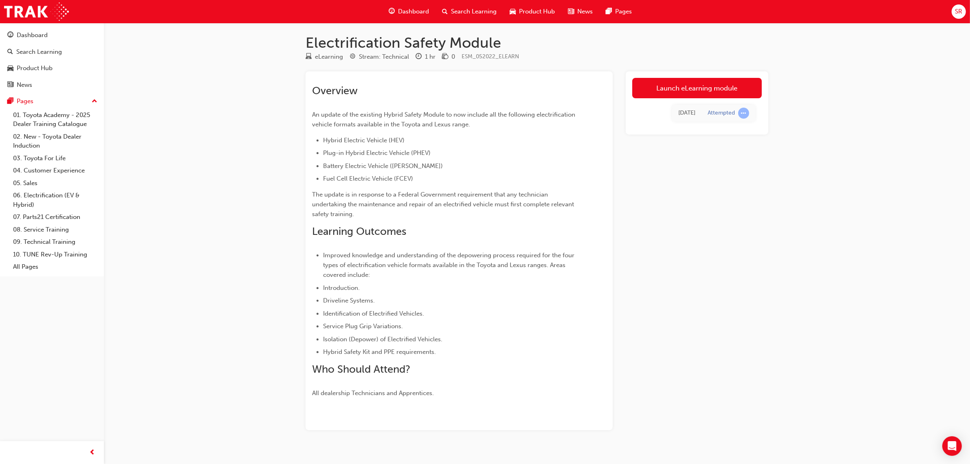
scroll to position [15, 0]
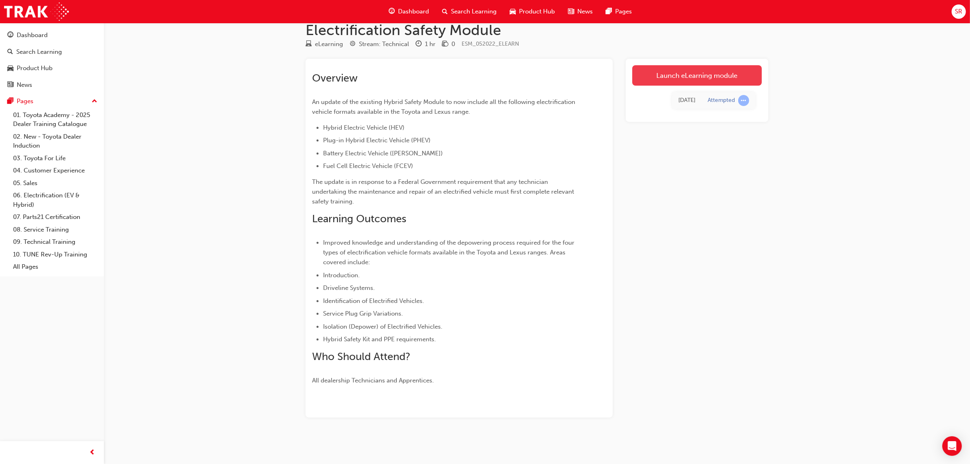
click at [710, 75] on link "Launch eLearning module" at bounding box center [697, 75] width 130 height 20
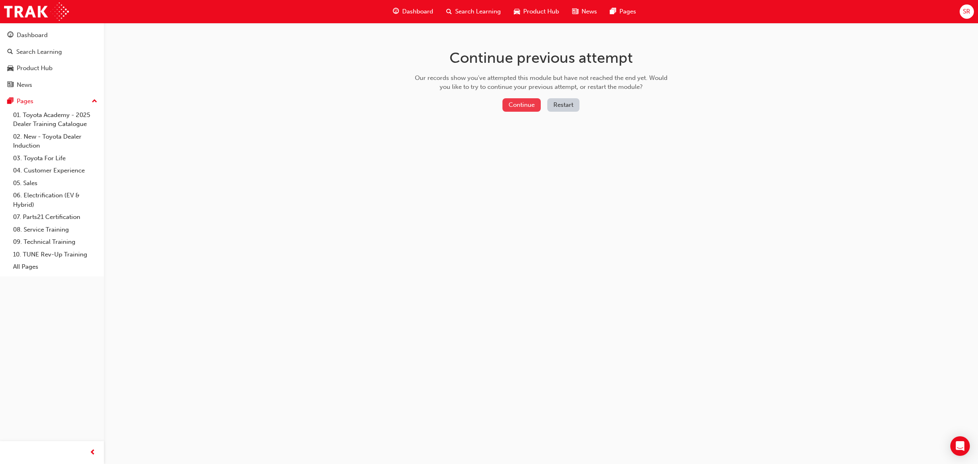
click at [521, 108] on button "Continue" at bounding box center [521, 104] width 38 height 13
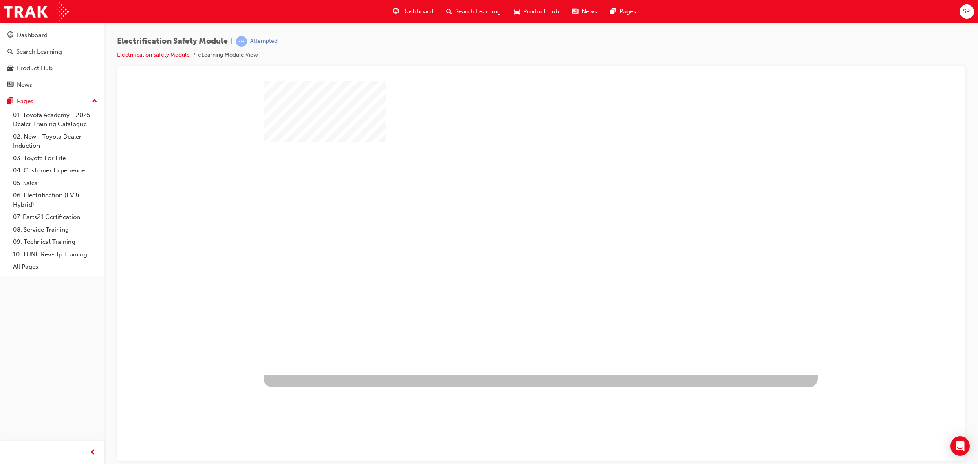
click at [517, 204] on div "play" at bounding box center [517, 204] width 0 height 0
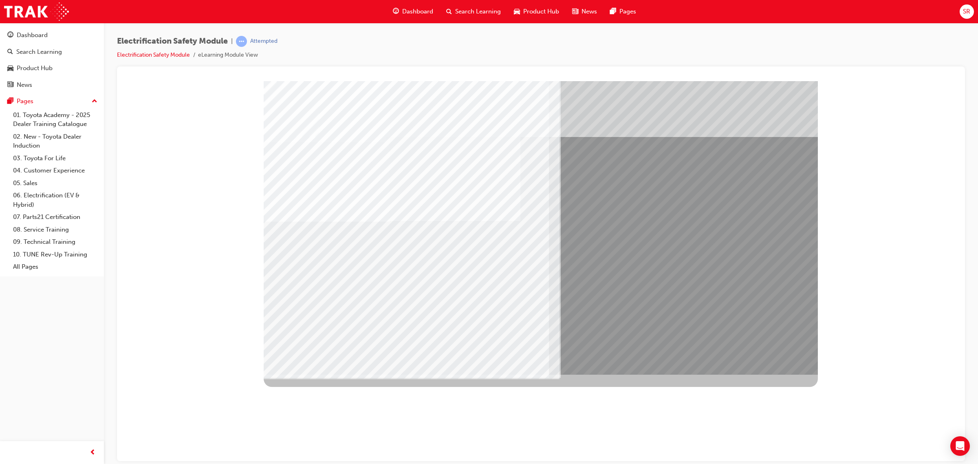
drag, startPoint x: 394, startPoint y: 299, endPoint x: 428, endPoint y: 299, distance: 33.8
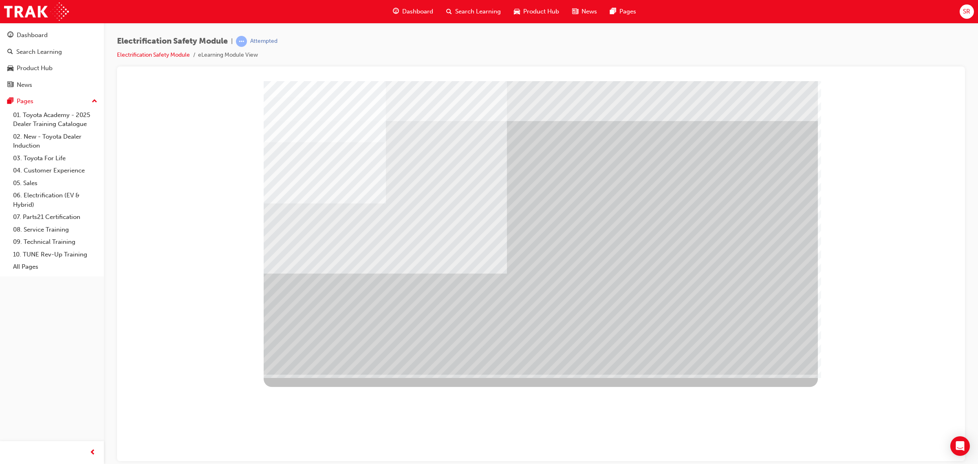
drag, startPoint x: 603, startPoint y: 213, endPoint x: 606, endPoint y: 210, distance: 4.3
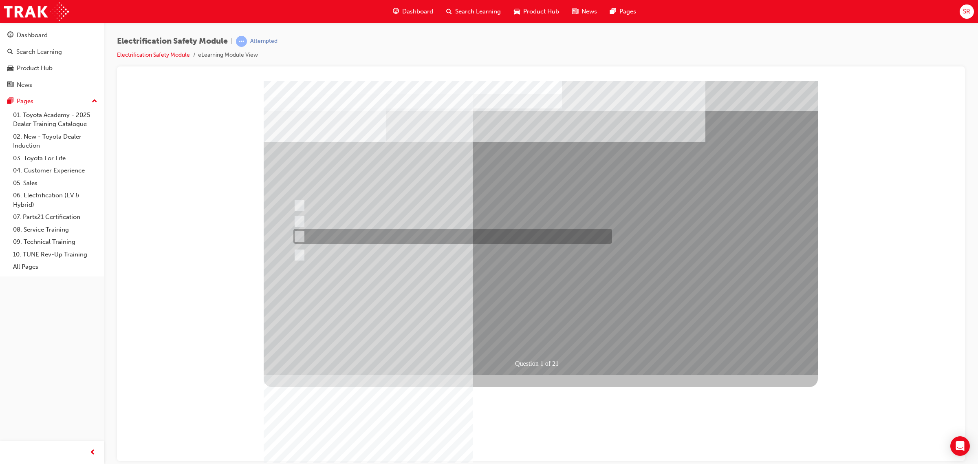
click at [298, 238] on input "The Plug-in Hybrid Electric does not use a petrol engine." at bounding box center [297, 236] width 9 height 9
radio input "true"
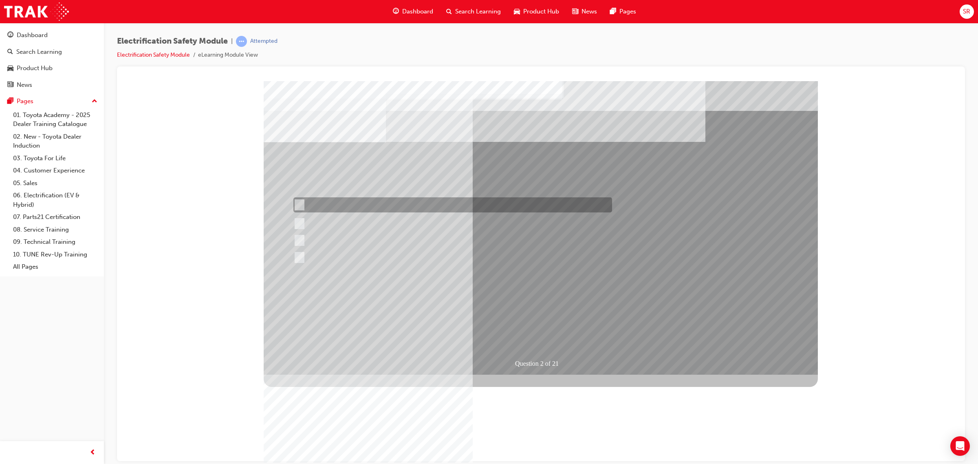
click at [296, 205] on input "The Battery Electric uses a DC charging system." at bounding box center [297, 204] width 9 height 9
radio input "true"
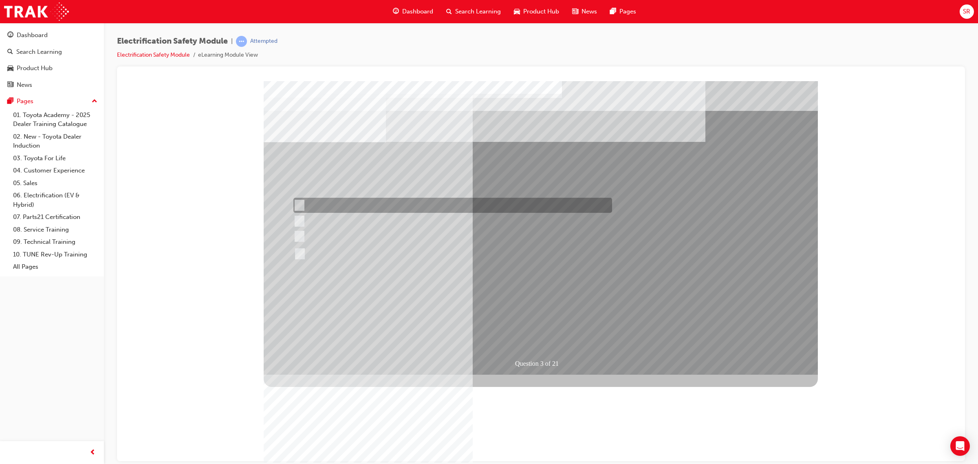
click at [308, 208] on div at bounding box center [450, 205] width 319 height 15
radio input "true"
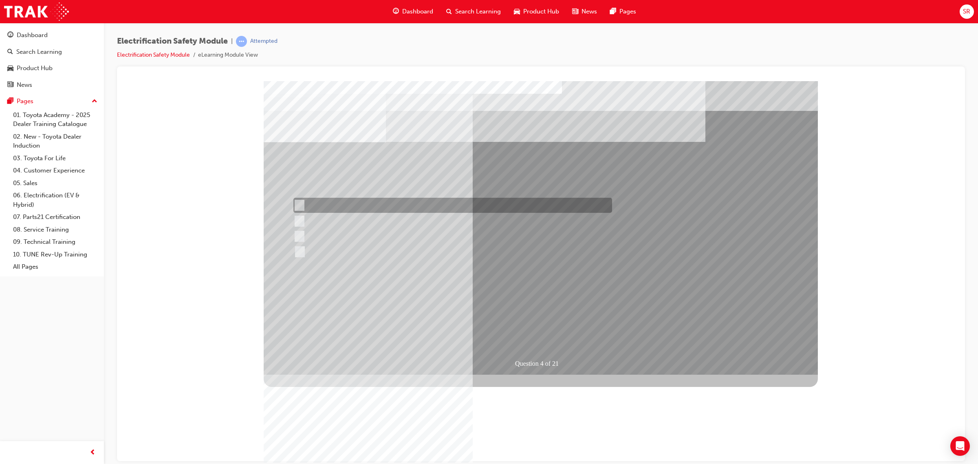
click at [296, 199] on div at bounding box center [450, 205] width 319 height 15
checkbox input "true"
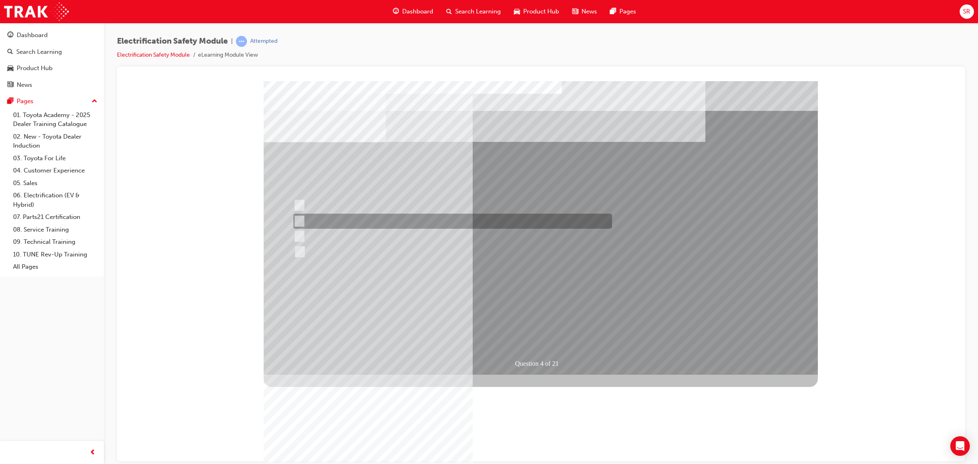
click at [298, 225] on input "EV or H2 labels on the License Plate." at bounding box center [297, 221] width 9 height 9
checkbox input "true"
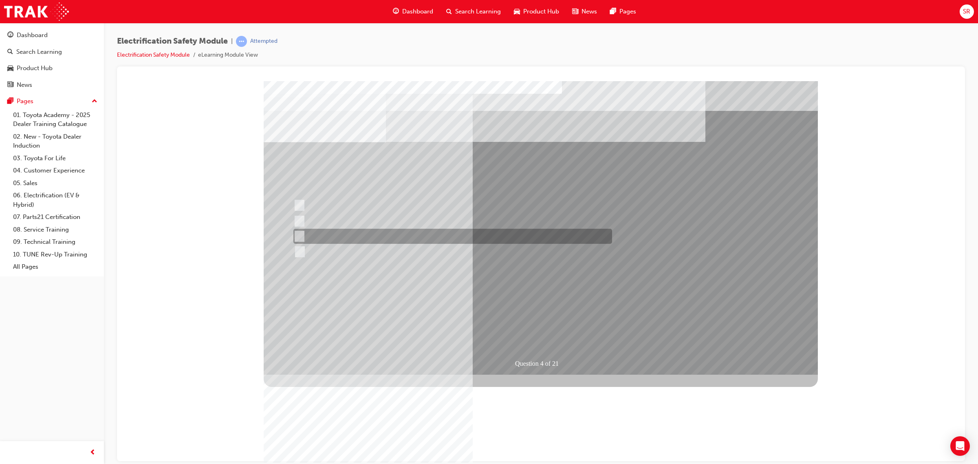
click at [300, 232] on input "Different body style." at bounding box center [297, 236] width 9 height 9
checkbox input "true"
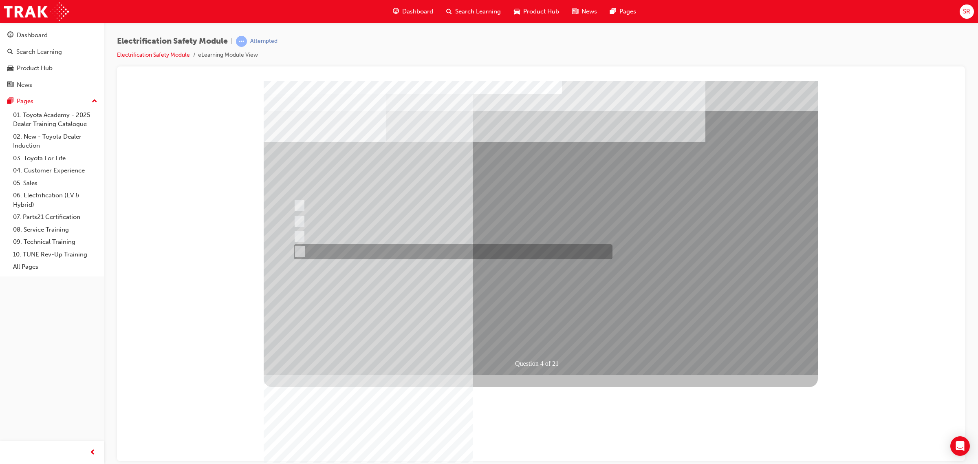
click at [300, 247] on input "Charge ports or H2 Filler Port in place of a Fuel Filler." at bounding box center [297, 251] width 9 height 9
checkbox input "true"
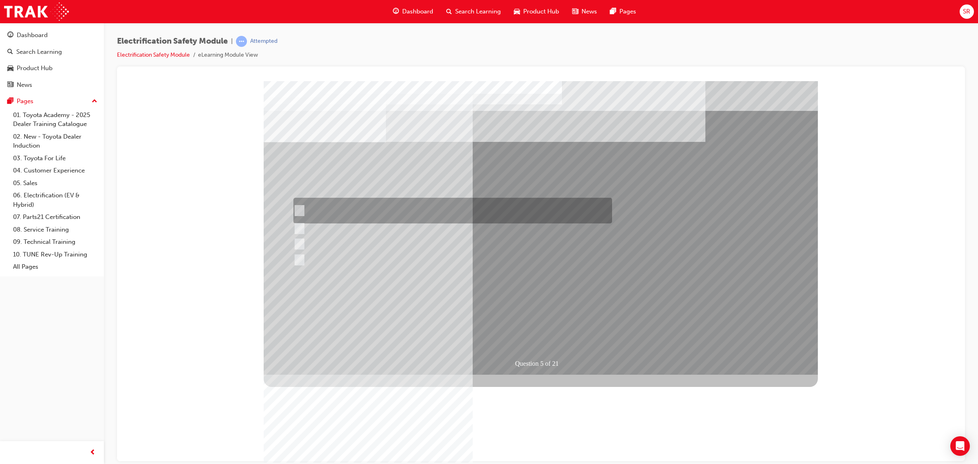
click at [300, 213] on input "The READY light will illuminate when the vehicle is turned on and ready to driv…" at bounding box center [297, 210] width 9 height 9
checkbox input "true"
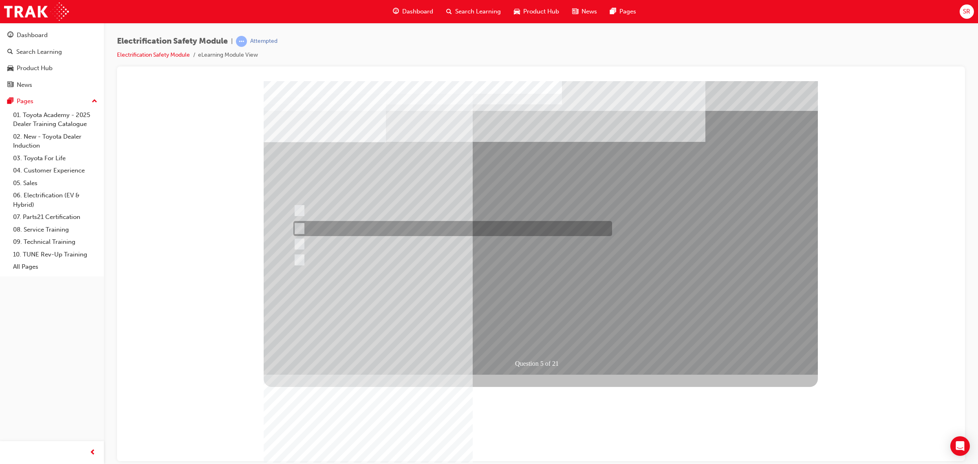
click at [300, 228] on input "The Main Display will show the power flow for the driveline." at bounding box center [297, 228] width 9 height 9
checkbox input "true"
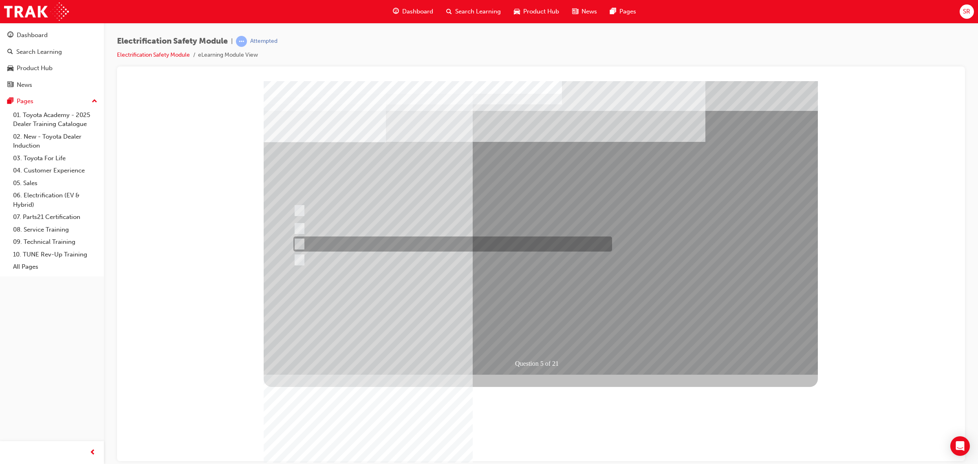
click at [301, 244] on input "Vehicle Motive Force selection types illuminated e.g. (EV/HV)." at bounding box center [297, 244] width 9 height 9
checkbox input "true"
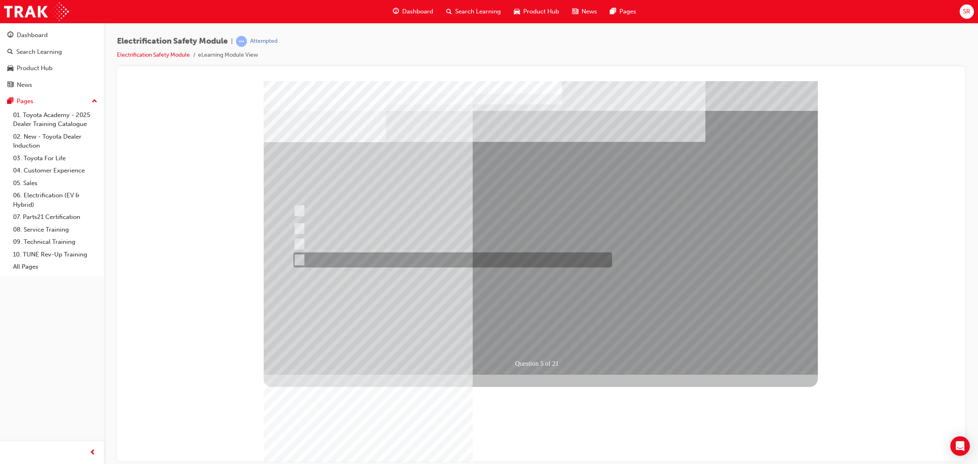
click at [296, 261] on input "Battery Level indicator (State of Charge)." at bounding box center [297, 259] width 9 height 9
checkbox input "true"
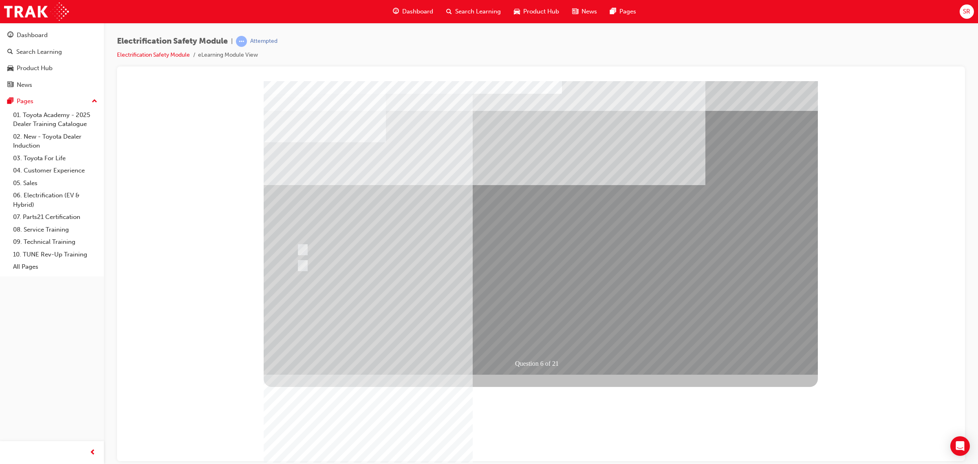
click at [298, 246] on input "True" at bounding box center [301, 249] width 9 height 9
radio input "true"
click at [299, 249] on input "True" at bounding box center [301, 249] width 9 height 9
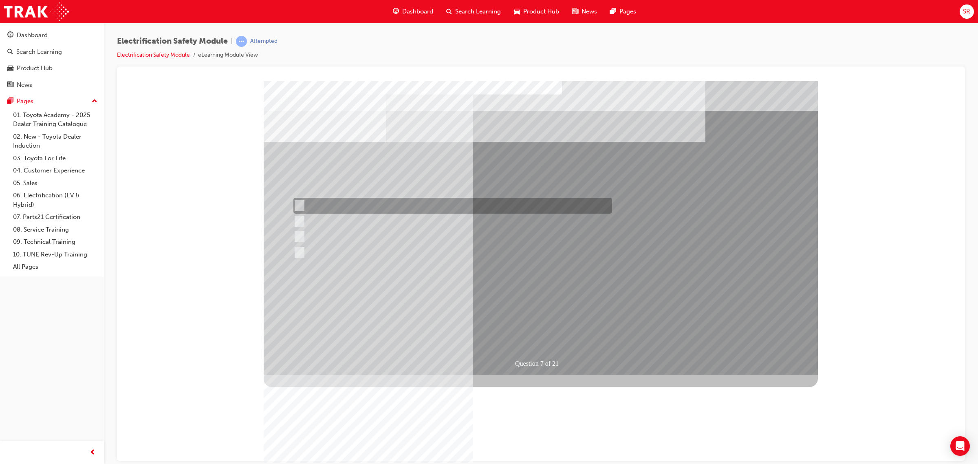
click at [293, 200] on div at bounding box center [450, 206] width 319 height 16
radio input "true"
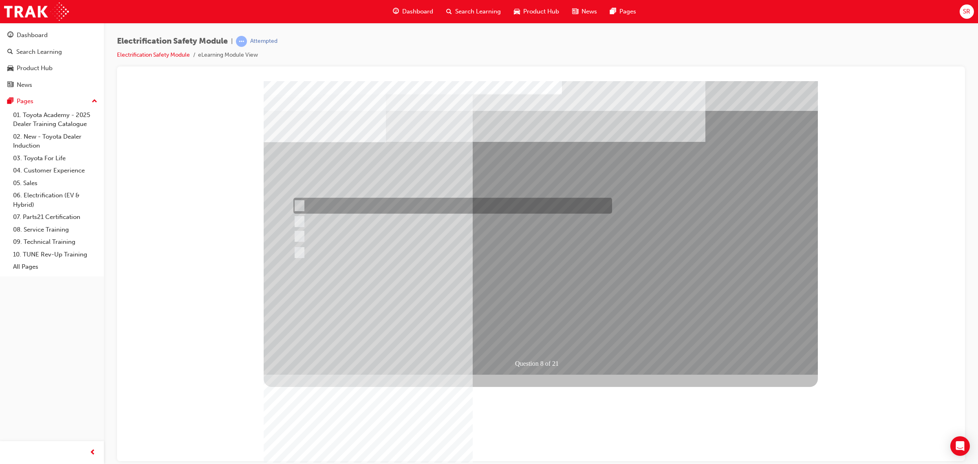
click at [306, 209] on div at bounding box center [450, 206] width 319 height 16
radio input "true"
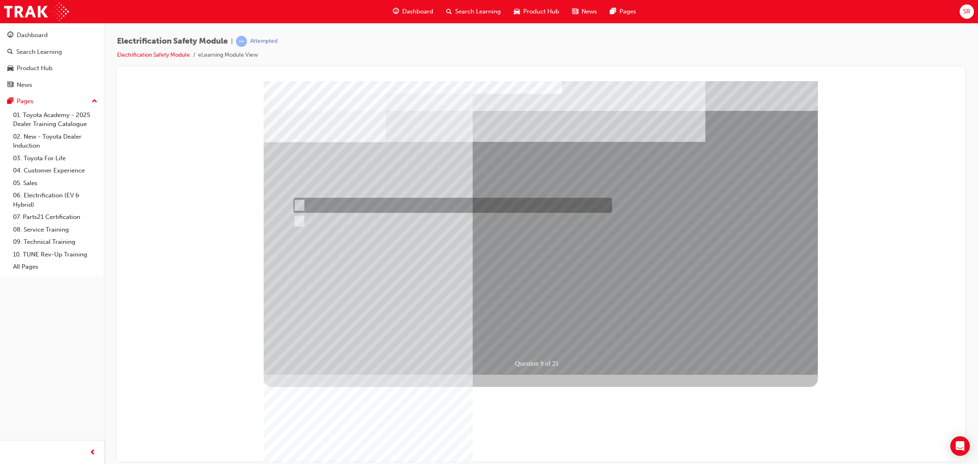
click at [298, 201] on input "True" at bounding box center [297, 205] width 9 height 9
radio input "true"
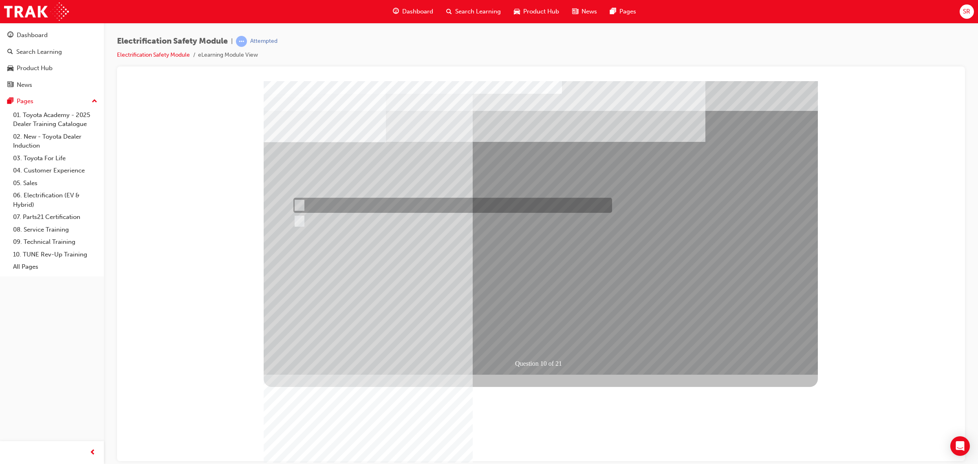
click at [301, 205] on input "False" at bounding box center [297, 205] width 9 height 9
radio input "true"
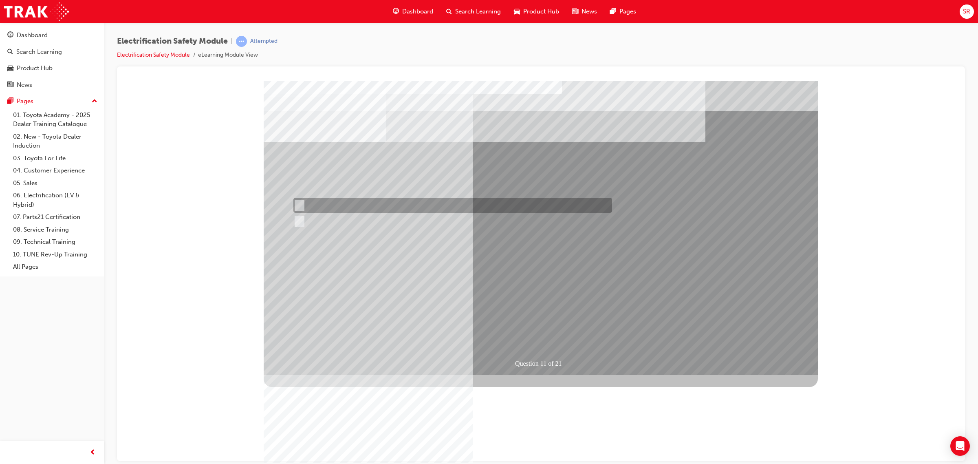
click at [299, 204] on input "True" at bounding box center [297, 205] width 9 height 9
radio input "true"
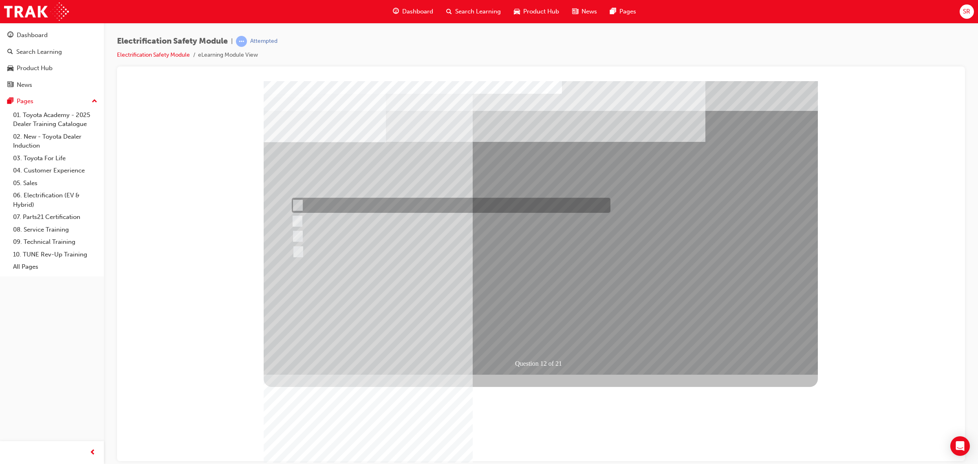
click at [295, 204] on input "In your pocket." at bounding box center [296, 205] width 9 height 9
radio input "true"
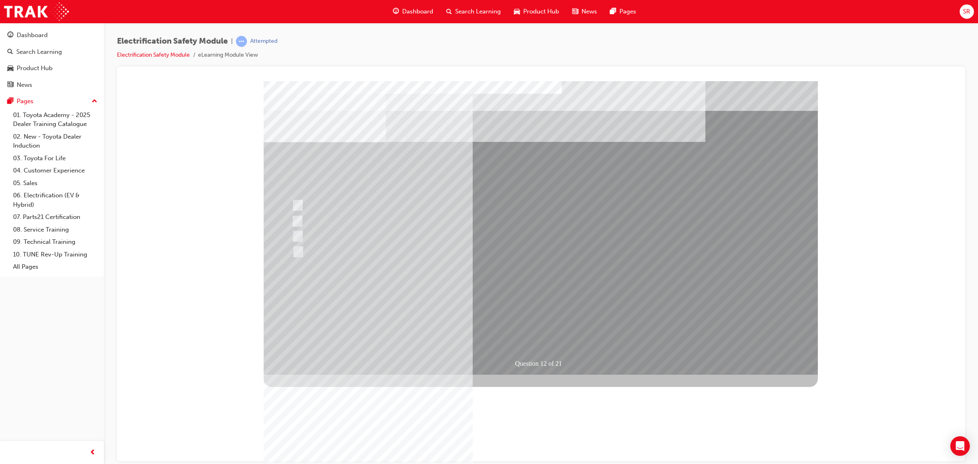
drag, startPoint x: 451, startPoint y: 301, endPoint x: 455, endPoint y: 298, distance: 5.2
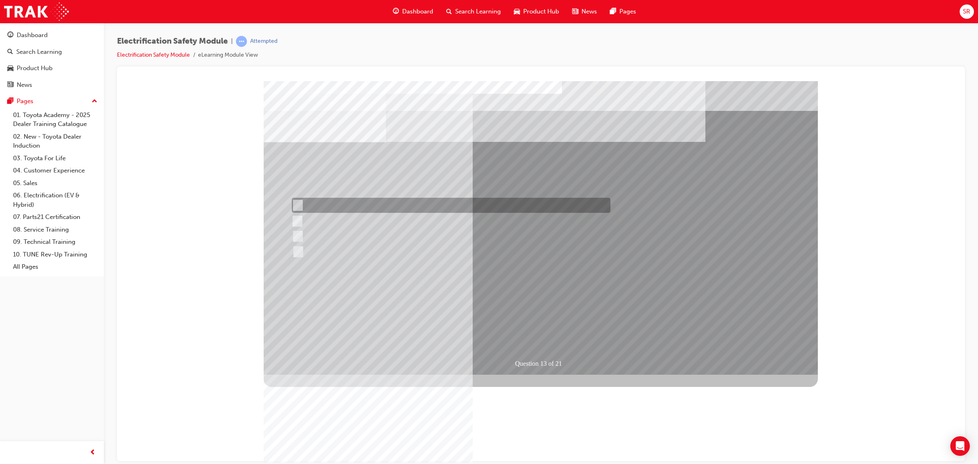
click at [300, 203] on input "Remove the Service Plug Grip" at bounding box center [296, 205] width 9 height 9
radio input "true"
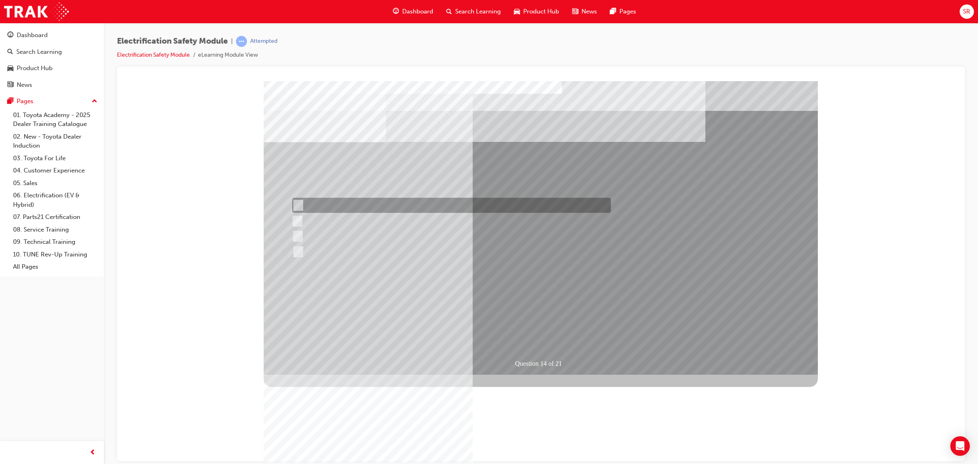
click at [299, 201] on input "10 seconds" at bounding box center [296, 205] width 9 height 9
radio input "true"
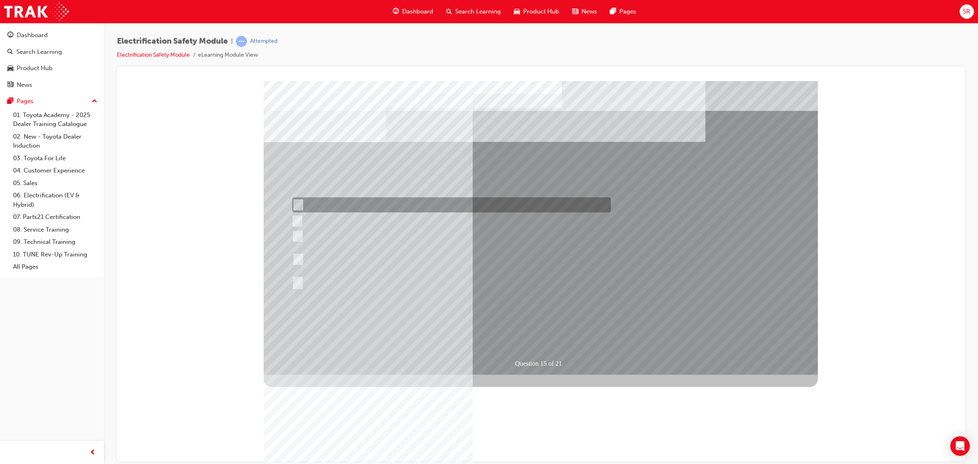
click at [300, 202] on input "The Hybrid Battery connector for 0 volts with an inductive tester." at bounding box center [296, 204] width 9 height 9
radio input "true"
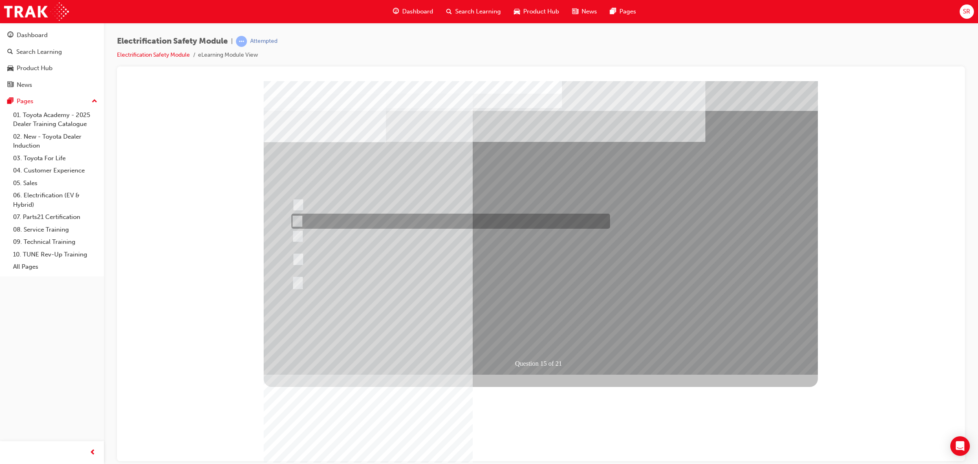
click at [294, 224] on input "The High Voltage Capacitor Terminal for 0 volts." at bounding box center [295, 221] width 9 height 9
radio input "true"
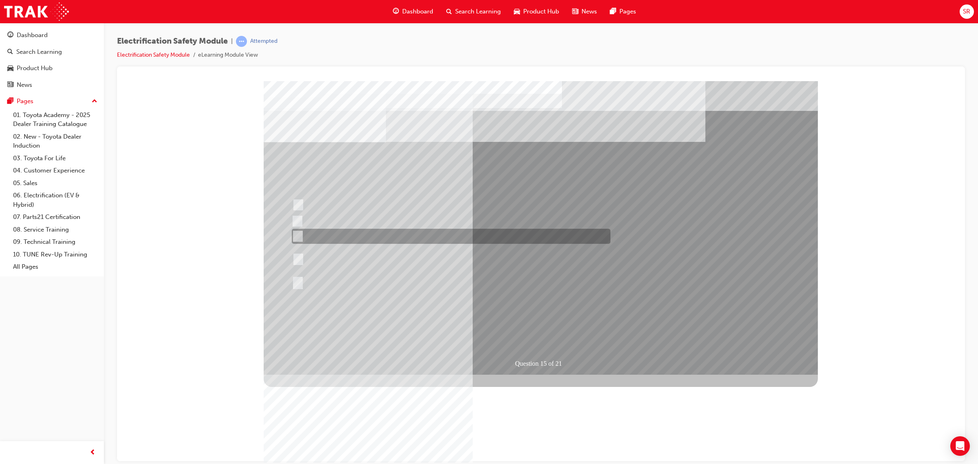
click at [296, 238] on input "Only the MGR for specific vehicles." at bounding box center [296, 236] width 9 height 9
radio input "true"
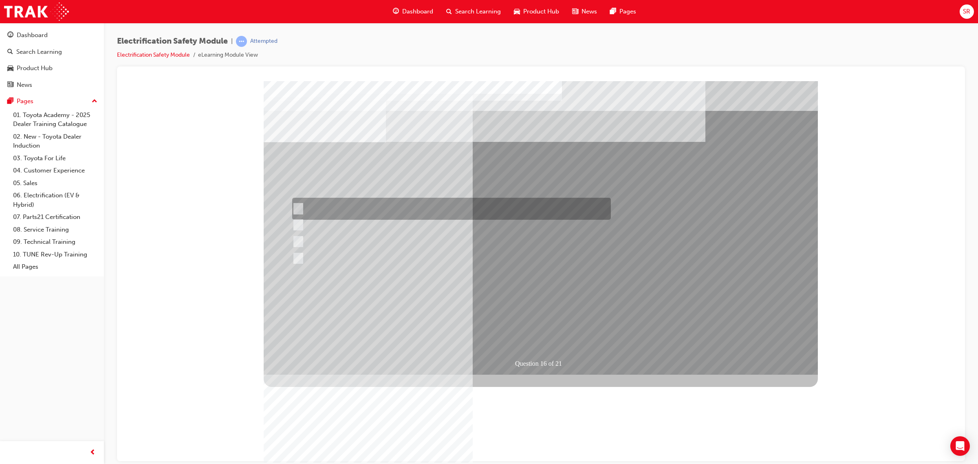
click at [296, 209] on input "Insulate the High Voltage Connector/Motor Side Cable Connection with Insulated …" at bounding box center [296, 208] width 9 height 9
radio input "true"
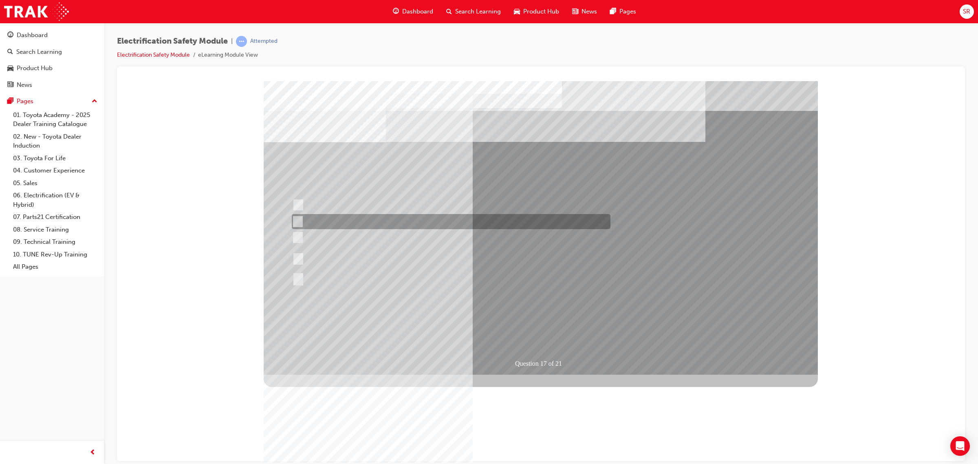
click at [301, 220] on div at bounding box center [449, 221] width 319 height 15
radio input "true"
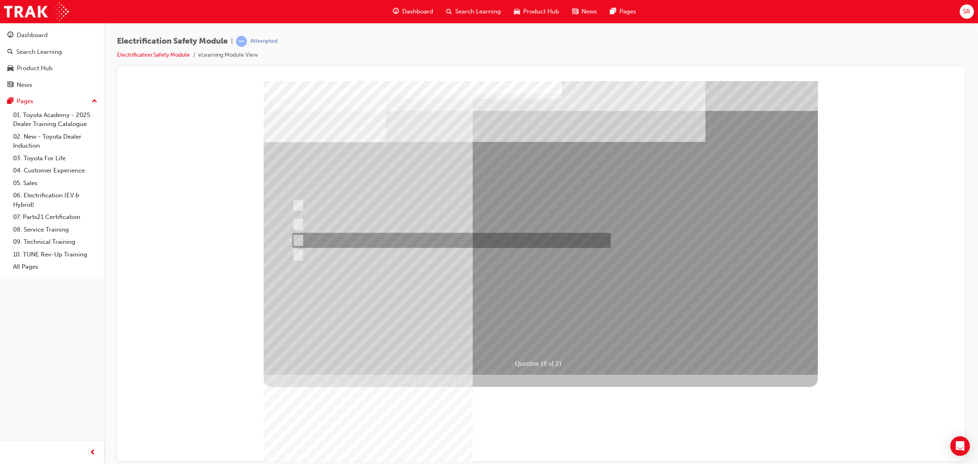
click at [296, 241] on input "Discard the gloves and use a new pair." at bounding box center [296, 240] width 9 height 9
radio input "true"
drag, startPoint x: 537, startPoint y: 330, endPoint x: 538, endPoint y: 326, distance: 5.0
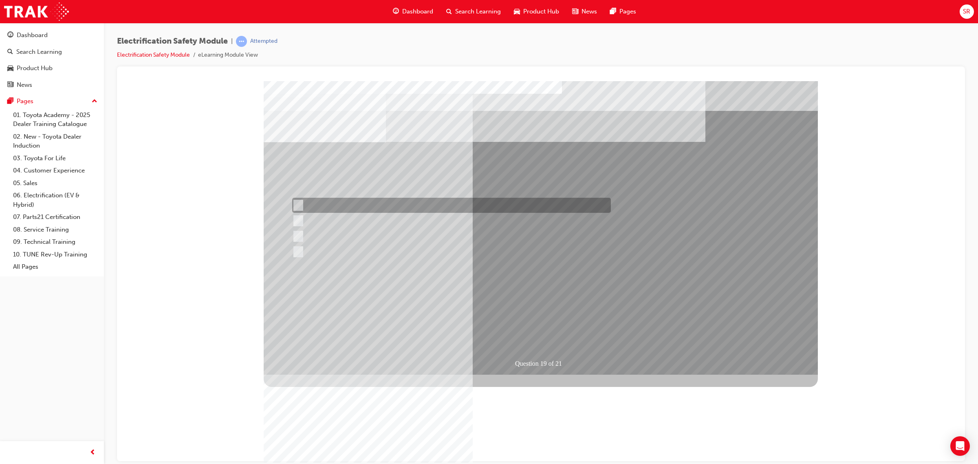
click at [303, 204] on div at bounding box center [449, 205] width 319 height 15
radio input "true"
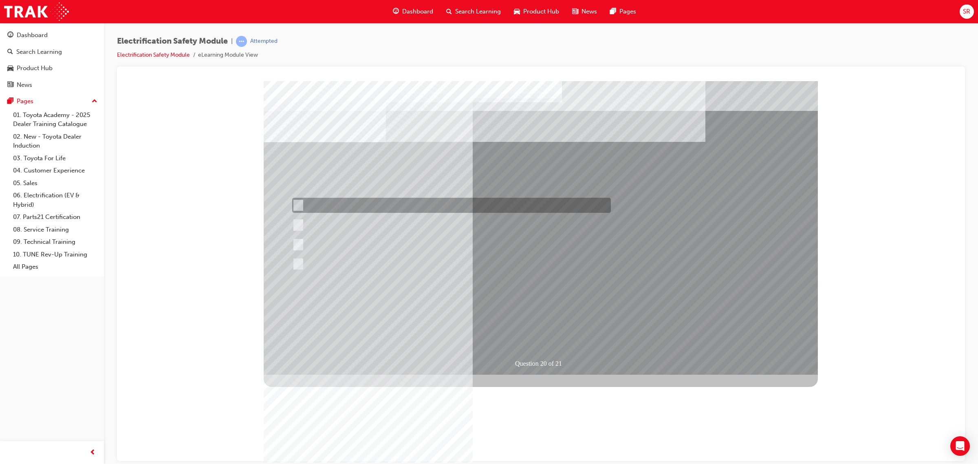
click at [293, 202] on input "As an alternative to wearing electrical hazard (EH) rated safety shoes." at bounding box center [296, 205] width 9 height 9
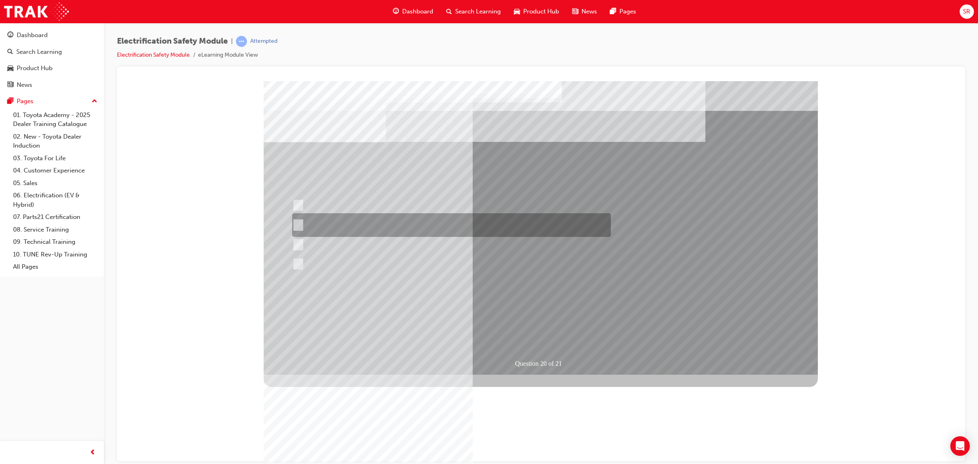
click at [308, 226] on div at bounding box center [449, 225] width 319 height 24
radio input "false"
radio input "true"
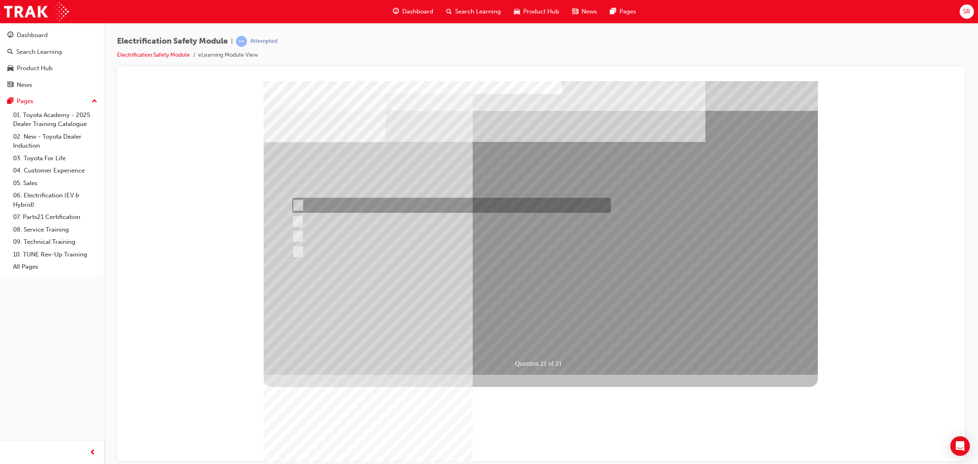
click at [304, 207] on div at bounding box center [449, 205] width 319 height 15
radio input "true"
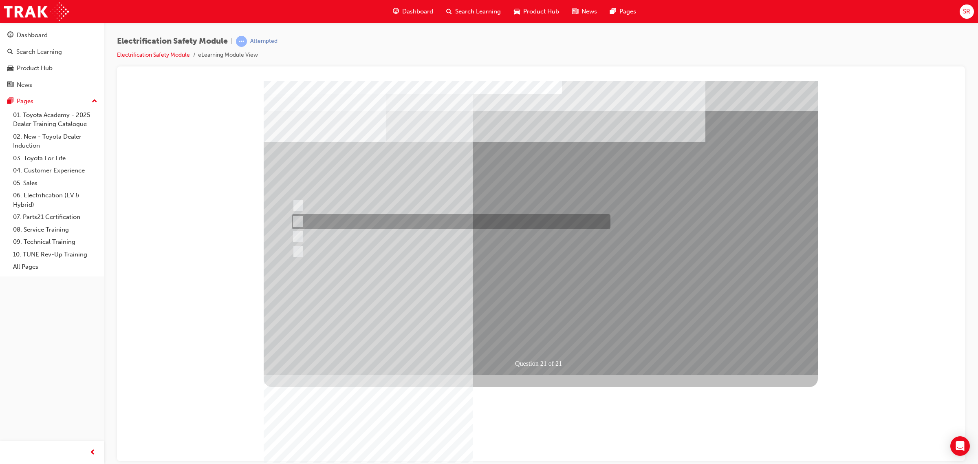
click at [293, 218] on input "Metal framed safety glasses" at bounding box center [296, 221] width 9 height 9
radio input "true"
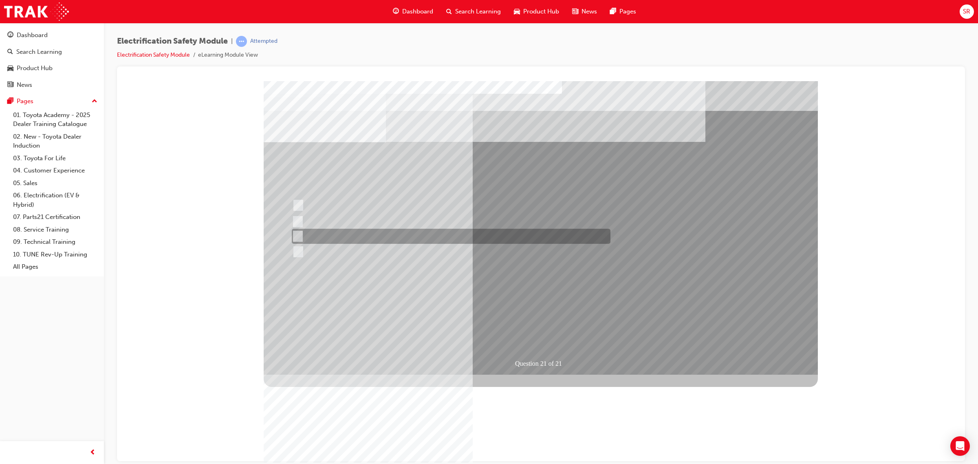
click at [300, 235] on input "Metal jewellery such as bracelets, etc." at bounding box center [296, 236] width 9 height 9
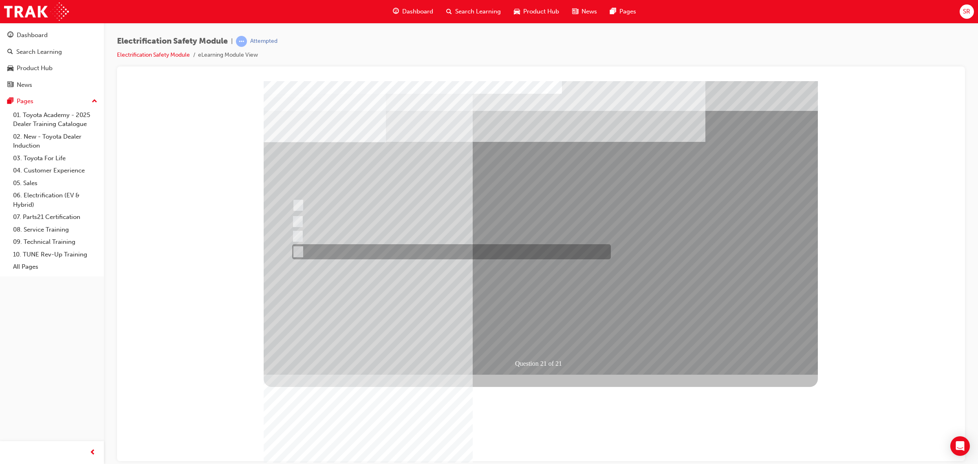
click at [304, 250] on div at bounding box center [449, 251] width 319 height 15
radio input "false"
radio input "true"
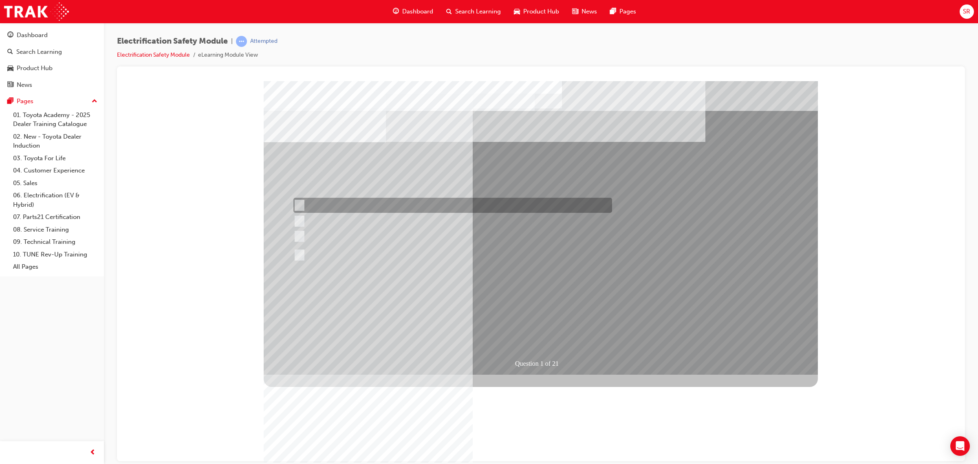
click at [304, 205] on div at bounding box center [450, 205] width 319 height 15
radio input "true"
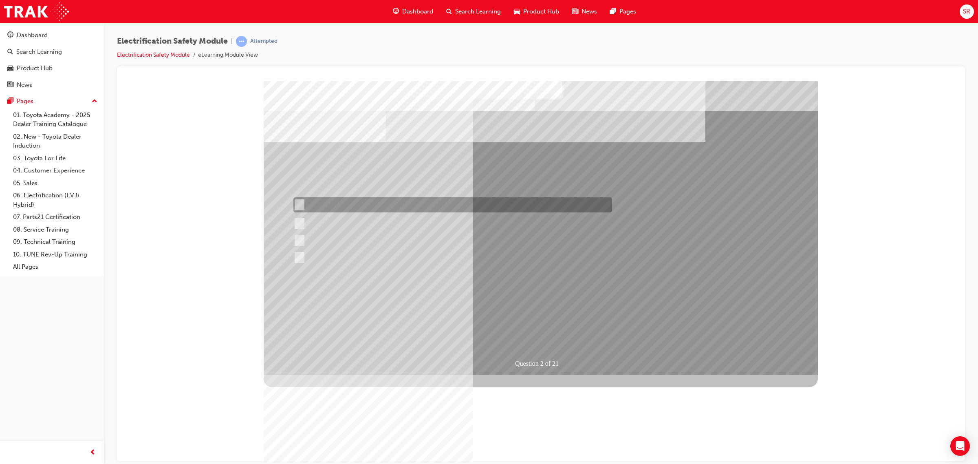
click at [298, 199] on div at bounding box center [450, 204] width 319 height 15
radio input "true"
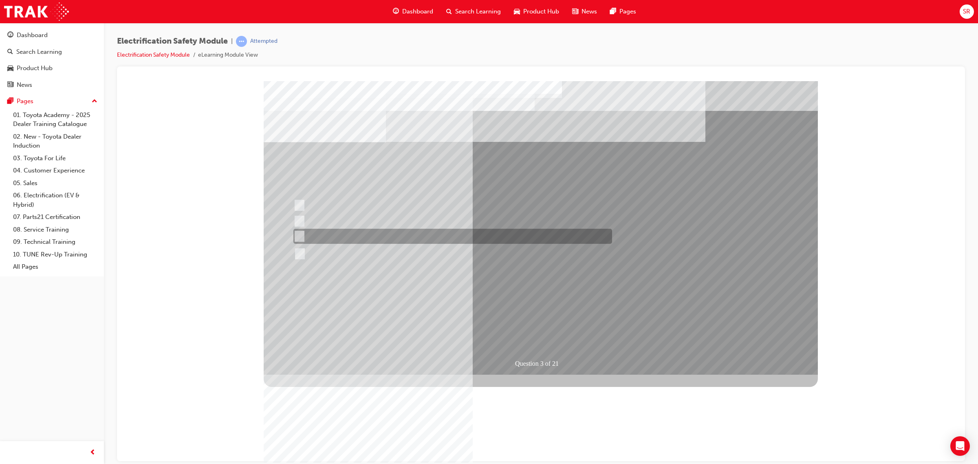
click at [294, 238] on input "They both operate on Premium Unleaded fuel only." at bounding box center [297, 236] width 9 height 9
radio input "true"
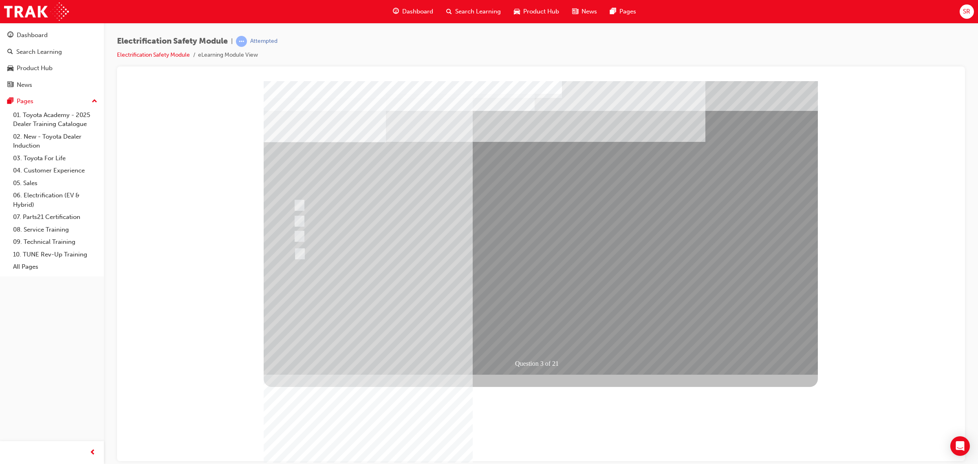
click at [351, 244] on div at bounding box center [451, 251] width 319 height 15
checkbox input "true"
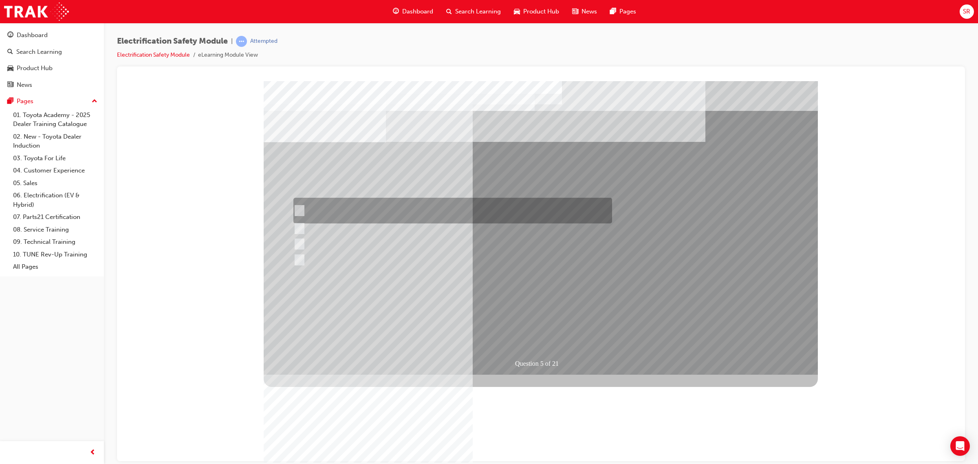
click at [299, 209] on input "The READY light will illuminate when the vehicle is turned on and ready to driv…" at bounding box center [297, 210] width 9 height 9
checkbox input "true"
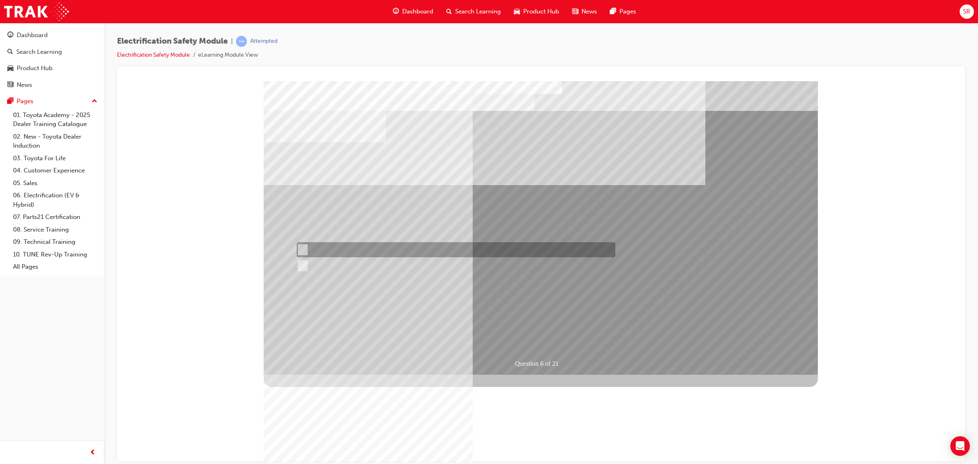
click at [300, 249] on input "True" at bounding box center [301, 249] width 9 height 9
radio input "true"
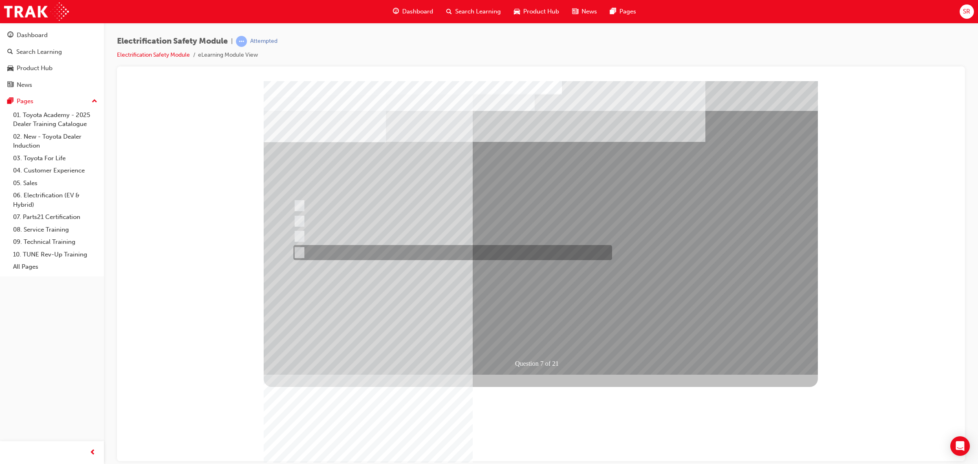
click at [295, 250] on input "Cause the vehicle to operate under reduced power." at bounding box center [297, 252] width 9 height 9
radio input "true"
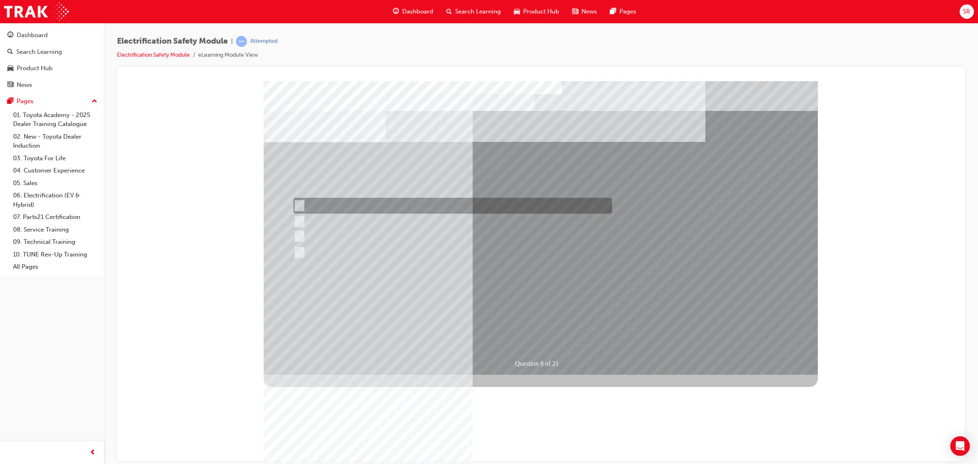
click at [298, 204] on input "Working on the High Voltage System." at bounding box center [297, 205] width 9 height 9
radio input "true"
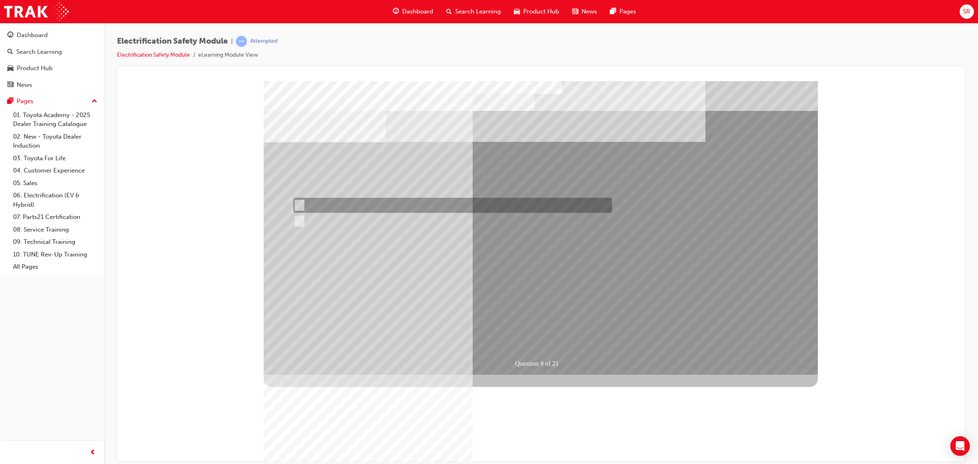
click at [304, 205] on div at bounding box center [450, 205] width 319 height 15
radio input "true"
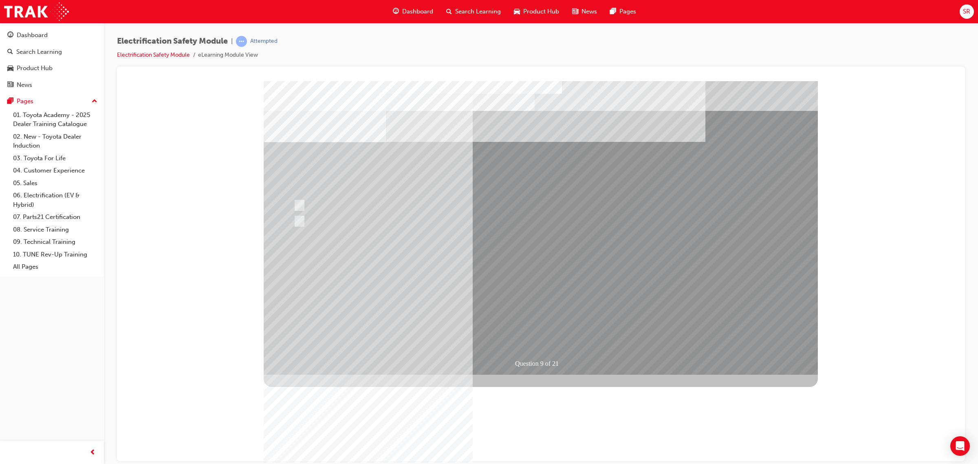
click at [297, 223] on input "True" at bounding box center [297, 221] width 9 height 9
radio input "true"
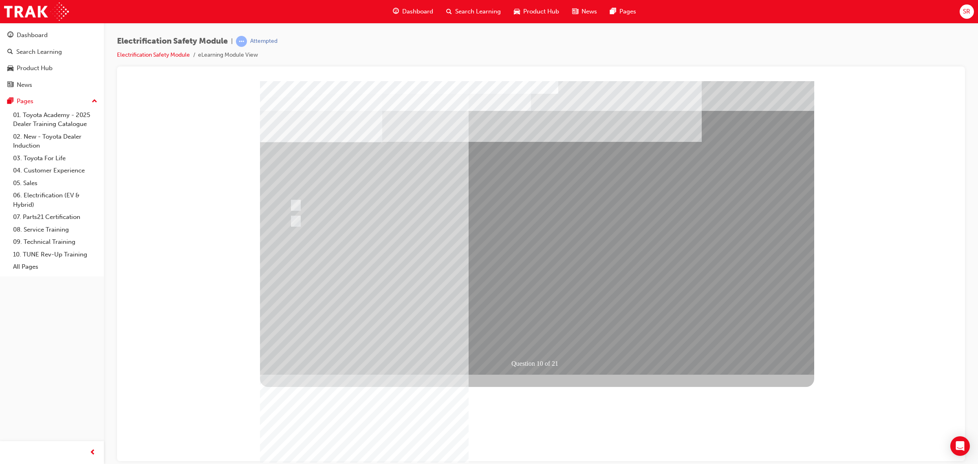
drag, startPoint x: 521, startPoint y: 295, endPoint x: 521, endPoint y: 303, distance: 8.6
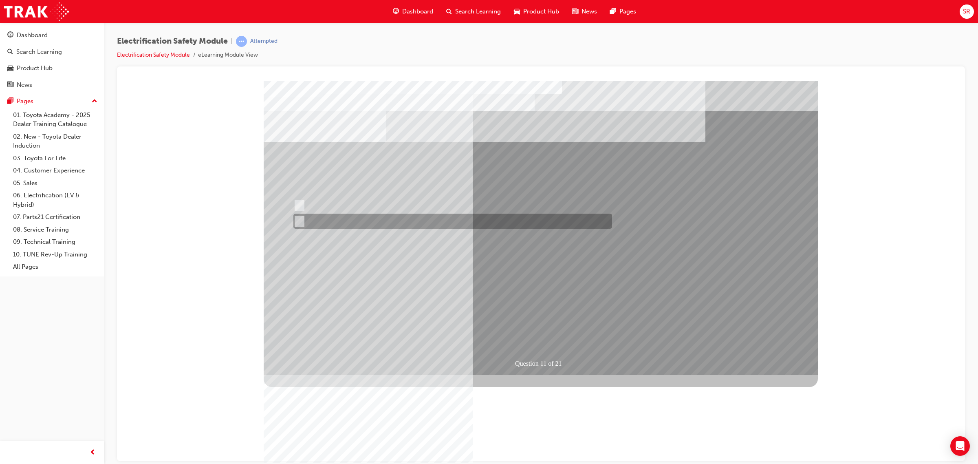
click at [300, 215] on div at bounding box center [450, 220] width 319 height 15
radio input "true"
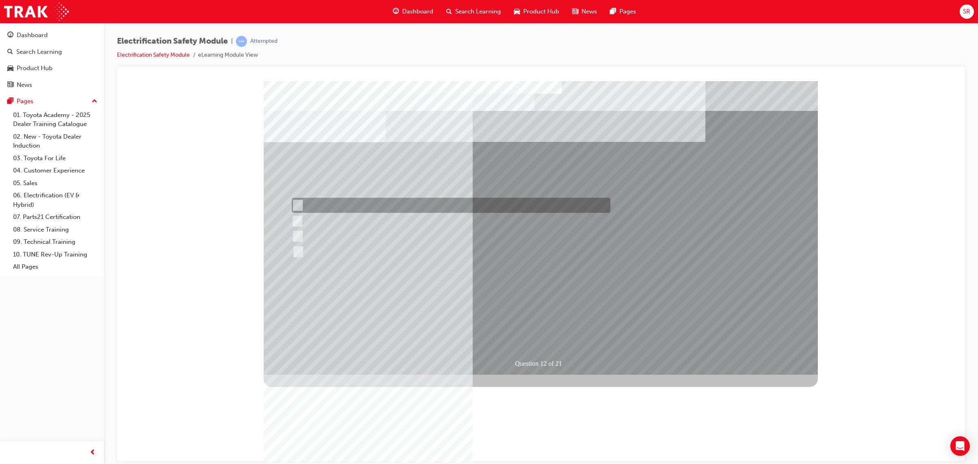
click at [296, 201] on input "In your pocket." at bounding box center [296, 205] width 9 height 9
radio input "true"
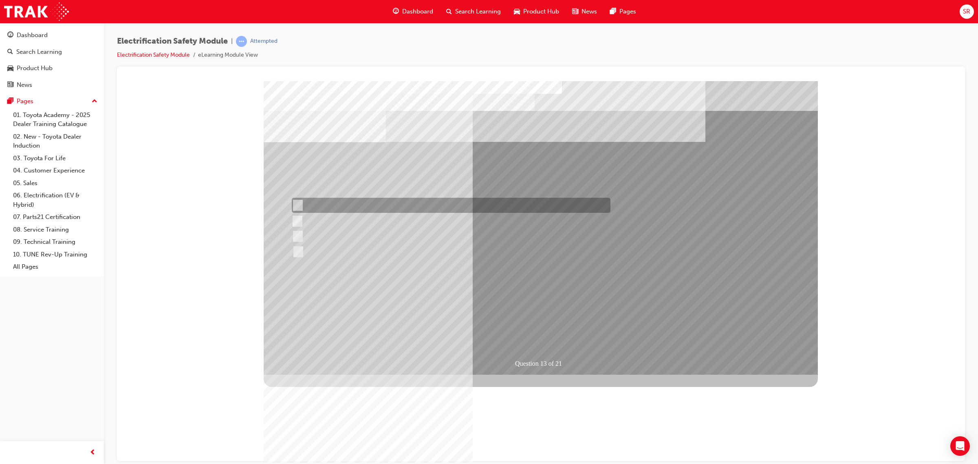
click at [316, 199] on div at bounding box center [449, 205] width 319 height 15
radio input "true"
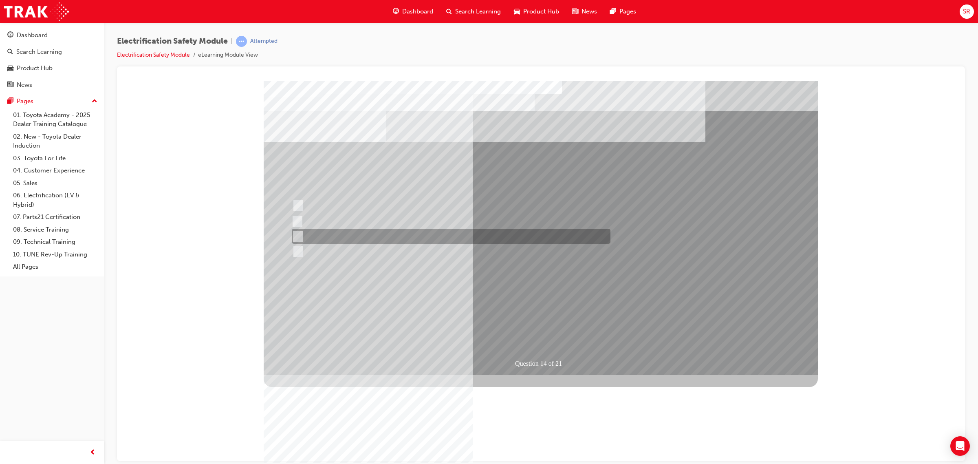
click at [328, 237] on div at bounding box center [449, 236] width 319 height 15
radio input "true"
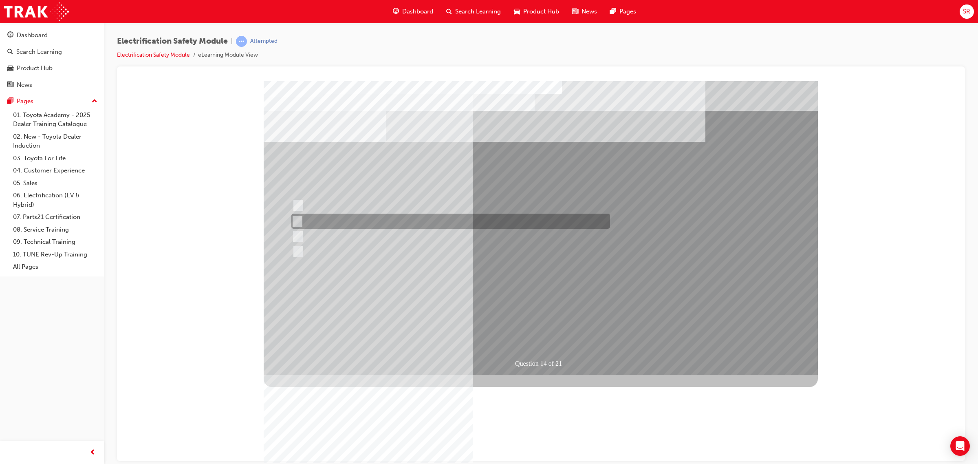
click at [324, 214] on div at bounding box center [448, 220] width 319 height 15
radio input "true"
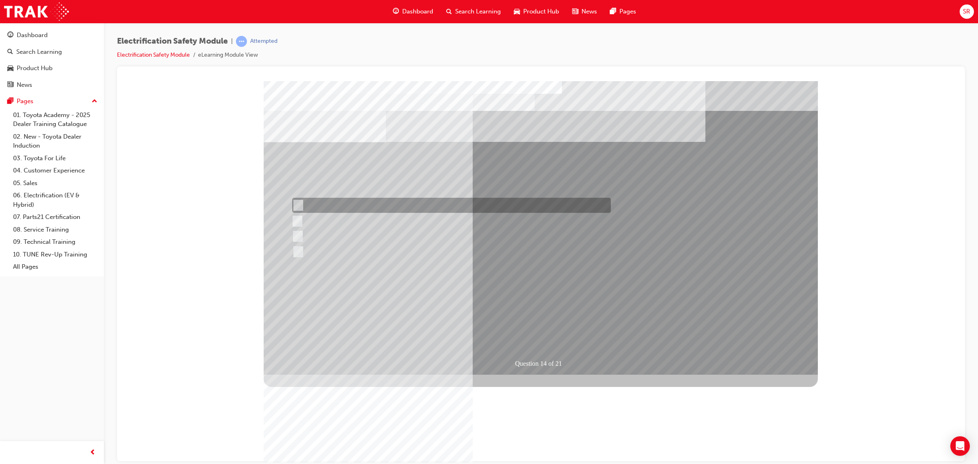
click at [340, 211] on div at bounding box center [449, 205] width 319 height 15
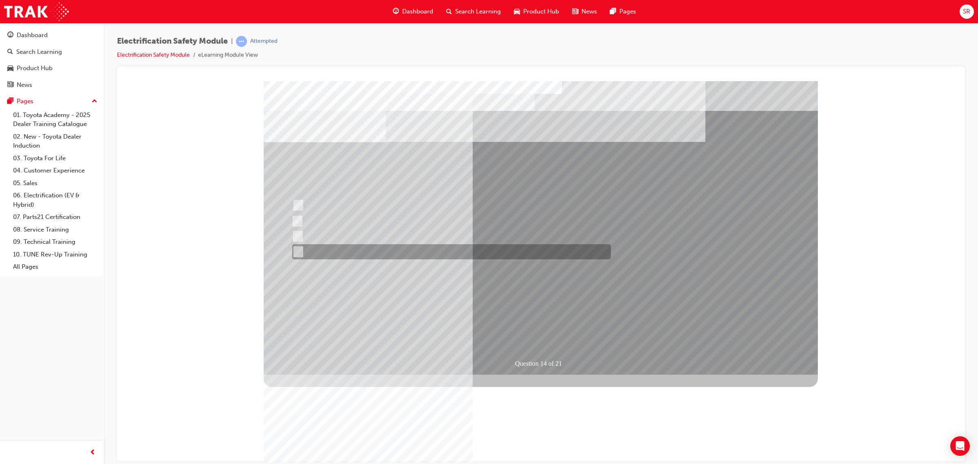
click at [334, 248] on div at bounding box center [449, 251] width 319 height 15
radio input "false"
radio input "true"
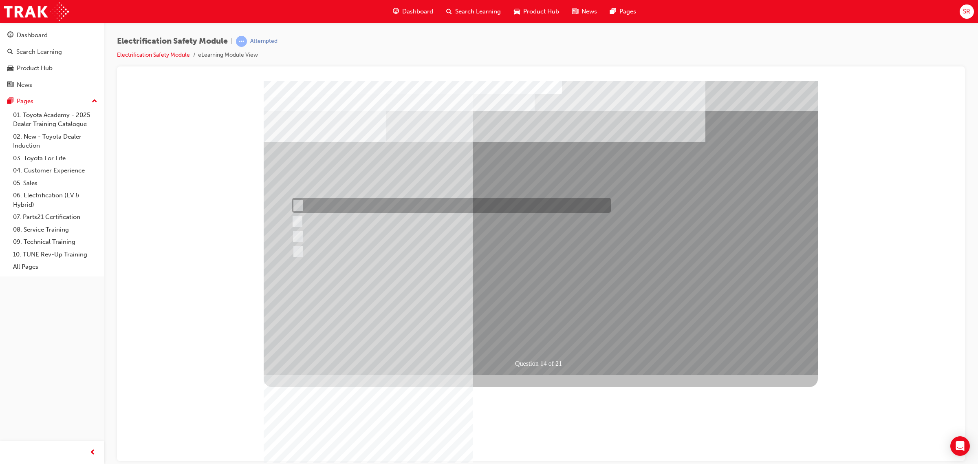
click at [343, 206] on div at bounding box center [449, 205] width 319 height 15
radio input "true"
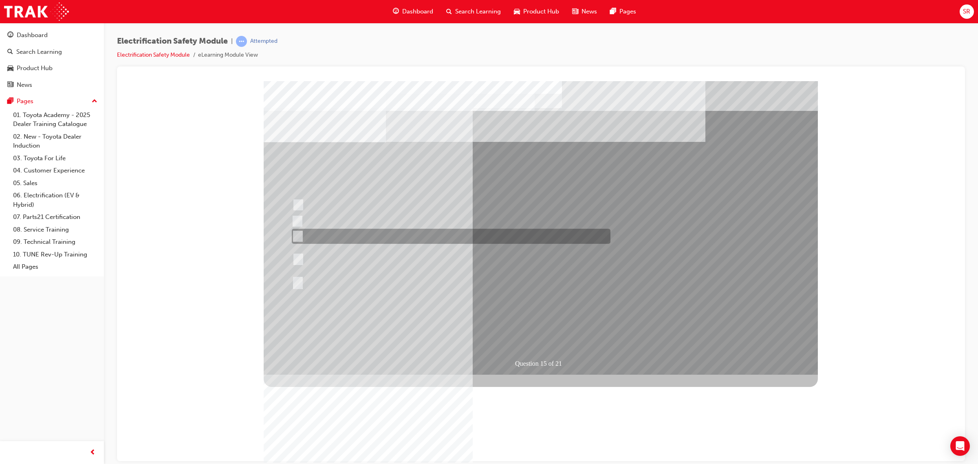
click at [349, 232] on div at bounding box center [449, 236] width 319 height 15
radio input "true"
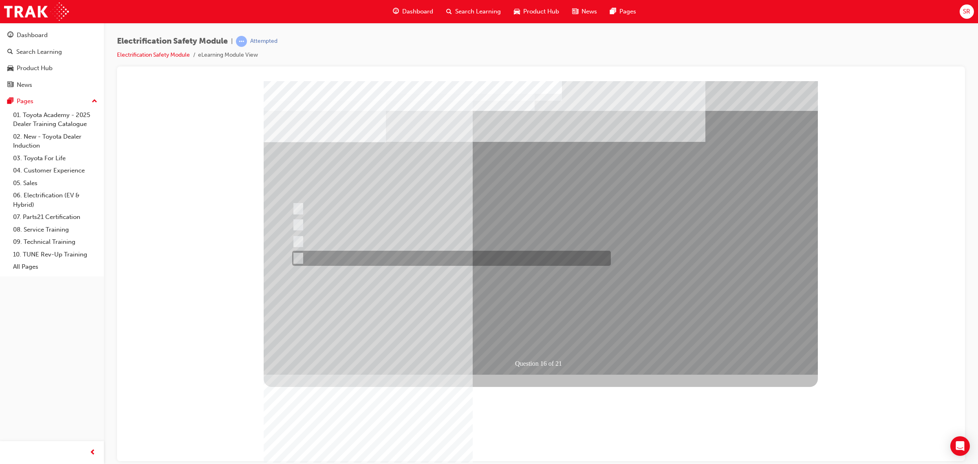
click at [475, 251] on div at bounding box center [449, 258] width 319 height 15
radio input "true"
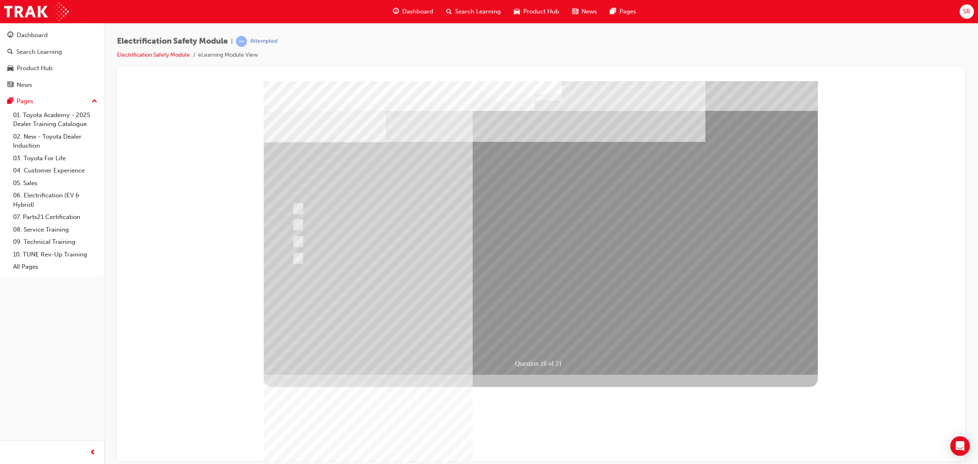
click at [411, 257] on div at bounding box center [449, 258] width 319 height 15
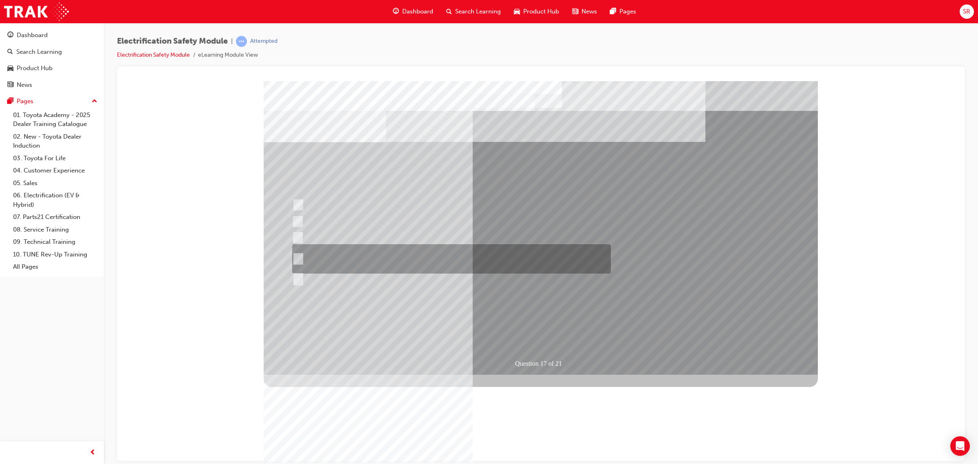
click at [440, 245] on div at bounding box center [449, 258] width 319 height 29
radio input "true"
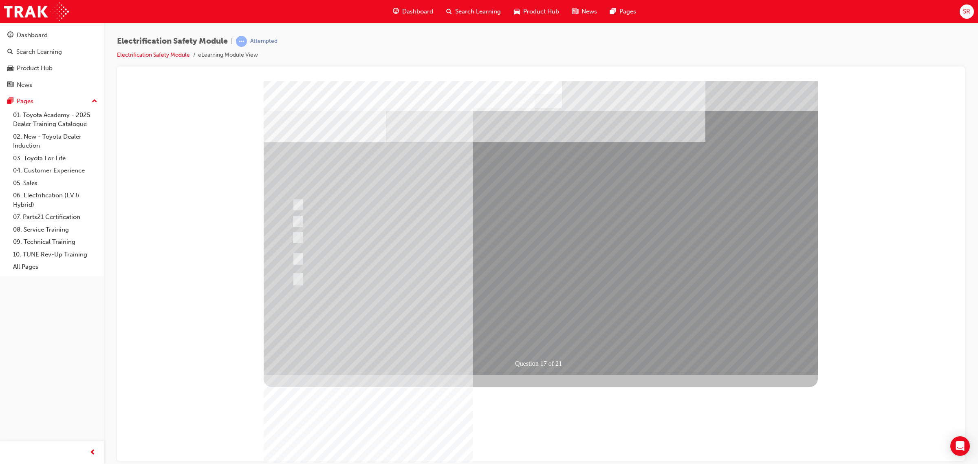
click at [366, 238] on div at bounding box center [449, 240] width 319 height 15
radio input "true"
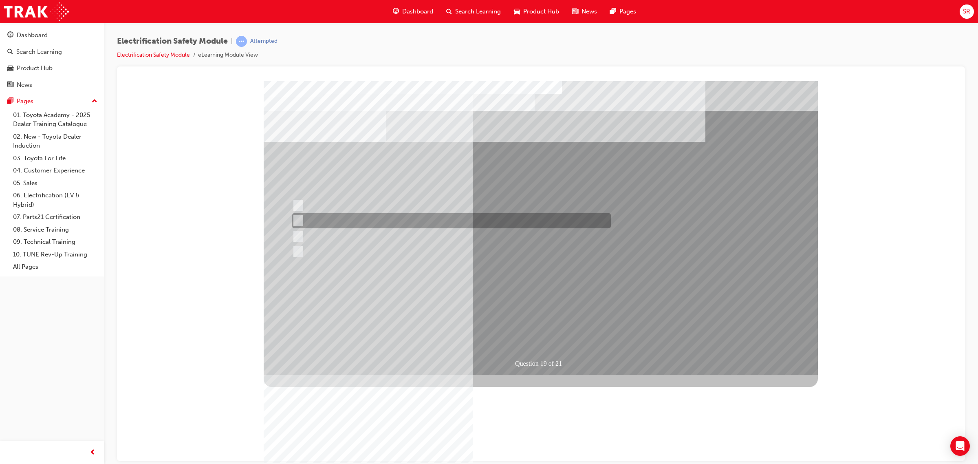
click at [398, 221] on div at bounding box center [449, 220] width 319 height 15
radio input "true"
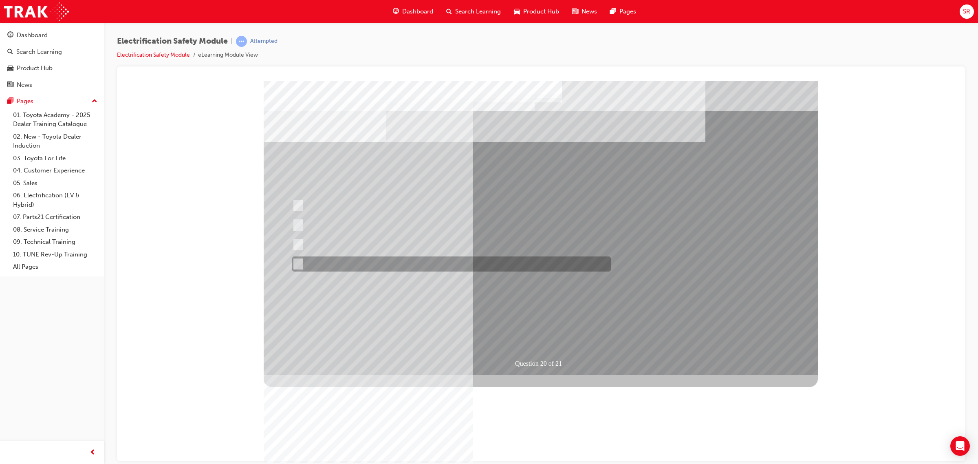
click at [298, 262] on input "All these statements are correct." at bounding box center [296, 264] width 9 height 9
radio input "true"
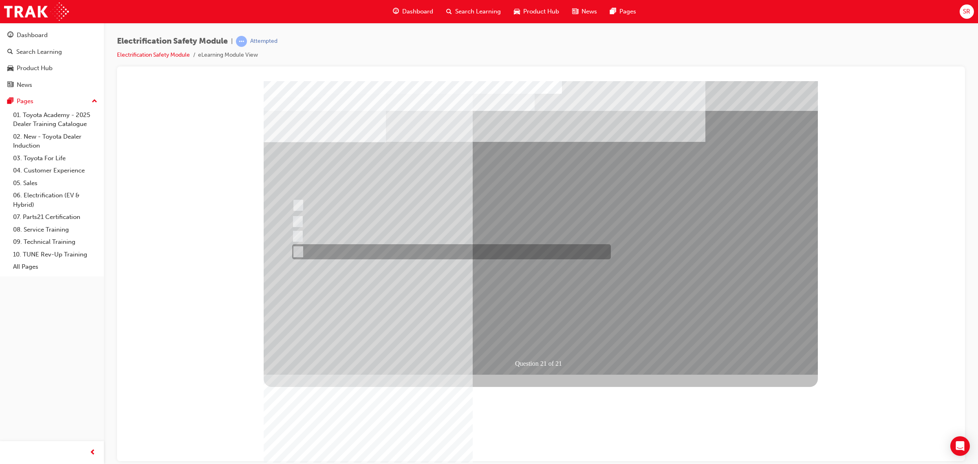
click at [316, 255] on div at bounding box center [449, 251] width 319 height 15
radio input "true"
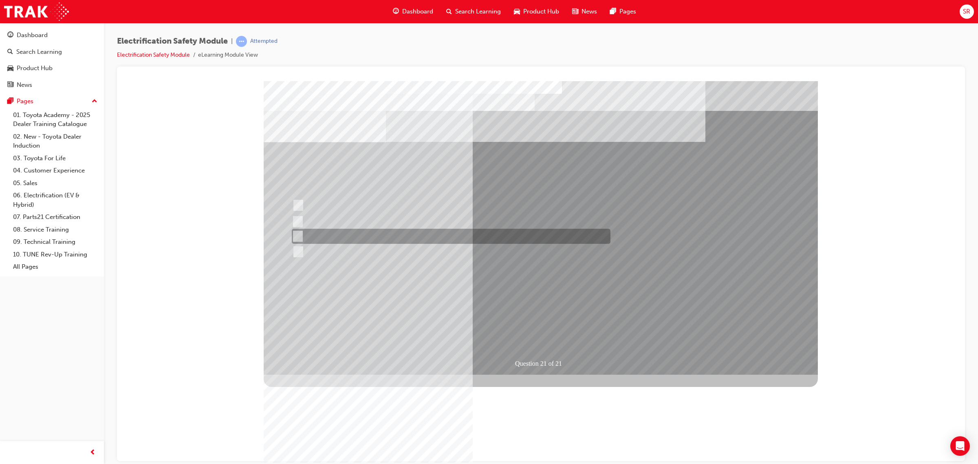
click at [363, 238] on div at bounding box center [449, 236] width 319 height 15
radio input "true"
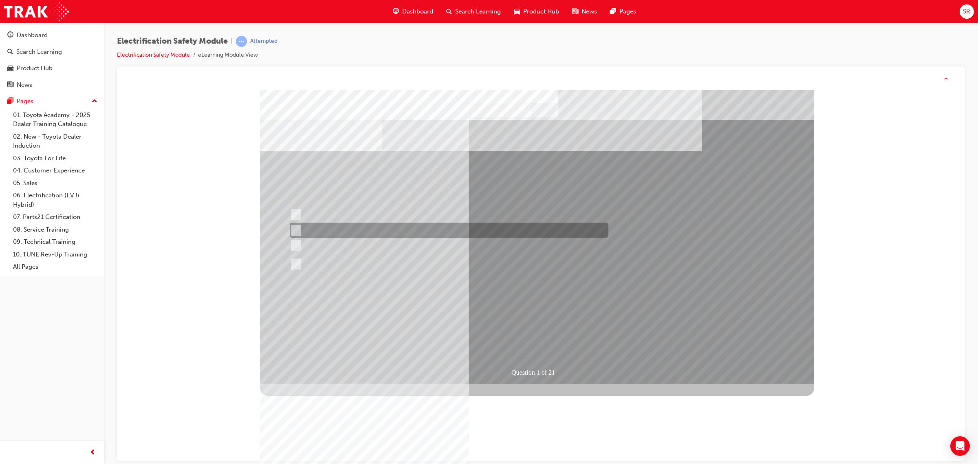
click at [380, 227] on div at bounding box center [447, 230] width 319 height 15
radio input "true"
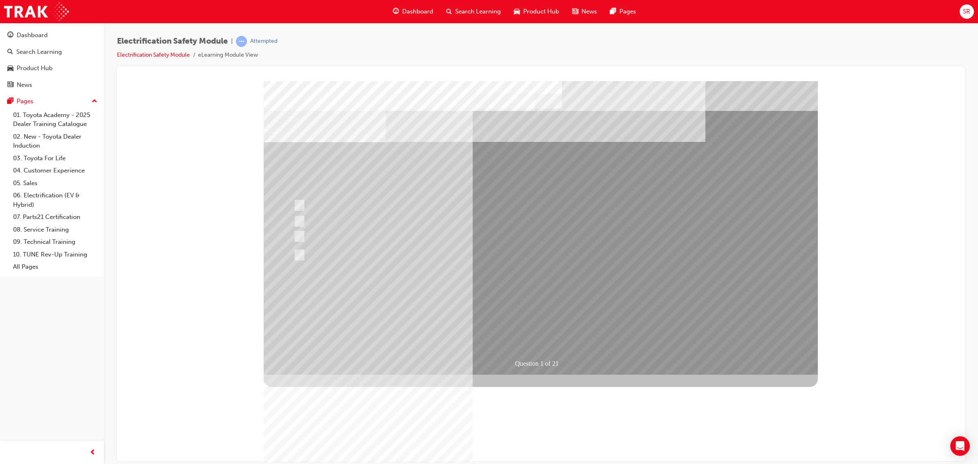
click at [472, 222] on div at bounding box center [450, 220] width 319 height 15
drag, startPoint x: 532, startPoint y: 329, endPoint x: 541, endPoint y: 311, distance: 20.1
click at [502, 232] on div at bounding box center [450, 236] width 319 height 15
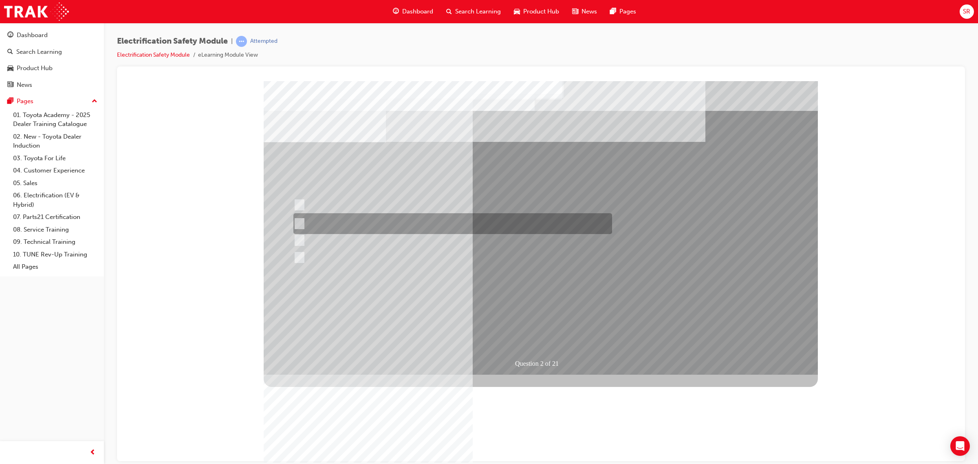
click at [511, 222] on div at bounding box center [450, 223] width 319 height 21
radio input "true"
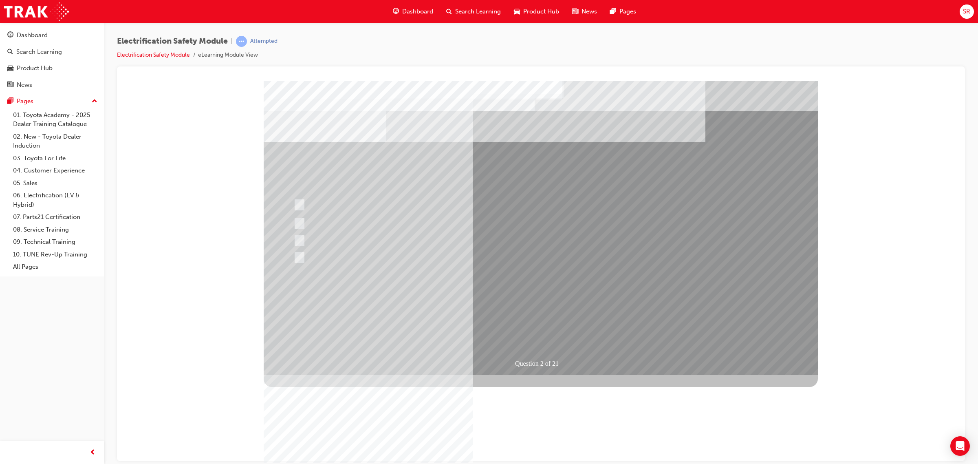
drag, startPoint x: 531, startPoint y: 332, endPoint x: 533, endPoint y: 323, distance: 8.4
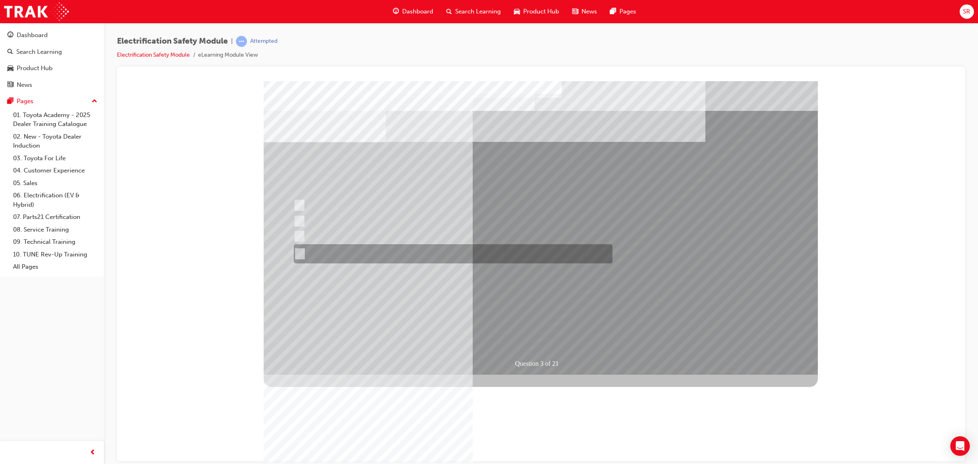
click at [500, 240] on div at bounding box center [450, 236] width 319 height 15
radio input "true"
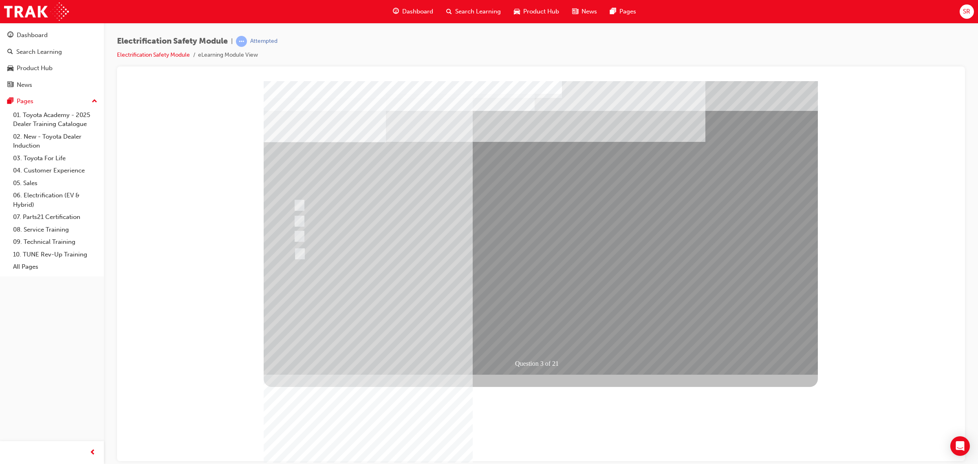
drag, startPoint x: 542, startPoint y: 297, endPoint x: 544, endPoint y: 283, distance: 14.4
click at [543, 287] on div "Question 3 of 21" at bounding box center [541, 227] width 554 height 293
click at [449, 220] on div at bounding box center [450, 220] width 319 height 15
click at [422, 218] on div at bounding box center [450, 220] width 319 height 15
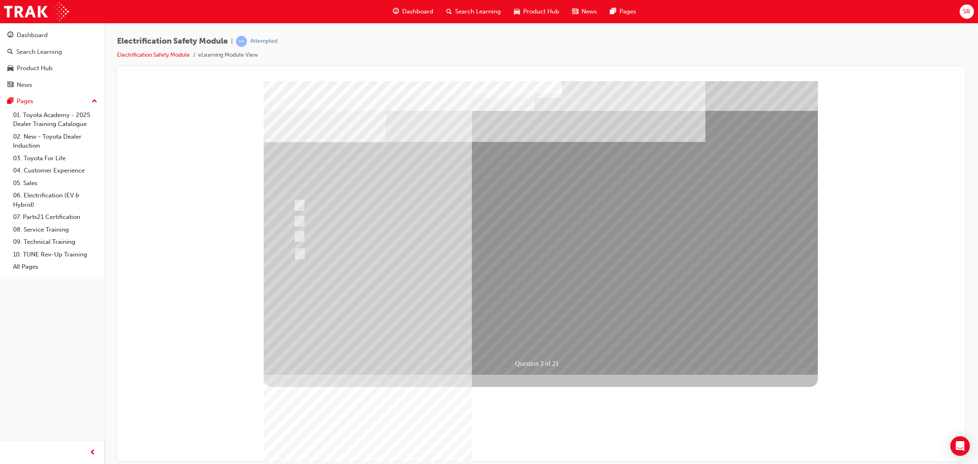
drag, startPoint x: 449, startPoint y: 264, endPoint x: 457, endPoint y: 263, distance: 7.9
click at [414, 231] on div at bounding box center [450, 236] width 319 height 15
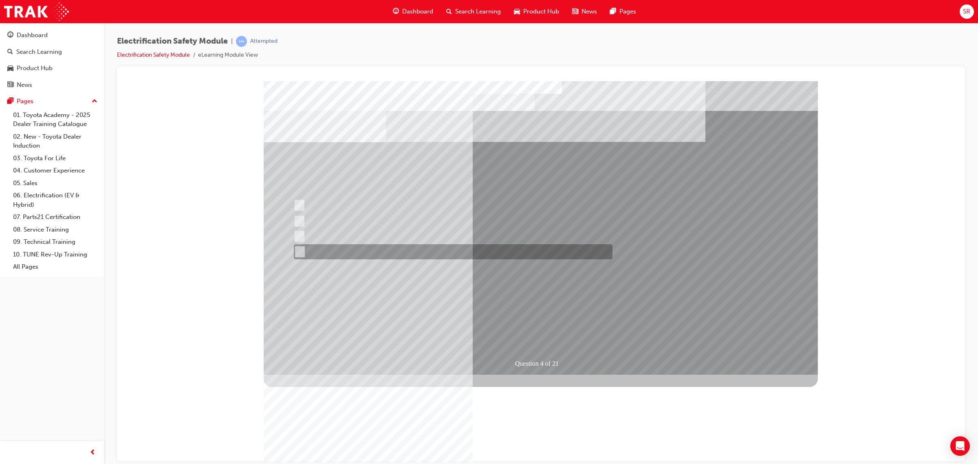
checkbox input "true"
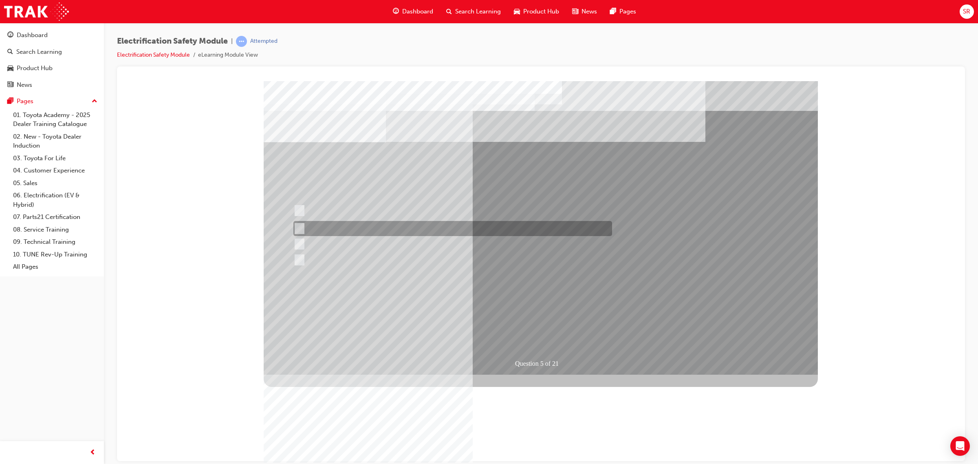
click at [429, 226] on div at bounding box center [450, 228] width 319 height 15
checkbox input "true"
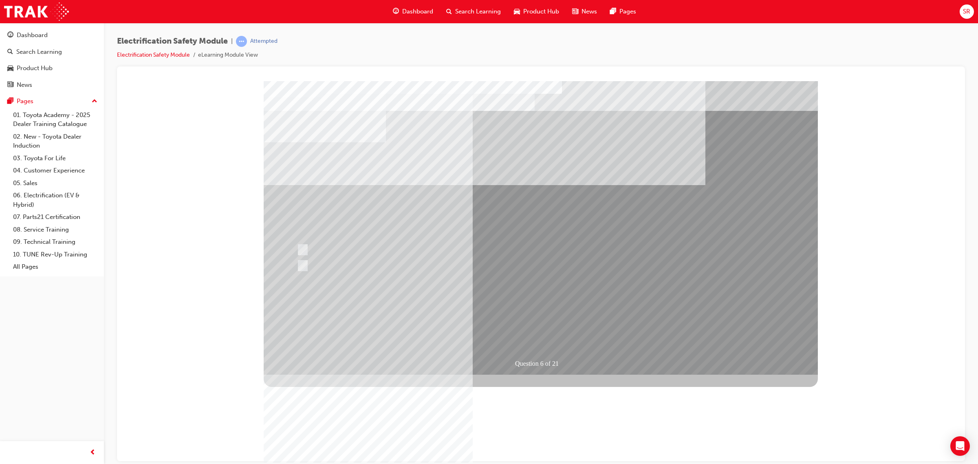
click at [338, 249] on div at bounding box center [454, 249] width 319 height 15
radio input "true"
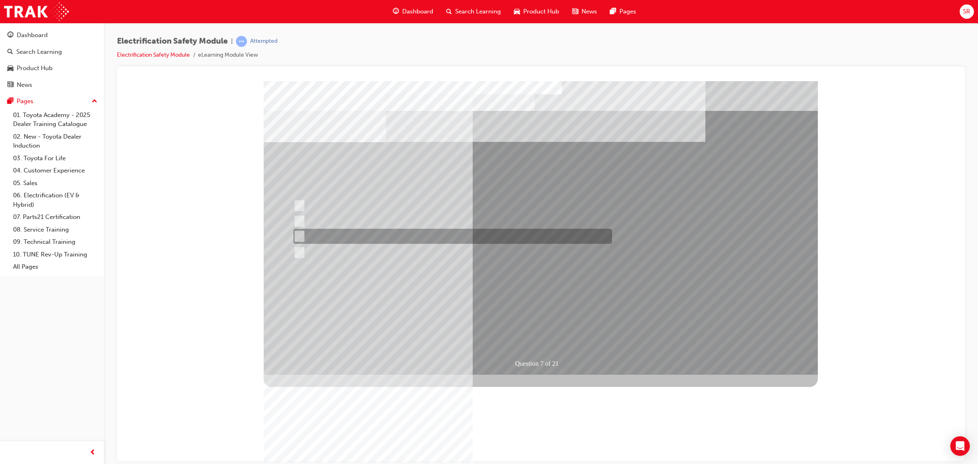
click at [402, 229] on div at bounding box center [450, 236] width 319 height 15
radio input "true"
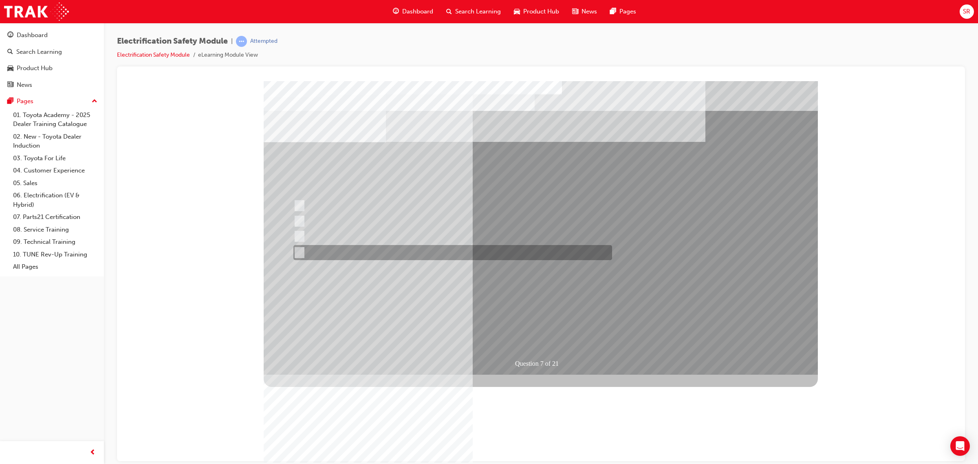
click at [434, 258] on div at bounding box center [450, 252] width 319 height 15
radio input "true"
click at [385, 244] on div at bounding box center [452, 236] width 319 height 15
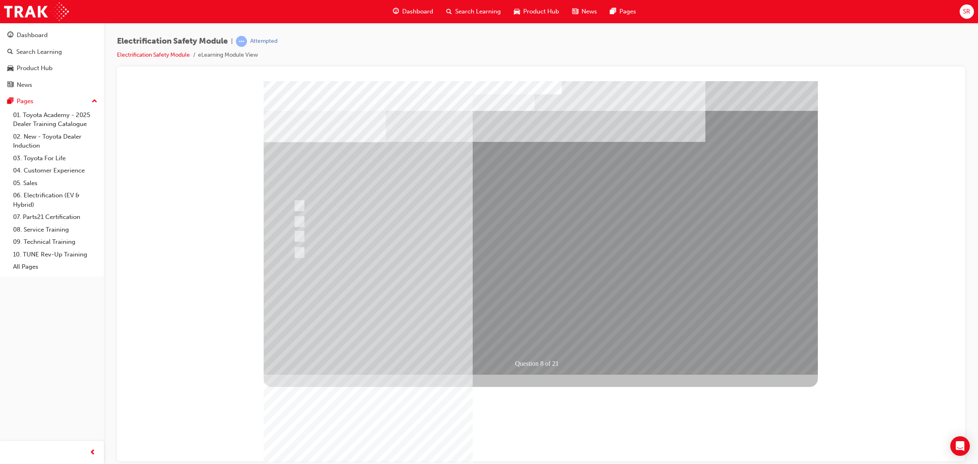
radio input "true"
click at [394, 214] on div at bounding box center [450, 221] width 319 height 15
radio input "true"
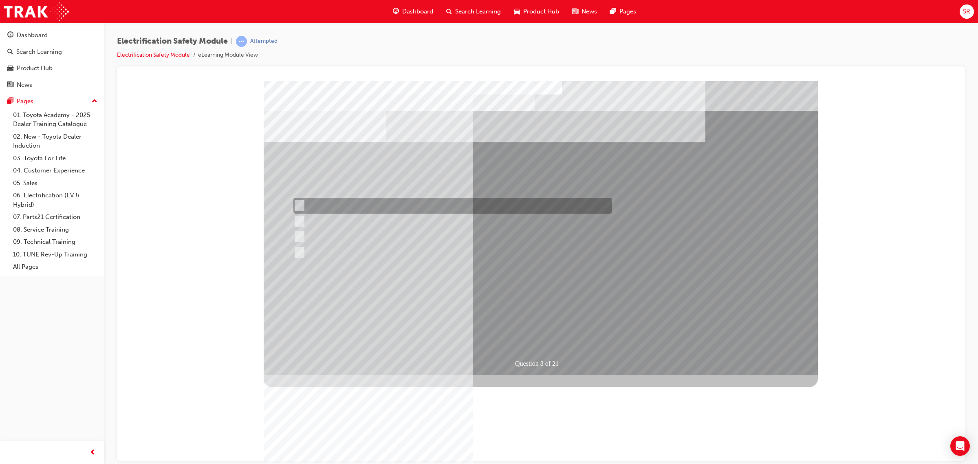
click at [409, 207] on div at bounding box center [450, 206] width 319 height 16
radio input "true"
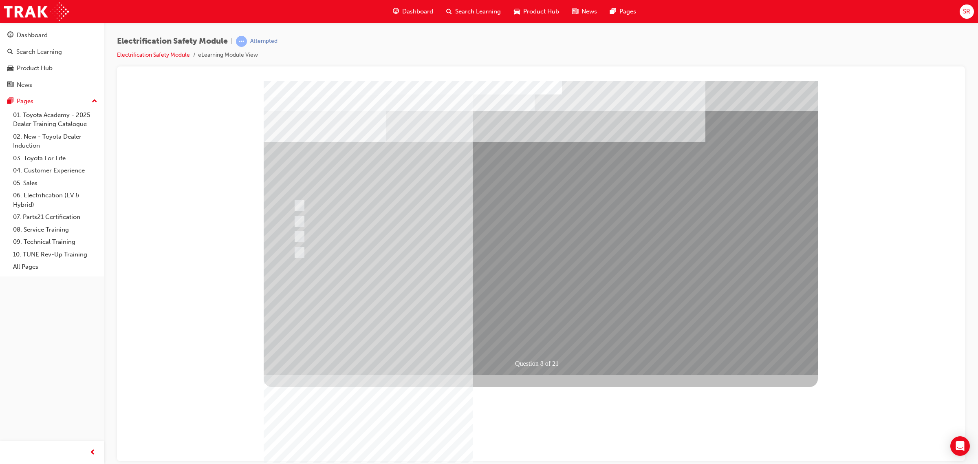
drag, startPoint x: 543, startPoint y: 332, endPoint x: 546, endPoint y: 322, distance: 10.4
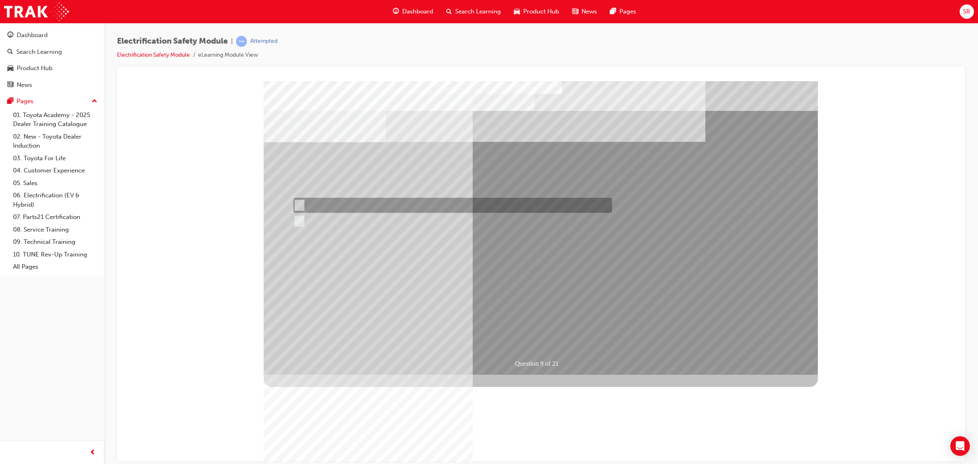
click at [294, 201] on input "True" at bounding box center [297, 205] width 9 height 9
radio input "true"
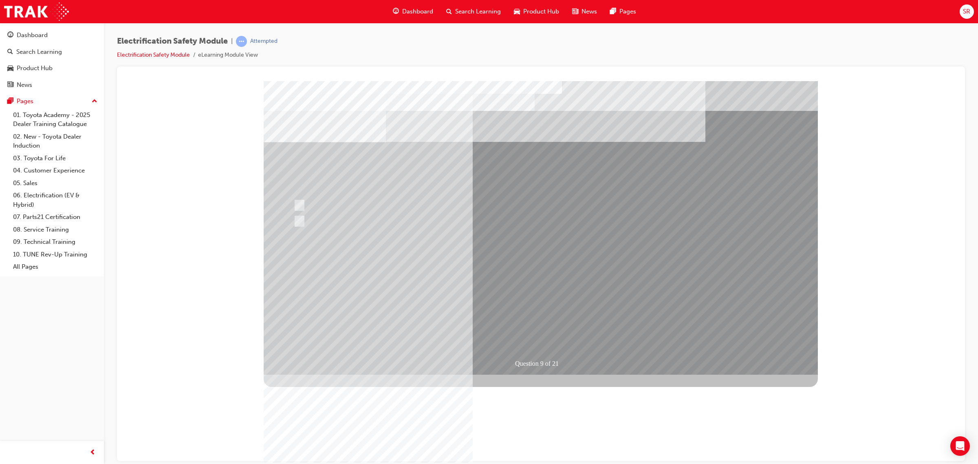
click at [324, 209] on div at bounding box center [450, 205] width 319 height 15
radio input "true"
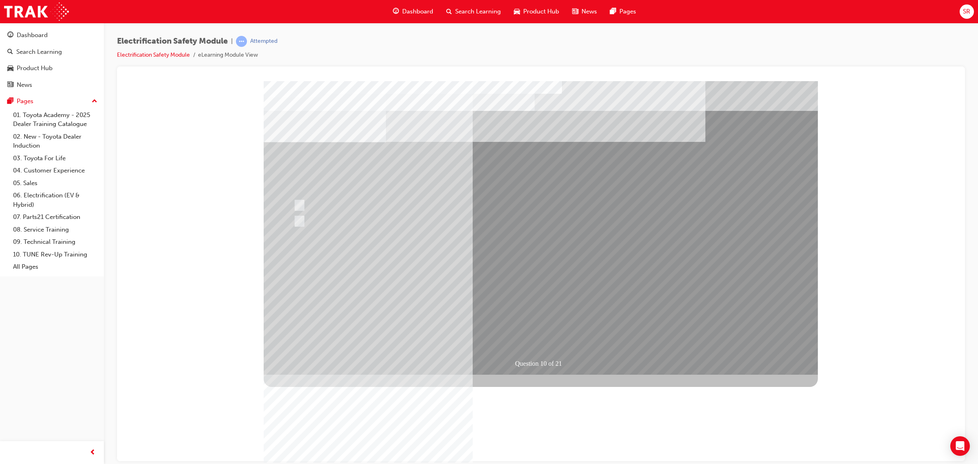
click at [329, 222] on div at bounding box center [450, 220] width 319 height 15
radio input "true"
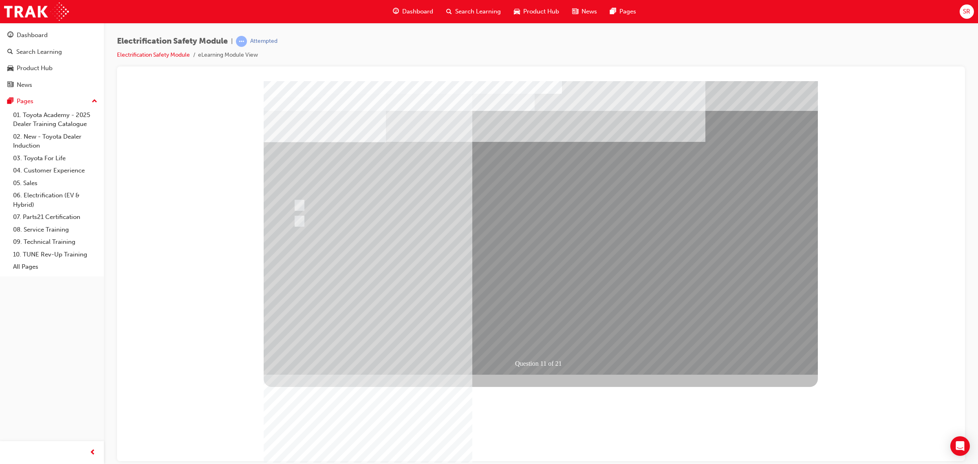
click at [360, 252] on div at bounding box center [449, 251] width 319 height 15
radio input "true"
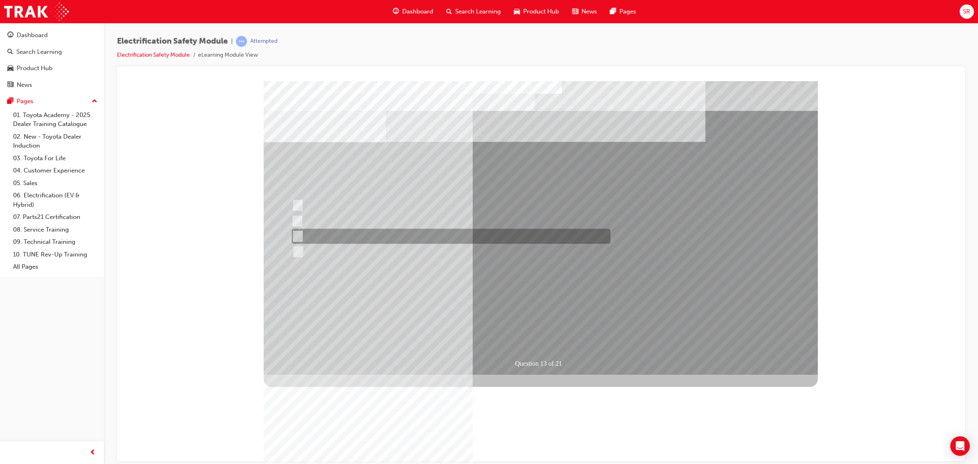
click at [408, 232] on div at bounding box center [449, 236] width 319 height 15
radio input "true"
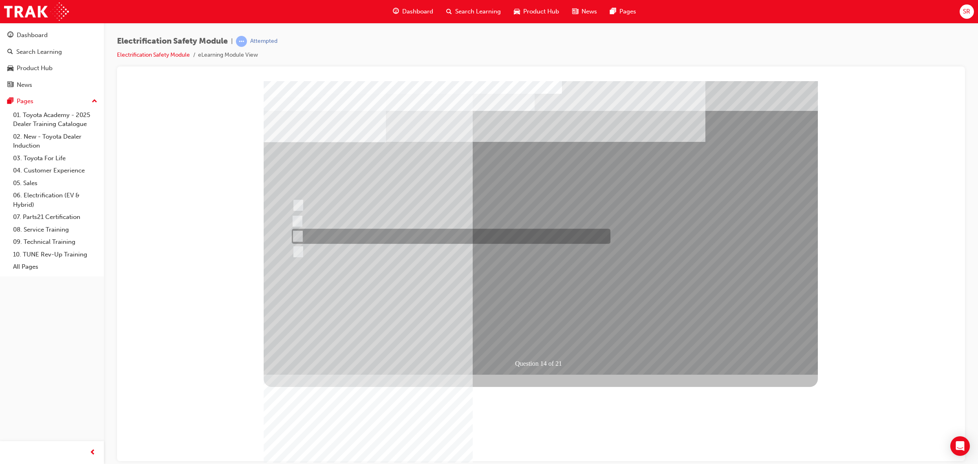
click at [340, 240] on div at bounding box center [449, 236] width 319 height 15
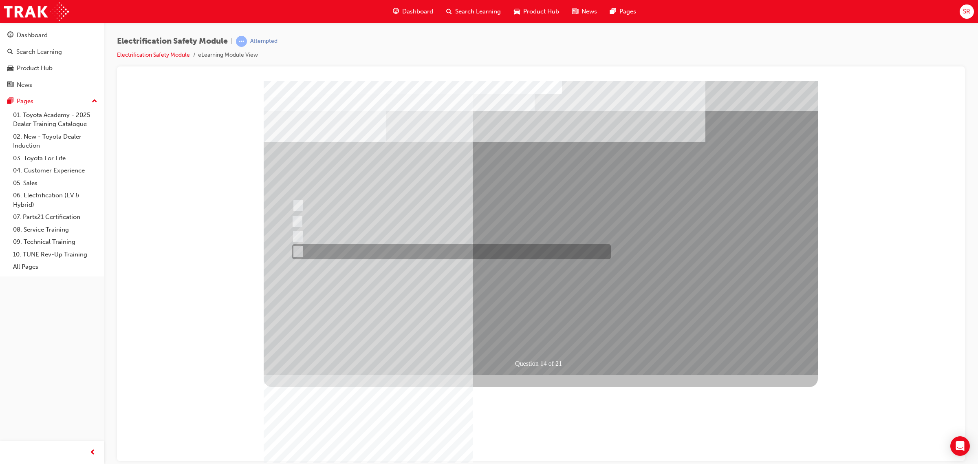
drag, startPoint x: 335, startPoint y: 247, endPoint x: 407, endPoint y: 257, distance: 72.0
click at [337, 246] on div at bounding box center [449, 251] width 319 height 15
radio input "false"
radio input "true"
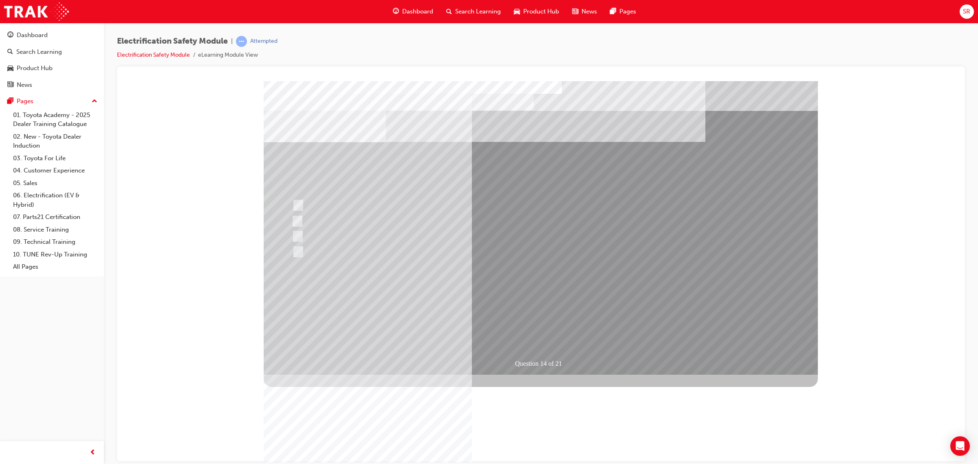
click at [474, 283] on div at bounding box center [449, 282] width 319 height 15
radio input "true"
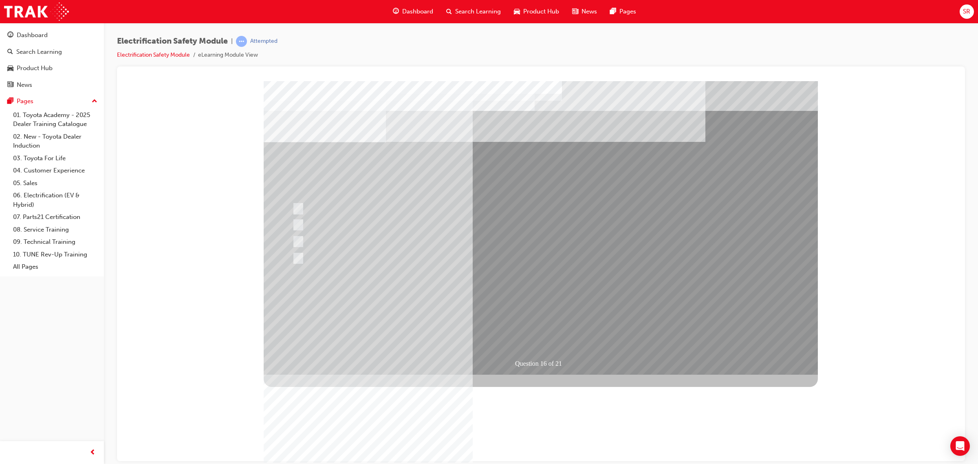
click at [438, 260] on div at bounding box center [449, 258] width 319 height 15
radio input "true"
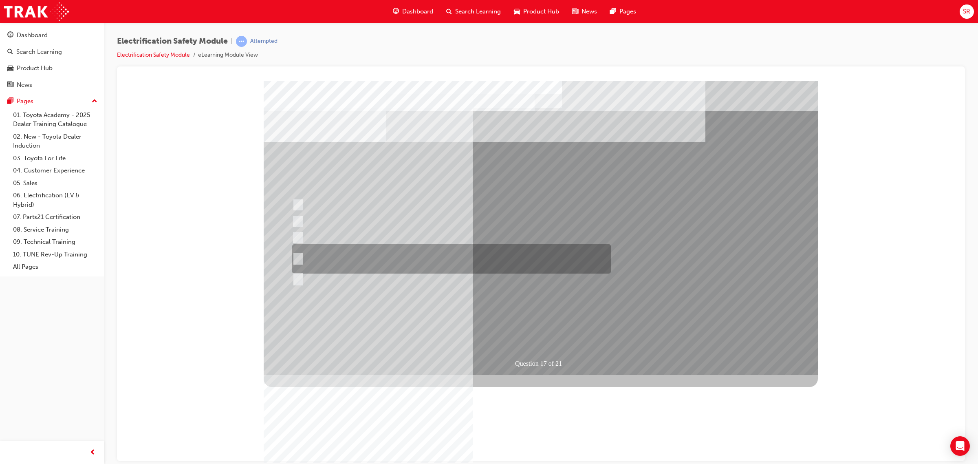
click at [432, 250] on div at bounding box center [449, 258] width 319 height 29
radio input "true"
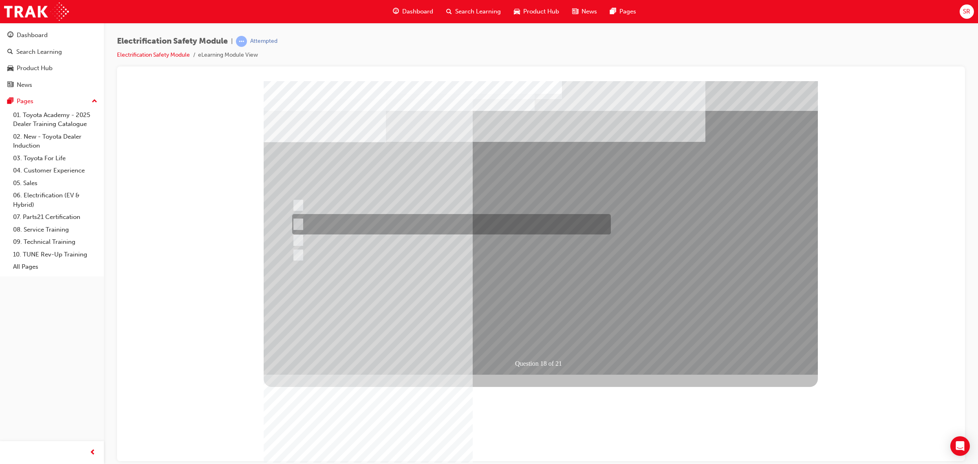
click at [426, 218] on div at bounding box center [449, 224] width 319 height 20
radio input "true"
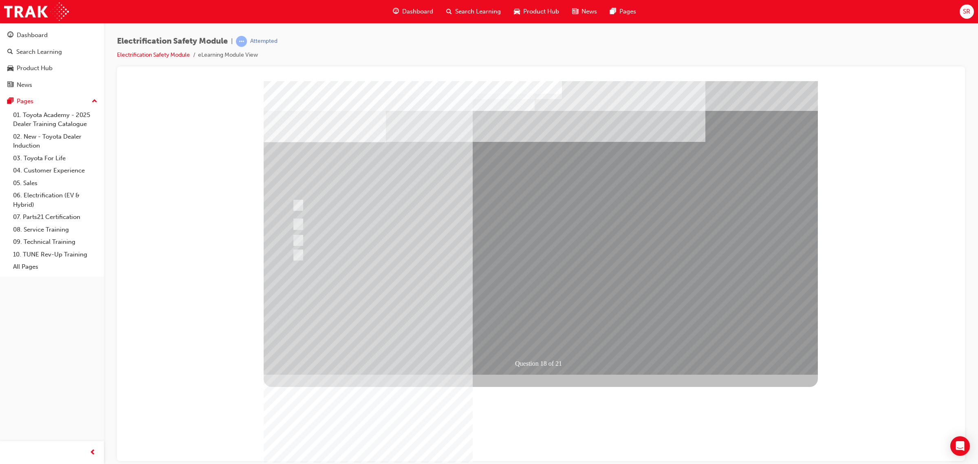
drag, startPoint x: 534, startPoint y: 333, endPoint x: 538, endPoint y: 330, distance: 5.5
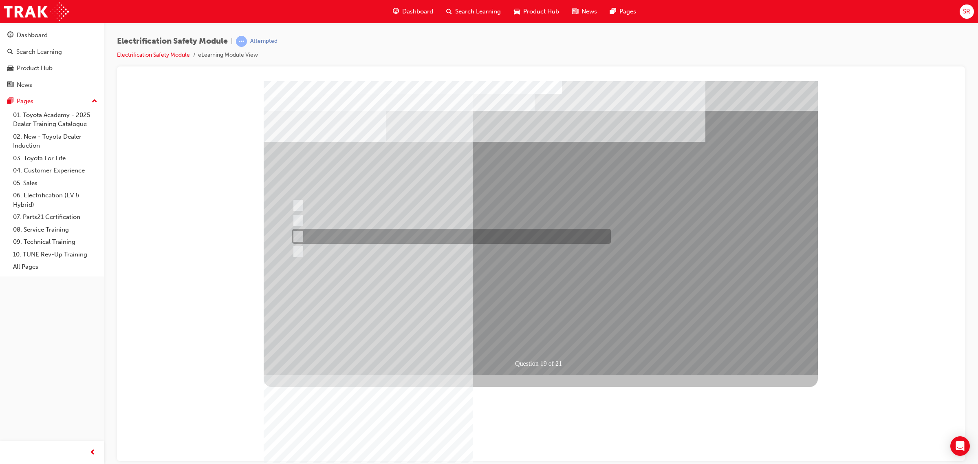
click at [447, 234] on div at bounding box center [449, 236] width 319 height 15
radio input "true"
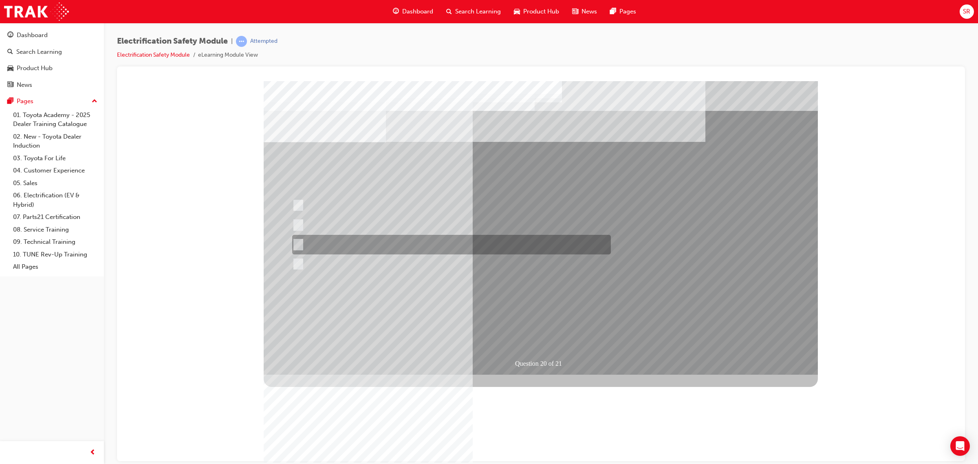
click at [489, 241] on div at bounding box center [449, 245] width 319 height 20
radio input "true"
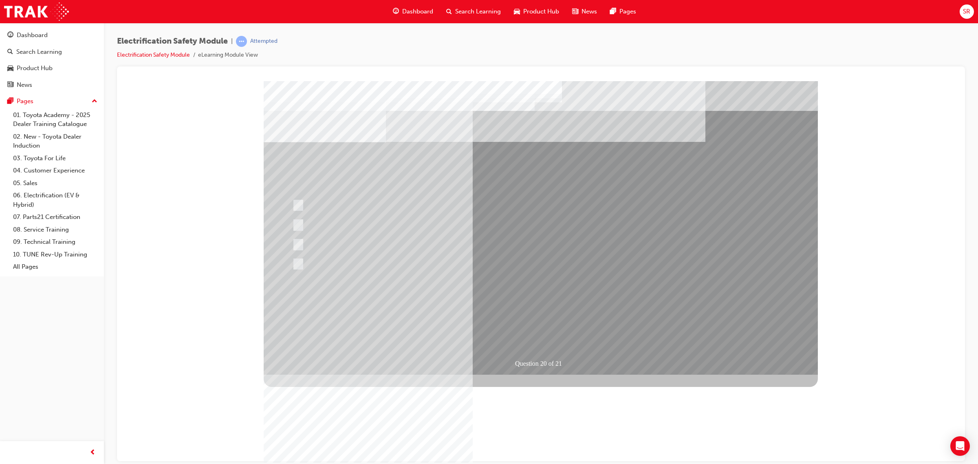
click at [436, 225] on div at bounding box center [449, 221] width 319 height 15
radio input "true"
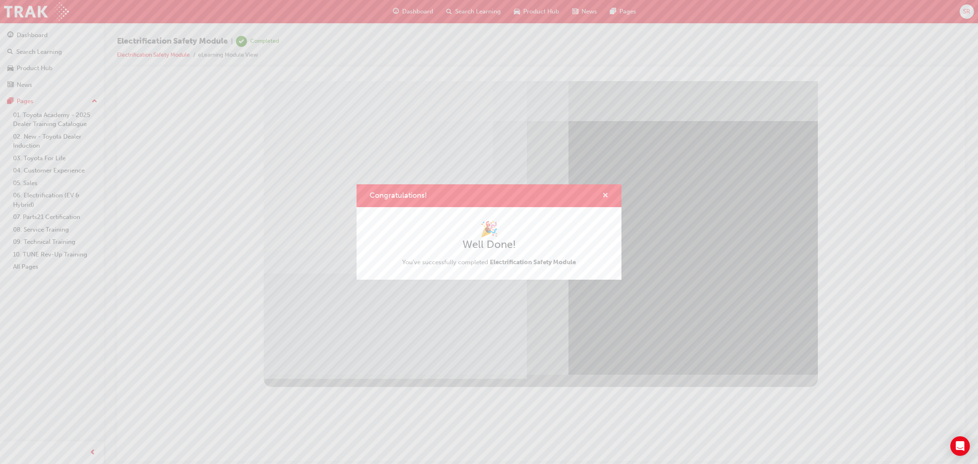
click at [607, 193] on span "cross-icon" at bounding box center [605, 195] width 6 height 7
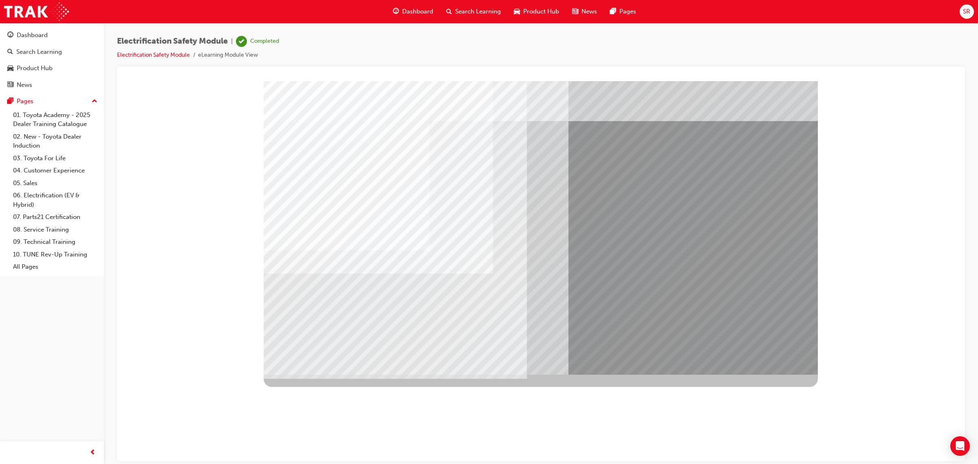
click at [411, 9] on span "Dashboard" at bounding box center [417, 11] width 31 height 9
